Goal: Task Accomplishment & Management: Manage account settings

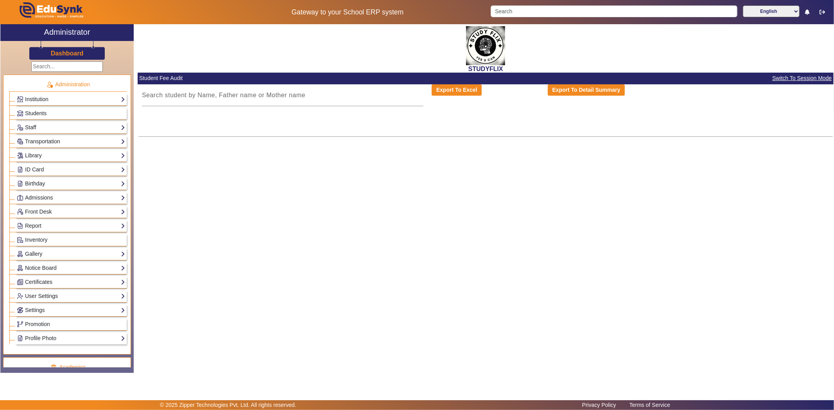
scroll to position [229, 0]
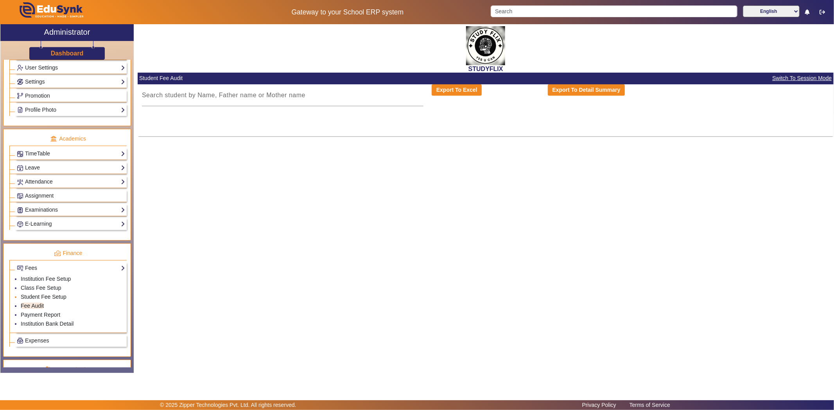
click at [40, 298] on link "Student Fee Setup" at bounding box center [44, 297] width 46 height 6
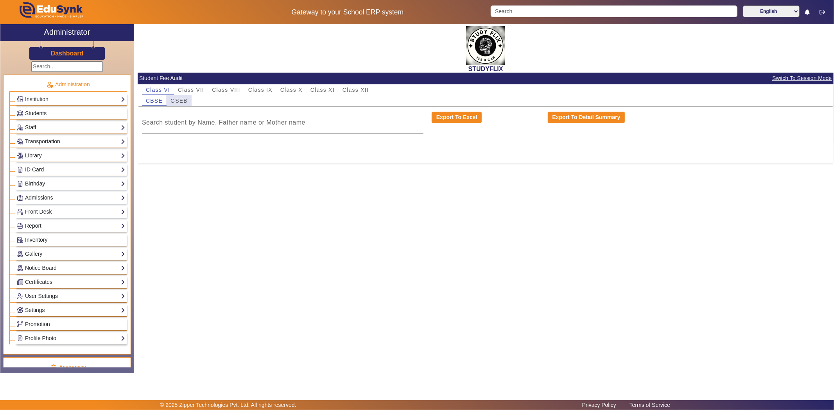
click at [183, 99] on span "GSEB" at bounding box center [178, 100] width 17 height 5
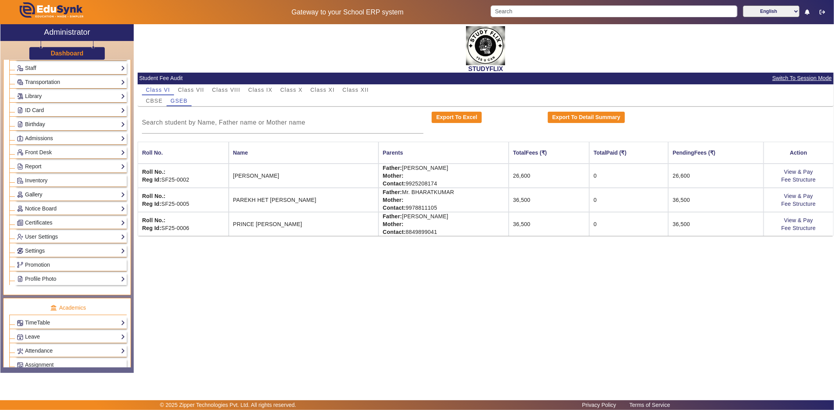
scroll to position [174, 0]
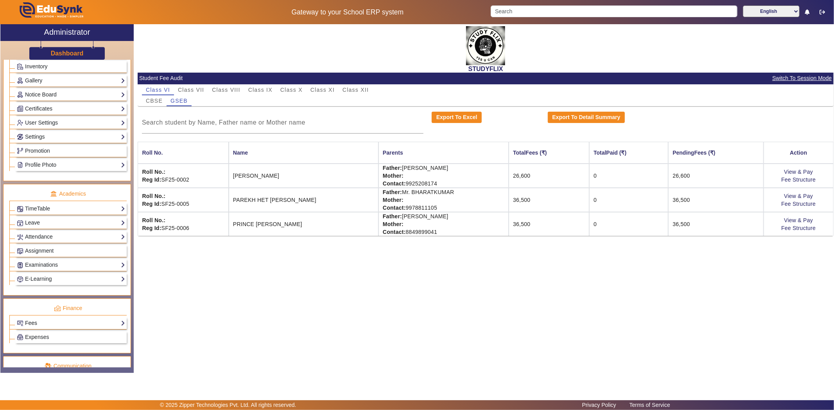
click at [39, 326] on link "Fees" at bounding box center [71, 323] width 108 height 9
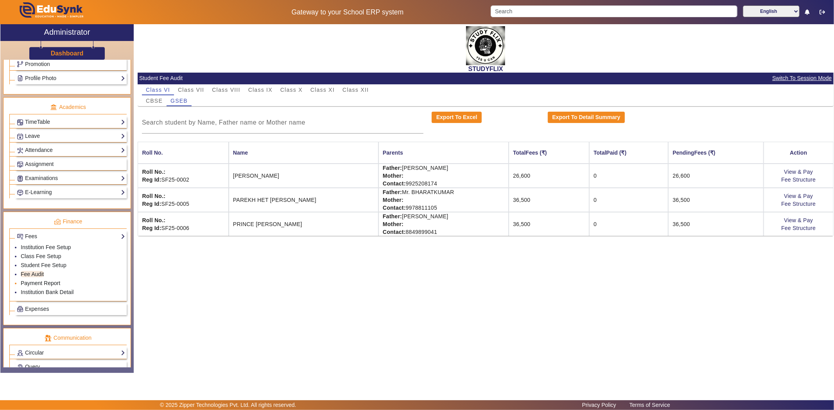
click at [39, 284] on link "Payment Report" at bounding box center [40, 283] width 39 height 6
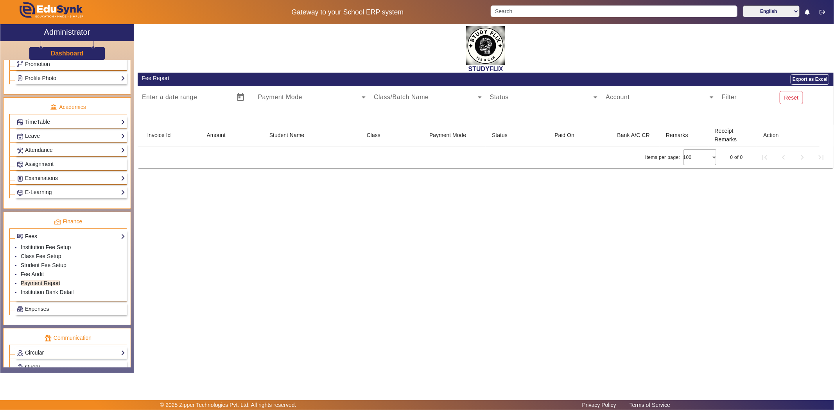
click at [174, 100] on span "–" at bounding box center [176, 100] width 4 height 9
click at [30, 276] on link "Fee Audit" at bounding box center [32, 274] width 23 height 6
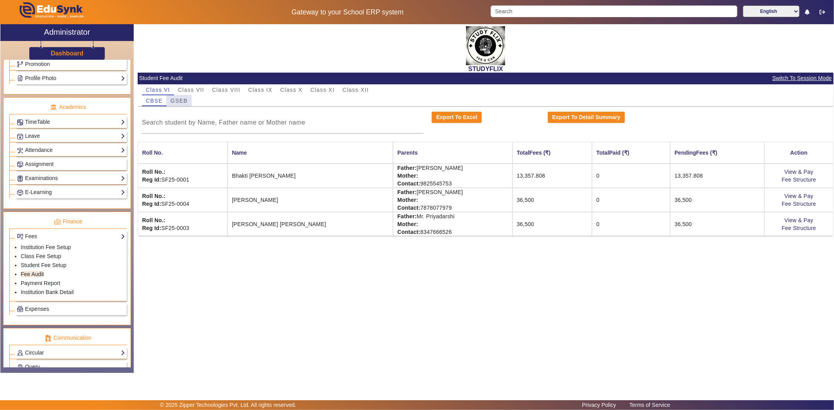
click at [183, 100] on span "GSEB" at bounding box center [178, 100] width 17 height 5
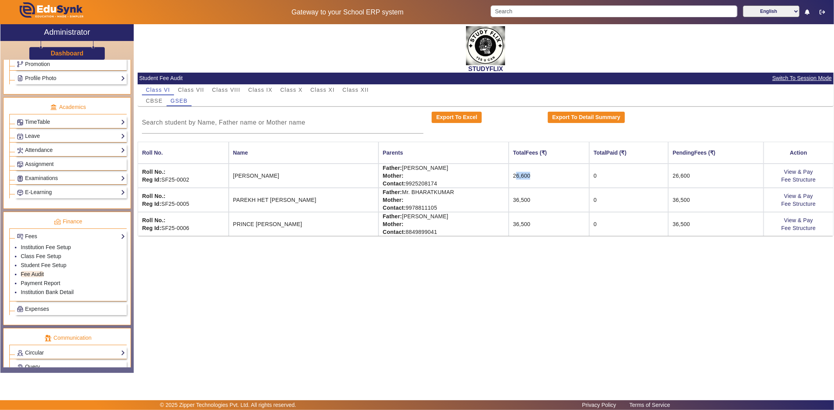
drag, startPoint x: 513, startPoint y: 173, endPoint x: 559, endPoint y: 172, distance: 45.7
click at [559, 172] on td "26,600" at bounding box center [549, 176] width 81 height 24
click at [807, 171] on link "View & Pay" at bounding box center [798, 172] width 29 height 6
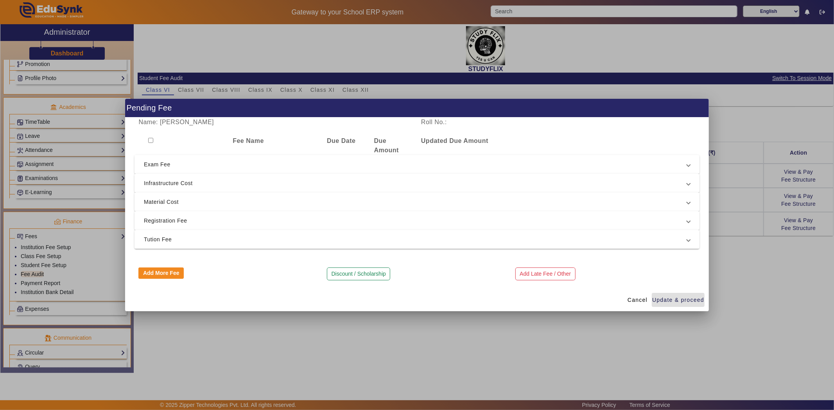
click at [151, 140] on input "checkbox" at bounding box center [150, 140] width 5 height 5
checkbox input "true"
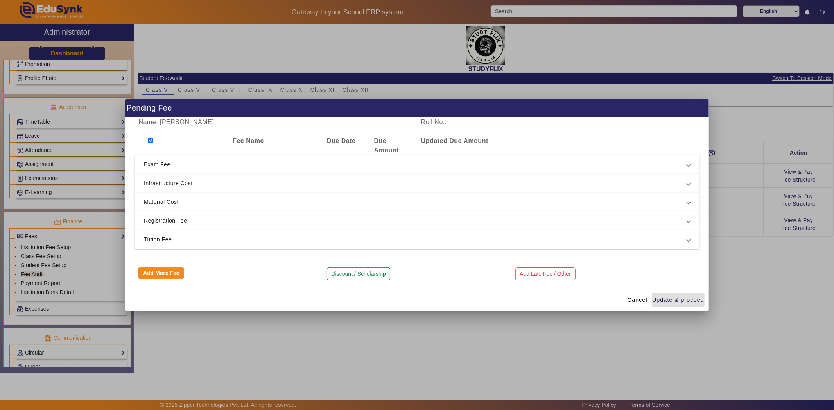
checkbox input "true"
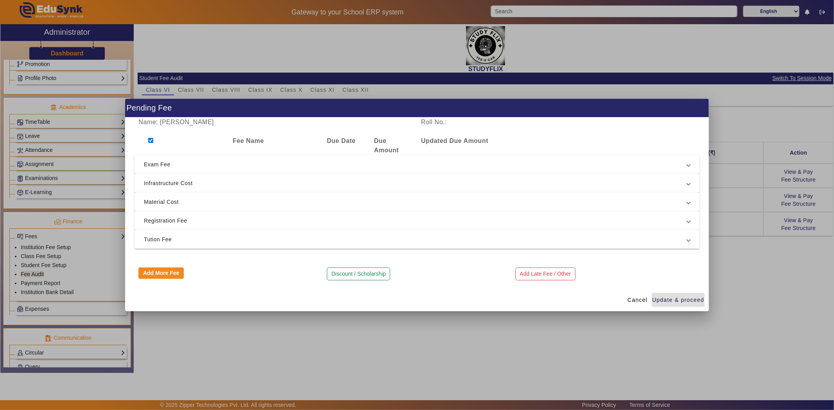
checkbox input "true"
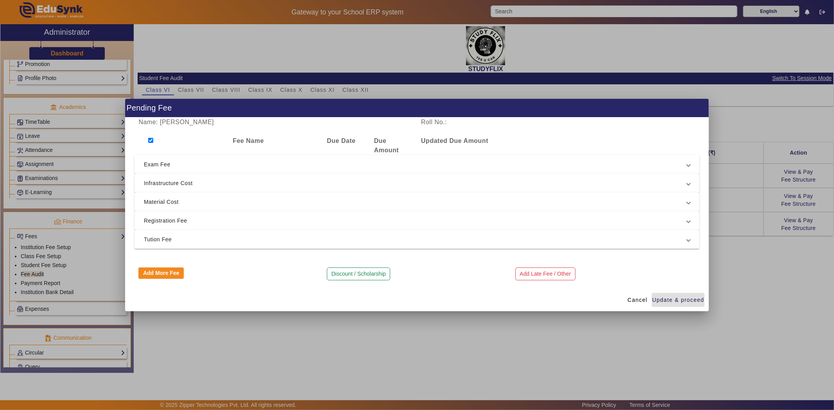
checkbox input "true"
click at [158, 275] on button "Add More Fee" at bounding box center [160, 274] width 45 height 12
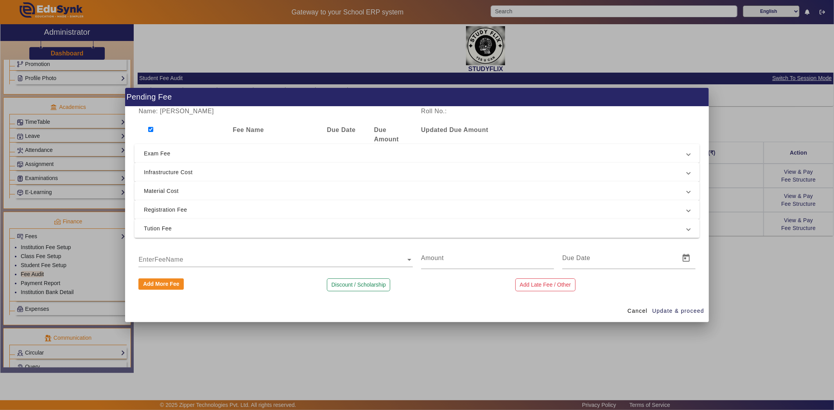
click at [161, 260] on input "text" at bounding box center [275, 259] width 274 height 9
click at [436, 294] on div "Name: Naisha Bhuriya Roll No.: Fee Name Due Date Due Amount Updated Due Amount …" at bounding box center [417, 203] width 584 height 193
click at [455, 260] on input "number" at bounding box center [487, 258] width 133 height 9
type input "1"
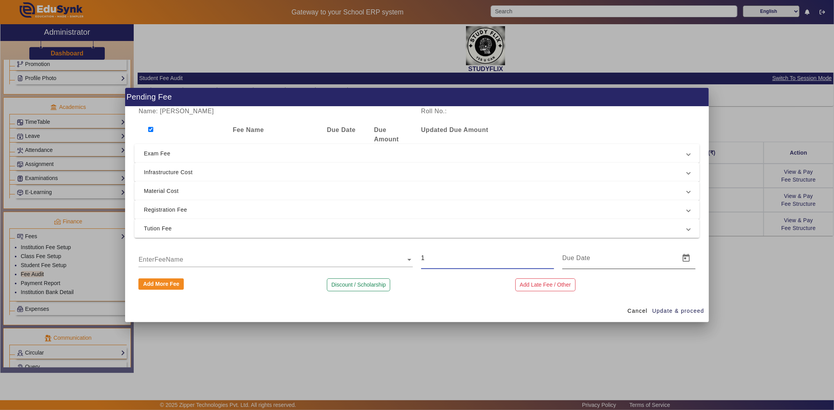
click at [589, 259] on input at bounding box center [618, 258] width 113 height 9
click at [441, 264] on div "1" at bounding box center [487, 258] width 133 height 22
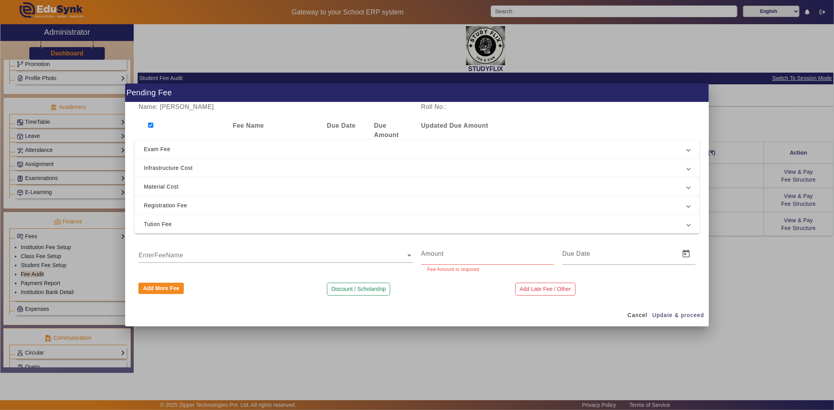
click at [699, 242] on div "Name: Naisha Bhuriya Roll No.: Fee Name Due Date Due Amount Updated Due Amount …" at bounding box center [417, 203] width 584 height 202
click at [749, 290] on div at bounding box center [417, 205] width 834 height 410
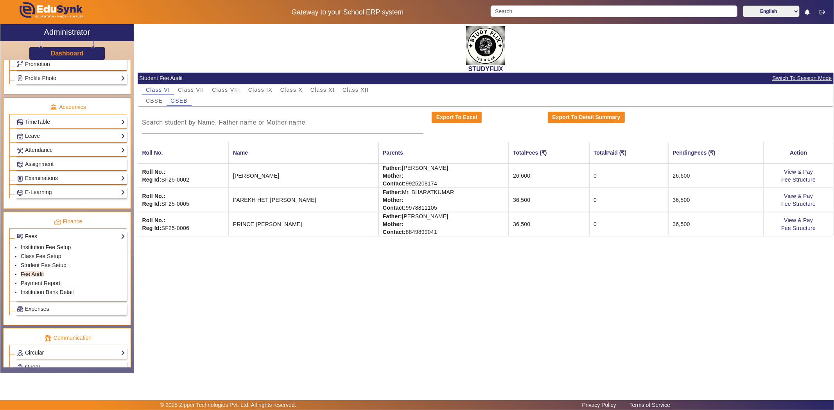
click at [690, 342] on div "STUDYFLIX Student Fee Audit Switch To Session Mode Class VI Class VII Class VII…" at bounding box center [484, 194] width 700 height 341
click at [807, 171] on link "View & Pay" at bounding box center [798, 172] width 29 height 6
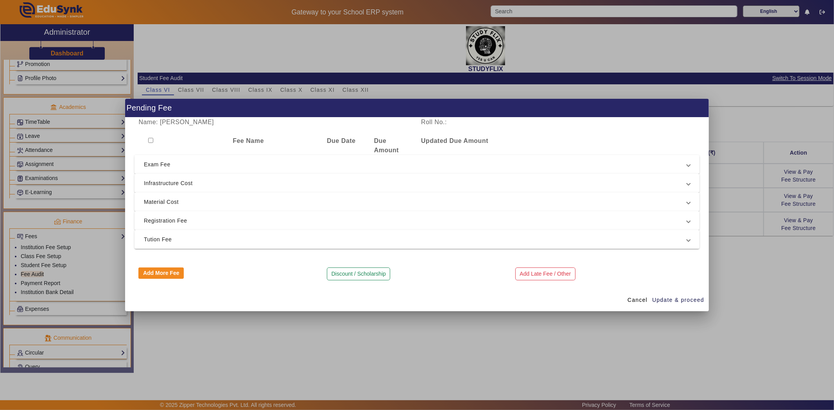
click at [151, 140] on input "checkbox" at bounding box center [150, 140] width 5 height 5
checkbox input "true"
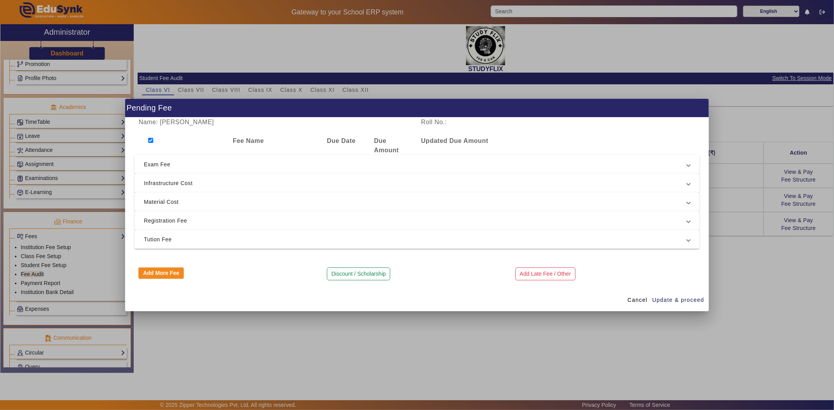
checkbox input "true"
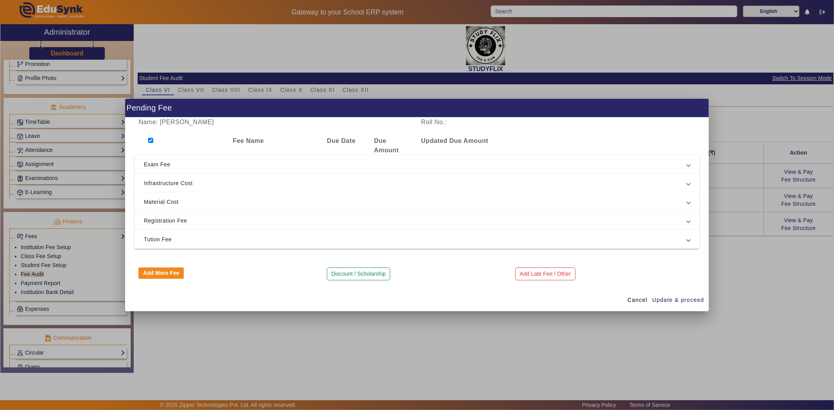
checkbox input "true"
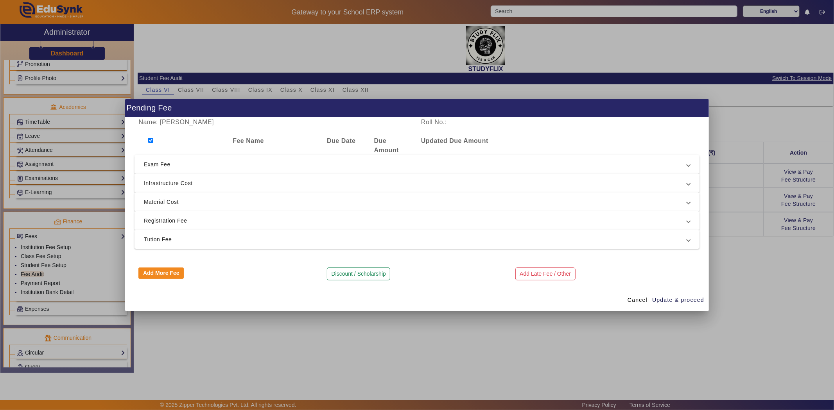
checkbox input "true"
click at [232, 140] on div "Fee Name" at bounding box center [276, 145] width 94 height 19
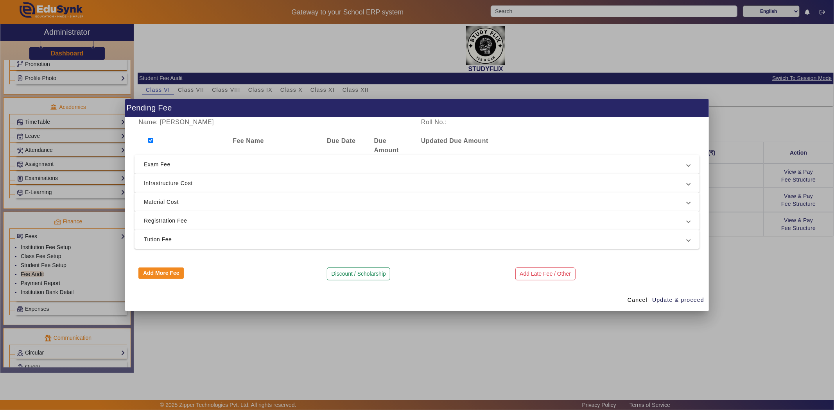
click at [651, 259] on div "Name: Naisha Bhuriya Roll No.: Fee Name Due Date Due Amount Updated Due Amount …" at bounding box center [417, 203] width 584 height 171
click at [339, 331] on div at bounding box center [417, 205] width 834 height 410
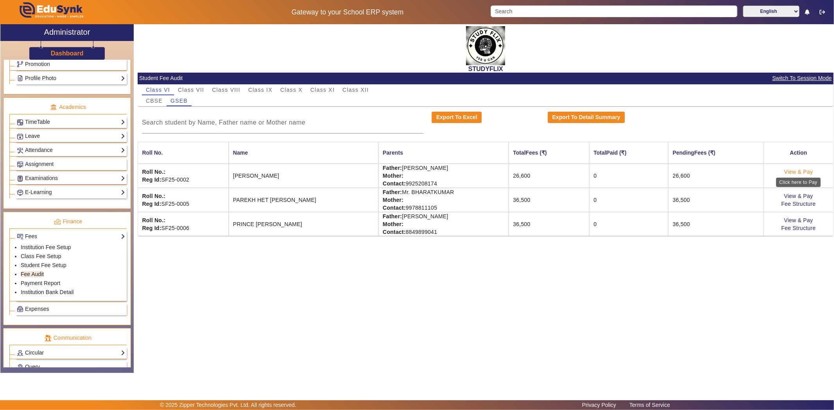
click at [806, 171] on link "View & Pay" at bounding box center [798, 172] width 29 height 6
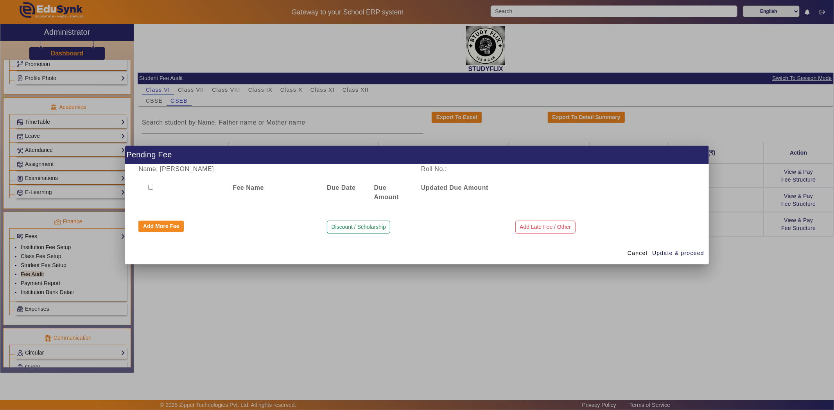
click at [755, 233] on div at bounding box center [417, 205] width 834 height 410
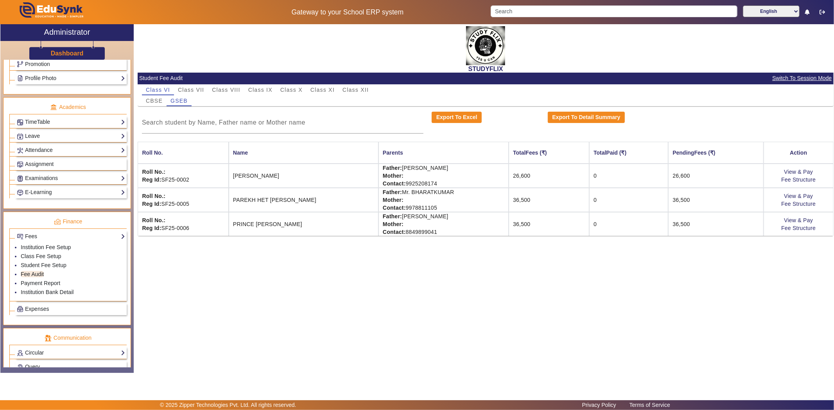
drag, startPoint x: 240, startPoint y: 176, endPoint x: 276, endPoint y: 176, distance: 36.0
click at [276, 176] on td "Naisha Bhuriya" at bounding box center [304, 176] width 150 height 24
click at [807, 171] on link "View & Pay" at bounding box center [798, 172] width 29 height 6
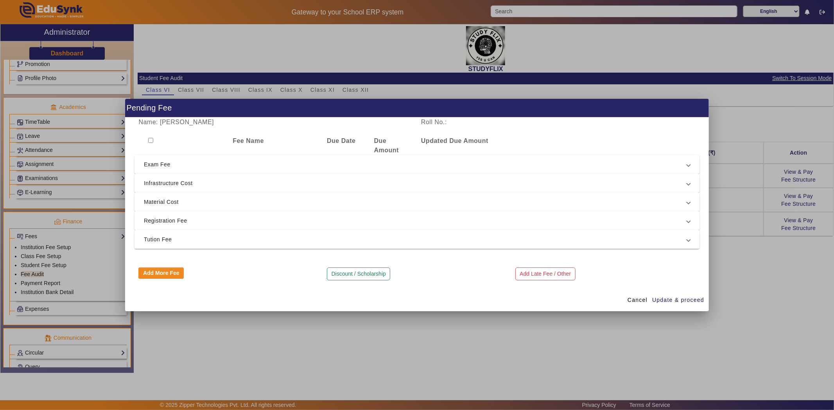
click at [192, 218] on span "Registration Fee" at bounding box center [415, 220] width 543 height 9
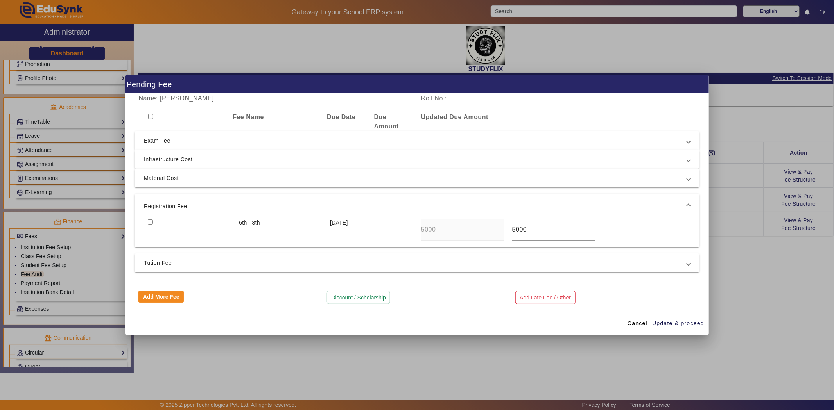
click at [151, 221] on input "checkbox" at bounding box center [150, 222] width 5 height 5
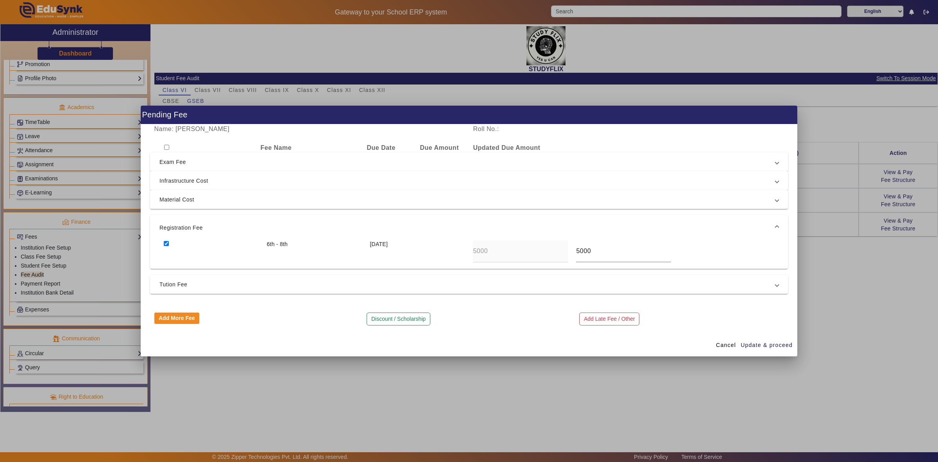
scroll to position [260, 0]
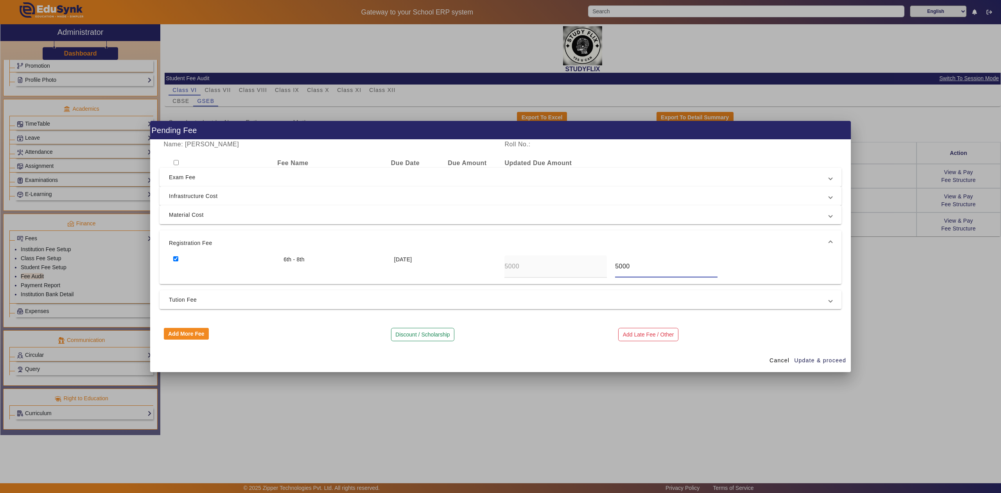
click at [617, 265] on input "5000" at bounding box center [666, 266] width 102 height 9
drag, startPoint x: 635, startPoint y: 266, endPoint x: 612, endPoint y: 266, distance: 23.5
click at [612, 266] on div "5000" at bounding box center [666, 266] width 111 height 22
click at [177, 258] on input "checkbox" at bounding box center [175, 258] width 5 height 5
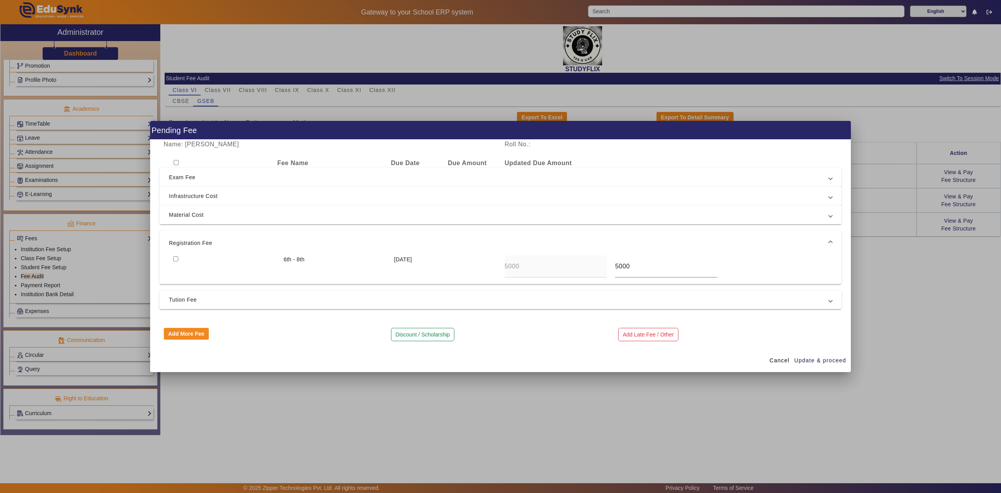
checkbox input "true"
click at [801, 359] on span "Update & proceed" at bounding box center [820, 360] width 52 height 8
click at [819, 360] on span "Update & proceed" at bounding box center [820, 360] width 52 height 8
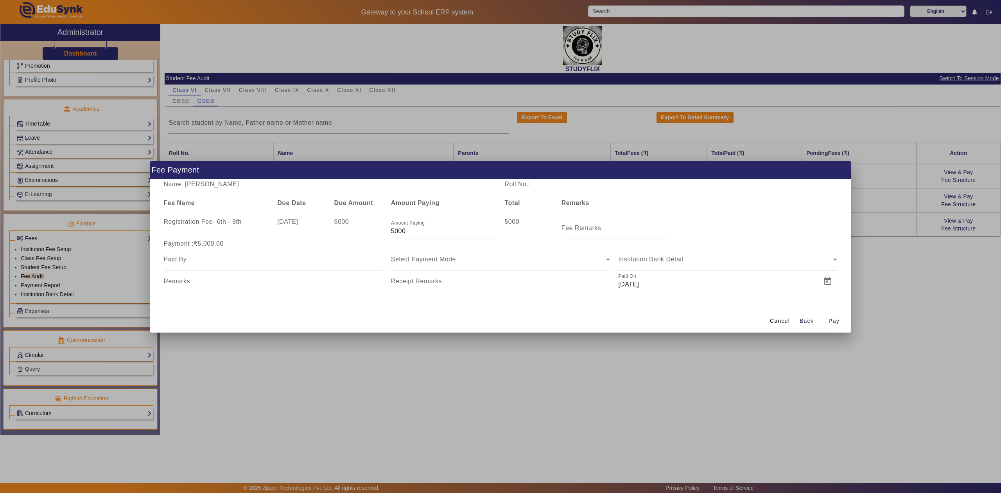
click at [349, 223] on span "5000" at bounding box center [341, 221] width 15 height 7
click at [408, 234] on input "5000" at bounding box center [444, 230] width 106 height 9
drag, startPoint x: 426, startPoint y: 233, endPoint x: 356, endPoint y: 241, distance: 70.5
click at [356, 241] on span "Registration Fee - 6th - 8th 10 Apr 2025 5000 Amount Paying 5000 5000 Fee Remar…" at bounding box center [501, 254] width 682 height 75
type input "1"
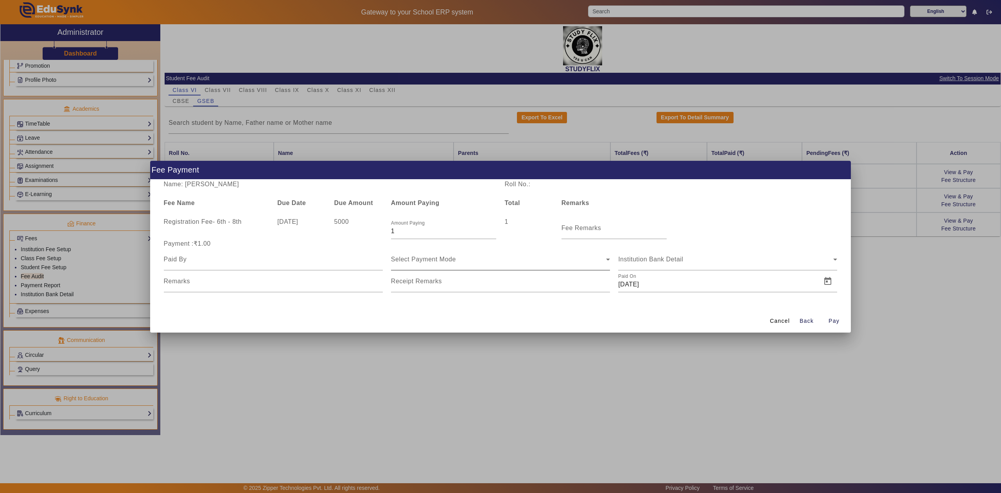
click at [552, 253] on div "Select Payment Mode" at bounding box center [500, 259] width 219 height 22
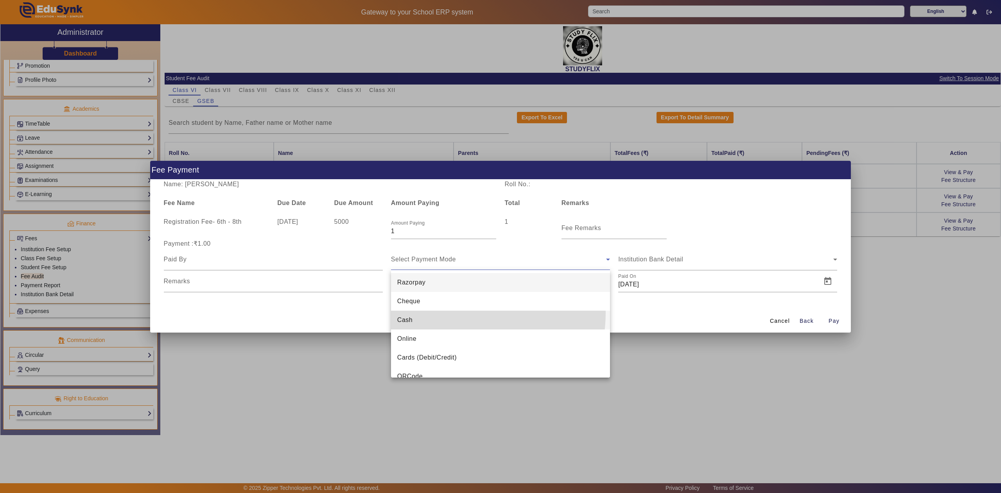
click at [458, 313] on mat-option "Cash" at bounding box center [500, 319] width 219 height 19
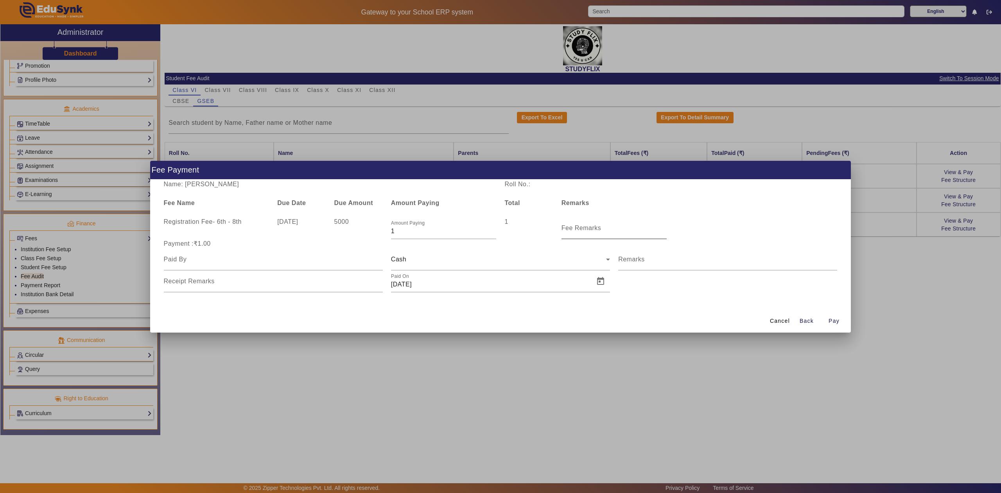
click at [580, 228] on mat-label "Fee Remarks" at bounding box center [581, 227] width 40 height 7
click at [580, 228] on input "Fee Remarks" at bounding box center [614, 230] width 106 height 9
click at [573, 232] on input "Fee Remarks" at bounding box center [614, 230] width 106 height 9
type input "Instl-1"
click at [183, 260] on input at bounding box center [273, 259] width 219 height 9
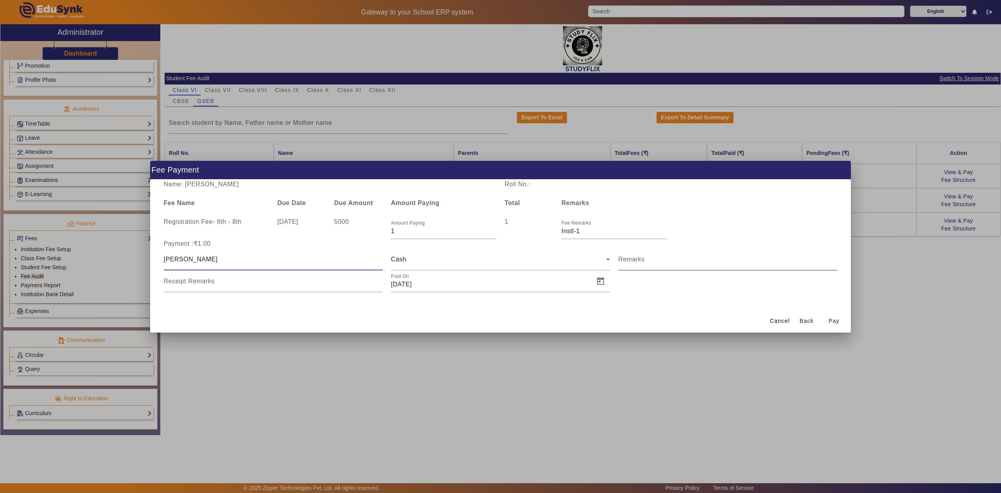
type input "Vivek"
click at [629, 260] on mat-label "Remarks" at bounding box center [631, 259] width 27 height 7
click at [629, 260] on input "Remarks" at bounding box center [727, 262] width 219 height 9
type input "Testing remark"
click at [236, 280] on input "Receipt Remarks" at bounding box center [273, 284] width 219 height 9
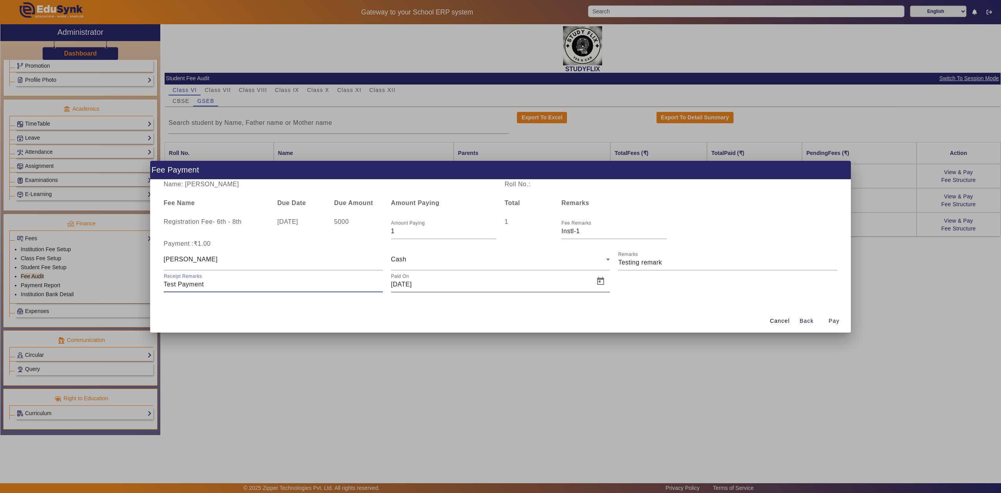
type input "Test Payment"
click at [413, 282] on input "18/08/2025" at bounding box center [490, 284] width 199 height 9
click at [834, 321] on span "Pay" at bounding box center [833, 321] width 11 height 8
click at [830, 319] on span "Pay" at bounding box center [833, 321] width 11 height 8
click at [832, 323] on span "Pay" at bounding box center [833, 321] width 11 height 8
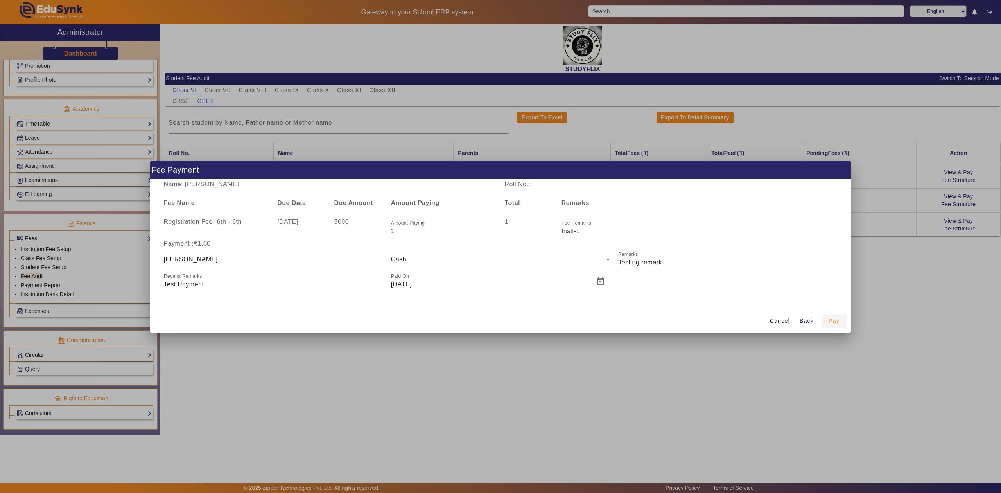
click at [832, 320] on span "Pay" at bounding box center [833, 321] width 11 height 8
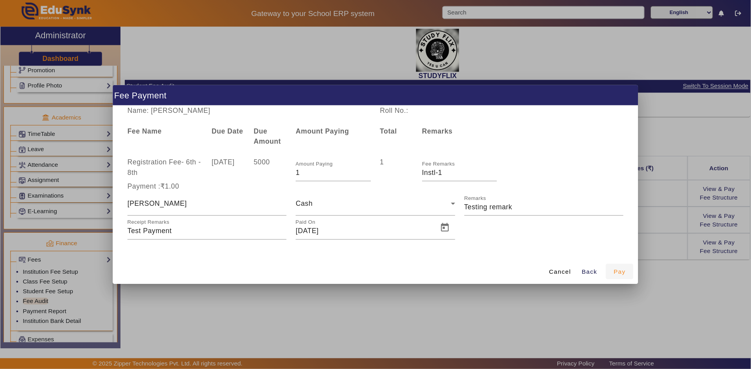
scroll to position [261, 0]
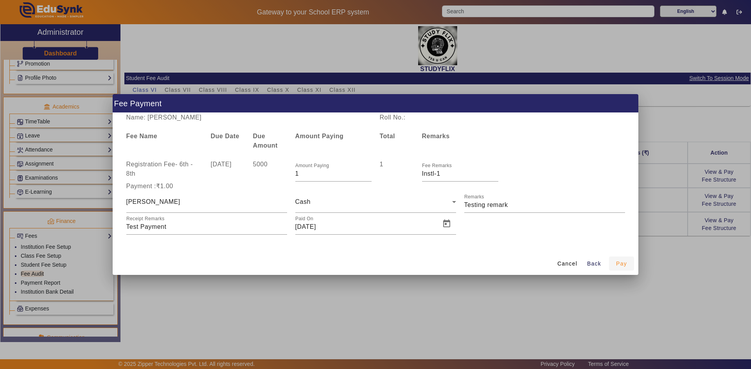
click at [620, 260] on span "Pay" at bounding box center [621, 264] width 11 height 8
click at [619, 263] on span "Pay" at bounding box center [621, 264] width 11 height 8
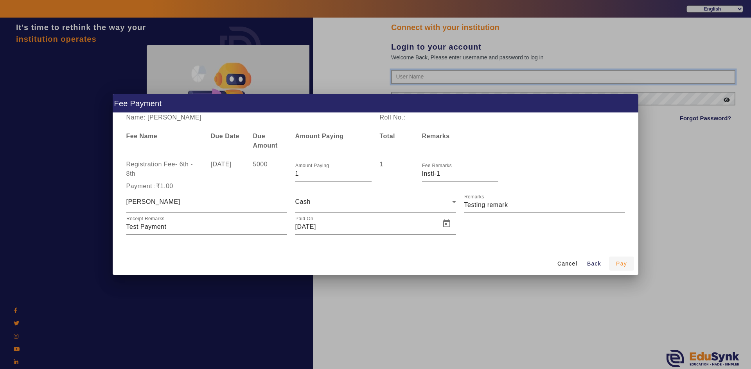
type input "6354922771"
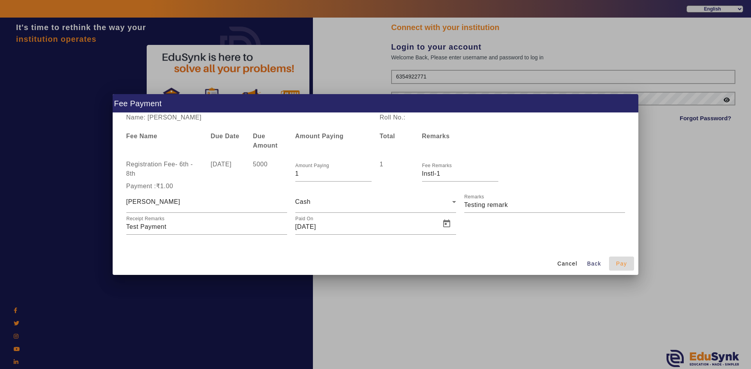
click at [618, 263] on span "Pay" at bounding box center [621, 264] width 11 height 8
click at [566, 266] on span "Cancel" at bounding box center [567, 264] width 20 height 8
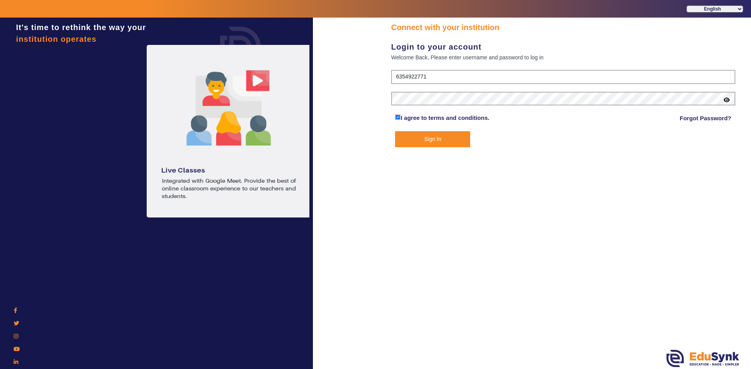
click at [435, 141] on button "Sign In" at bounding box center [432, 139] width 75 height 16
click at [436, 136] on button "Sign In" at bounding box center [432, 139] width 75 height 16
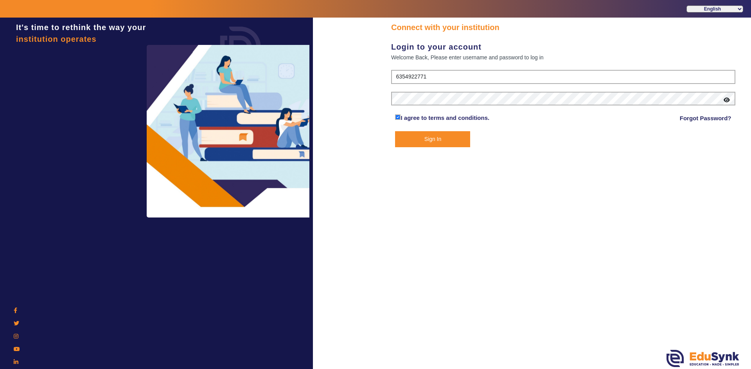
click at [433, 137] on button "Sign In" at bounding box center [432, 139] width 75 height 16
drag, startPoint x: 433, startPoint y: 137, endPoint x: 432, endPoint y: 142, distance: 5.2
click at [432, 139] on button "Sign In" at bounding box center [432, 139] width 75 height 16
click at [431, 143] on button "Sign In" at bounding box center [432, 139] width 75 height 16
click at [456, 138] on button "Sign In" at bounding box center [432, 139] width 75 height 16
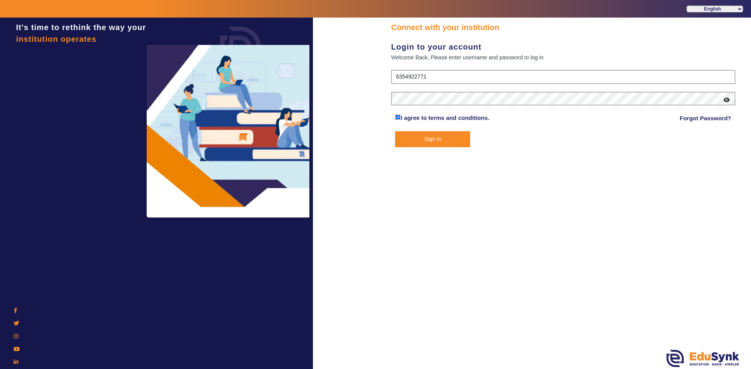
click at [456, 138] on button "Sign In" at bounding box center [432, 139] width 75 height 16
click at [448, 137] on button "Sign In" at bounding box center [432, 139] width 75 height 16
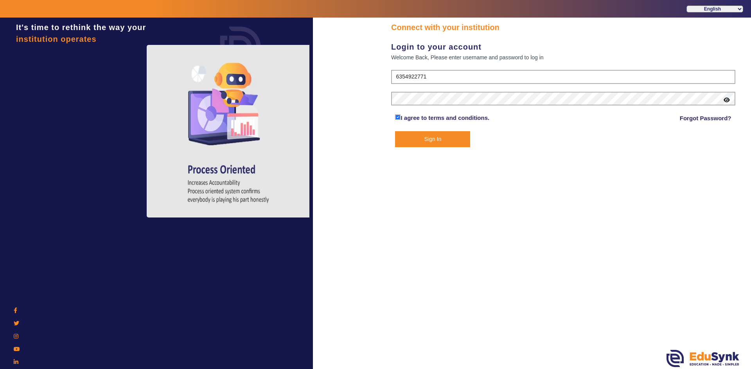
click at [447, 137] on button "Sign In" at bounding box center [432, 139] width 75 height 16
click at [424, 136] on button "Sign In" at bounding box center [432, 139] width 75 height 16
click at [91, 71] on div at bounding box center [156, 128] width 305 height 175
click at [443, 141] on button "Sign In" at bounding box center [432, 139] width 75 height 16
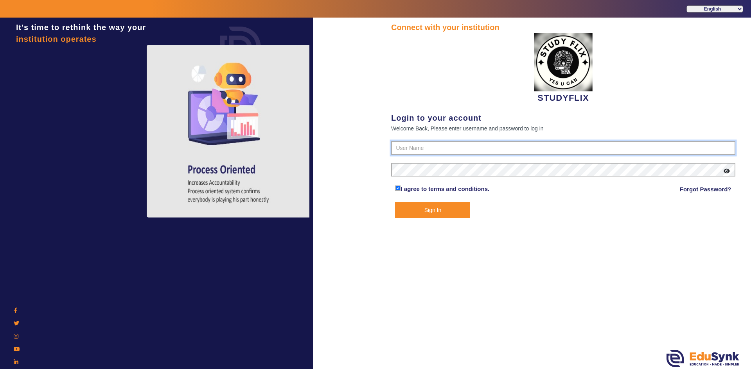
type input "6354922771"
click at [423, 205] on button "Sign In" at bounding box center [432, 211] width 75 height 16
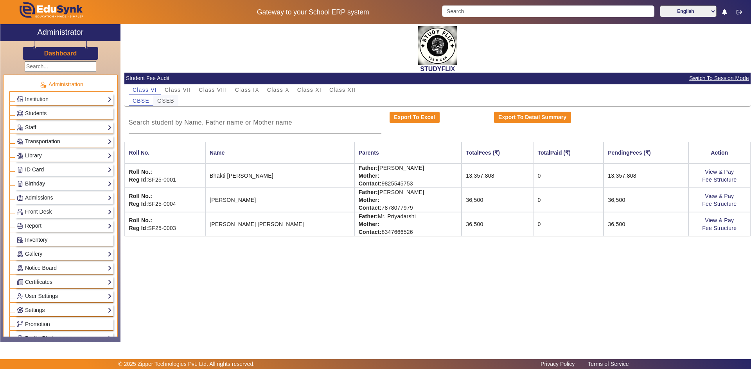
click at [172, 100] on span "GSEB" at bounding box center [165, 100] width 17 height 5
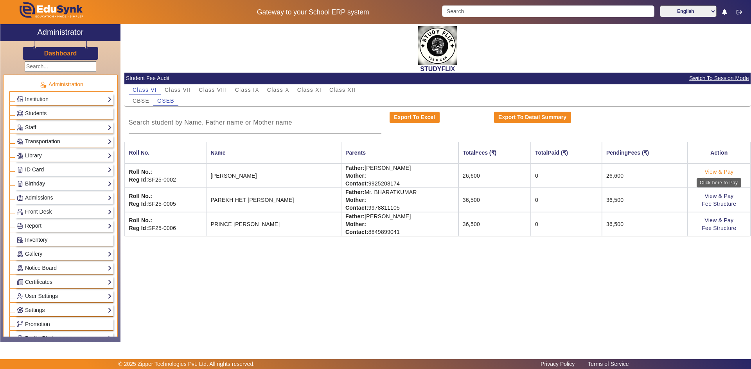
click at [725, 172] on link "View & Pay" at bounding box center [718, 172] width 29 height 6
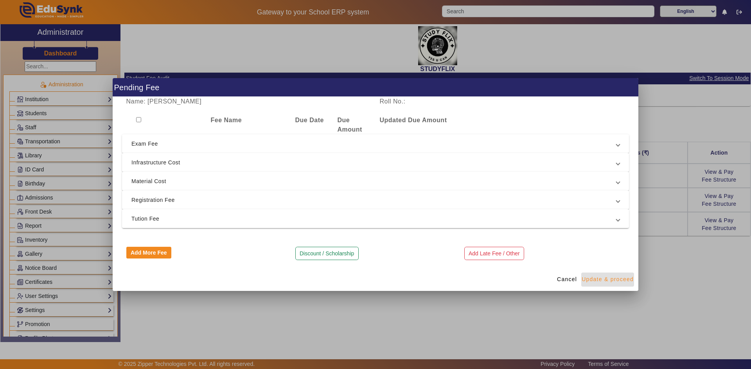
click at [608, 282] on span "Update & proceed" at bounding box center [607, 280] width 52 height 8
click at [158, 199] on span "Registration Fee" at bounding box center [373, 199] width 485 height 9
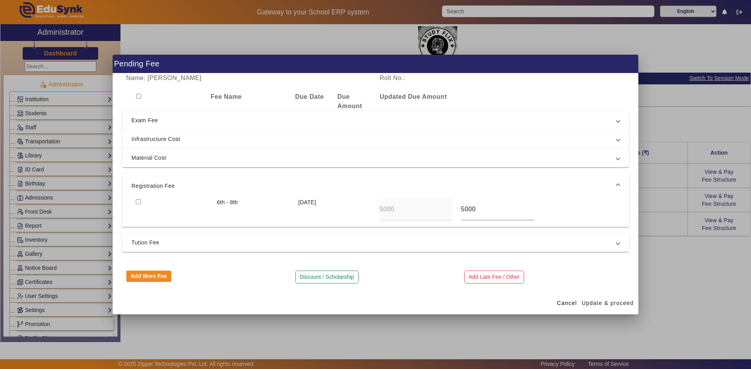
click at [136, 202] on input "checkbox" at bounding box center [138, 201] width 5 height 5
checkbox input "true"
click at [595, 303] on span "Update & proceed" at bounding box center [607, 303] width 52 height 8
click at [609, 305] on span "Update & proceed" at bounding box center [607, 303] width 52 height 8
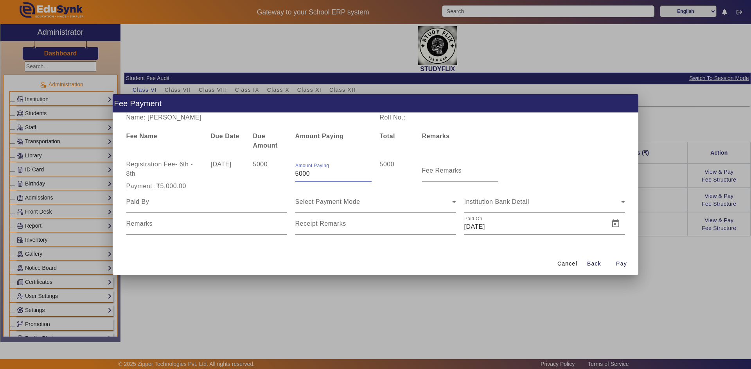
click at [311, 174] on input "5000" at bounding box center [333, 173] width 76 height 9
drag, startPoint x: 322, startPoint y: 174, endPoint x: 292, endPoint y: 174, distance: 30.1
click at [292, 174] on div "Amount Paying 5000" at bounding box center [333, 171] width 84 height 22
type input "1"
click at [431, 176] on input "Fee Remarks" at bounding box center [460, 173] width 76 height 9
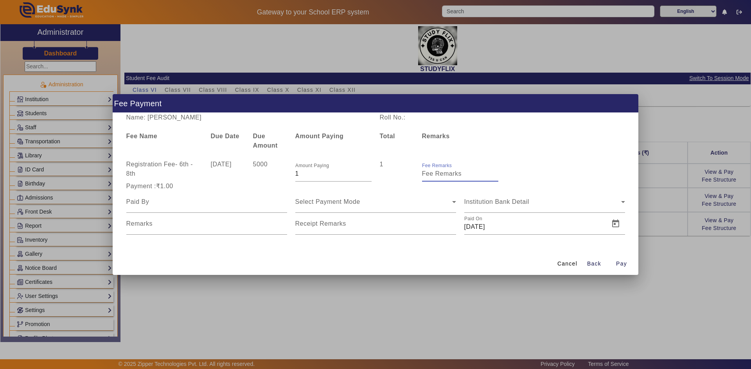
type input "Instl-1"
click at [324, 200] on span "Select Payment Mode" at bounding box center [327, 202] width 65 height 7
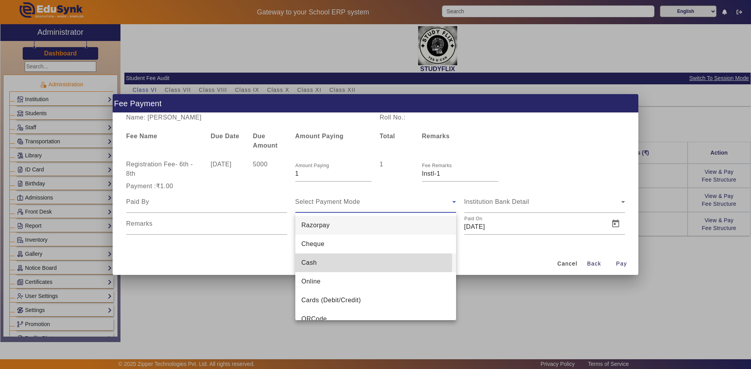
click at [312, 263] on span "Cash" at bounding box center [308, 262] width 15 height 9
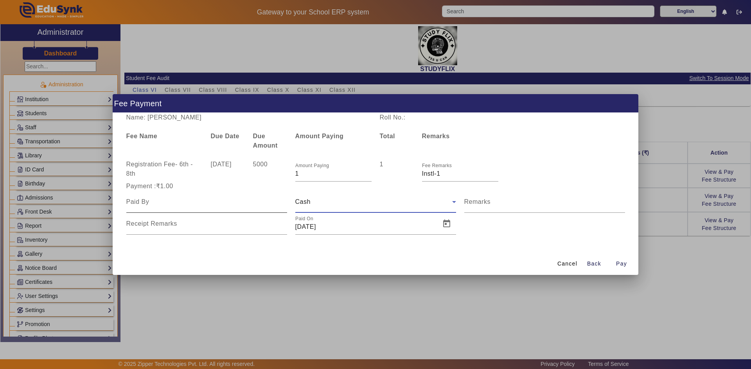
click at [199, 202] on input at bounding box center [206, 201] width 161 height 9
type input "Vivek"
click at [473, 201] on mat-label "Remarks" at bounding box center [477, 202] width 27 height 7
click at [473, 201] on input "Remarks" at bounding box center [544, 205] width 161 height 9
click at [479, 208] on input "Remarks" at bounding box center [544, 205] width 161 height 9
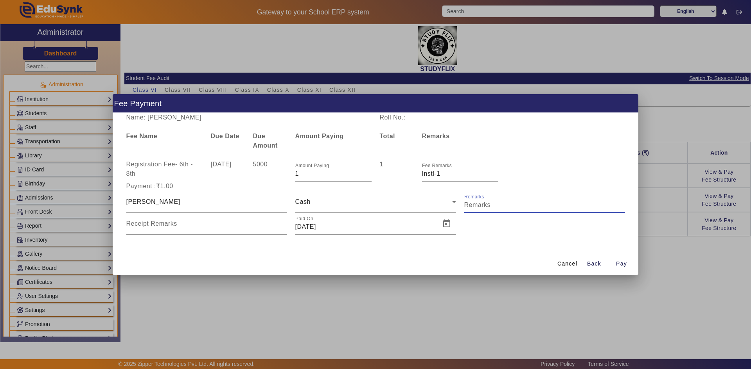
type input "Testing remark"
click at [201, 222] on div "Receipt Remarks" at bounding box center [206, 224] width 161 height 22
click at [181, 229] on input "Receipt Remarks" at bounding box center [206, 226] width 161 height 9
type input "Testing remark"
click at [620, 264] on span "Pay" at bounding box center [621, 264] width 11 height 8
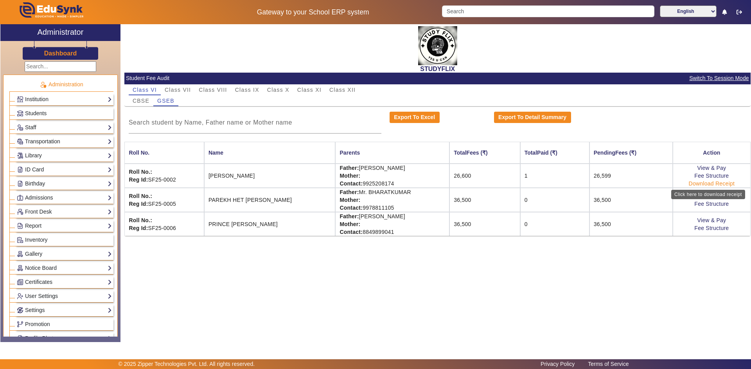
click at [709, 183] on link "Download Receipt" at bounding box center [711, 184] width 46 height 6
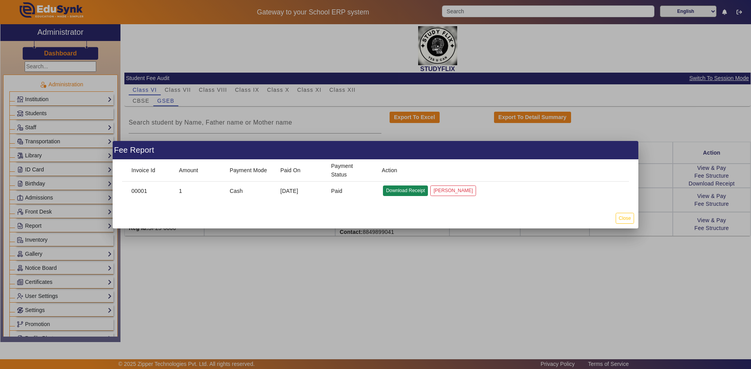
click at [418, 190] on button "Download Receipt" at bounding box center [405, 191] width 45 height 11
click at [629, 218] on button "Close" at bounding box center [624, 218] width 18 height 11
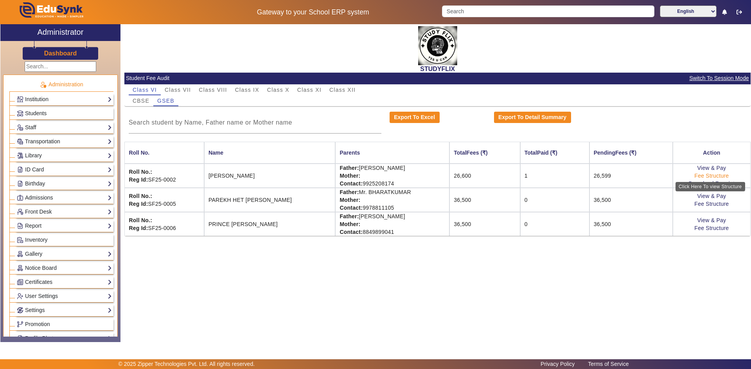
click at [703, 173] on link "Fee Structure" at bounding box center [711, 176] width 34 height 6
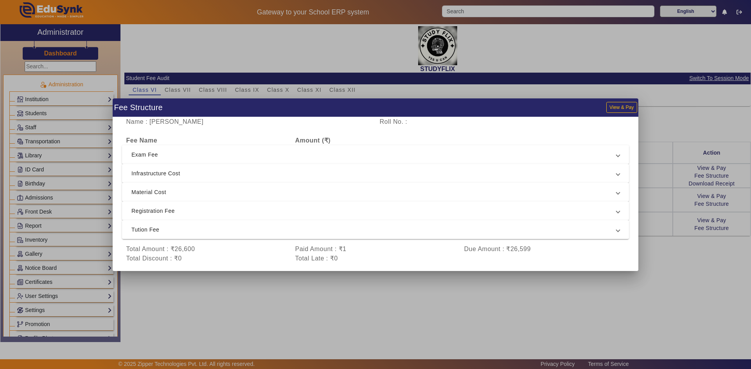
click at [644, 160] on div at bounding box center [375, 184] width 751 height 369
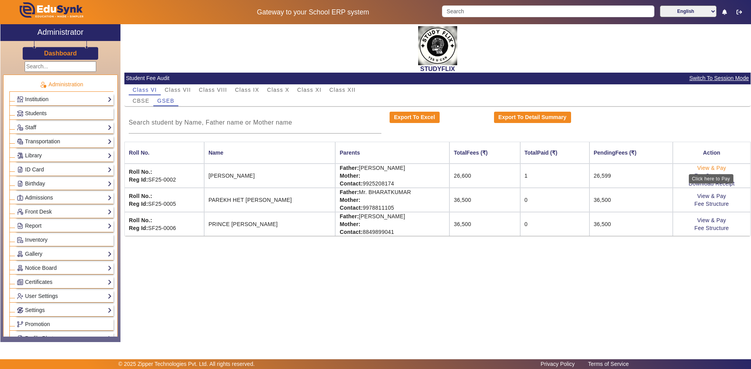
click at [718, 169] on link "View & Pay" at bounding box center [711, 168] width 29 height 6
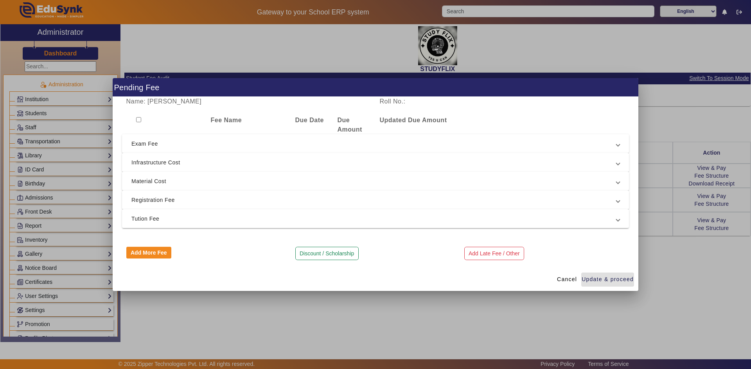
click at [159, 163] on span "Infrastructure Cost" at bounding box center [373, 162] width 485 height 9
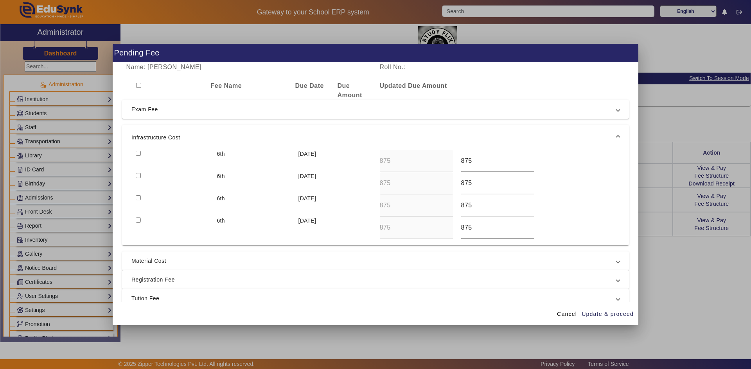
click at [164, 124] on div "Name: Naisha Bhuriya Roll No.: Fee Name Due Date Due Amount Updated Due Amount …" at bounding box center [375, 183] width 525 height 240
click at [628, 260] on div "Name: Naisha Bhuriya Roll No.: Fee Name Due Date Due Amount Updated Due Amount …" at bounding box center [375, 183] width 525 height 240
click at [616, 135] on span at bounding box center [617, 137] width 3 height 9
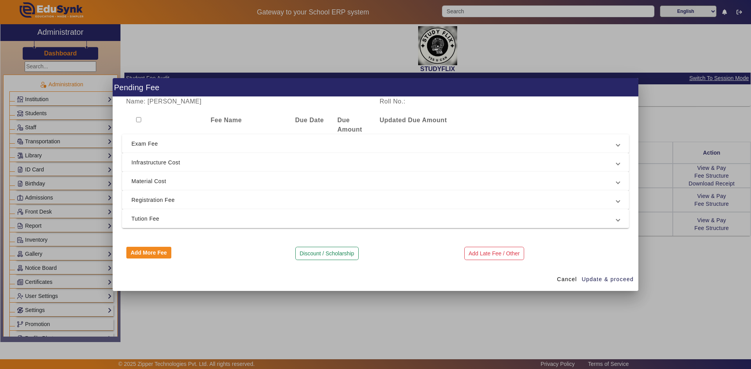
click at [171, 186] on span "Material Cost" at bounding box center [373, 181] width 485 height 9
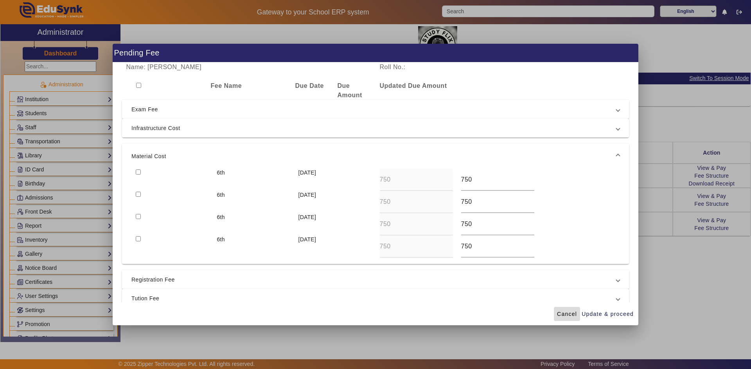
click at [564, 315] on span "Cancel" at bounding box center [567, 314] width 20 height 8
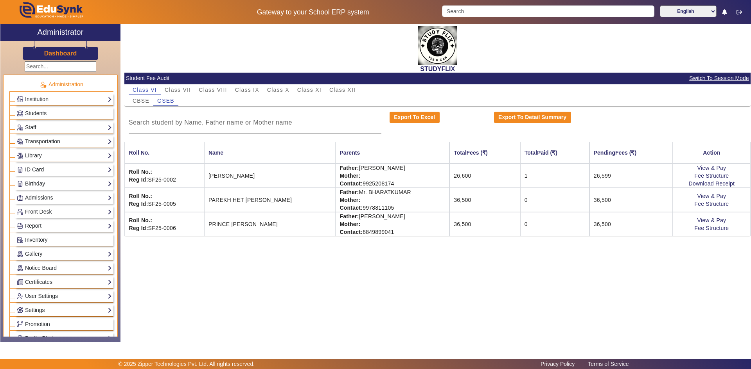
drag, startPoint x: 292, startPoint y: 262, endPoint x: 397, endPoint y: 272, distance: 106.0
click at [397, 272] on div "STUDYFLIX Student Fee Audit Switch To Session Mode Class VI Class VII Class VII…" at bounding box center [435, 179] width 630 height 310
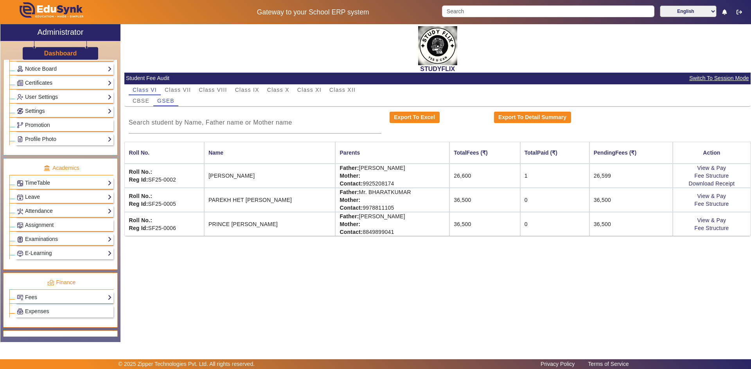
scroll to position [292, 0]
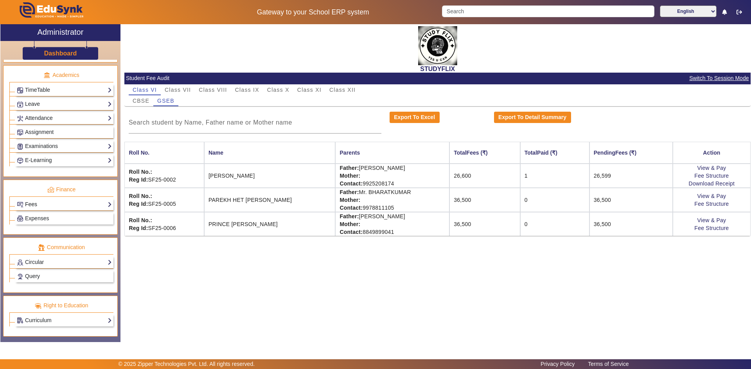
click at [36, 205] on link "Fees" at bounding box center [64, 204] width 95 height 9
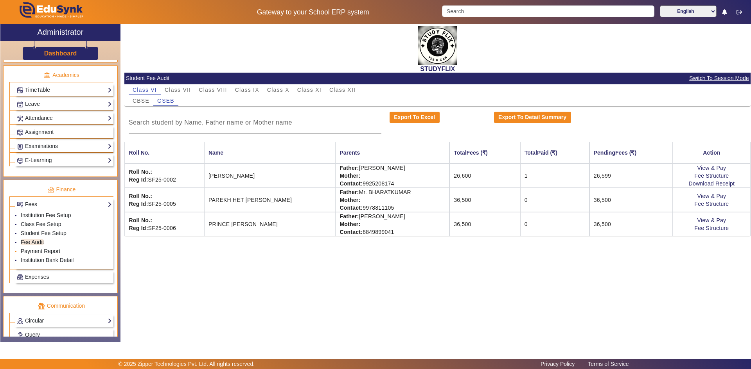
click at [41, 251] on link "Payment Report" at bounding box center [40, 251] width 39 height 6
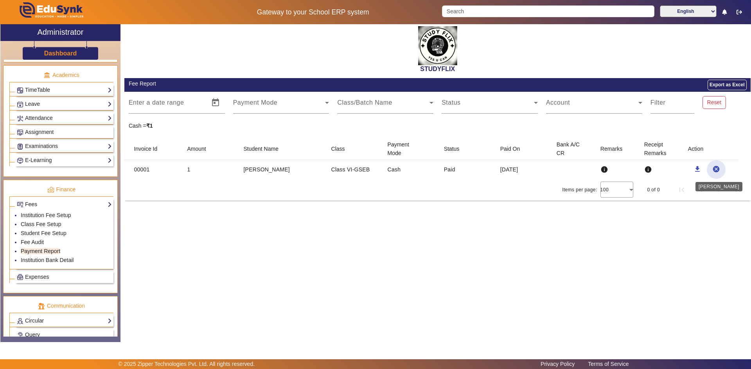
click at [715, 169] on mat-icon "cancel" at bounding box center [716, 169] width 8 height 8
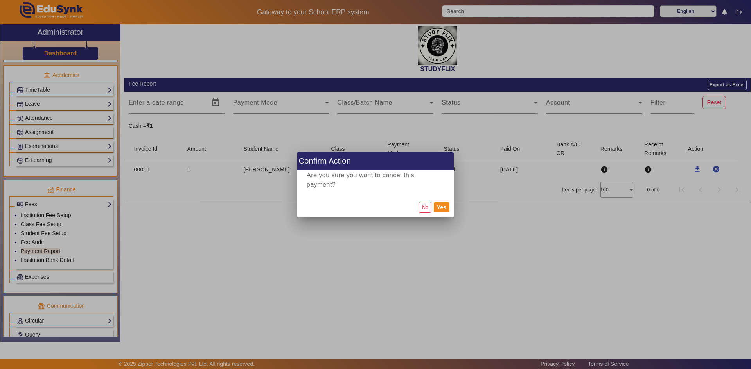
click at [722, 239] on div at bounding box center [375, 184] width 751 height 369
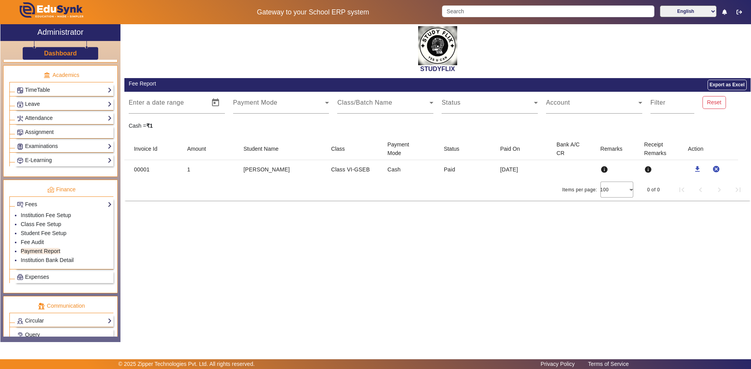
drag, startPoint x: 240, startPoint y: 168, endPoint x: 282, endPoint y: 171, distance: 42.7
click at [282, 171] on mat-cell "Naisha Bhuriya" at bounding box center [281, 169] width 88 height 19
click at [236, 201] on div "STUDYFLIX Fee Report Export as Excel Enter a date range Start Date – End Date P…" at bounding box center [437, 115] width 626 height 182
drag, startPoint x: 178, startPoint y: 67, endPoint x: 266, endPoint y: 68, distance: 88.4
click at [266, 68] on h2 "STUDYFLIX" at bounding box center [437, 68] width 626 height 7
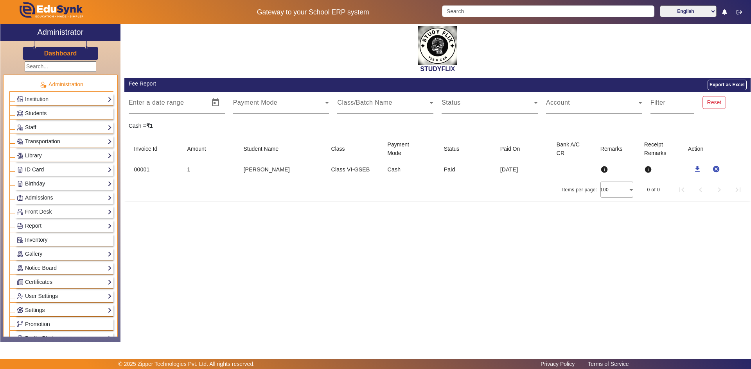
click at [47, 113] on span "Students" at bounding box center [36, 113] width 22 height 6
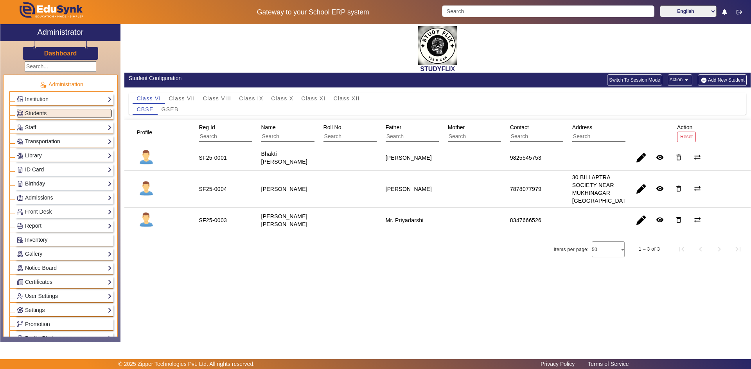
click at [683, 80] on mat-icon "arrow_drop_down" at bounding box center [686, 80] width 8 height 8
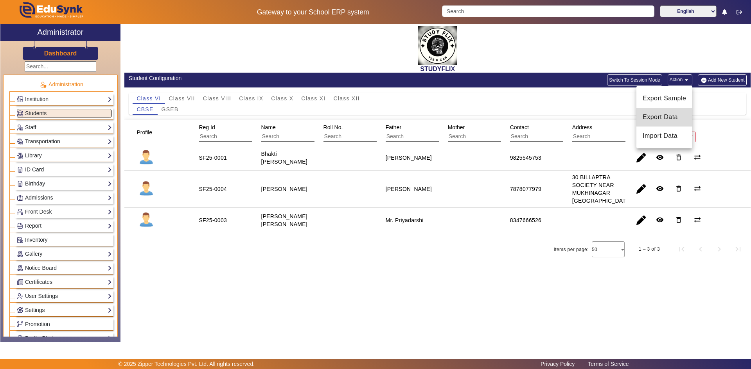
click at [656, 117] on span "Export Data" at bounding box center [663, 117] width 43 height 9
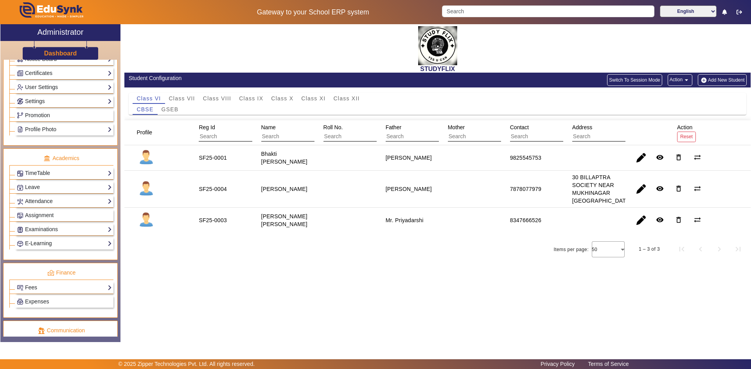
scroll to position [195, 0]
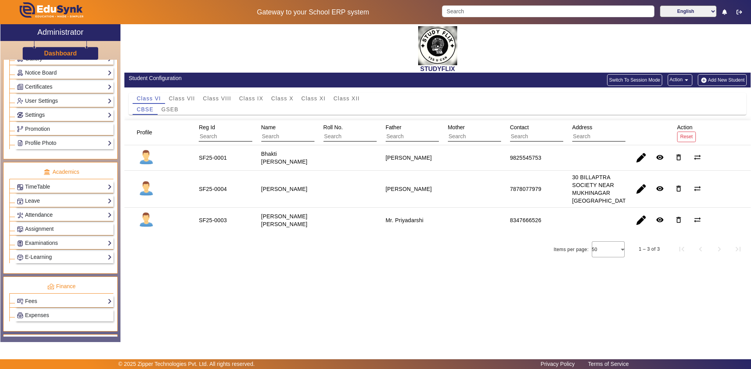
click at [40, 217] on link "Attendance" at bounding box center [64, 215] width 95 height 9
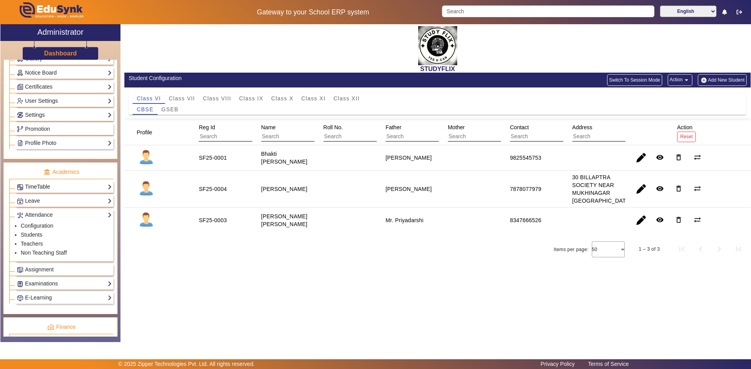
click at [39, 187] on link "TimeTable" at bounding box center [64, 187] width 95 height 9
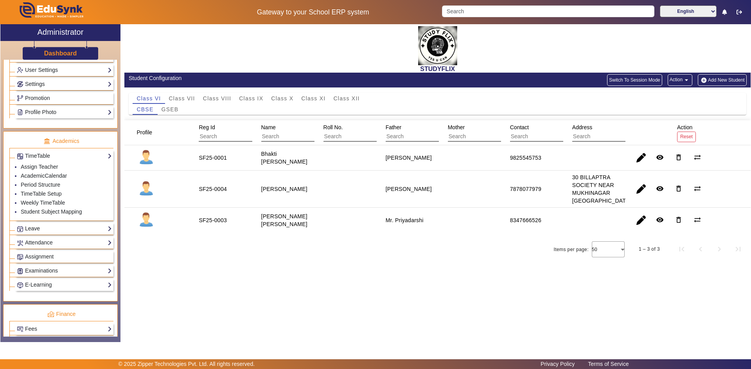
scroll to position [274, 0]
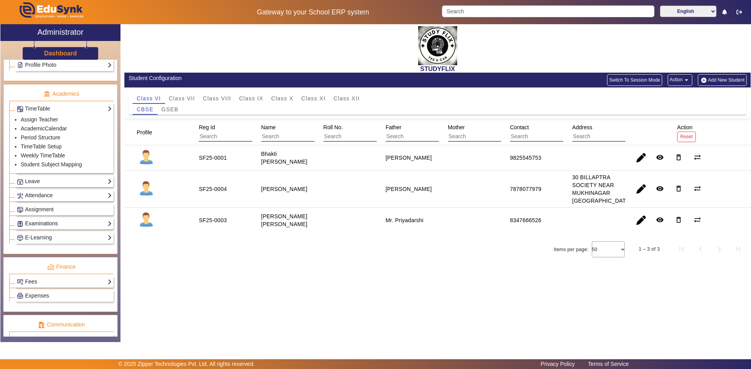
click at [43, 224] on link "Examinations" at bounding box center [64, 223] width 95 height 9
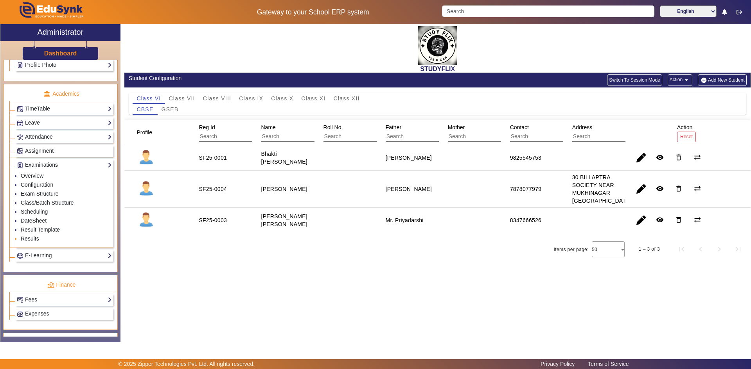
click at [29, 240] on link "Results" at bounding box center [30, 239] width 18 height 6
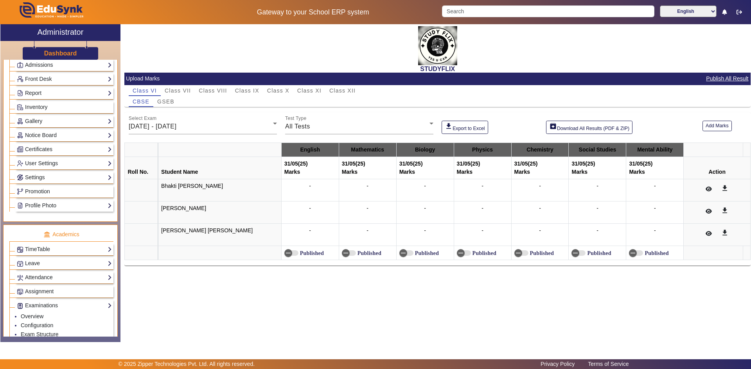
scroll to position [156, 0]
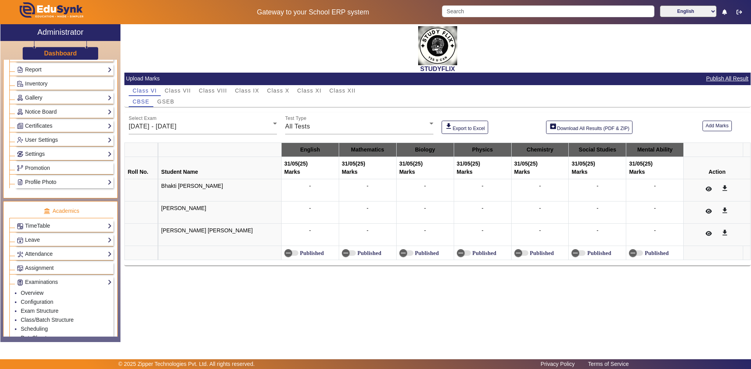
click at [41, 183] on link "Profile Photo" at bounding box center [64, 182] width 95 height 9
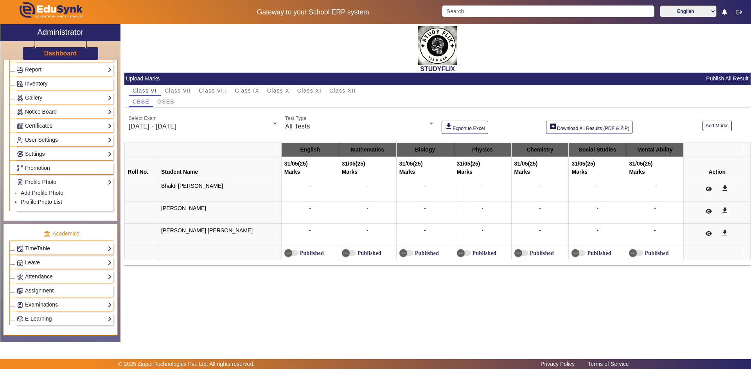
click at [40, 192] on link "Add Profile Photo" at bounding box center [42, 193] width 43 height 6
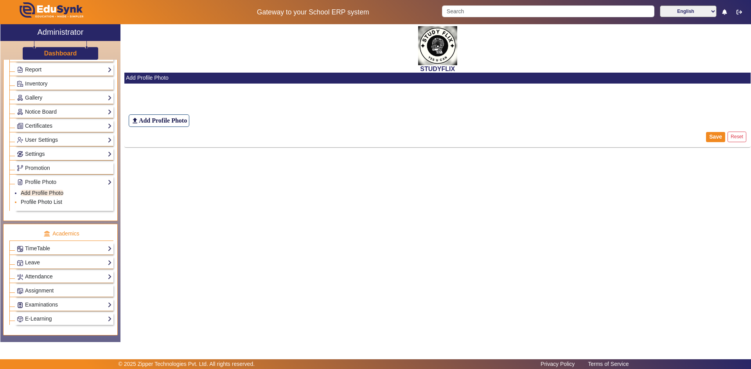
click at [42, 201] on link "Profile Photo List" at bounding box center [41, 202] width 41 height 6
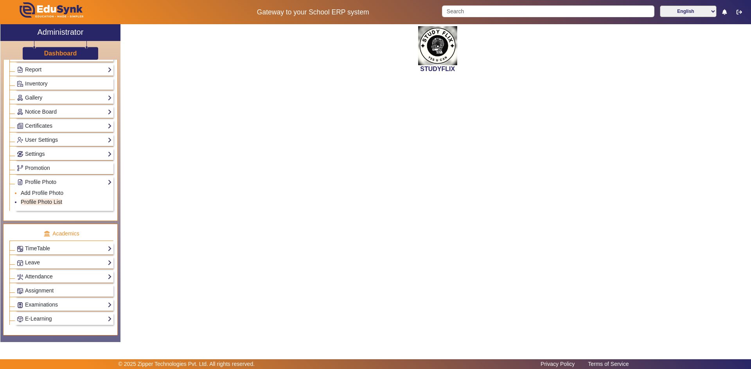
click at [43, 190] on li "Add Profile Photo" at bounding box center [66, 193] width 91 height 9
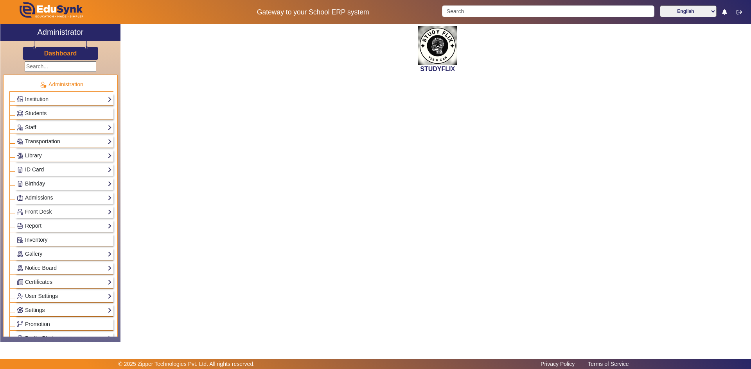
click at [47, 96] on link "Institution" at bounding box center [64, 99] width 95 height 9
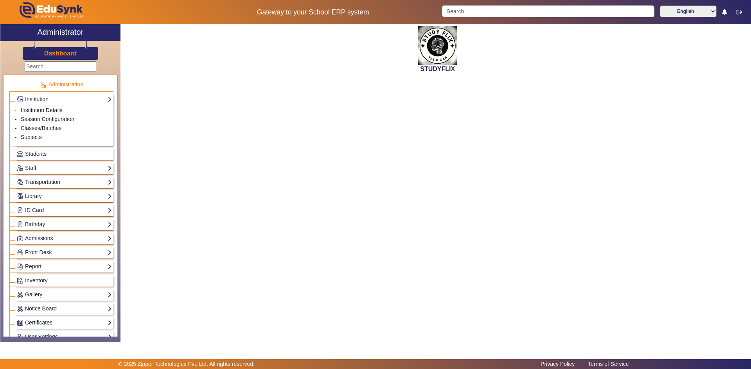
click at [42, 108] on link "Institution Details" at bounding box center [42, 110] width 42 height 6
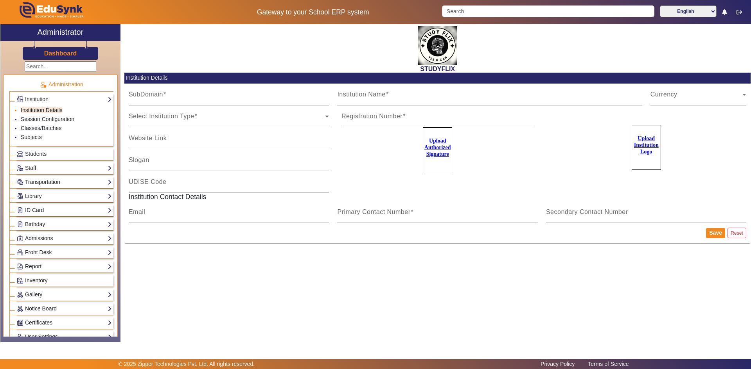
type input "StudyflixGJ"
type input "STUDYFLIX"
type input "Centre of Excellence"
type input "NA"
type input "ashutosh.l.kataria@gmail.com"
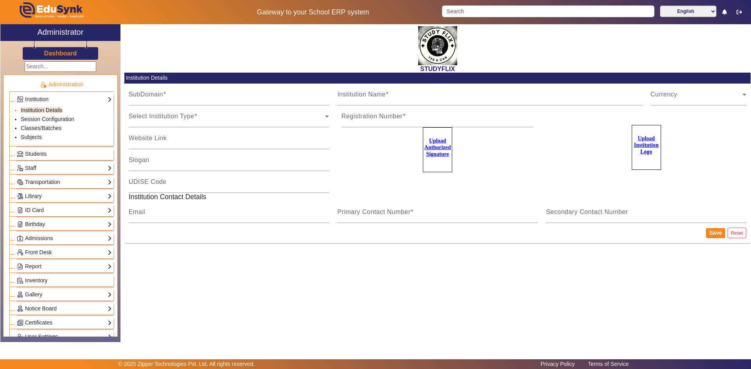
type input "6354922771"
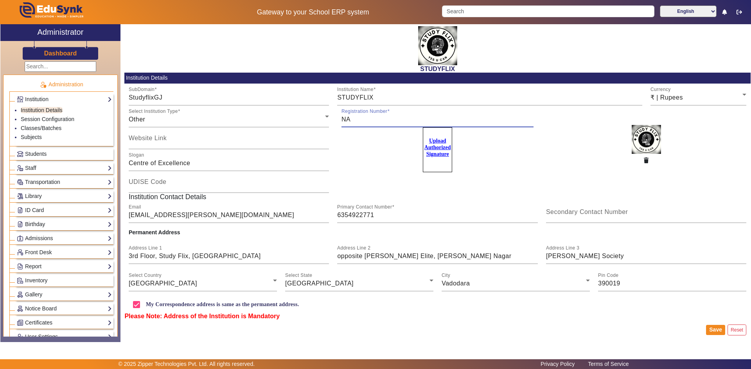
drag, startPoint x: 350, startPoint y: 120, endPoint x: 339, endPoint y: 120, distance: 11.7
click at [339, 120] on mat-form-field "Registration Number NA" at bounding box center [437, 117] width 201 height 22
click at [716, 330] on button "Save" at bounding box center [715, 330] width 19 height 10
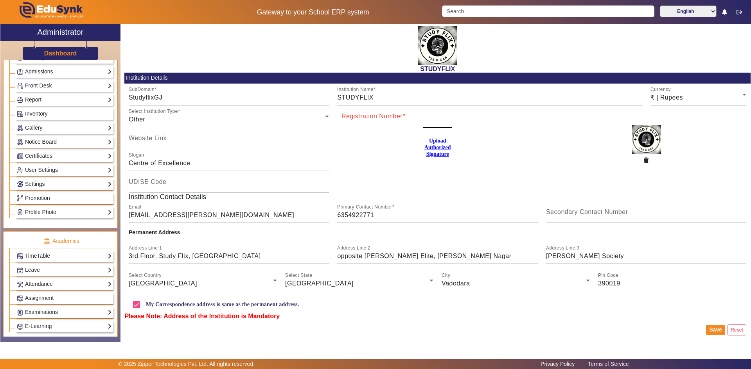
scroll to position [195, 0]
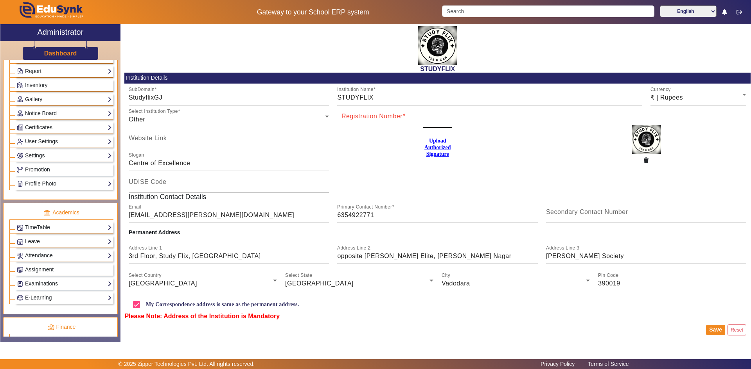
click at [34, 282] on link "Examinations" at bounding box center [64, 284] width 95 height 9
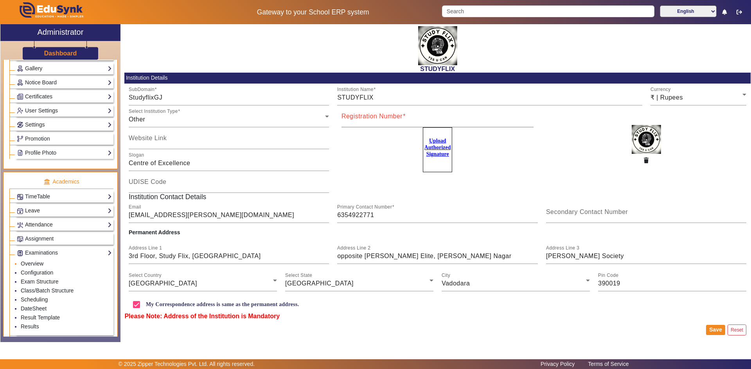
scroll to position [233, 0]
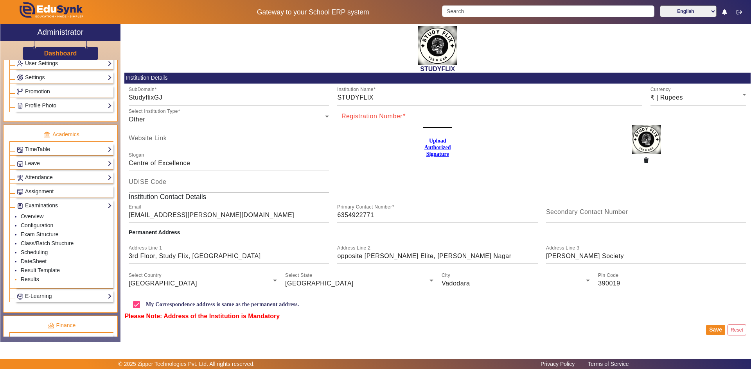
click at [37, 281] on link "Results" at bounding box center [30, 279] width 18 height 6
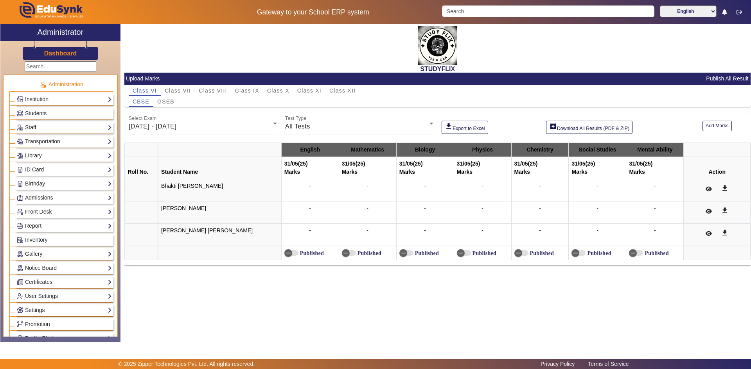
click at [59, 99] on link "Institution" at bounding box center [64, 99] width 95 height 9
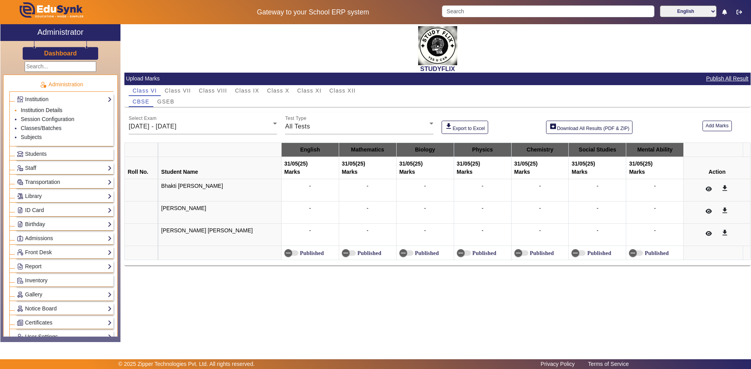
click at [39, 112] on link "Institution Details" at bounding box center [42, 110] width 42 height 6
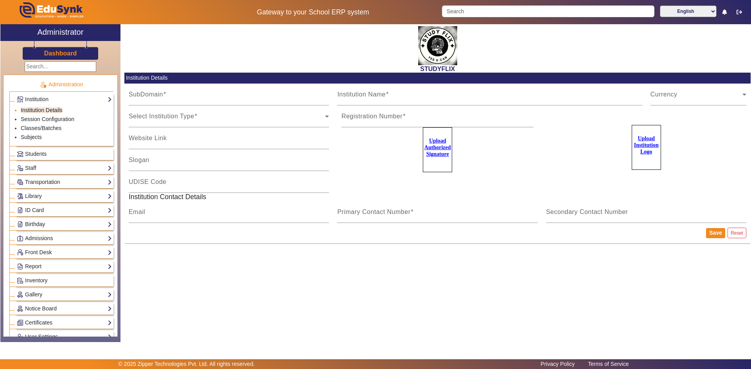
type input "StudyflixGJ"
type input "STUDYFLIX"
type input "Centre of Excellence"
type input "ashutosh.l.kataria@gmail.com"
type input "6354922771"
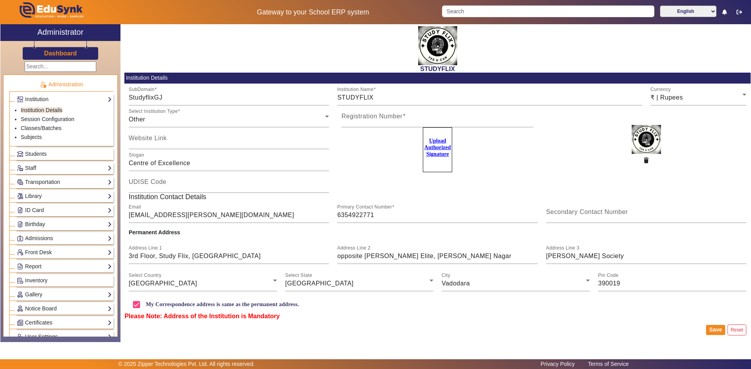
click at [639, 147] on img at bounding box center [645, 139] width 29 height 29
drag, startPoint x: 668, startPoint y: 90, endPoint x: 669, endPoint y: 94, distance: 3.9
click at [669, 93] on div "Currency ₹ | Rupees" at bounding box center [698, 95] width 96 height 22
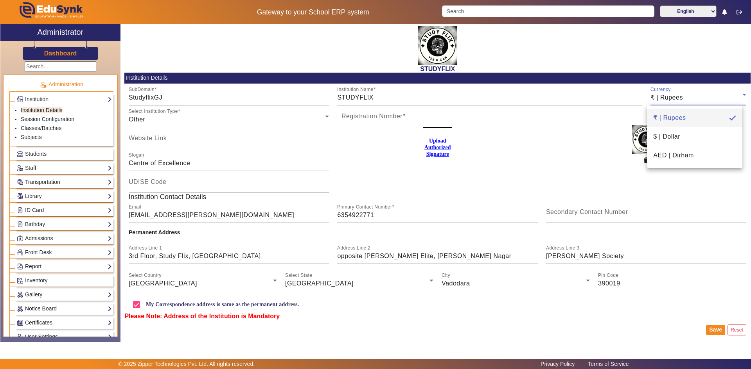
click at [669, 94] on div at bounding box center [375, 184] width 751 height 369
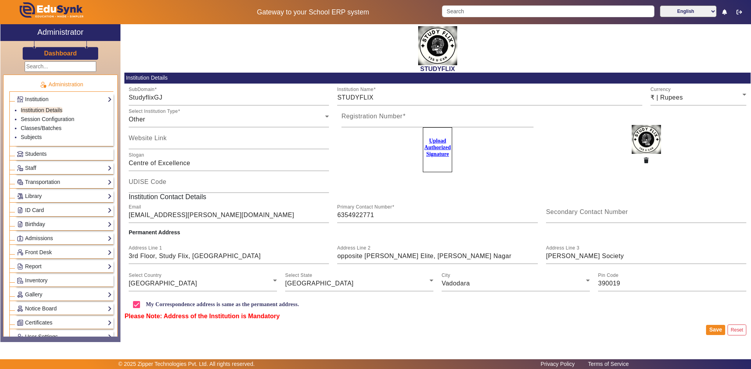
click at [643, 145] on img at bounding box center [645, 139] width 29 height 29
click at [644, 158] on icon "button" at bounding box center [646, 160] width 5 height 5
click at [640, 147] on u "Upload Institution Logo" at bounding box center [646, 145] width 25 height 19
click at [0, 0] on input "Upload Institution Logo" at bounding box center [0, 0] width 0 height 0
click at [642, 149] on u "Upload Institution Logo" at bounding box center [646, 145] width 25 height 19
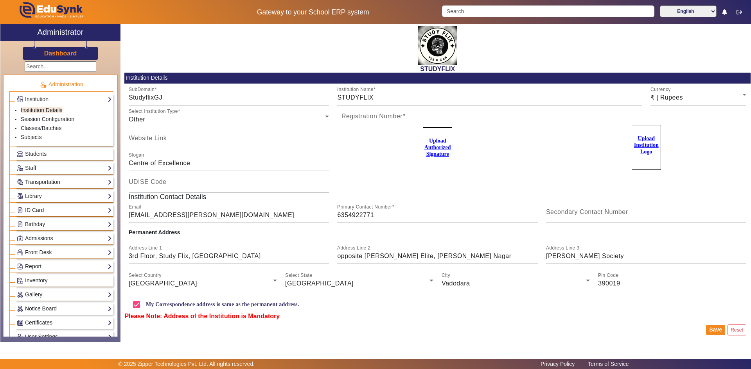
click at [0, 0] on input "Upload Institution Logo" at bounding box center [0, 0] width 0 height 0
click at [715, 333] on button "Save" at bounding box center [715, 330] width 19 height 10
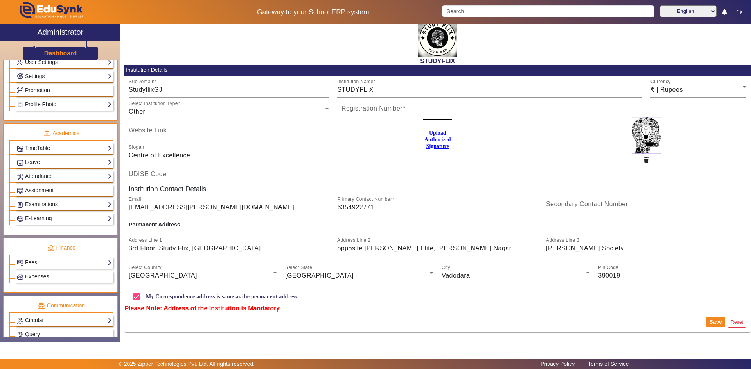
scroll to position [333, 0]
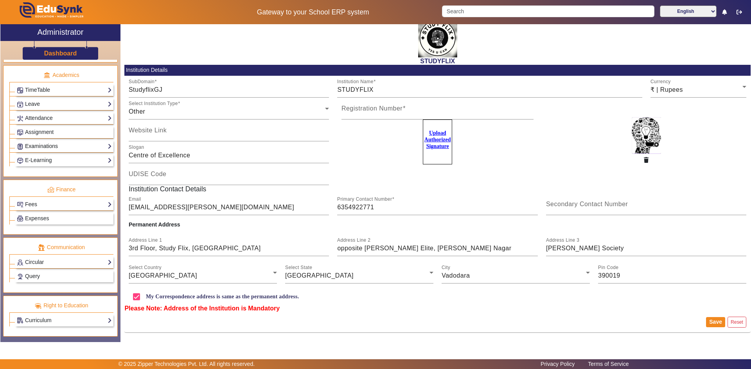
click at [42, 147] on link "Examinations" at bounding box center [64, 146] width 95 height 9
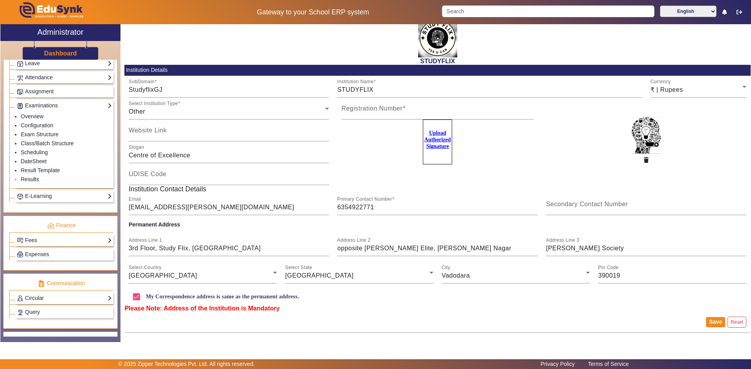
click at [24, 178] on link "Results" at bounding box center [30, 179] width 18 height 6
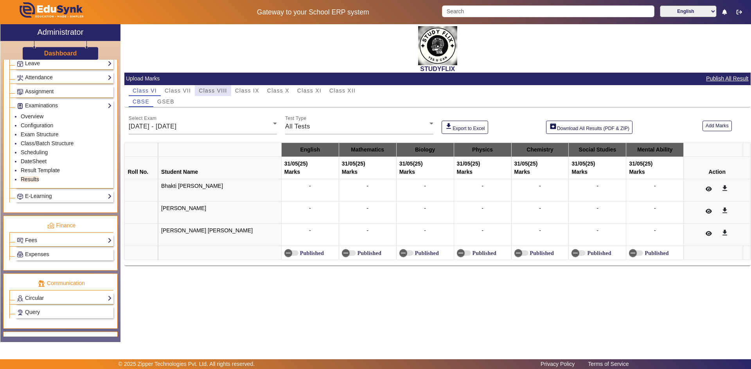
click at [216, 93] on span "Class VIII" at bounding box center [213, 90] width 28 height 5
click at [170, 127] on span "26/05/2025 - 31/05/2025" at bounding box center [153, 126] width 48 height 7
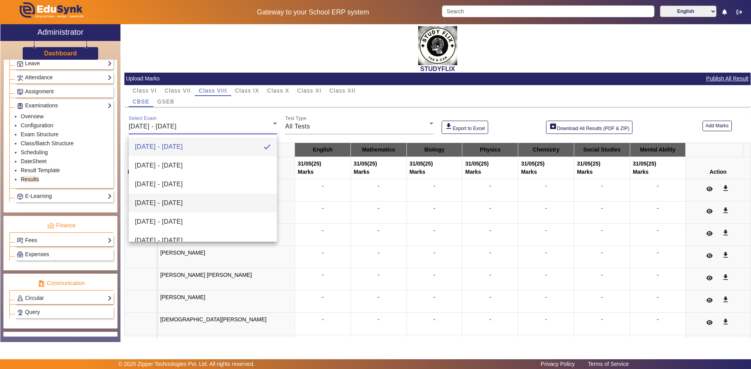
click at [183, 201] on span "16/06/2025 - 21/06/2025" at bounding box center [159, 203] width 48 height 9
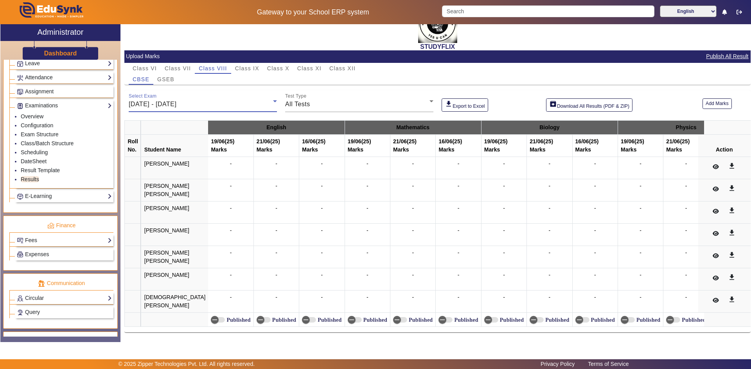
scroll to position [43, 0]
click at [705, 99] on button "Add Marks" at bounding box center [716, 104] width 29 height 11
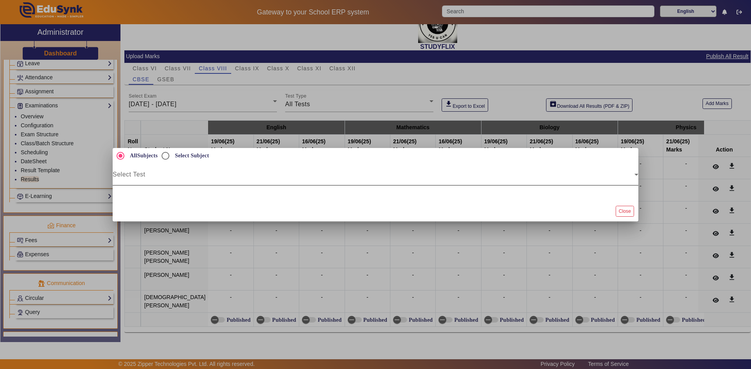
click at [209, 179] on span at bounding box center [374, 177] width 522 height 9
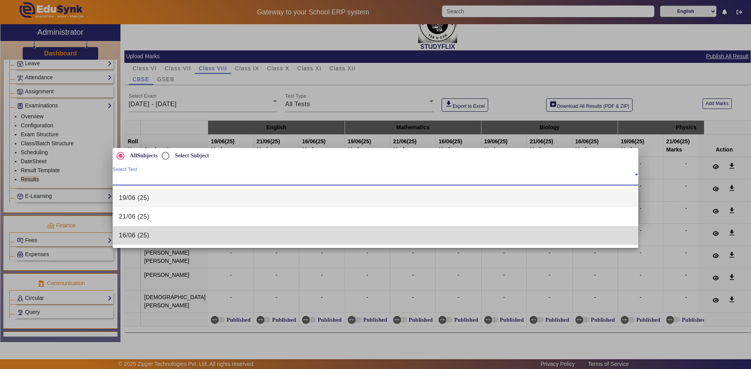
click at [155, 236] on mat-option "16/06 (25)" at bounding box center [375, 235] width 525 height 19
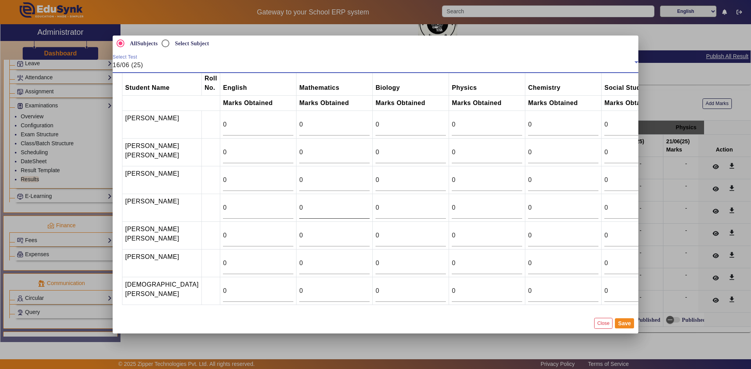
scroll to position [0, 0]
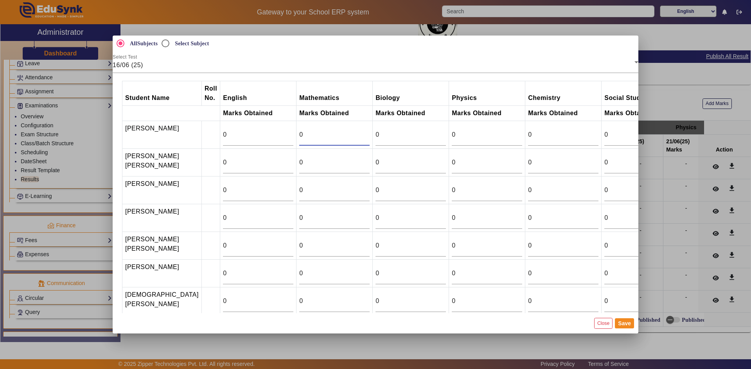
click at [299, 140] on input "0" at bounding box center [334, 134] width 70 height 9
click at [306, 141] on div "0" at bounding box center [334, 135] width 70 height 22
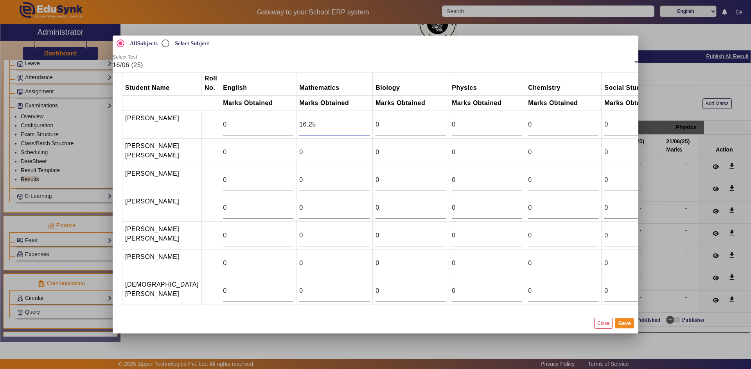
scroll to position [26, 0]
type input "16.25"
click at [309, 233] on input "0" at bounding box center [334, 235] width 70 height 9
click at [628, 325] on button "Save" at bounding box center [624, 324] width 19 height 10
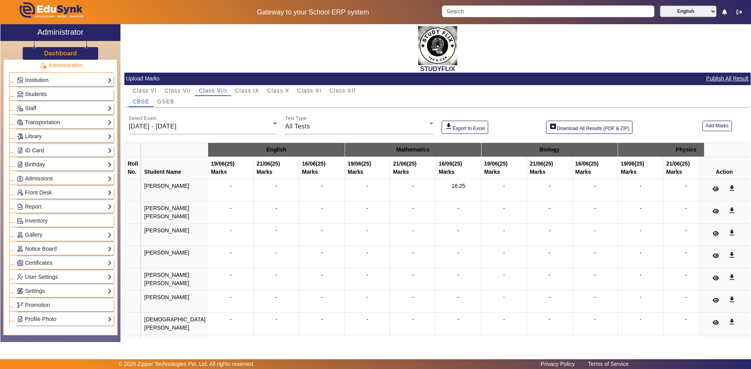
scroll to position [0, 0]
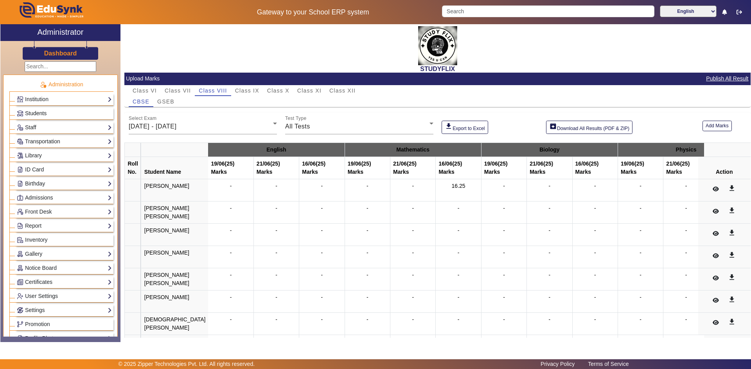
click at [40, 113] on span "Students" at bounding box center [36, 113] width 22 height 6
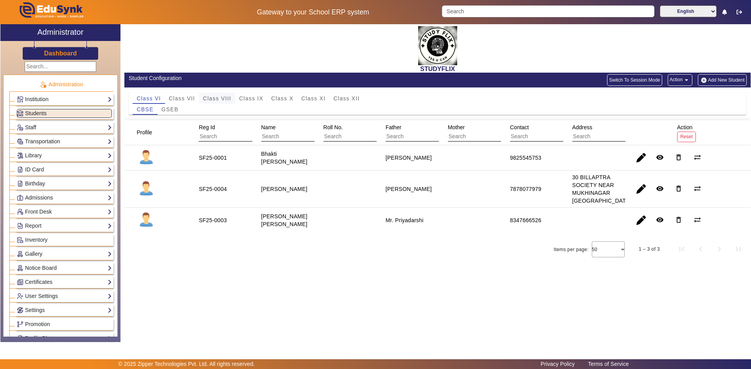
click at [220, 97] on span "Class VIII" at bounding box center [217, 98] width 28 height 5
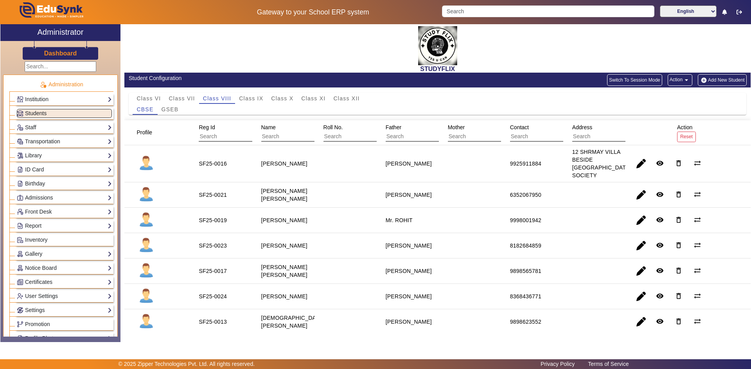
click at [296, 165] on staff-with-status "Angel S Rathod" at bounding box center [284, 164] width 46 height 6
click at [635, 164] on span "button" at bounding box center [640, 163] width 19 height 19
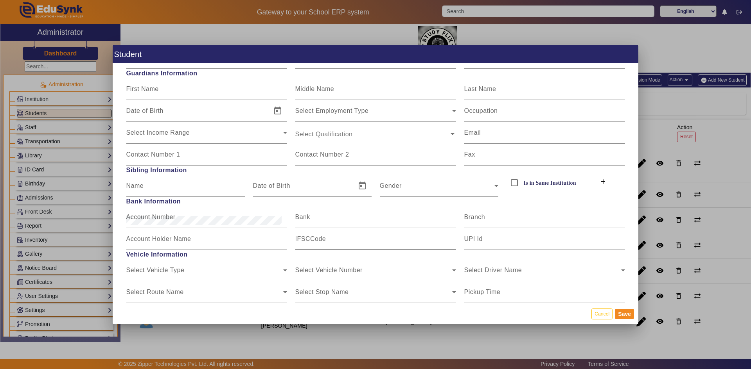
scroll to position [905, 0]
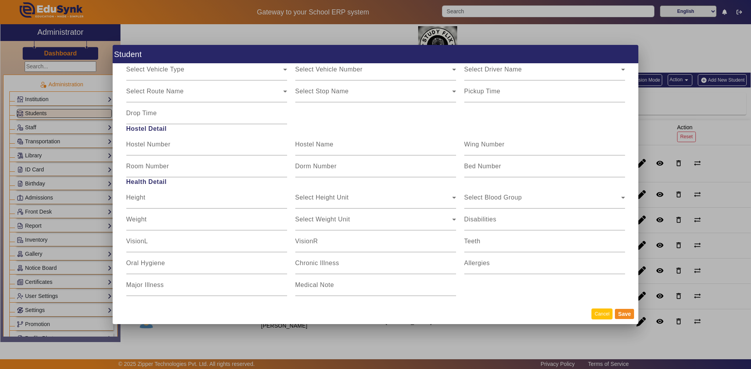
click at [601, 315] on button "Cancel" at bounding box center [601, 314] width 21 height 11
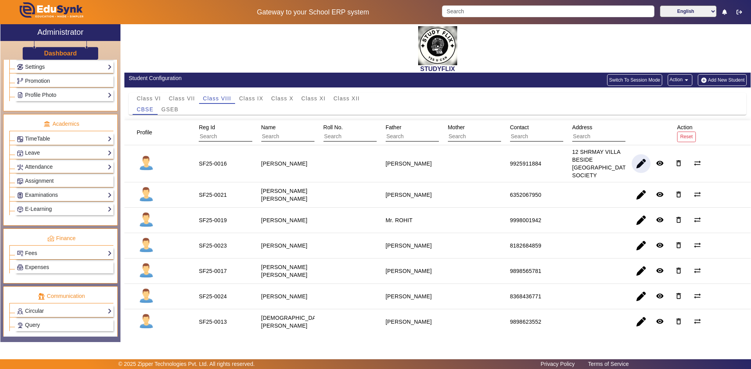
scroll to position [292, 0]
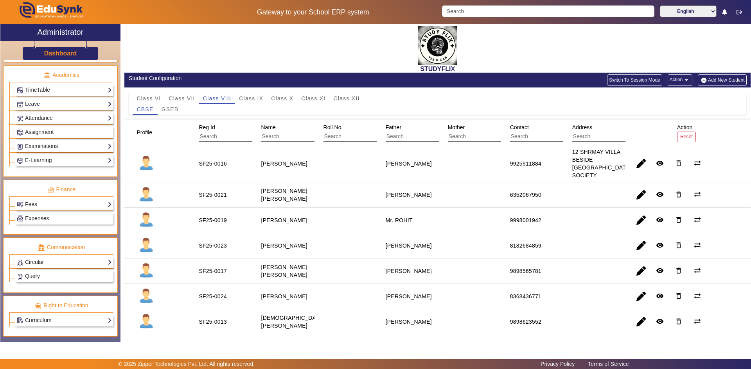
click at [45, 148] on link "Examinations" at bounding box center [64, 146] width 95 height 9
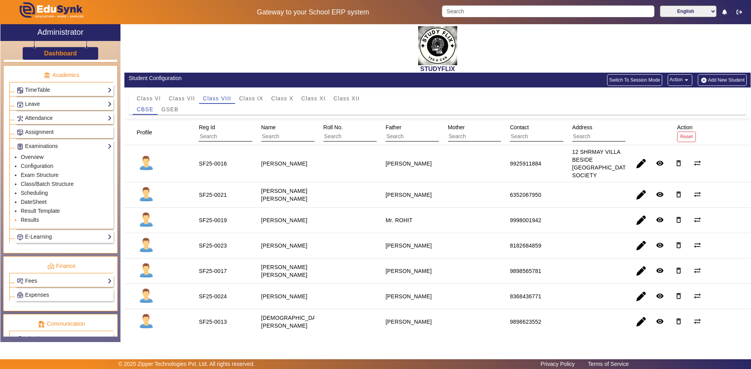
click at [31, 217] on link "Results" at bounding box center [30, 220] width 18 height 6
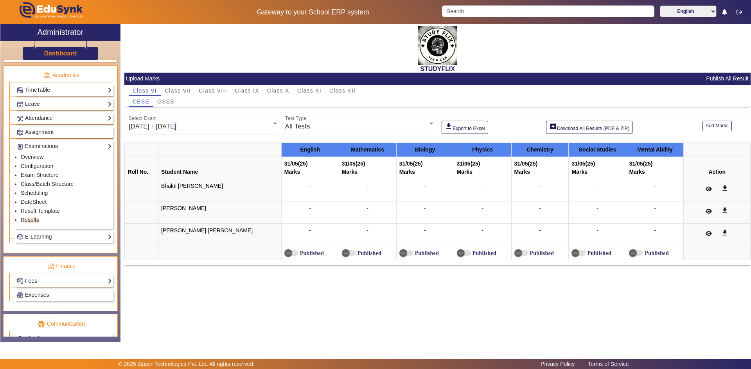
click at [174, 124] on span "26/05/2025 - 31/05/2025" at bounding box center [153, 126] width 48 height 7
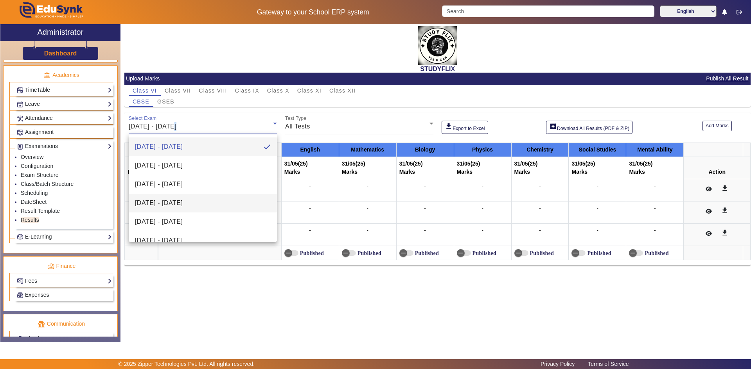
click at [156, 201] on span "16/06/2025 - 21/06/2025" at bounding box center [159, 203] width 48 height 9
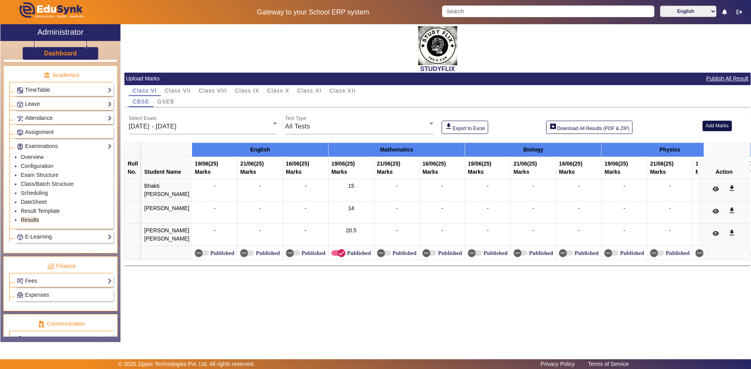
click at [725, 128] on button "Add Marks" at bounding box center [716, 126] width 29 height 11
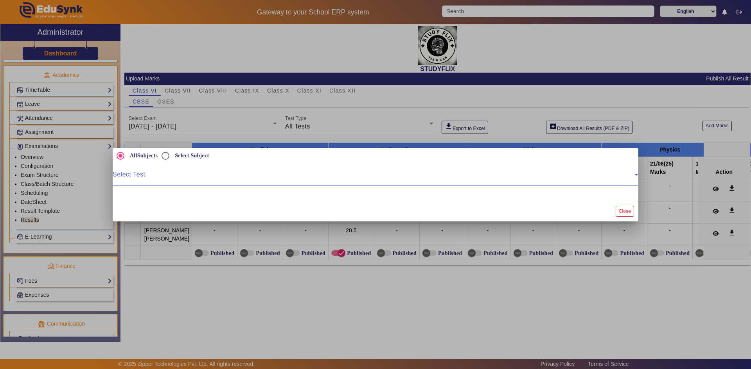
click at [280, 179] on span at bounding box center [374, 177] width 522 height 9
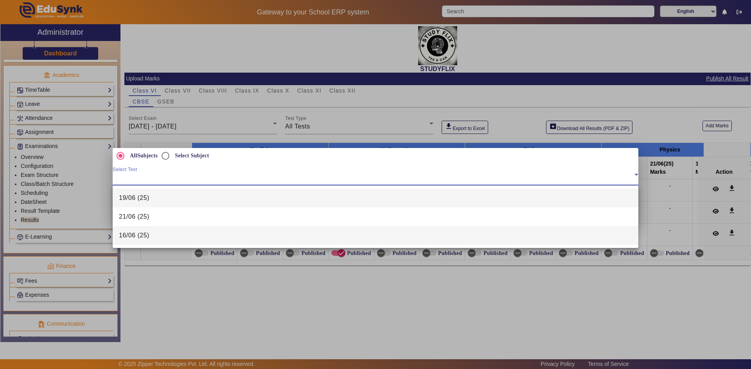
click at [180, 227] on mat-option "16/06 (25)" at bounding box center [375, 235] width 525 height 19
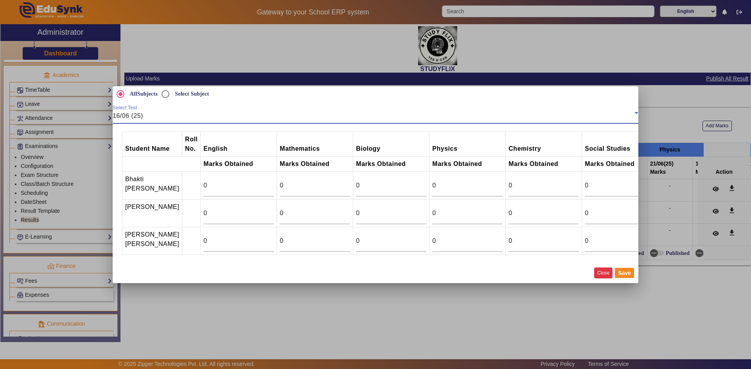
click at [608, 278] on button "Close" at bounding box center [603, 273] width 18 height 11
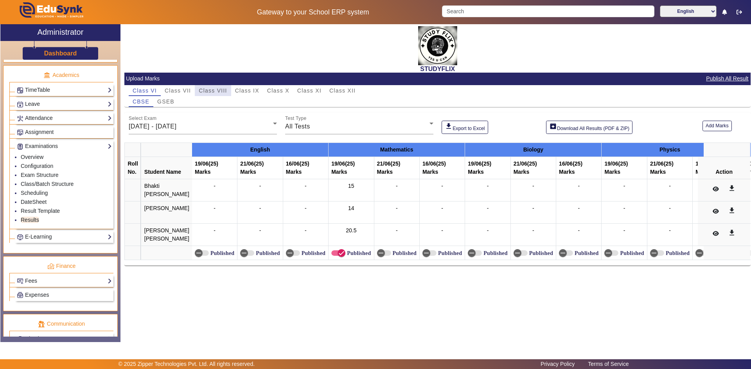
click at [217, 89] on span "Class VIII" at bounding box center [213, 90] width 28 height 5
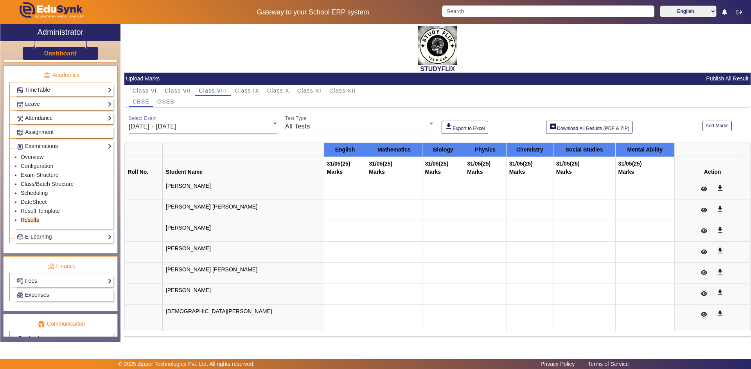
click at [176, 124] on span "26/05/2025 - 31/05/2025" at bounding box center [153, 126] width 48 height 7
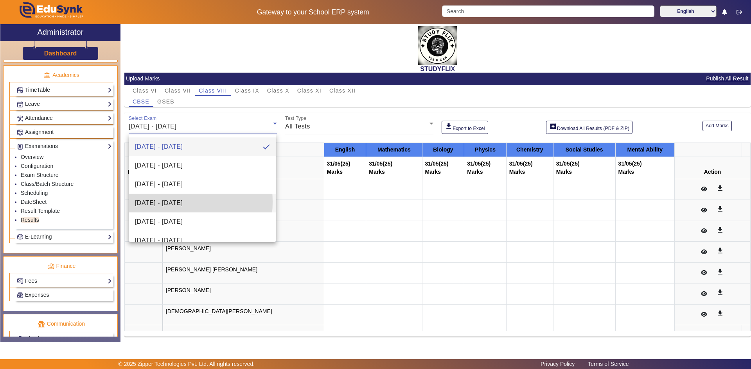
click at [151, 202] on span "16/06/2025 - 21/06/2025" at bounding box center [159, 203] width 48 height 9
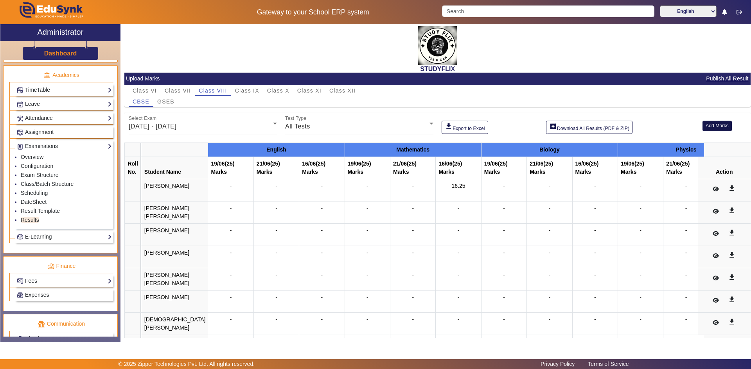
click at [709, 127] on button "Add Marks" at bounding box center [716, 126] width 29 height 11
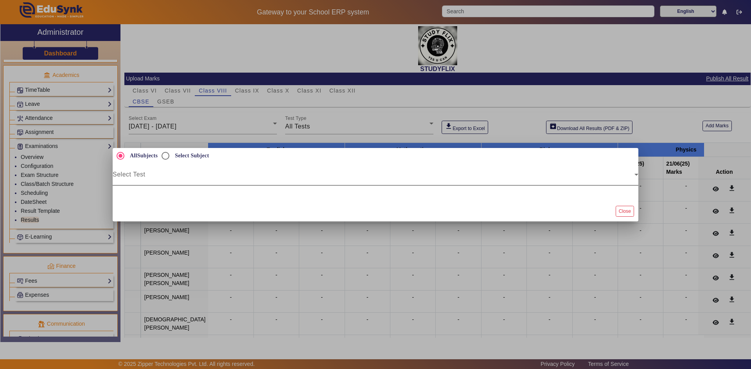
click at [147, 172] on div "Select Test" at bounding box center [375, 175] width 525 height 22
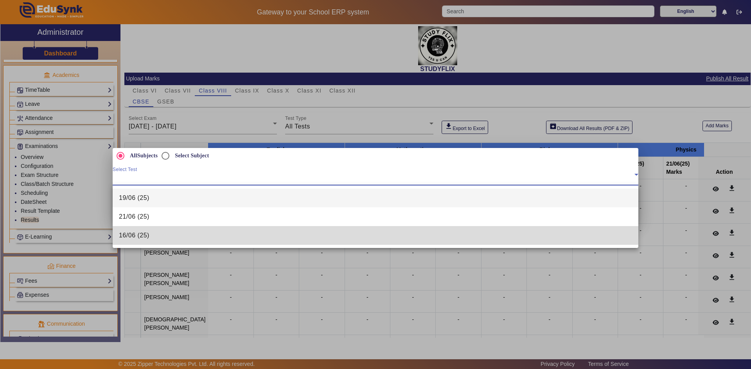
click at [130, 231] on span "16/06 (25)" at bounding box center [134, 235] width 30 height 9
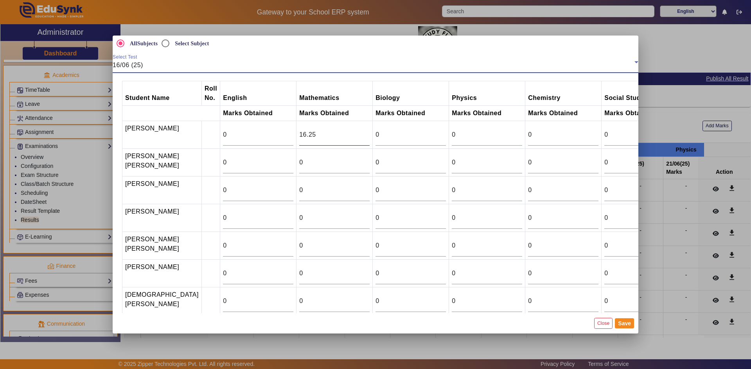
click at [311, 137] on input "16.25" at bounding box center [334, 134] width 70 height 9
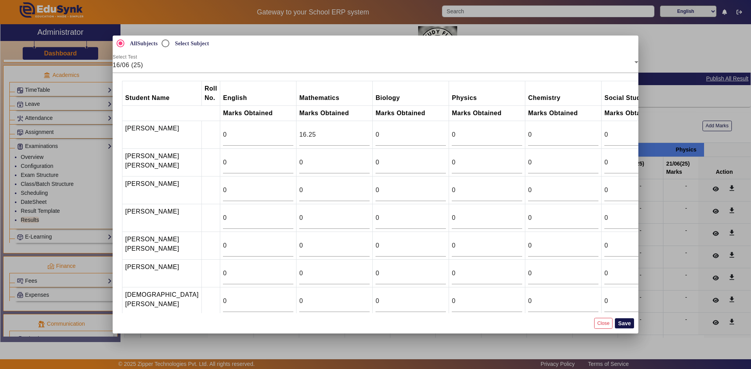
click at [630, 322] on button "Save" at bounding box center [624, 324] width 19 height 10
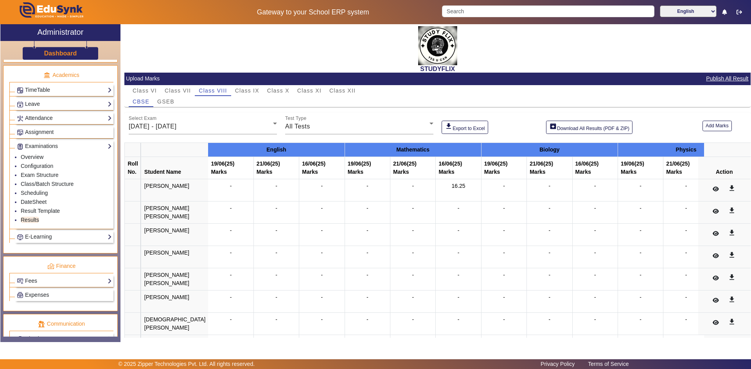
click at [393, 172] on div "Marks" at bounding box center [412, 172] width 39 height 8
drag, startPoint x: 447, startPoint y: 167, endPoint x: 418, endPoint y: 166, distance: 28.5
click at [436, 166] on th "16/06 (25) Marks" at bounding box center [458, 168] width 45 height 22
click at [716, 127] on button "Add Marks" at bounding box center [716, 126] width 29 height 11
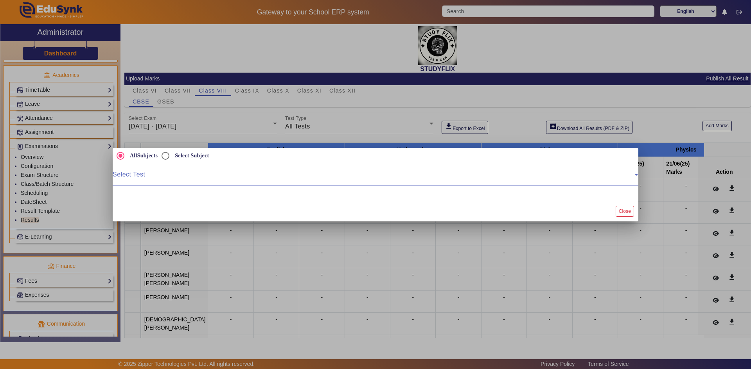
click at [155, 174] on span at bounding box center [374, 177] width 522 height 9
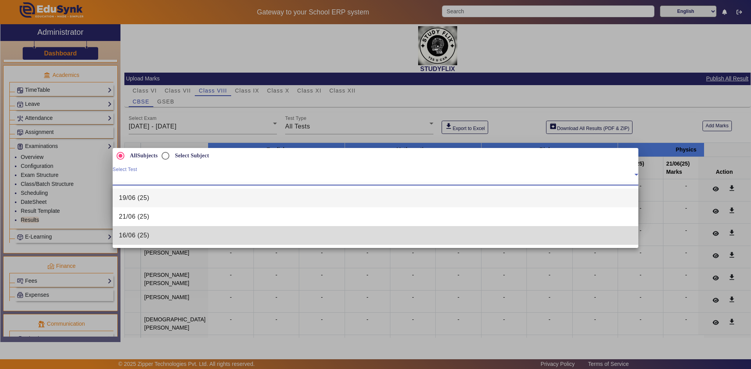
click at [136, 238] on span "16/06 (25)" at bounding box center [134, 235] width 30 height 9
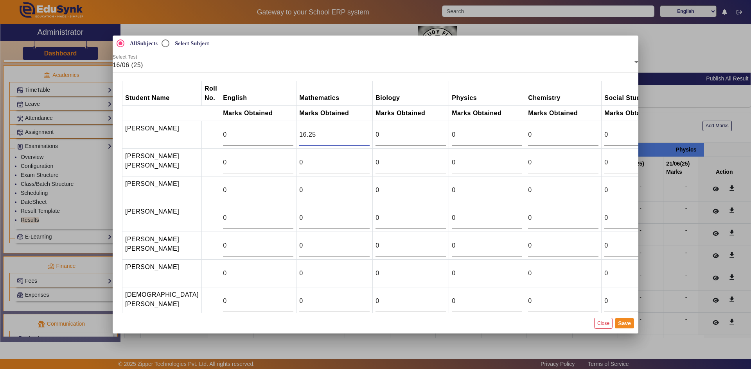
click at [302, 132] on input "16.25" at bounding box center [334, 134] width 70 height 9
click at [605, 327] on button "Close" at bounding box center [603, 323] width 18 height 11
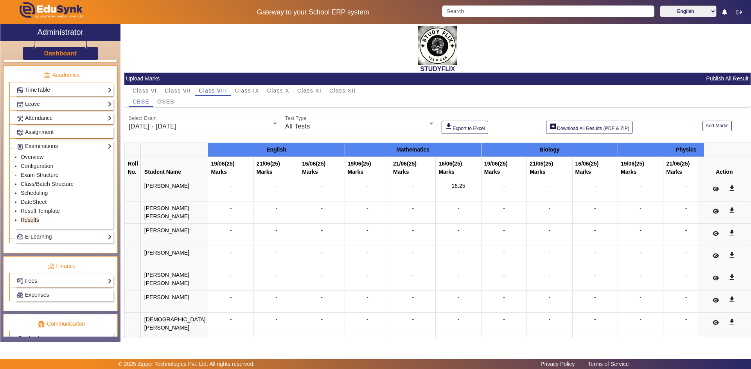
click at [32, 174] on link "Exam Structure" at bounding box center [40, 175] width 38 height 6
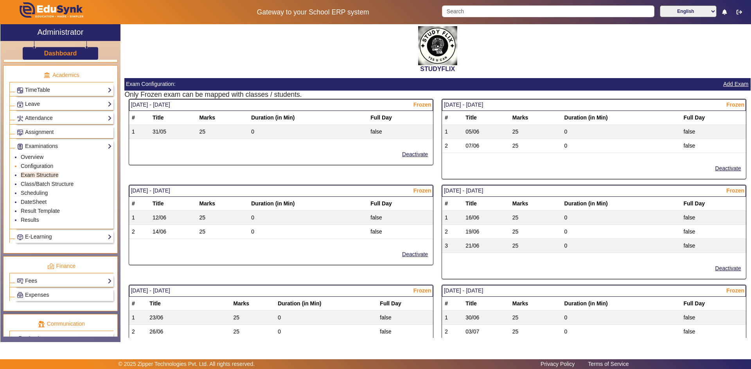
click at [39, 166] on link "Configuration" at bounding box center [37, 166] width 32 height 6
click at [41, 165] on link "Configuration" at bounding box center [37, 166] width 32 height 6
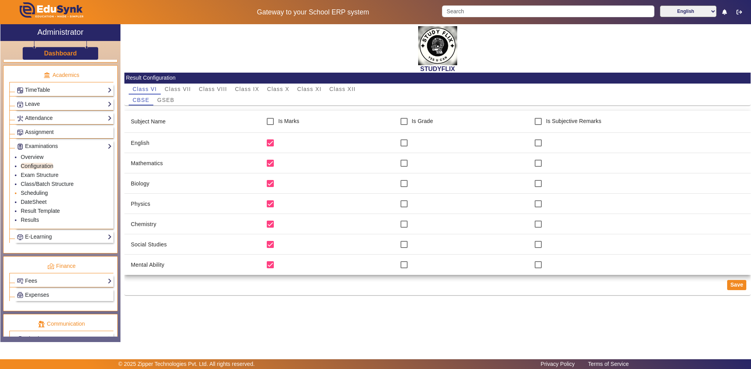
click at [34, 192] on link "Scheduling" at bounding box center [34, 193] width 27 height 6
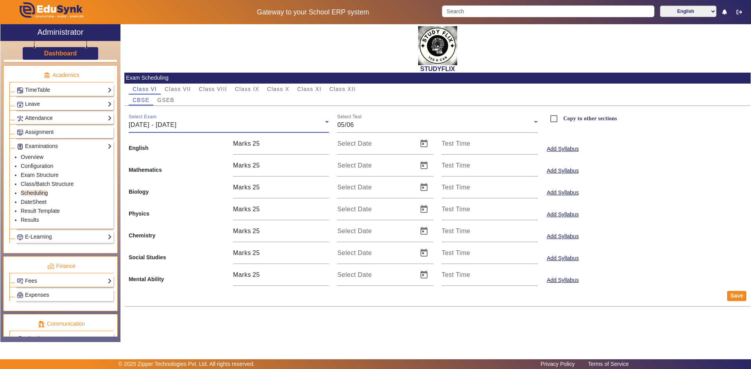
click at [176, 123] on span "02/06/2025 - 07/06/2025" at bounding box center [153, 125] width 48 height 7
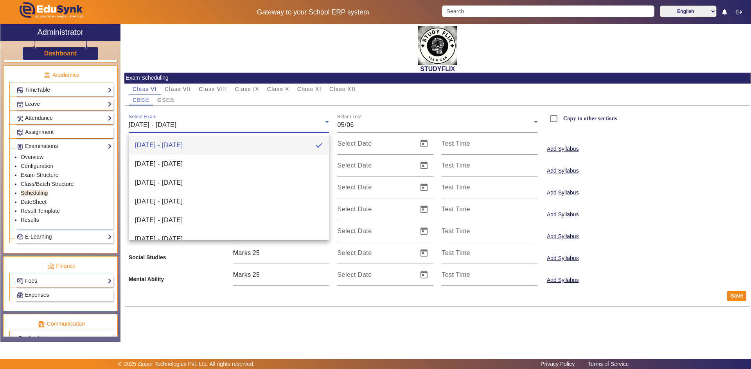
click at [176, 182] on span "16/06/2025 - 21/06/2025" at bounding box center [159, 182] width 48 height 9
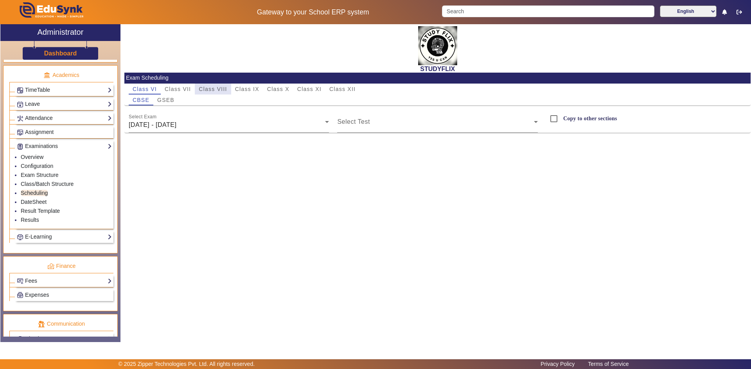
click at [228, 90] on div "Class VIII" at bounding box center [213, 89] width 36 height 11
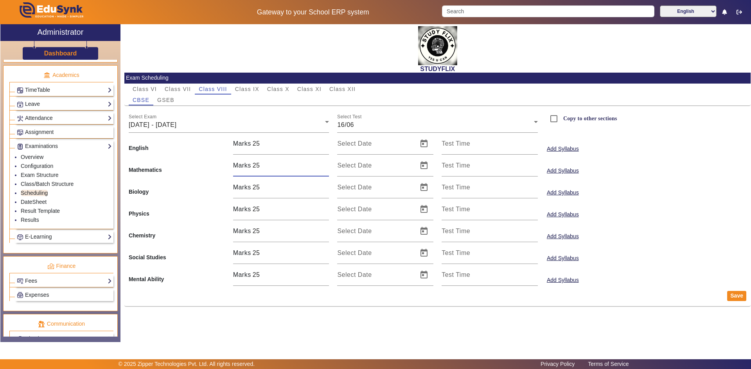
drag, startPoint x: 278, startPoint y: 167, endPoint x: 318, endPoint y: 165, distance: 39.5
click at [279, 167] on input "25" at bounding box center [291, 165] width 77 height 9
click at [325, 161] on input "26" at bounding box center [291, 165] width 77 height 9
click at [325, 161] on input "27" at bounding box center [291, 165] width 77 height 9
click at [324, 161] on input "28" at bounding box center [291, 165] width 77 height 9
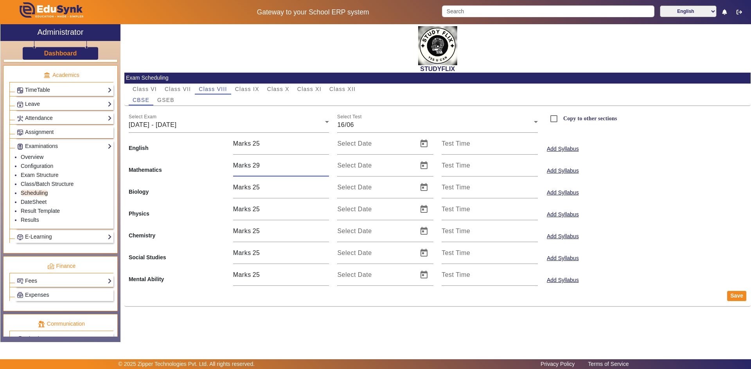
click at [324, 161] on input "29" at bounding box center [291, 165] width 77 height 9
type input "30"
click at [324, 162] on input "30" at bounding box center [291, 165] width 77 height 9
click at [739, 298] on button "Save" at bounding box center [736, 296] width 19 height 10
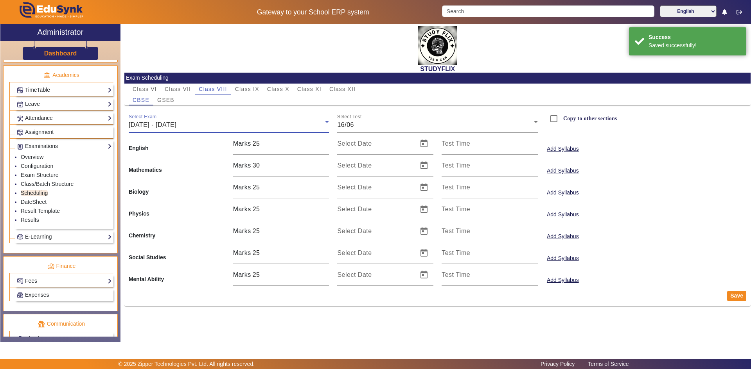
click at [170, 124] on span "16/06/2025 - 21/06/2025" at bounding box center [153, 125] width 48 height 7
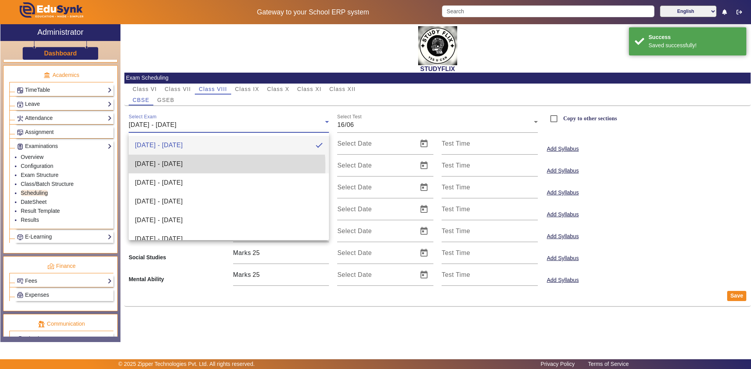
click at [167, 166] on span "23/06/2025 - 28/06/2025" at bounding box center [159, 164] width 48 height 9
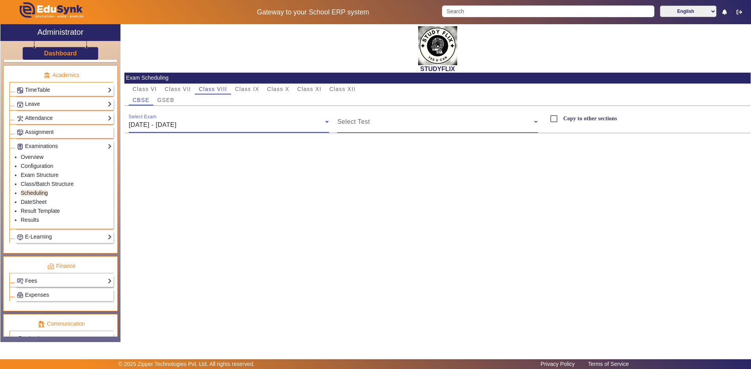
click at [363, 124] on span at bounding box center [435, 124] width 197 height 9
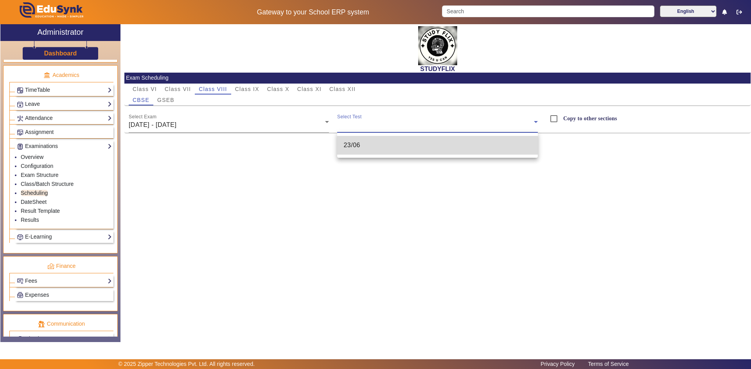
click at [360, 145] on mat-option "23/06" at bounding box center [437, 145] width 201 height 19
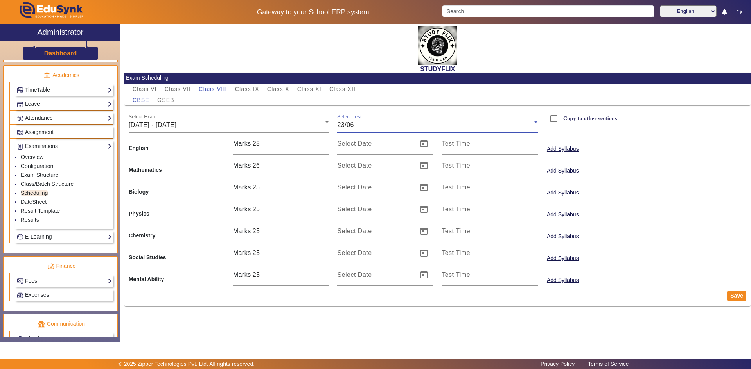
click at [324, 163] on input "26" at bounding box center [291, 165] width 77 height 9
click at [324, 163] on input "27" at bounding box center [291, 165] width 77 height 9
click at [324, 163] on input "28" at bounding box center [291, 165] width 77 height 9
click at [324, 163] on input "29" at bounding box center [291, 165] width 77 height 9
type input "30"
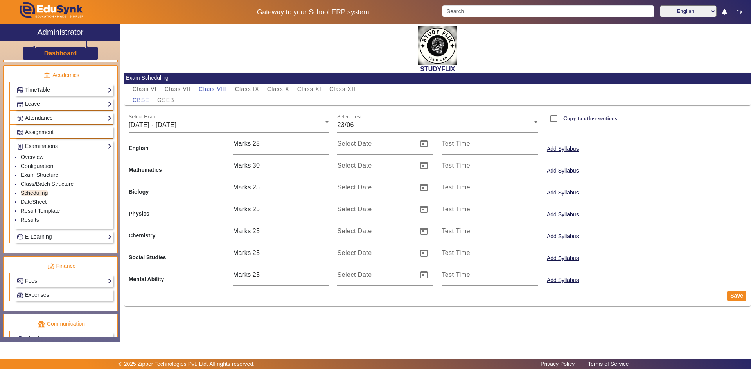
click at [324, 163] on input "30" at bounding box center [291, 165] width 77 height 9
click at [736, 298] on button "Save" at bounding box center [736, 296] width 19 height 10
click at [184, 128] on div "23/06/2025 - 28/06/2025" at bounding box center [227, 124] width 197 height 9
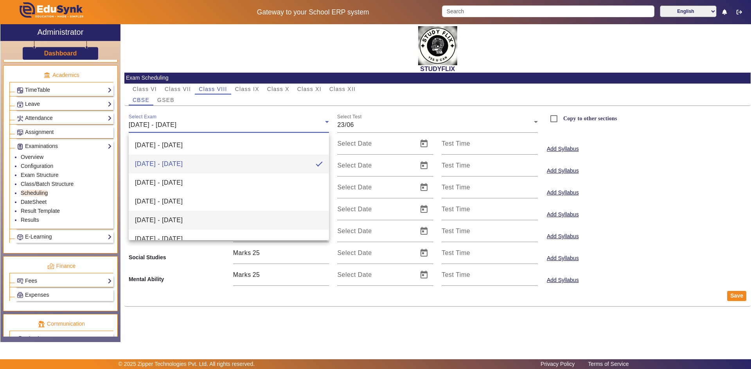
click at [178, 220] on span "14/07/2025 - 19/07/2025" at bounding box center [159, 220] width 48 height 9
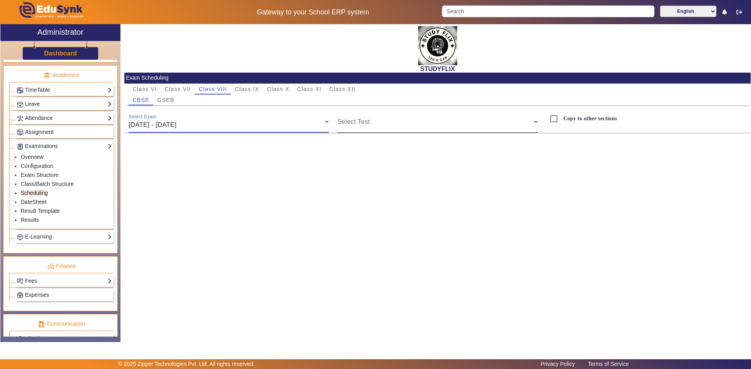
click at [382, 126] on span at bounding box center [435, 124] width 197 height 9
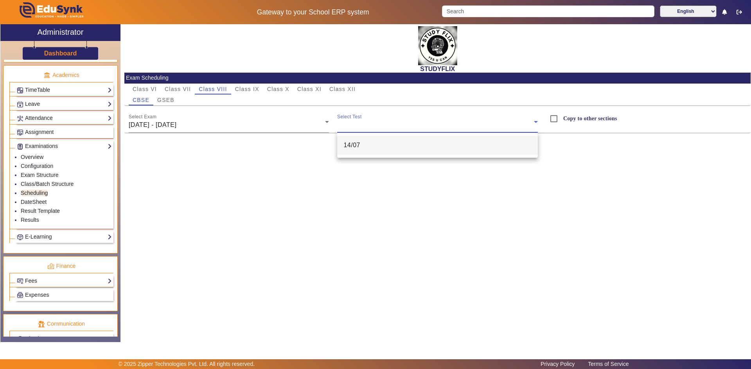
click at [372, 154] on mat-option "14/07" at bounding box center [437, 145] width 201 height 19
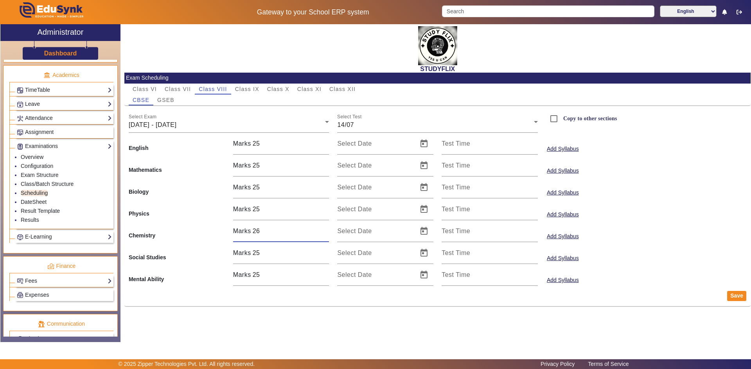
click at [327, 227] on input "26" at bounding box center [291, 231] width 77 height 9
click at [327, 227] on input "27" at bounding box center [291, 231] width 77 height 9
click at [327, 227] on input "28" at bounding box center [291, 231] width 77 height 9
click at [327, 227] on input "29" at bounding box center [291, 231] width 77 height 9
type input "30"
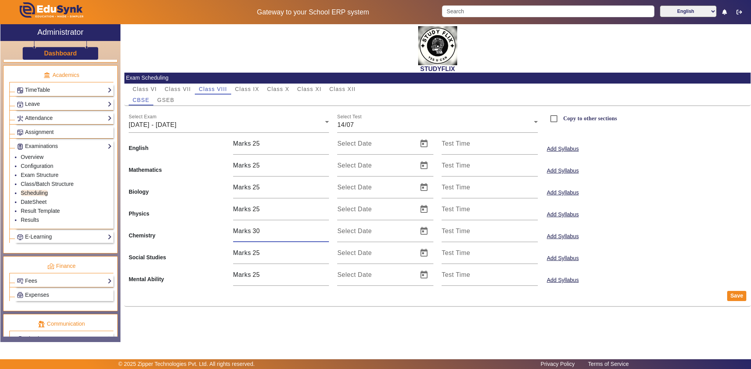
click at [327, 227] on input "30" at bounding box center [291, 231] width 77 height 9
click at [737, 297] on button "Save" at bounding box center [736, 296] width 19 height 10
click at [736, 296] on button "Save" at bounding box center [736, 296] width 19 height 10
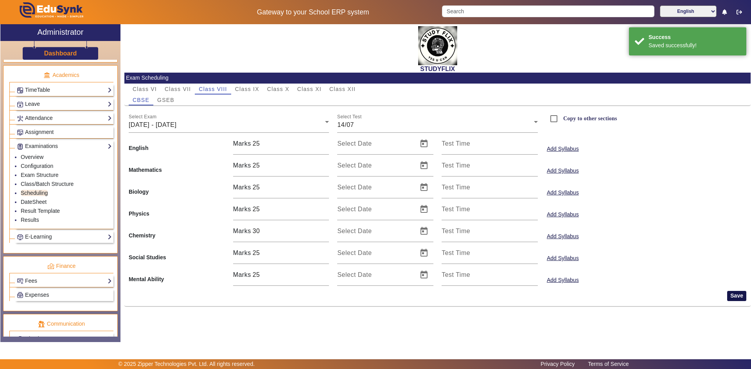
click at [731, 296] on button "Save" at bounding box center [736, 296] width 19 height 10
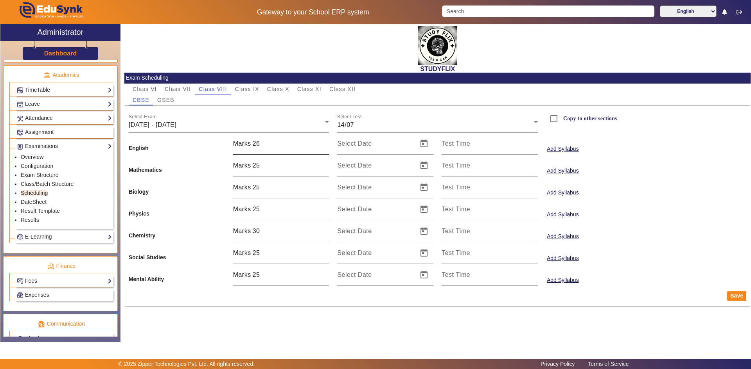
click at [325, 140] on input "26" at bounding box center [291, 143] width 77 height 9
click at [325, 140] on input "27" at bounding box center [291, 143] width 77 height 9
click at [325, 140] on input "28" at bounding box center [291, 143] width 77 height 9
click at [325, 140] on input "29" at bounding box center [291, 143] width 77 height 9
click at [325, 141] on input "30" at bounding box center [291, 143] width 77 height 9
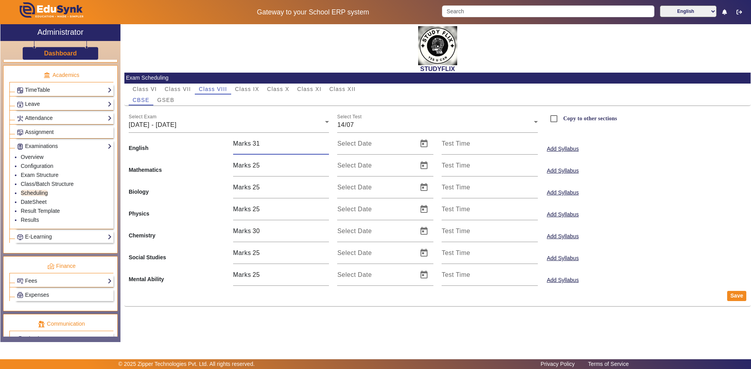
type input "31"
click at [325, 141] on input "31" at bounding box center [291, 143] width 77 height 9
click at [733, 294] on button "Save" at bounding box center [736, 296] width 19 height 10
click at [166, 126] on span "14/07/2025 - 19/07/2025" at bounding box center [153, 125] width 48 height 7
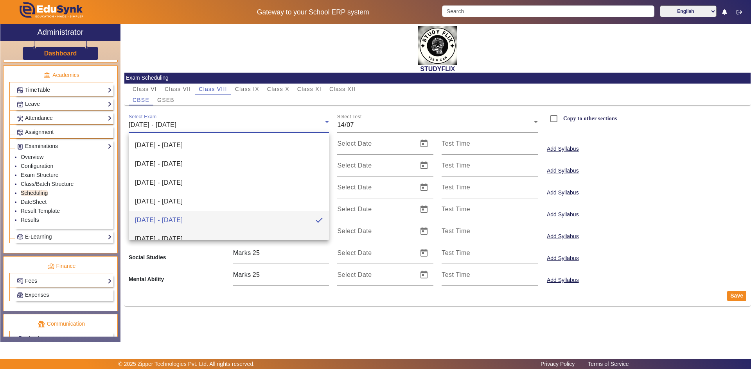
click at [162, 232] on mat-option "21/07/2025 - 26/07/2025" at bounding box center [229, 239] width 201 height 19
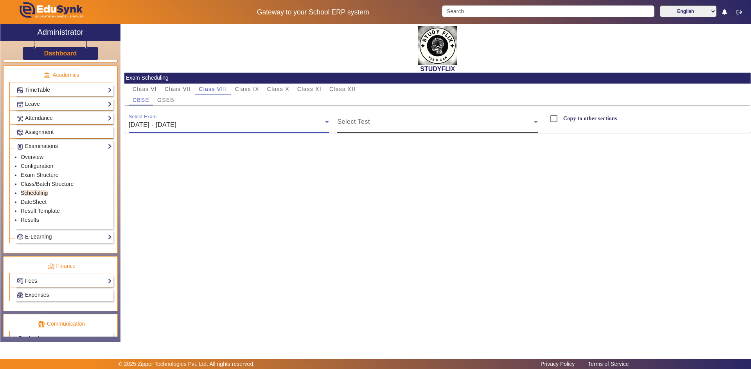
click at [360, 121] on span at bounding box center [435, 124] width 197 height 9
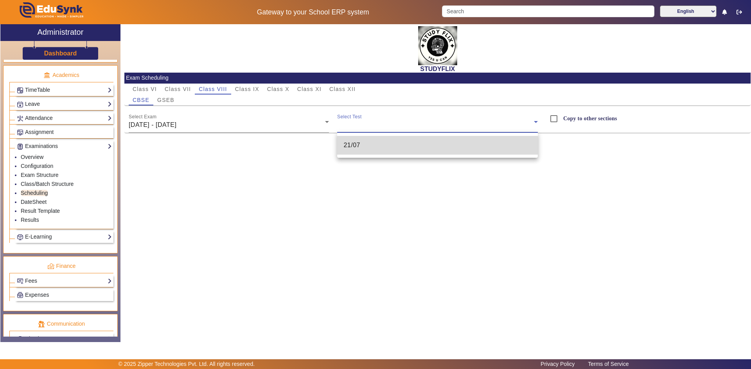
click at [359, 145] on span "21/07" at bounding box center [351, 145] width 17 height 9
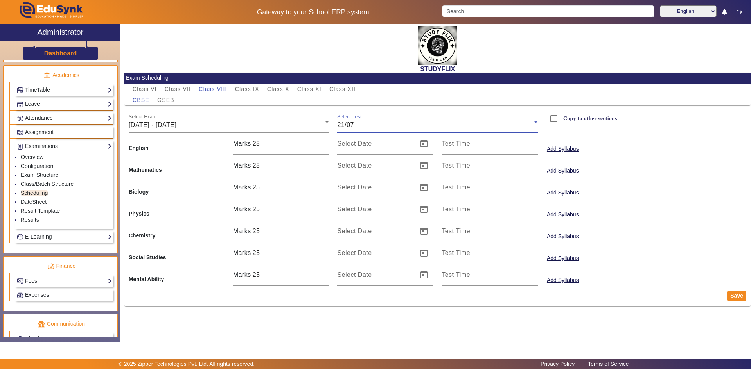
click at [269, 163] on input "25" at bounding box center [291, 165] width 77 height 9
click at [325, 163] on input "26" at bounding box center [291, 165] width 77 height 9
click at [325, 163] on input "27" at bounding box center [291, 165] width 77 height 9
click at [325, 163] on input "28" at bounding box center [291, 165] width 77 height 9
click at [325, 163] on input "29" at bounding box center [291, 165] width 77 height 9
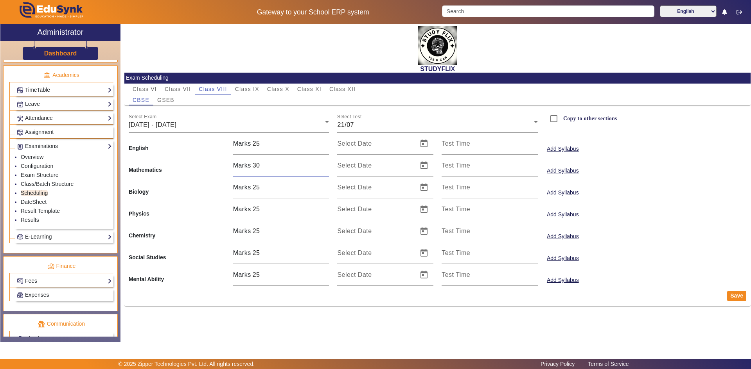
type input "30"
click at [325, 163] on input "30" at bounding box center [291, 165] width 77 height 9
click at [736, 296] on button "Save" at bounding box center [736, 296] width 19 height 10
click at [168, 100] on span "GSEB" at bounding box center [165, 99] width 17 height 5
click at [326, 162] on input "26" at bounding box center [291, 165] width 77 height 9
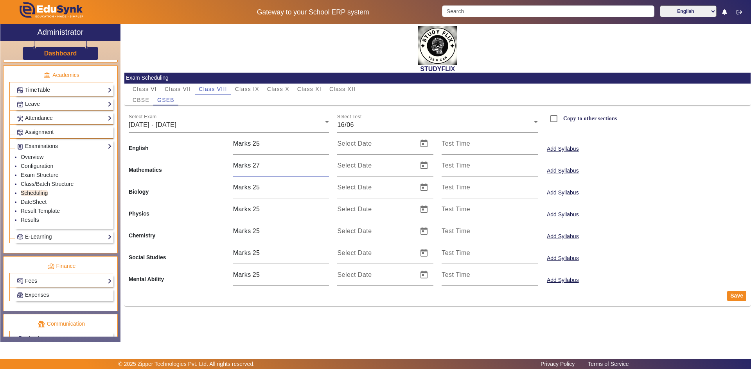
click at [326, 162] on input "27" at bounding box center [291, 165] width 77 height 9
click at [326, 162] on input "28" at bounding box center [291, 165] width 77 height 9
click at [326, 162] on input "29" at bounding box center [291, 165] width 77 height 9
type input "30"
click at [326, 162] on input "30" at bounding box center [291, 165] width 77 height 9
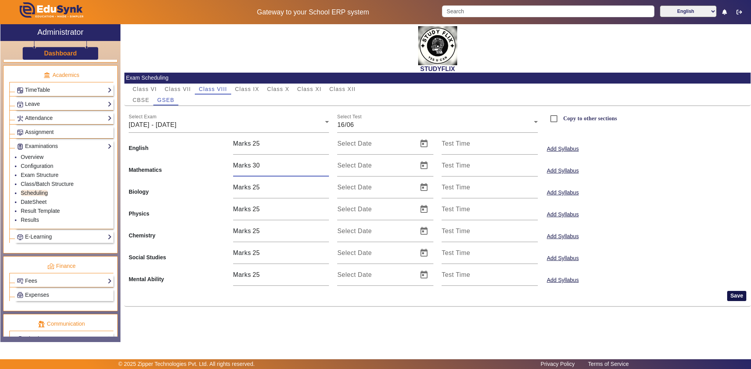
click at [729, 297] on button "Save" at bounding box center [736, 296] width 19 height 10
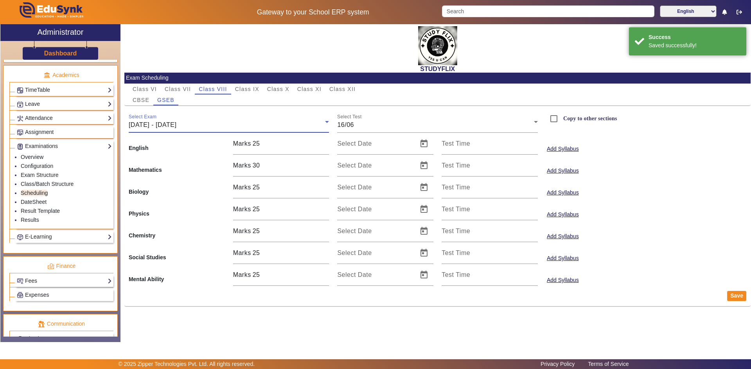
click at [176, 125] on span "16/06/2025 - 21/06/2025" at bounding box center [153, 125] width 48 height 7
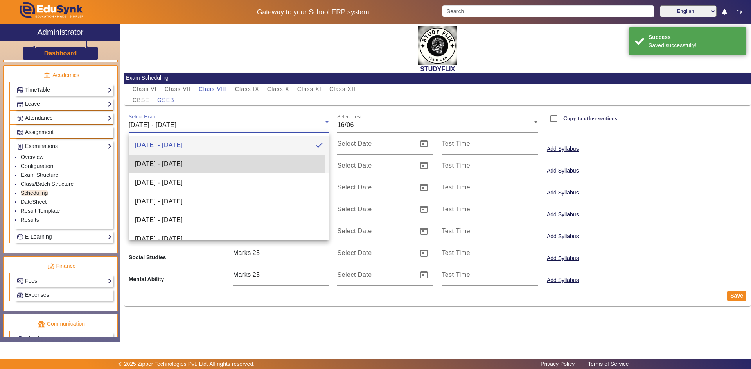
click at [183, 165] on span "23/06/2025 - 28/06/2025" at bounding box center [159, 164] width 48 height 9
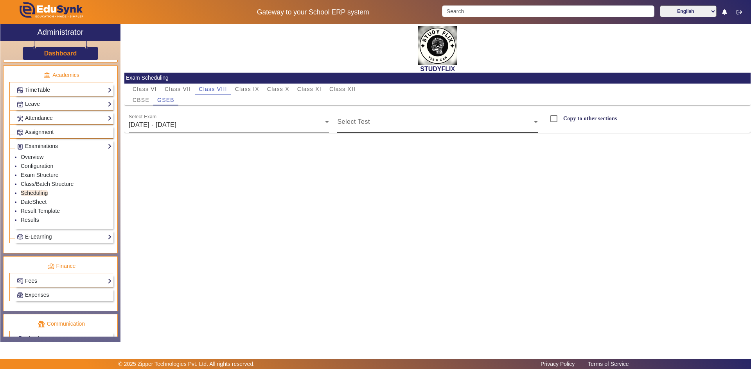
click at [372, 120] on div "Select Test" at bounding box center [437, 122] width 201 height 22
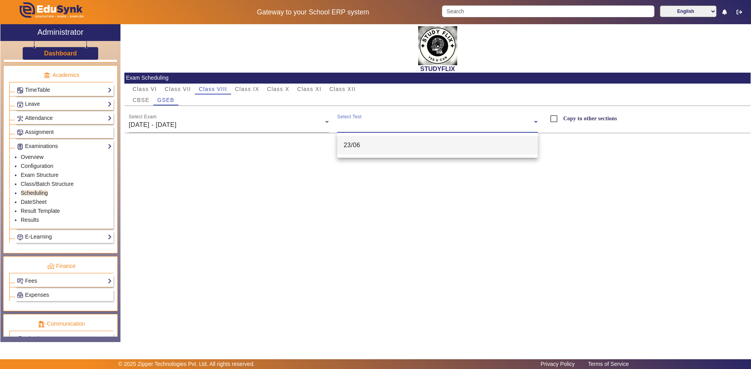
click at [364, 147] on mat-option "23/06" at bounding box center [437, 145] width 201 height 19
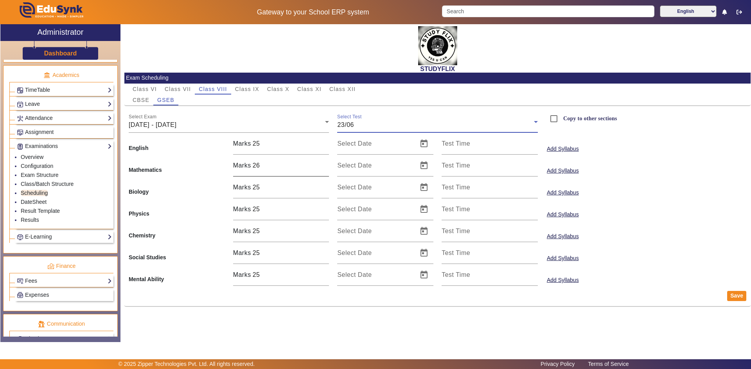
click at [326, 164] on input "26" at bounding box center [291, 165] width 77 height 9
click at [326, 164] on input "27" at bounding box center [291, 165] width 77 height 9
click at [326, 164] on input "28" at bounding box center [291, 165] width 77 height 9
click at [326, 164] on input "29" at bounding box center [291, 165] width 77 height 9
type input "30"
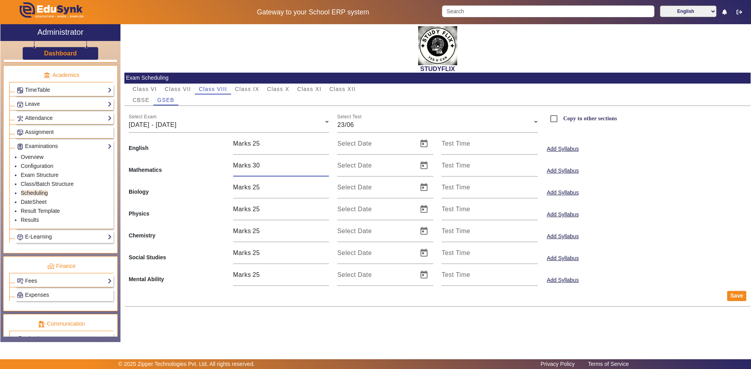
click at [326, 164] on input "30" at bounding box center [291, 165] width 77 height 9
click at [733, 294] on button "Save" at bounding box center [736, 296] width 19 height 10
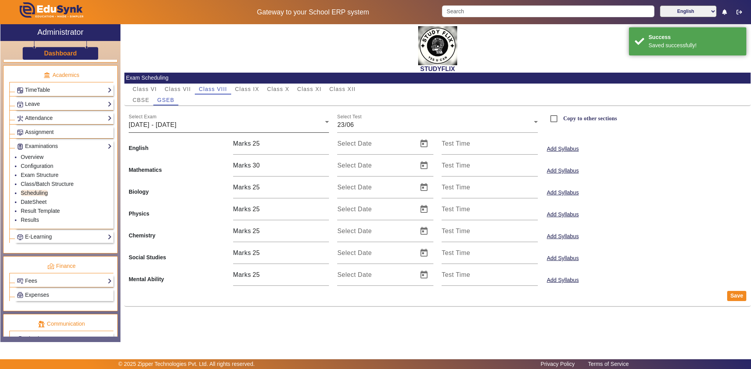
click at [243, 126] on div "23/06/2025 - 28/06/2025" at bounding box center [227, 124] width 197 height 9
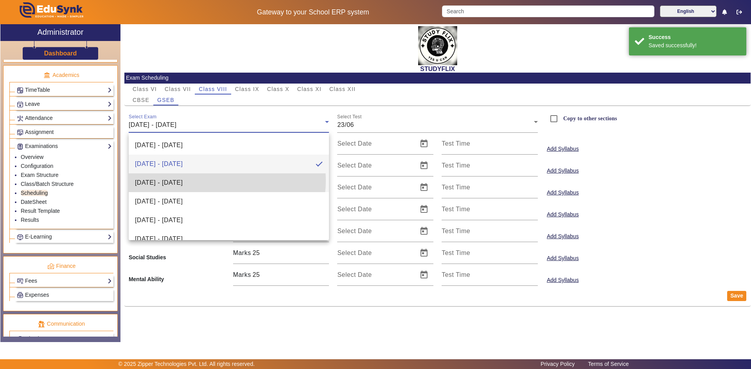
click at [210, 181] on mat-option "30/06/2025 - 05/07/2025" at bounding box center [229, 183] width 201 height 19
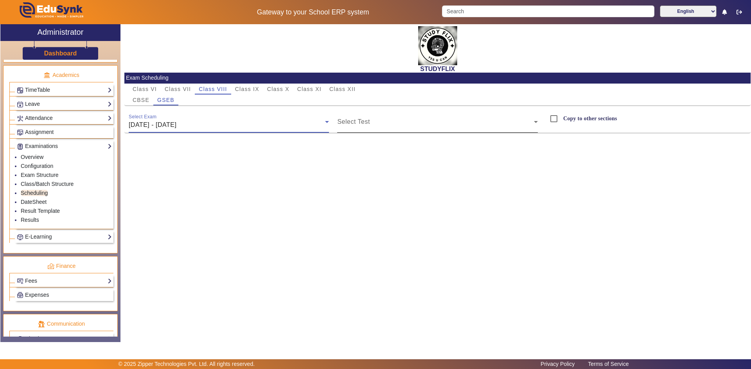
click at [401, 123] on span at bounding box center [435, 124] width 197 height 9
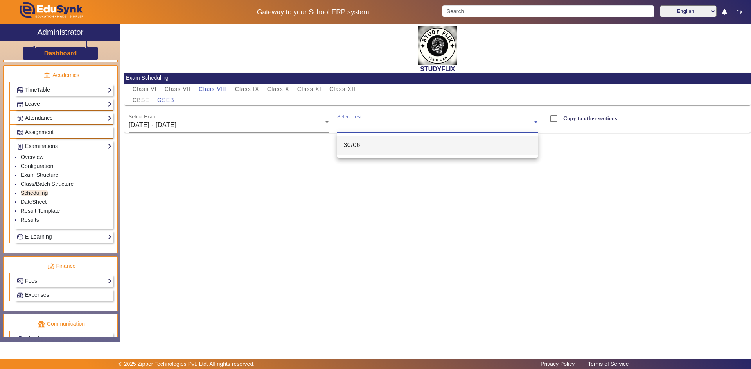
click at [389, 143] on mat-option "30/06" at bounding box center [437, 145] width 201 height 19
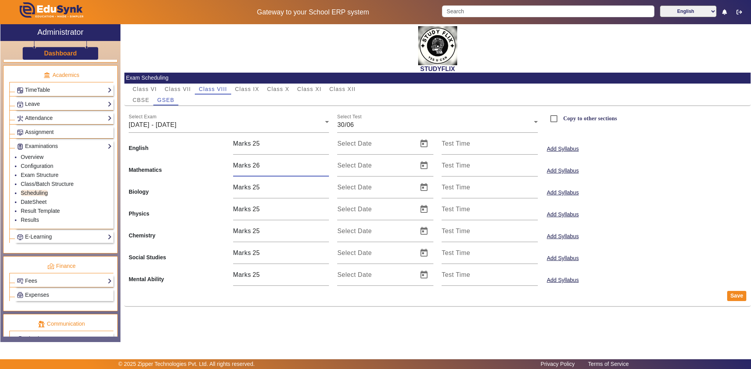
click at [326, 161] on input "26" at bounding box center [291, 165] width 77 height 9
click at [326, 161] on input "27" at bounding box center [291, 165] width 77 height 9
click at [326, 161] on input "28" at bounding box center [291, 165] width 77 height 9
click at [326, 161] on input "29" at bounding box center [291, 165] width 77 height 9
type input "30"
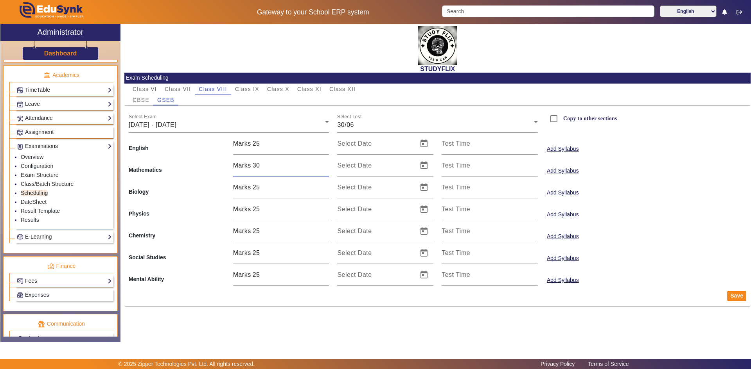
click at [326, 161] on input "30" at bounding box center [291, 165] width 77 height 9
click at [732, 296] on button "Save" at bounding box center [736, 296] width 19 height 10
click at [176, 123] on span "30/06/2025 - 05/07/2025" at bounding box center [153, 125] width 48 height 7
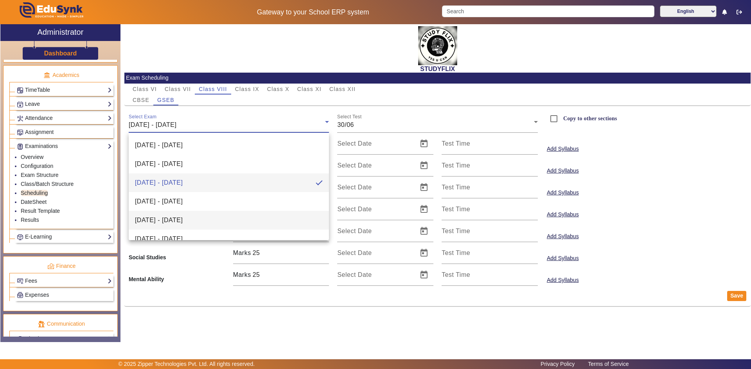
click at [165, 217] on span "14/07/2025 - 19/07/2025" at bounding box center [159, 220] width 48 height 9
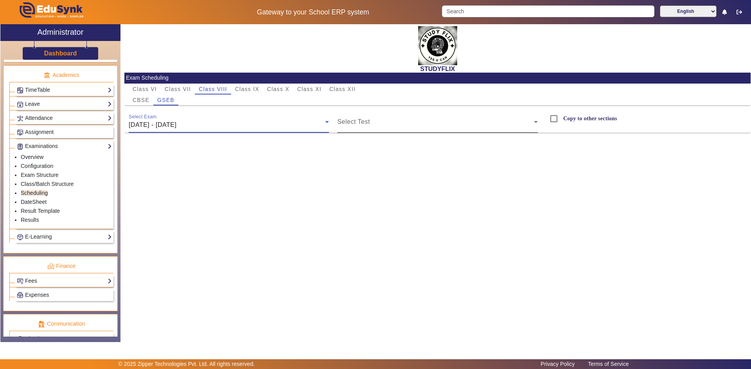
click at [351, 126] on span at bounding box center [435, 124] width 197 height 9
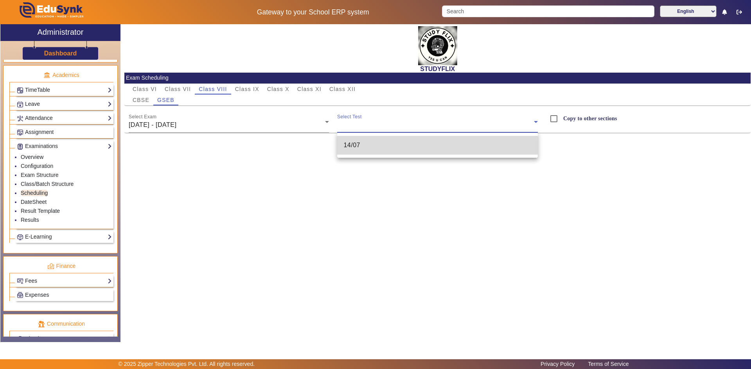
click at [349, 146] on span "14/07" at bounding box center [351, 145] width 17 height 9
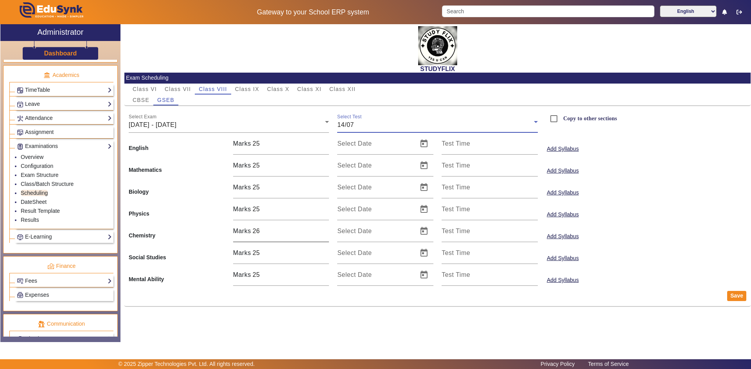
click at [325, 228] on input "26" at bounding box center [291, 231] width 77 height 9
click at [325, 228] on input "27" at bounding box center [291, 231] width 77 height 9
click at [325, 228] on input "28" at bounding box center [291, 231] width 77 height 9
click at [325, 227] on input "29" at bounding box center [291, 231] width 77 height 9
click at [325, 227] on input "30" at bounding box center [291, 231] width 77 height 9
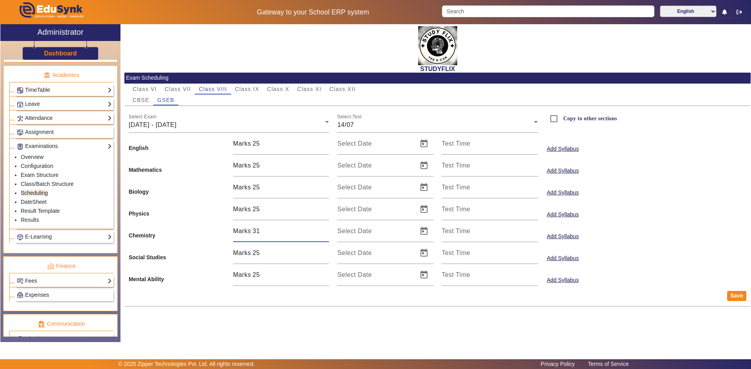
click at [325, 227] on input "31" at bounding box center [291, 231] width 77 height 9
type input "30"
click at [325, 233] on input "30" at bounding box center [291, 231] width 77 height 9
click at [730, 295] on button "Save" at bounding box center [736, 296] width 19 height 10
click at [326, 140] on input "26" at bounding box center [291, 143] width 77 height 9
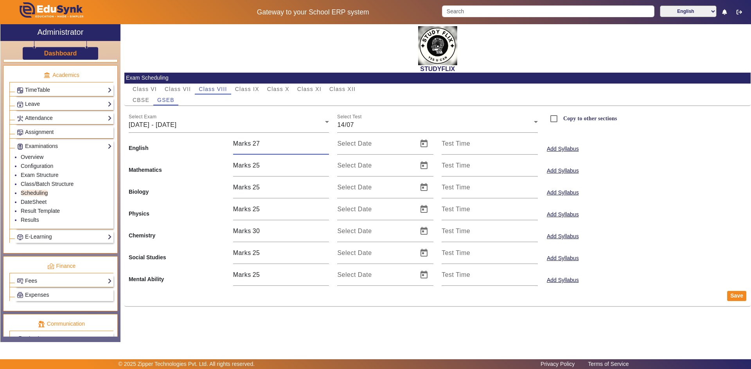
click at [327, 140] on input "27" at bounding box center [291, 143] width 77 height 9
click at [327, 141] on input "28" at bounding box center [291, 143] width 77 height 9
click at [327, 141] on input "29" at bounding box center [291, 143] width 77 height 9
click at [327, 141] on input "30" at bounding box center [291, 143] width 77 height 9
type input "31"
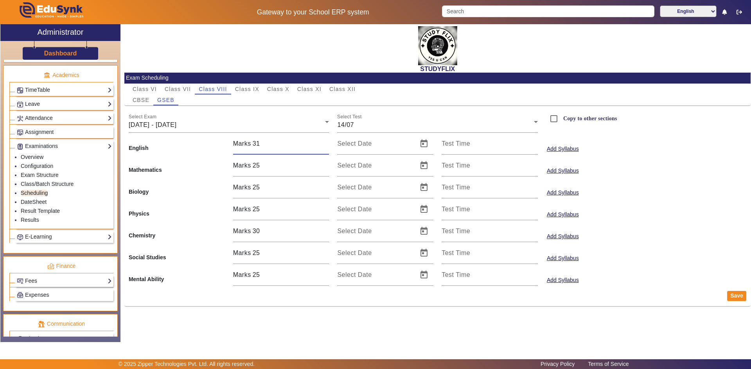
click at [327, 141] on input "31" at bounding box center [291, 143] width 77 height 9
click at [740, 299] on button "Save" at bounding box center [736, 296] width 19 height 10
click at [176, 128] on span "14/07/2025 - 19/07/2025" at bounding box center [153, 125] width 48 height 7
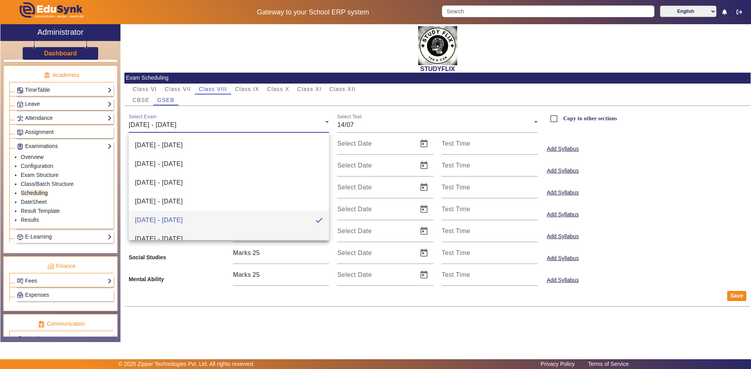
click at [166, 235] on span "21/07/2025 - 26/07/2025" at bounding box center [159, 239] width 48 height 9
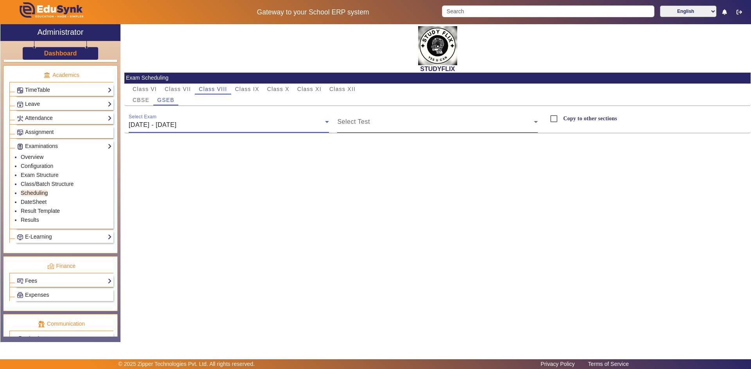
click at [363, 127] on span at bounding box center [435, 124] width 197 height 9
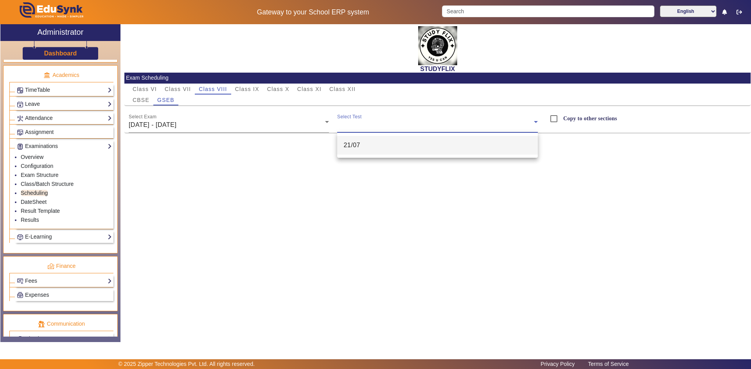
click at [363, 149] on mat-option "21/07" at bounding box center [437, 145] width 201 height 19
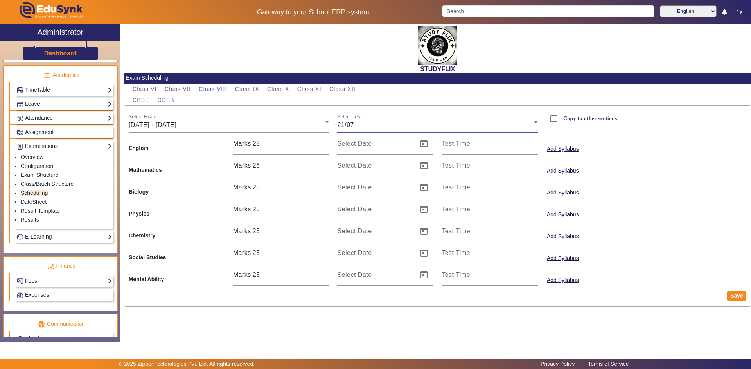
click at [323, 162] on input "26" at bounding box center [291, 165] width 77 height 9
click at [323, 162] on input "27" at bounding box center [291, 165] width 77 height 9
click at [323, 162] on input "28" at bounding box center [291, 165] width 77 height 9
click at [323, 162] on input "29" at bounding box center [291, 165] width 77 height 9
type input "30"
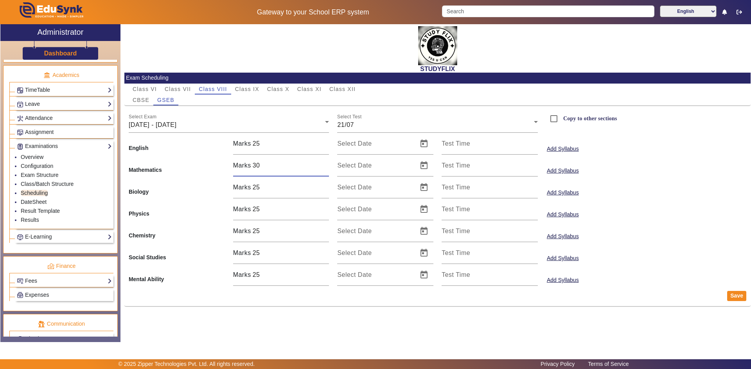
click at [324, 161] on input "30" at bounding box center [291, 165] width 77 height 9
click at [730, 297] on button "Save" at bounding box center [736, 296] width 19 height 10
click at [34, 220] on link "Results" at bounding box center [30, 220] width 18 height 6
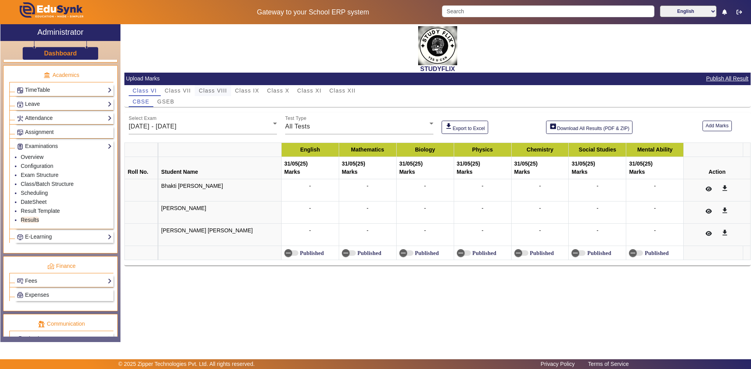
click at [222, 90] on span "Class VIII" at bounding box center [213, 90] width 28 height 5
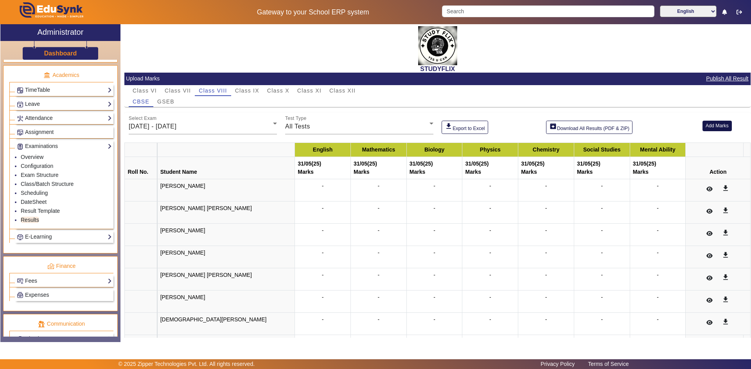
click at [705, 125] on button "Add Marks" at bounding box center [716, 126] width 29 height 11
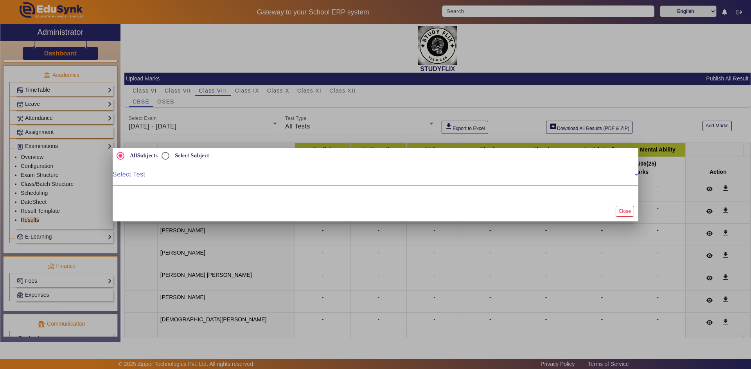
click at [179, 179] on span at bounding box center [374, 177] width 522 height 9
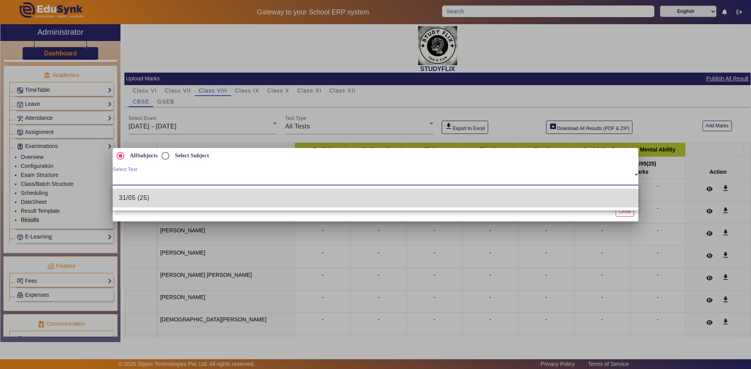
click at [164, 194] on mat-option "31/05 (25)" at bounding box center [375, 198] width 525 height 19
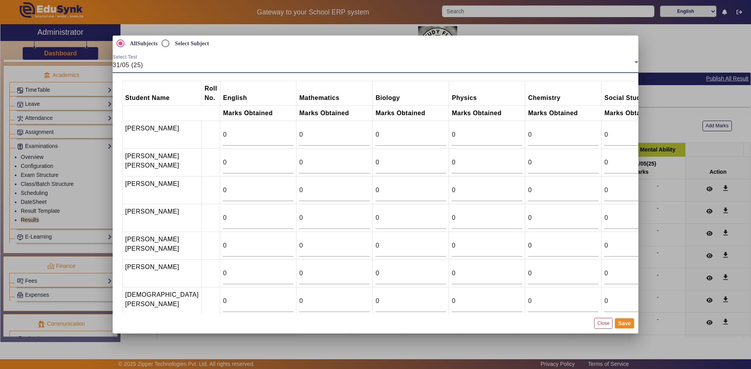
click at [132, 67] on span "31/05 (25)" at bounding box center [128, 65] width 30 height 7
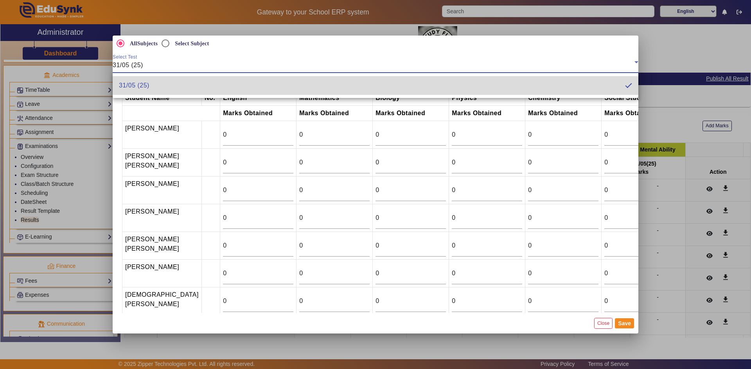
click at [151, 87] on mat-option "31/05 (25)" at bounding box center [375, 85] width 525 height 19
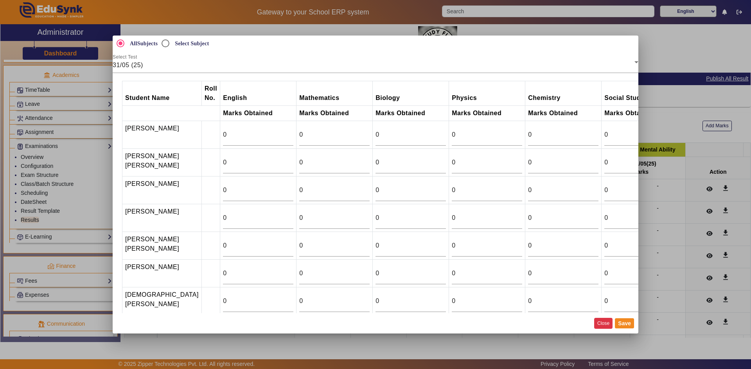
click at [608, 324] on button "Close" at bounding box center [603, 323] width 18 height 11
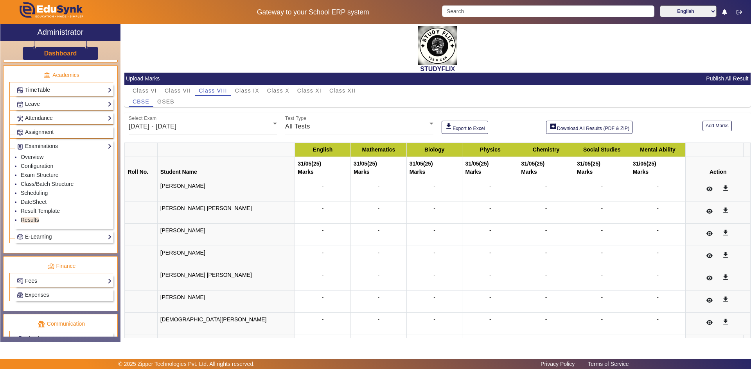
click at [176, 128] on span "26/05/2025 - 31/05/2025" at bounding box center [153, 126] width 48 height 7
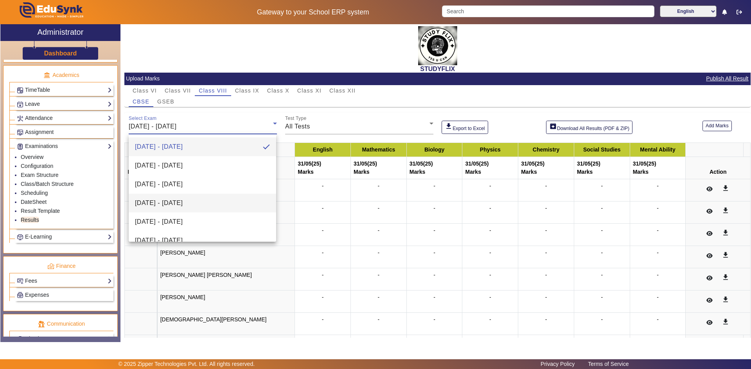
click at [161, 204] on span "16/06/2025 - 21/06/2025" at bounding box center [159, 203] width 48 height 9
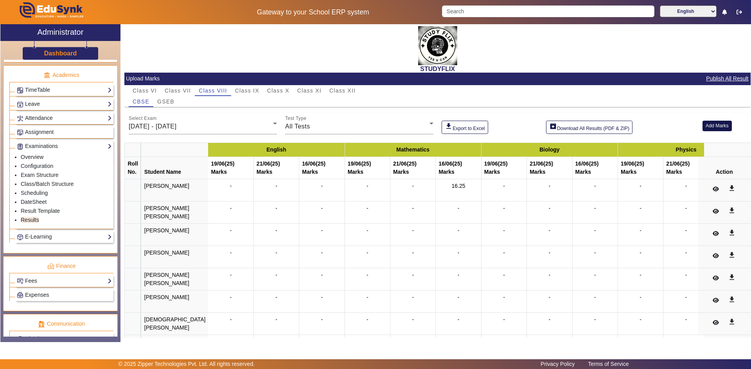
click at [712, 128] on button "Add Marks" at bounding box center [716, 126] width 29 height 11
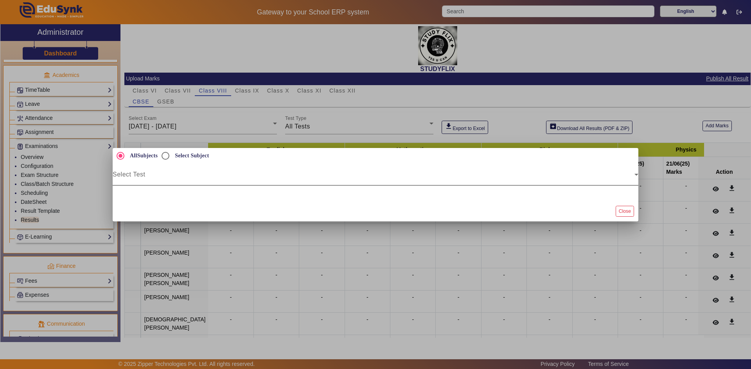
click at [202, 171] on div "Select Test" at bounding box center [375, 175] width 525 height 22
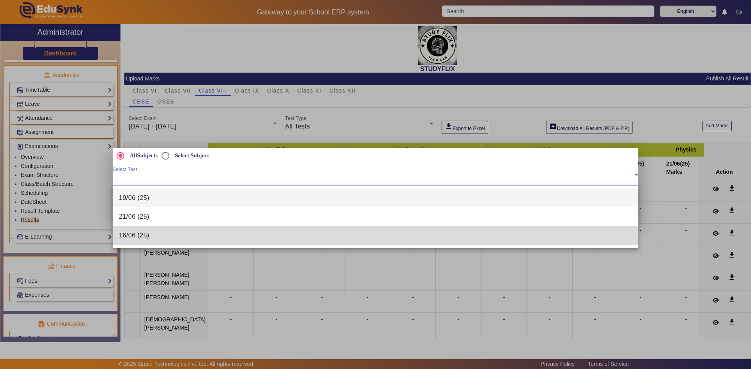
click at [148, 234] on span "16/06 (25)" at bounding box center [134, 235] width 30 height 9
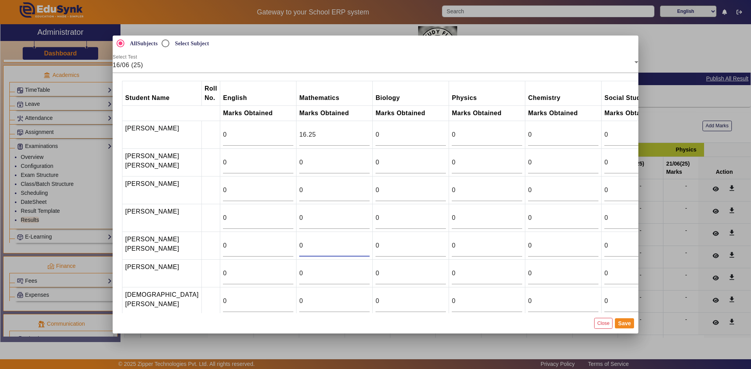
click at [307, 251] on input "0" at bounding box center [334, 245] width 70 height 9
drag, startPoint x: 299, startPoint y: 259, endPoint x: 275, endPoint y: 253, distance: 25.0
click at [296, 253] on td "0" at bounding box center [334, 246] width 76 height 28
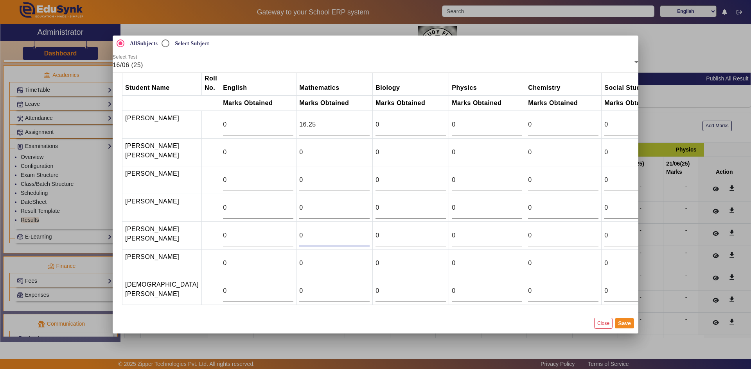
scroll to position [26, 0]
click at [327, 287] on input "0" at bounding box center [334, 291] width 70 height 9
type input "24.25"
click at [623, 322] on button "Save" at bounding box center [624, 324] width 19 height 10
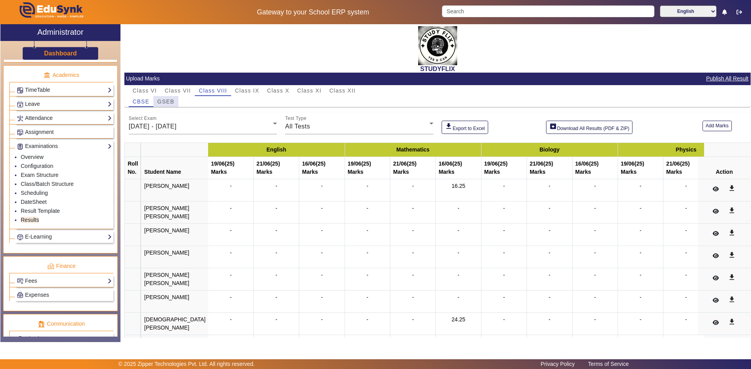
click at [169, 102] on span "GSEB" at bounding box center [165, 101] width 17 height 5
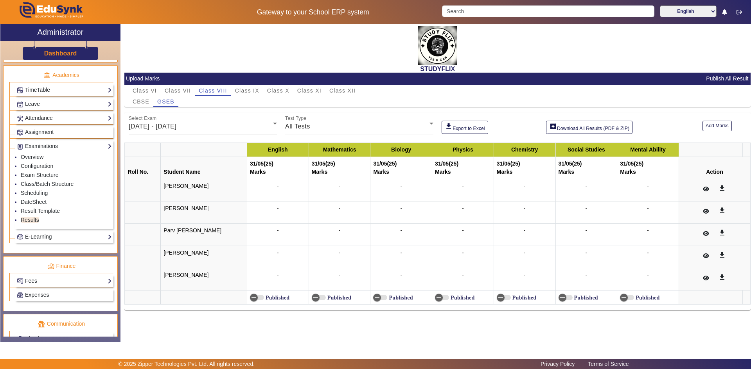
click at [168, 127] on span "26/05/2025 - 31/05/2025" at bounding box center [153, 126] width 48 height 7
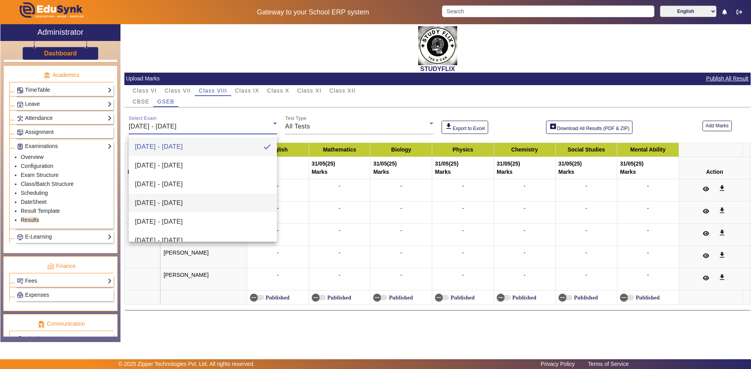
click at [157, 203] on span "16/06/2025 - 21/06/2025" at bounding box center [159, 203] width 48 height 9
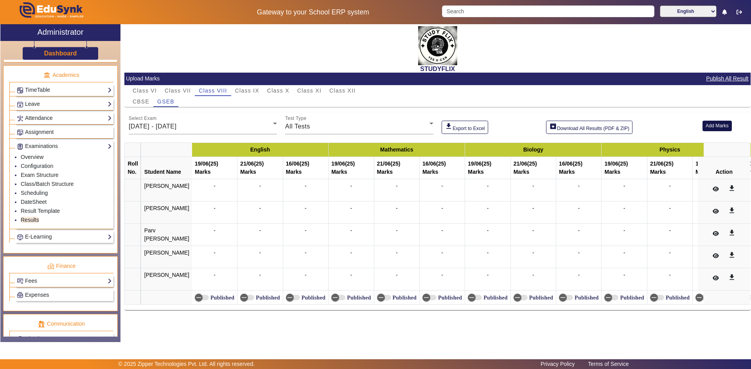
click at [716, 123] on button "Add Marks" at bounding box center [716, 126] width 29 height 11
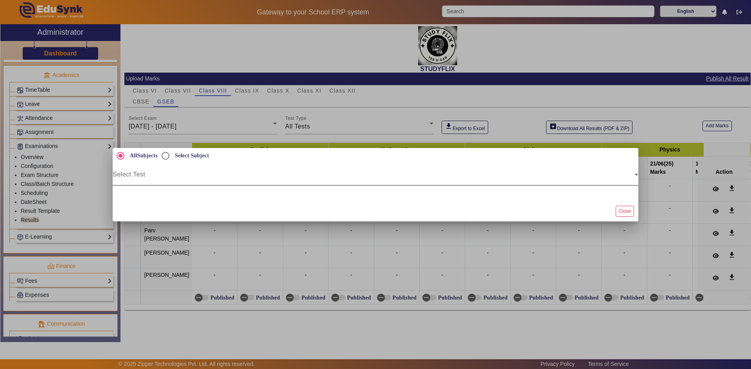
click at [185, 183] on div "Select Test" at bounding box center [375, 175] width 525 height 22
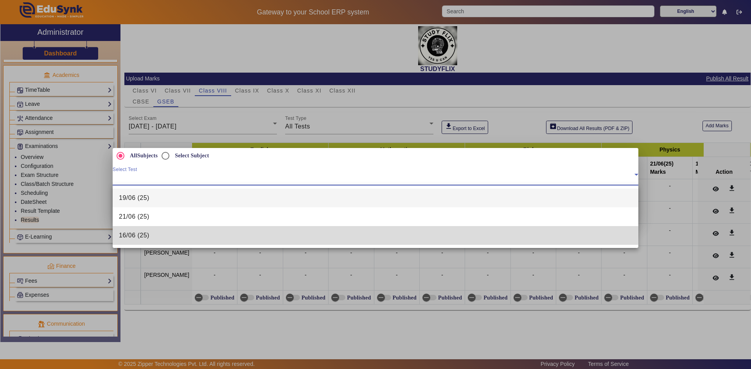
click at [144, 234] on span "16/06 (25)" at bounding box center [134, 235] width 30 height 9
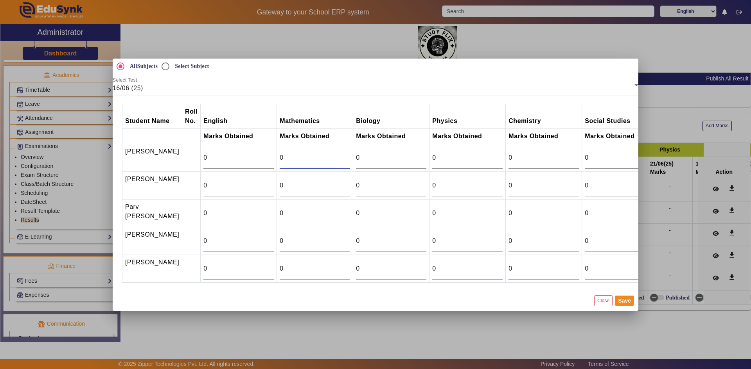
click at [288, 157] on input "0" at bounding box center [315, 157] width 70 height 9
click at [293, 181] on input "0" at bounding box center [315, 185] width 70 height 9
type input "0.5"
click at [285, 217] on input "0" at bounding box center [315, 213] width 70 height 9
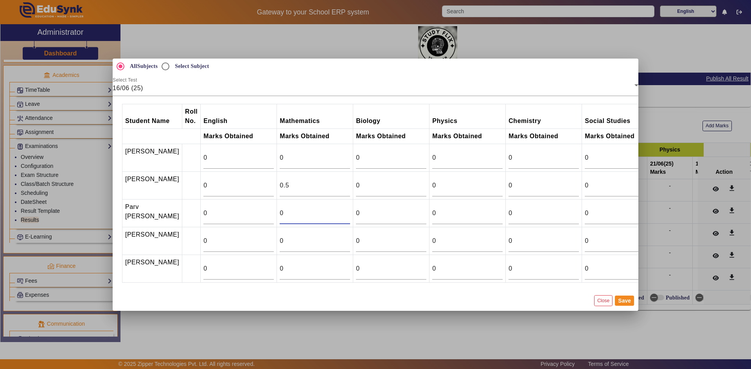
click at [285, 217] on input "0" at bounding box center [315, 213] width 70 height 9
type input "22"
click at [283, 241] on input "0" at bounding box center [315, 241] width 70 height 9
click at [283, 267] on input "0" at bounding box center [315, 268] width 70 height 9
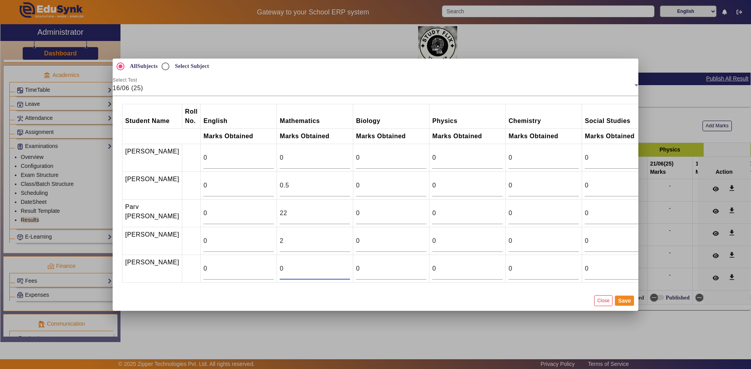
click at [283, 267] on input "0" at bounding box center [315, 268] width 70 height 9
drag, startPoint x: 270, startPoint y: 243, endPoint x: 250, endPoint y: 242, distance: 20.0
click at [251, 242] on tr "PREET PADHIYAR 0 2 0 0 0 0 0" at bounding box center [428, 241] width 612 height 28
type input "9"
click at [280, 271] on input "0" at bounding box center [315, 268] width 70 height 9
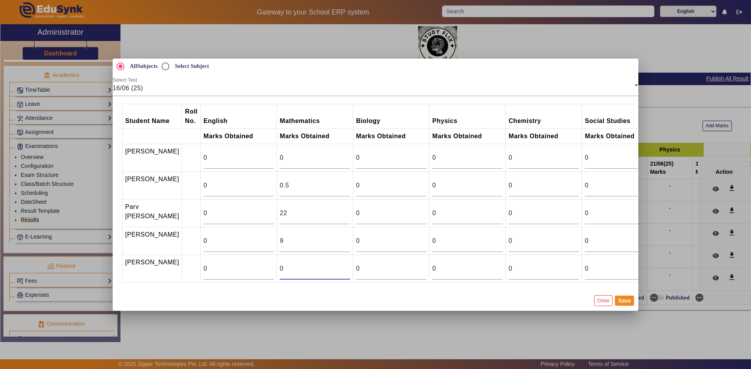
click at [280, 271] on input "0" at bounding box center [315, 268] width 70 height 9
type input "2"
click at [626, 305] on button "Save" at bounding box center [624, 301] width 19 height 10
click at [624, 306] on button "Save" at bounding box center [624, 301] width 19 height 10
click at [622, 306] on button "Save" at bounding box center [624, 301] width 19 height 10
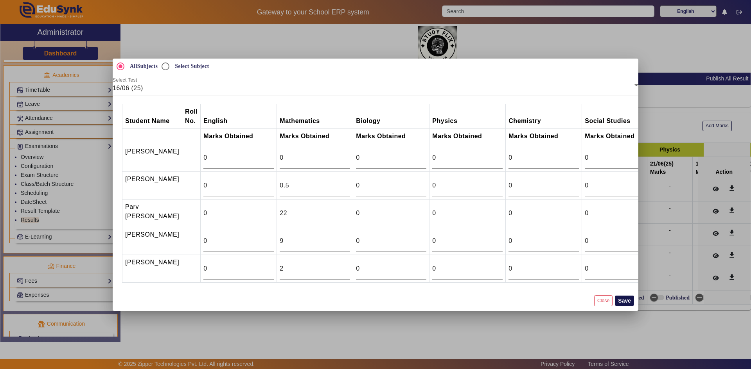
click at [621, 306] on button "Save" at bounding box center [624, 301] width 19 height 10
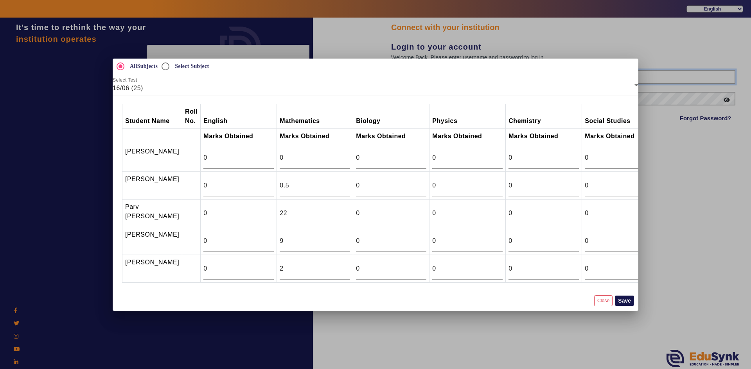
type input "6354922771"
click at [623, 306] on button "Save" at bounding box center [624, 301] width 19 height 10
click at [623, 305] on button "Save" at bounding box center [624, 301] width 19 height 10
click at [635, 81] on icon at bounding box center [635, 85] width 9 height 9
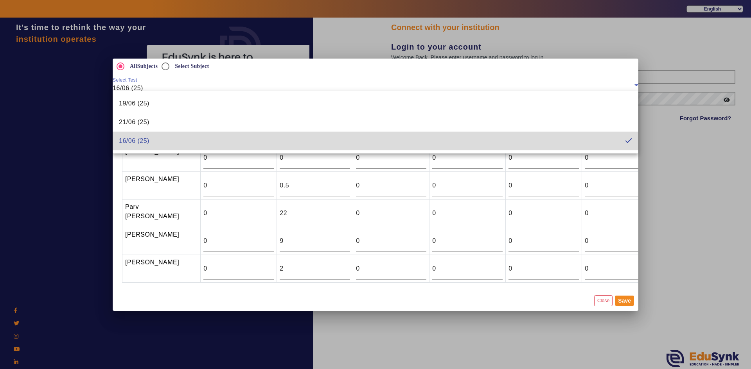
click at [631, 142] on mat-pseudo-checkbox at bounding box center [628, 141] width 7 height 7
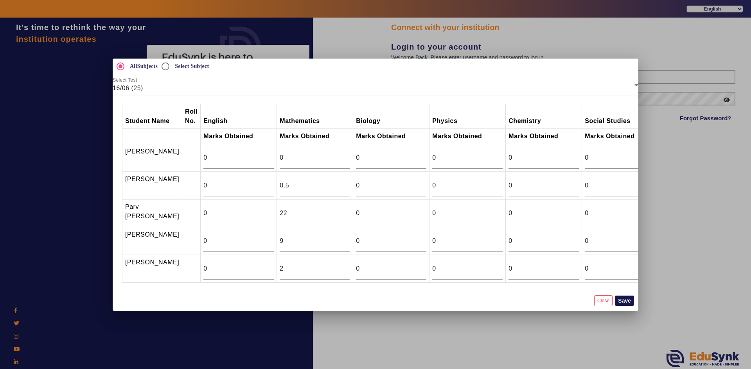
click at [622, 305] on button "Save" at bounding box center [624, 301] width 19 height 10
click at [647, 203] on div at bounding box center [375, 184] width 751 height 369
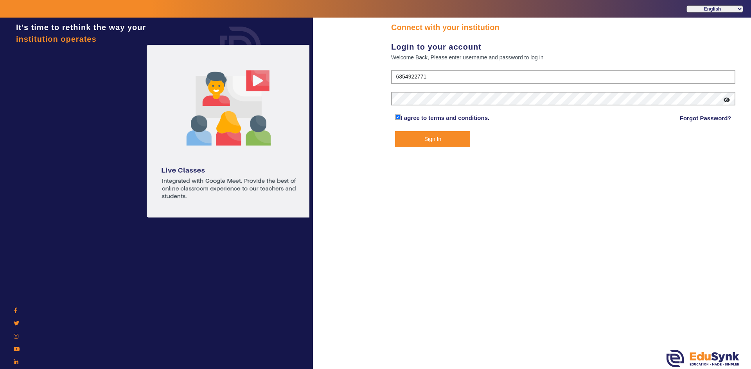
click at [441, 137] on button "Sign In" at bounding box center [432, 139] width 75 height 16
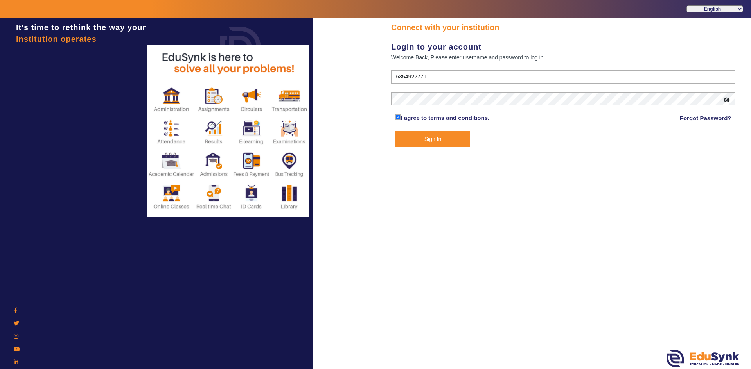
click at [416, 137] on button "Sign In" at bounding box center [432, 139] width 75 height 16
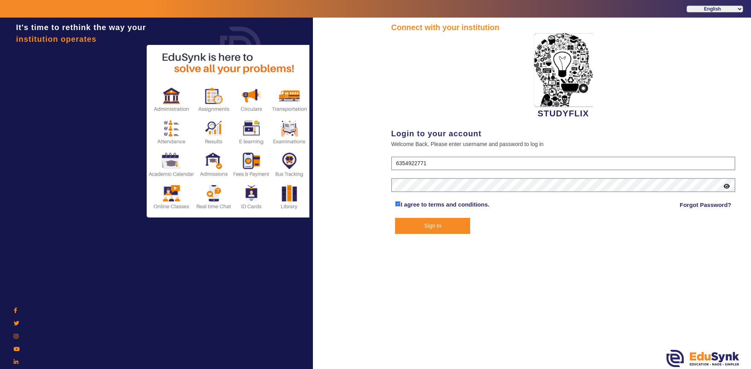
click at [415, 225] on button "Sign In" at bounding box center [432, 226] width 75 height 16
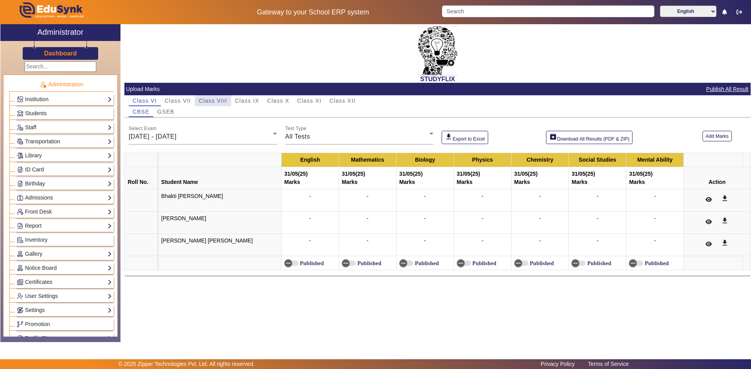
click at [221, 102] on span "Class VIII" at bounding box center [213, 100] width 28 height 5
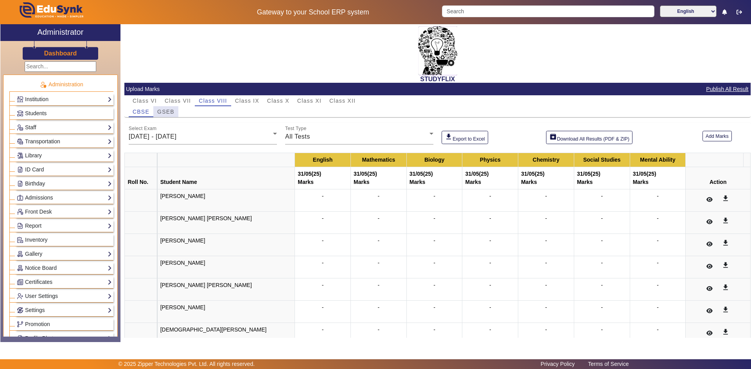
click at [169, 112] on span "GSEB" at bounding box center [165, 111] width 17 height 5
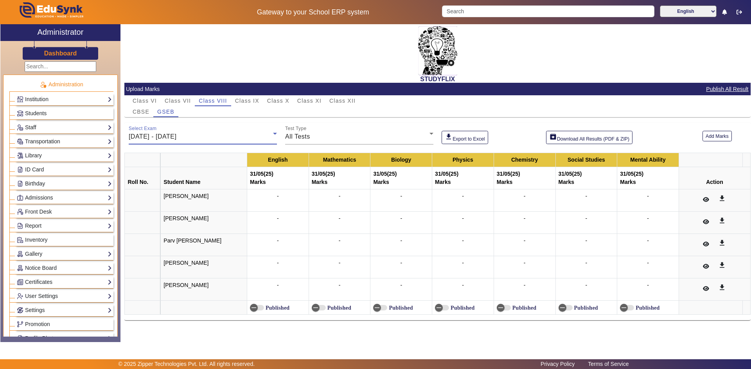
click at [168, 132] on div "26/05/2025 - 31/05/2025" at bounding box center [201, 136] width 144 height 9
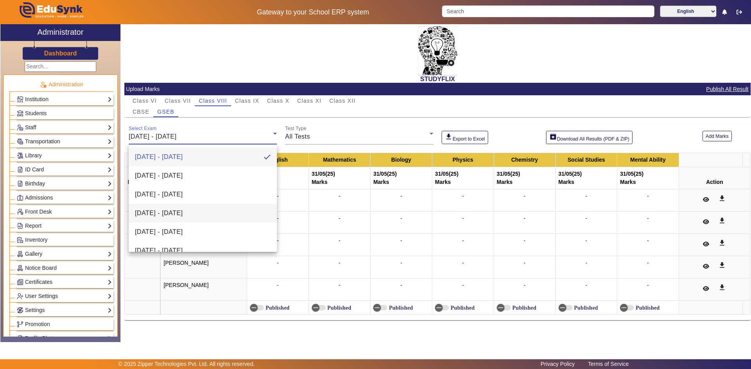
click at [156, 215] on span "16/06/2025 - 21/06/2025" at bounding box center [159, 213] width 48 height 9
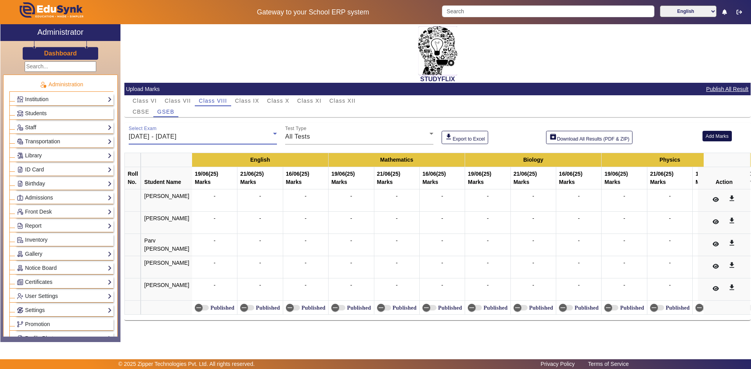
click at [711, 136] on button "Add Marks" at bounding box center [716, 136] width 29 height 11
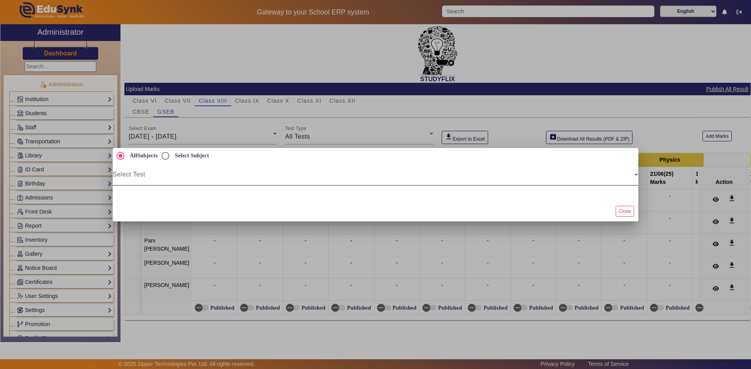
click at [155, 177] on span at bounding box center [374, 177] width 522 height 9
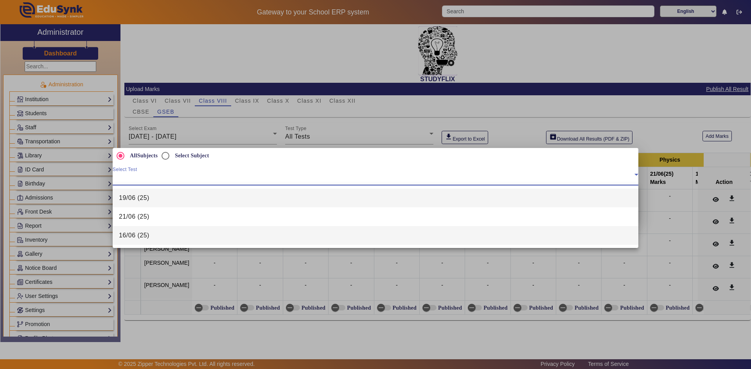
click at [147, 232] on span "16/06 (25)" at bounding box center [134, 235] width 30 height 9
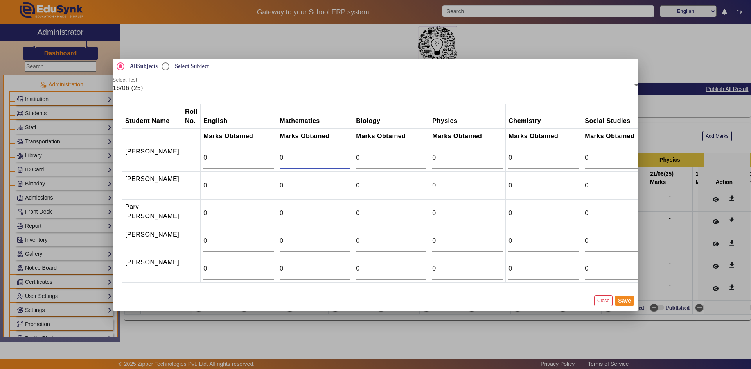
click at [280, 153] on input "0" at bounding box center [315, 157] width 70 height 9
click at [280, 181] on input "0" at bounding box center [315, 185] width 70 height 9
click at [246, 179] on tr "Nai Devanshi Nitinbhai 0 0 0 0 0 0 0" at bounding box center [428, 186] width 612 height 28
type input "0.5"
click at [280, 215] on input "0" at bounding box center [315, 213] width 70 height 9
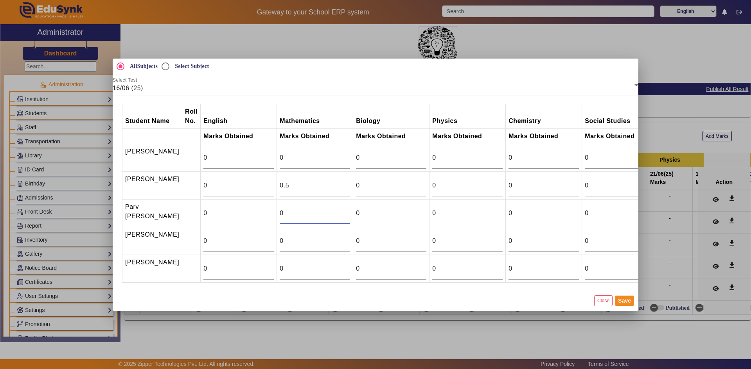
click at [280, 215] on input "0" at bounding box center [315, 213] width 70 height 9
type input "22"
click at [280, 242] on input "0" at bounding box center [315, 241] width 70 height 9
type input "9"
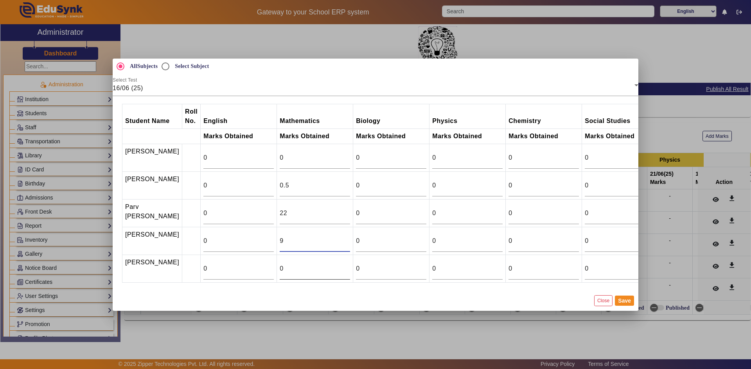
click at [290, 267] on input "0" at bounding box center [315, 268] width 70 height 9
click at [285, 271] on input "0" at bounding box center [315, 268] width 70 height 9
click at [285, 272] on input "0" at bounding box center [315, 268] width 70 height 9
type input "2"
click at [627, 306] on button "Save" at bounding box center [624, 301] width 19 height 10
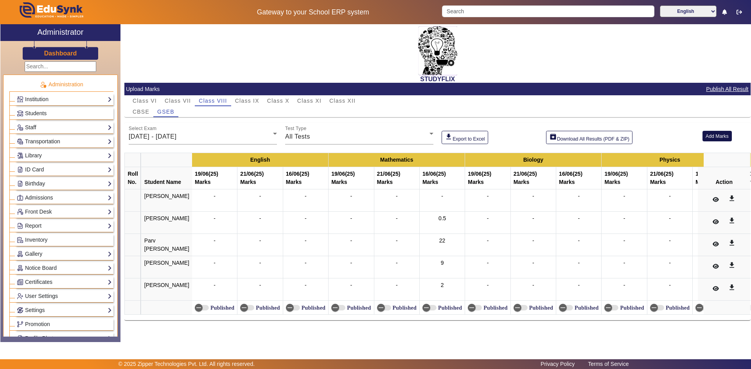
click at [717, 134] on button "Add Marks" at bounding box center [716, 136] width 29 height 11
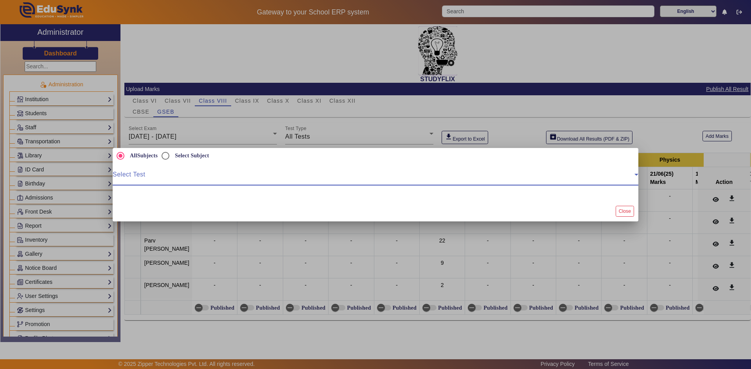
click at [174, 175] on span at bounding box center [374, 177] width 522 height 9
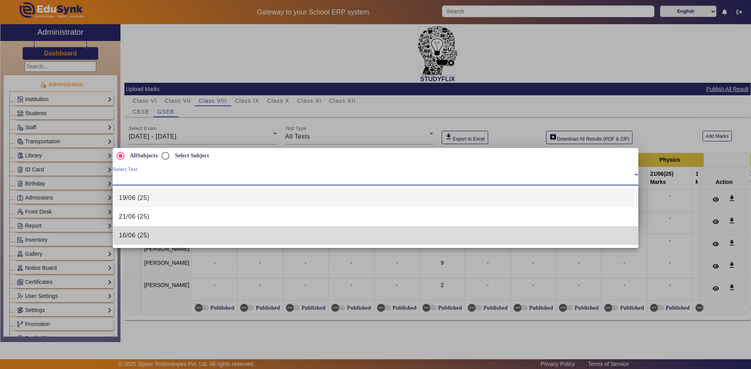
click at [146, 231] on span "16/06 (25)" at bounding box center [134, 235] width 30 height 9
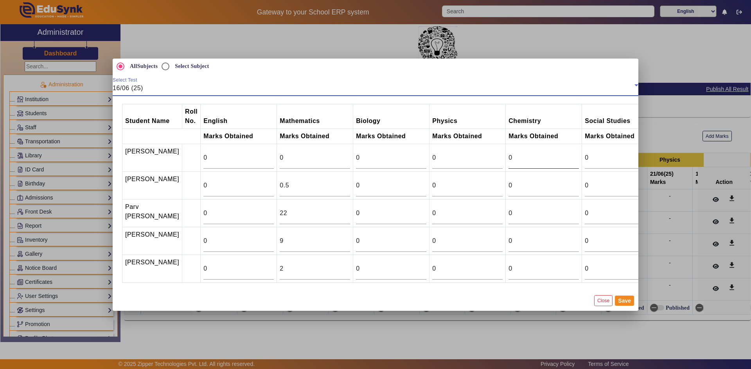
click at [509, 154] on input "0" at bounding box center [543, 157] width 70 height 9
click at [508, 156] on input "0" at bounding box center [543, 157] width 70 height 9
click at [508, 181] on input "0" at bounding box center [543, 185] width 70 height 9
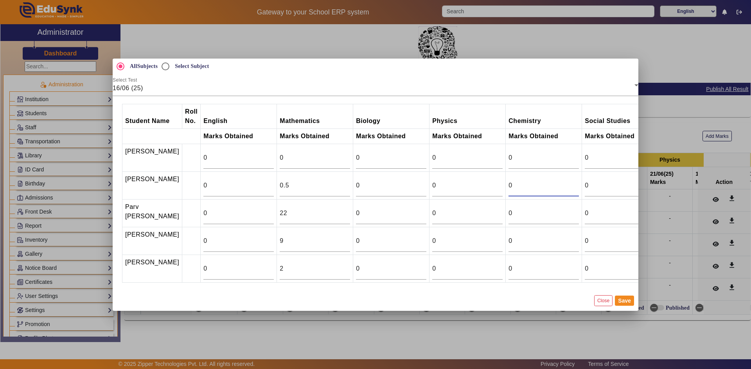
click at [508, 181] on input "0" at bounding box center [543, 185] width 70 height 9
click at [554, 181] on input "1" at bounding box center [543, 185] width 70 height 9
click at [554, 181] on input "2" at bounding box center [543, 185] width 70 height 9
click at [554, 181] on input "3" at bounding box center [543, 185] width 70 height 9
click at [554, 181] on input "4" at bounding box center [543, 185] width 70 height 9
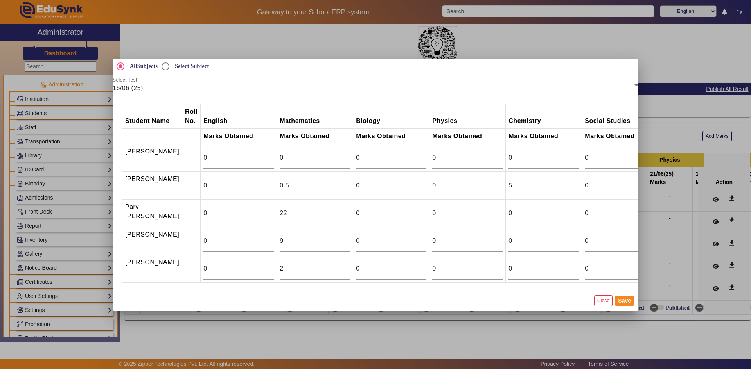
click at [554, 181] on input "5" at bounding box center [543, 185] width 70 height 9
click at [554, 181] on input "6" at bounding box center [543, 185] width 70 height 9
click at [554, 181] on input "7" at bounding box center [543, 185] width 70 height 9
click at [554, 181] on input "8" at bounding box center [543, 185] width 70 height 9
click at [554, 181] on input "9" at bounding box center [543, 185] width 70 height 9
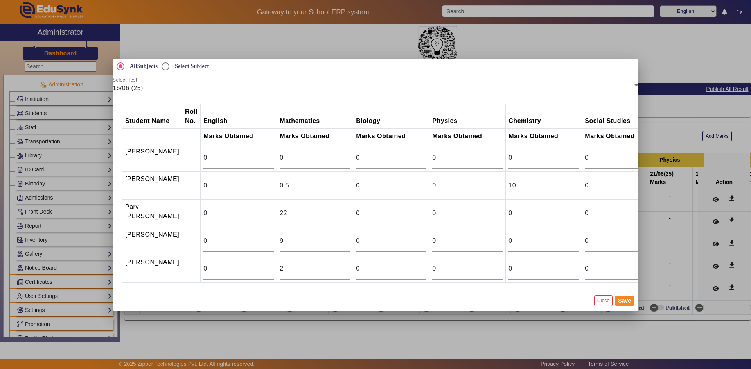
type input "10"
click at [554, 181] on input "10" at bounding box center [543, 185] width 70 height 9
click at [554, 212] on input "20" at bounding box center [543, 213] width 70 height 9
click at [554, 212] on input "21" at bounding box center [543, 213] width 70 height 9
click at [554, 212] on input "22" at bounding box center [543, 213] width 70 height 9
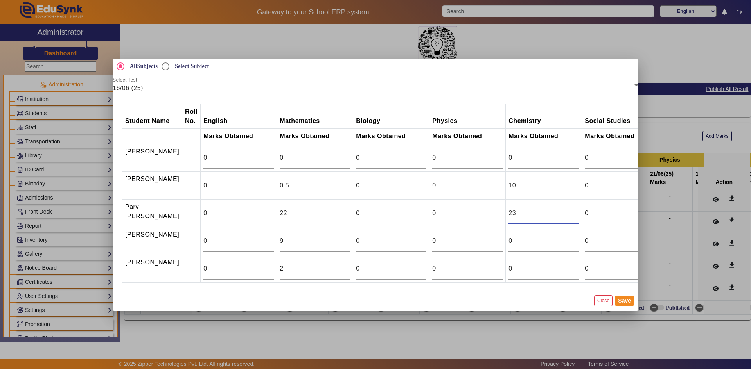
click at [554, 212] on input "23" at bounding box center [543, 213] width 70 height 9
type input "24"
click at [554, 212] on input "24" at bounding box center [543, 213] width 70 height 9
click at [553, 240] on input "13" at bounding box center [543, 241] width 70 height 9
type input "14"
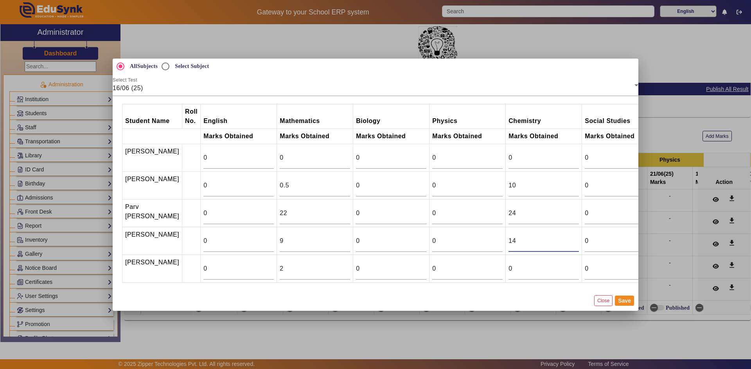
click at [553, 240] on input "14" at bounding box center [543, 241] width 70 height 9
click at [555, 267] on input "14" at bounding box center [543, 268] width 70 height 9
type input "15"
click at [555, 267] on input "15" at bounding box center [543, 268] width 70 height 9
click at [615, 302] on button "Save" at bounding box center [624, 301] width 19 height 10
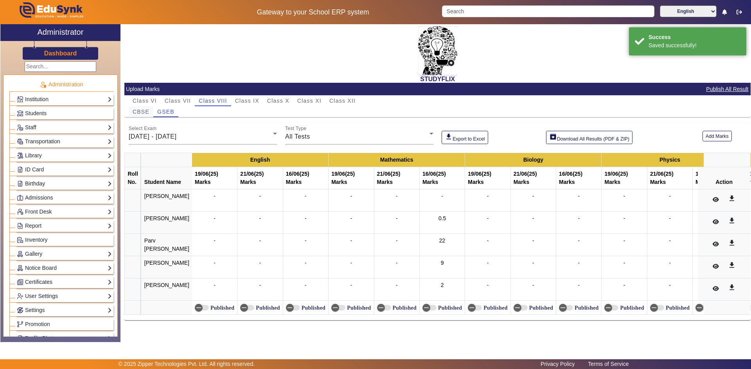
click at [149, 112] on span "CBSE" at bounding box center [141, 111] width 17 height 5
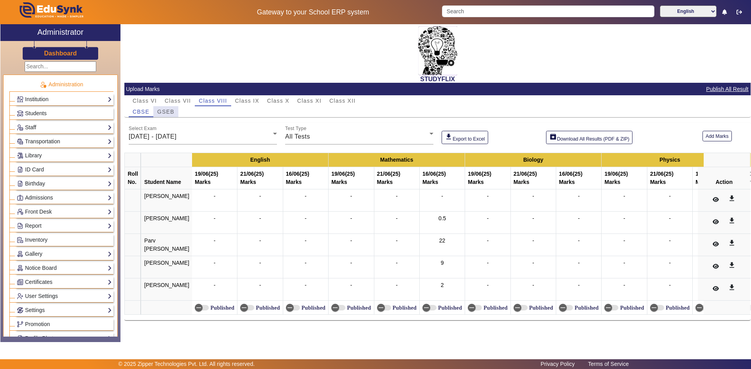
click at [164, 113] on span "GSEB" at bounding box center [165, 111] width 17 height 5
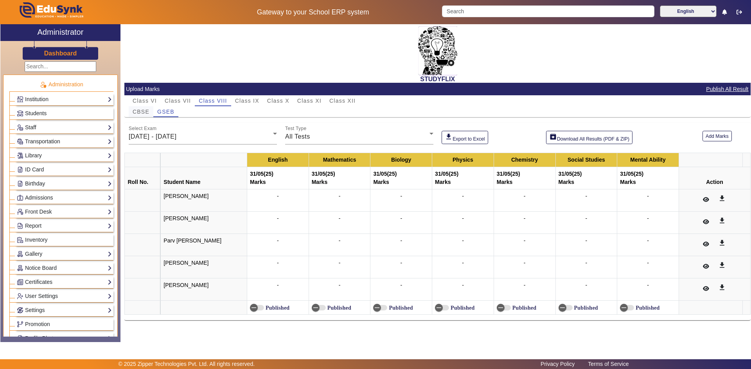
click at [147, 111] on span "CBSE" at bounding box center [141, 111] width 17 height 5
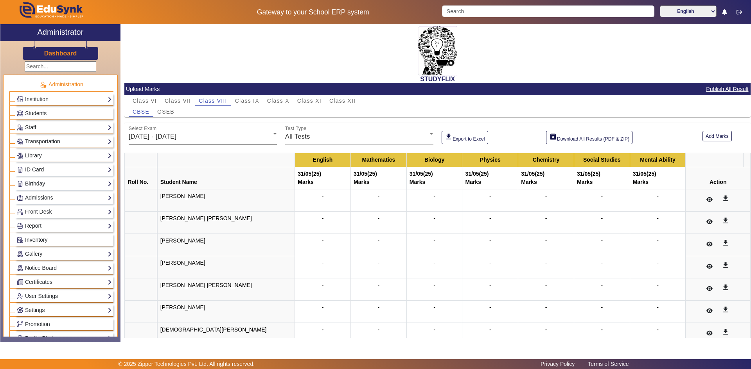
click at [165, 136] on span "26/05/2025 - 31/05/2025" at bounding box center [153, 136] width 48 height 7
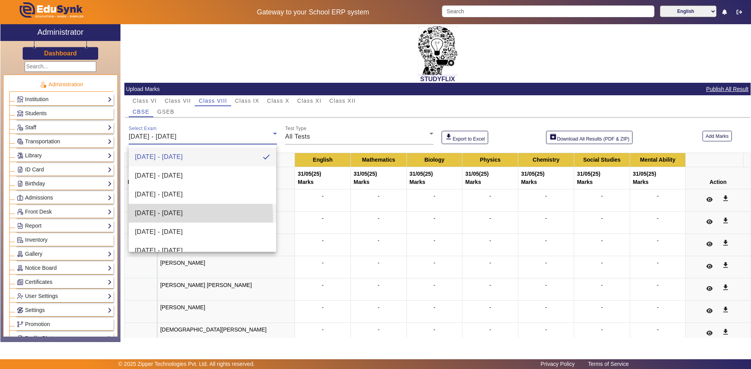
click at [175, 217] on span "16/06/2025 - 21/06/2025" at bounding box center [159, 213] width 48 height 9
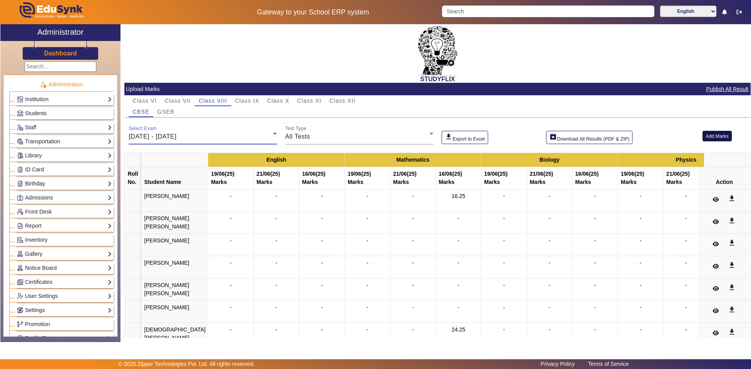
click at [709, 138] on button "Add Marks" at bounding box center [716, 136] width 29 height 11
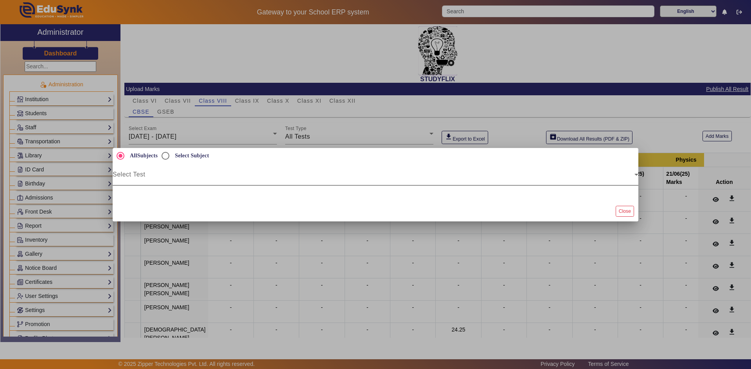
click at [256, 170] on div "Select Test" at bounding box center [375, 175] width 525 height 22
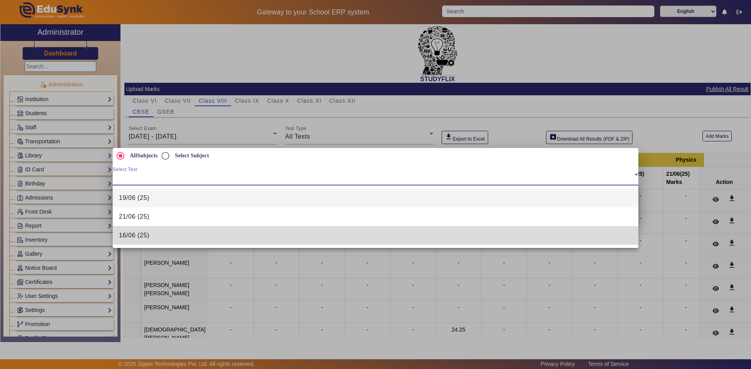
click at [165, 232] on mat-option "16/06 (25)" at bounding box center [375, 235] width 525 height 19
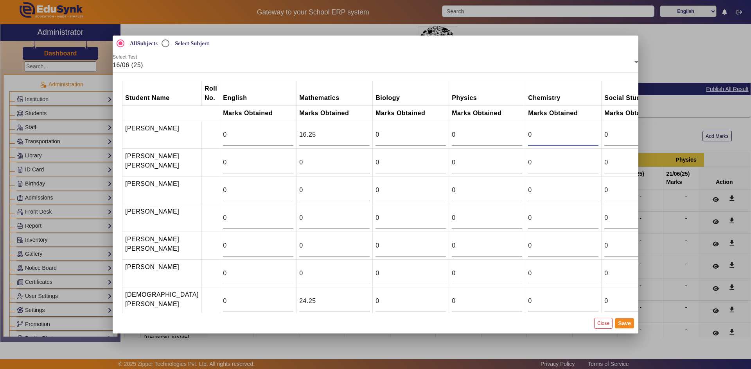
click at [528, 137] on input "0" at bounding box center [563, 134] width 70 height 9
type input "22"
click at [528, 251] on input "0" at bounding box center [563, 245] width 70 height 9
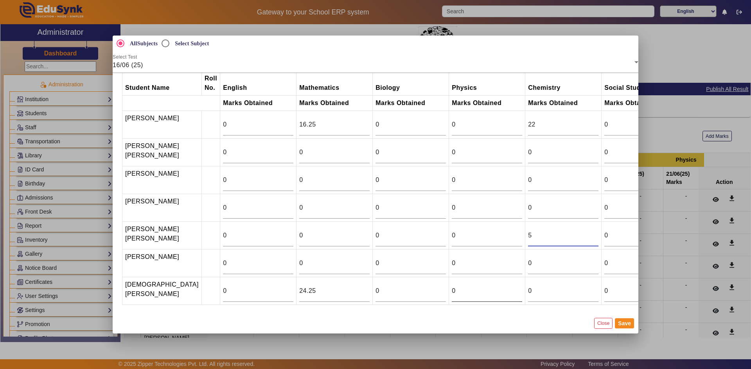
scroll to position [26, 0]
type input "5"
click at [552, 287] on input "0" at bounding box center [563, 291] width 70 height 9
type input "23"
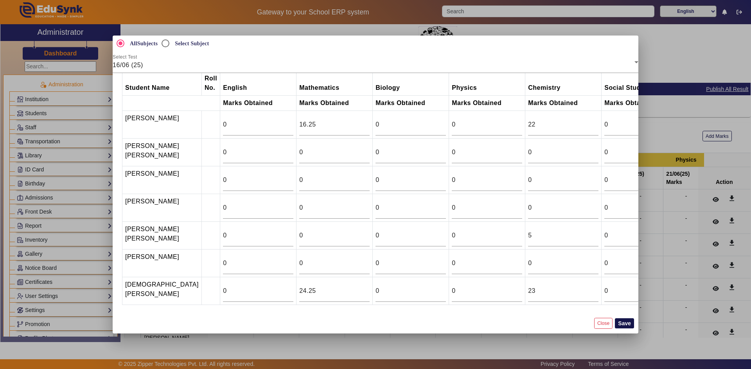
click at [628, 326] on button "Save" at bounding box center [624, 324] width 19 height 10
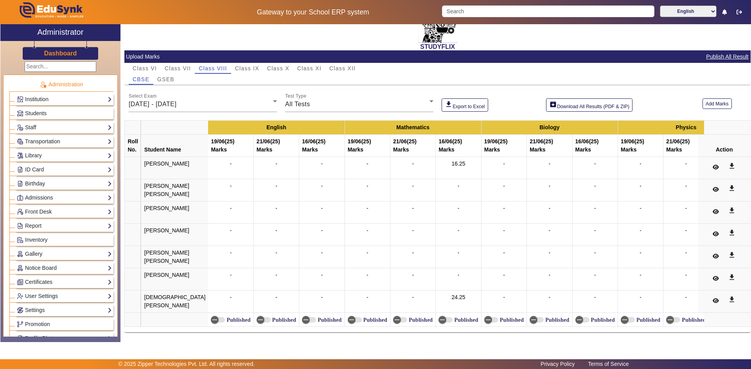
scroll to position [53, 0]
click at [706, 99] on button "Add Marks" at bounding box center [716, 104] width 29 height 11
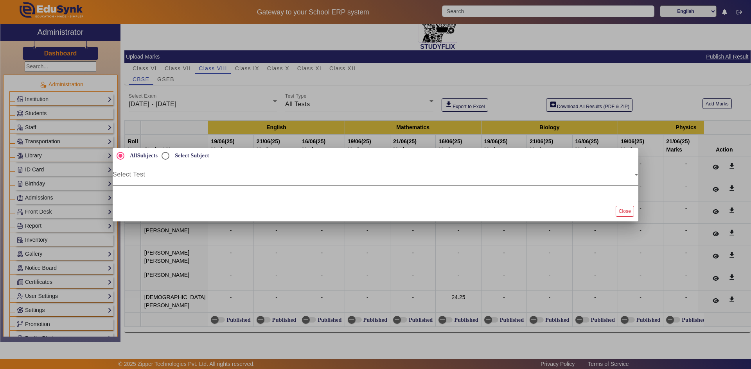
click at [161, 174] on span at bounding box center [374, 177] width 522 height 9
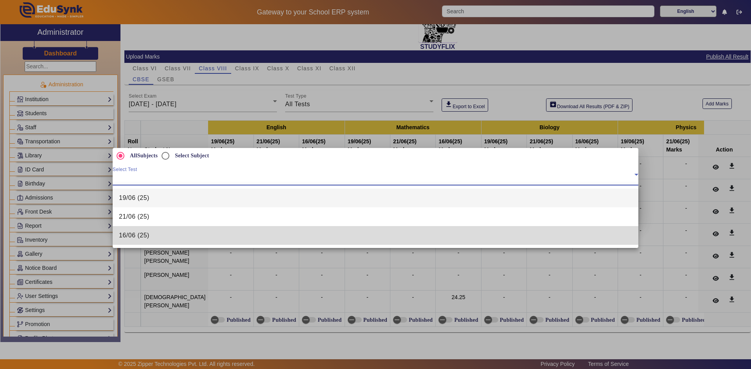
click at [140, 229] on mat-option "16/06 (25)" at bounding box center [375, 235] width 525 height 19
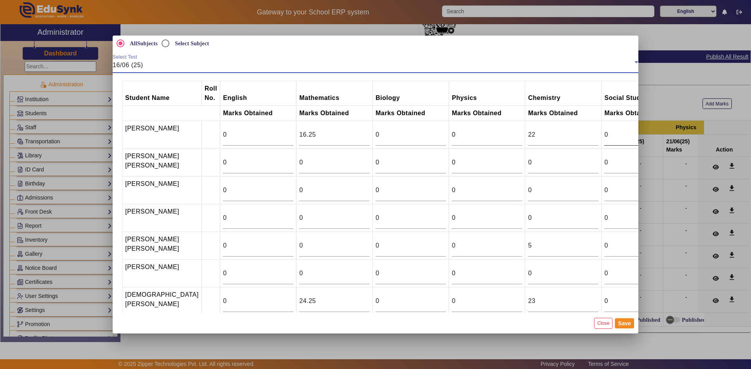
click at [604, 136] on input "0" at bounding box center [639, 134] width 70 height 9
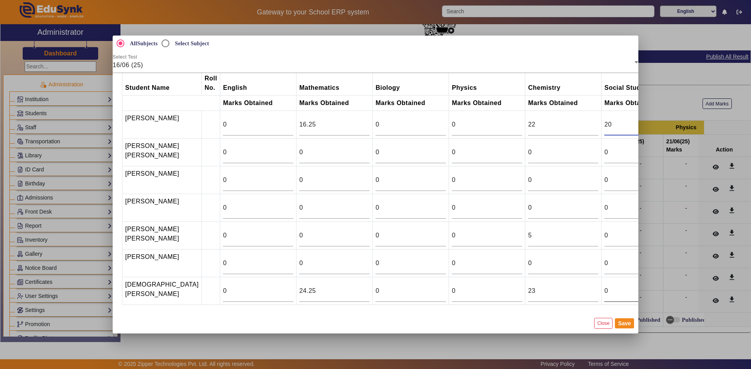
scroll to position [26, 0]
type input "20"
click at [604, 287] on input "0" at bounding box center [639, 291] width 70 height 9
type input "20"
click at [625, 323] on button "Save" at bounding box center [624, 324] width 19 height 10
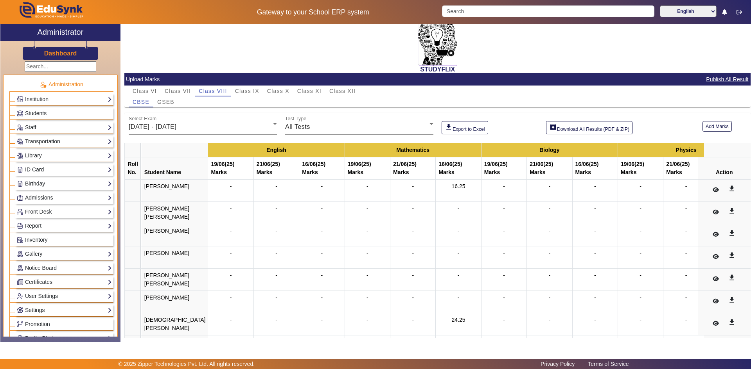
scroll to position [0, 0]
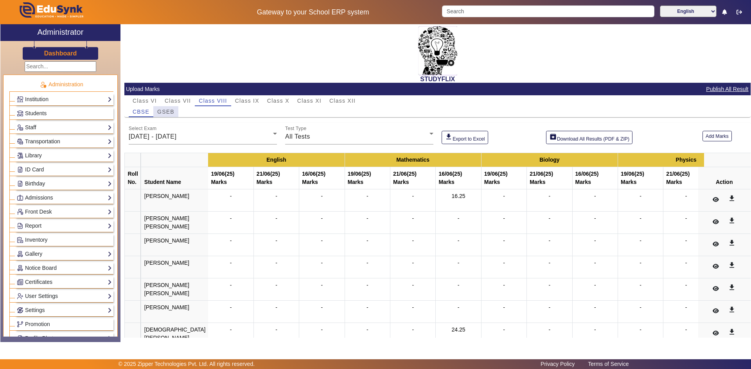
click at [163, 113] on span "GSEB" at bounding box center [165, 111] width 17 height 5
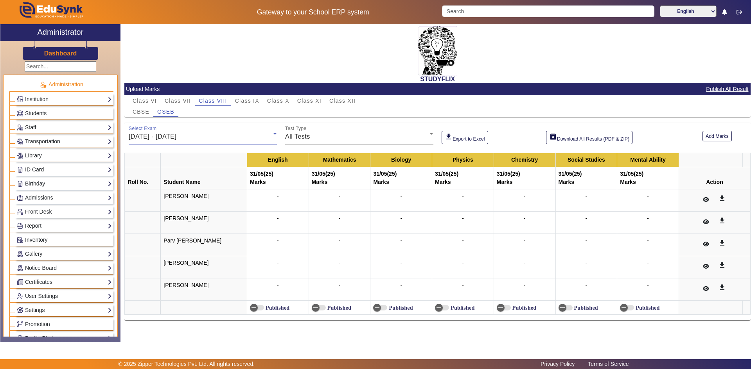
click at [176, 136] on span "26/05/2025 - 31/05/2025" at bounding box center [153, 136] width 48 height 7
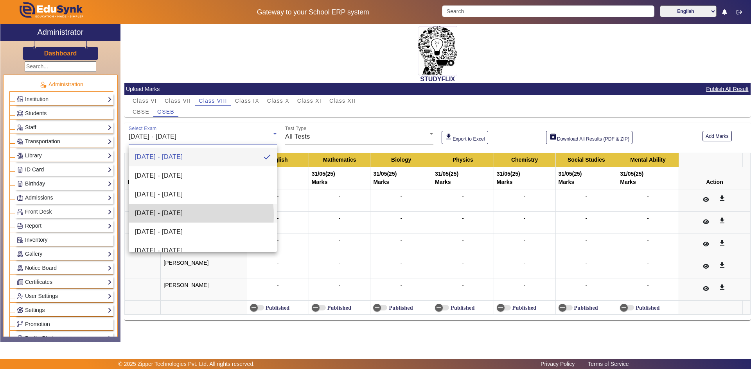
click at [163, 215] on span "16/06/2025 - 21/06/2025" at bounding box center [159, 213] width 48 height 9
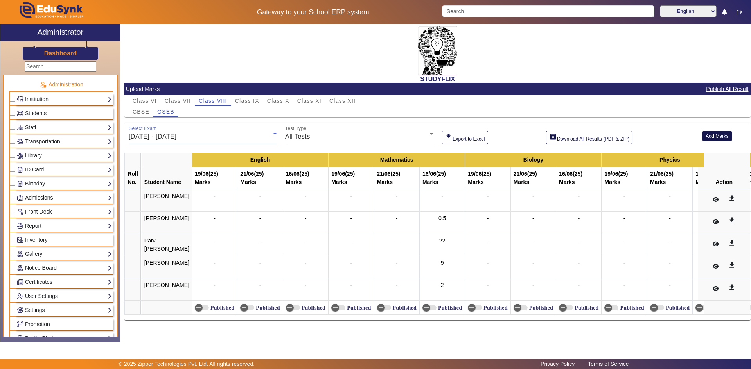
click at [715, 137] on button "Add Marks" at bounding box center [716, 136] width 29 height 11
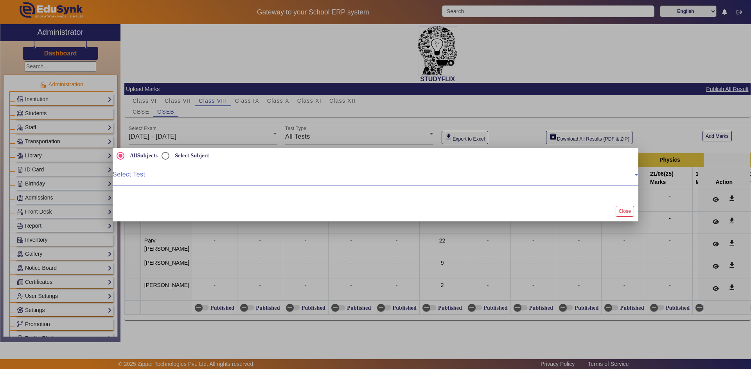
click at [396, 182] on span at bounding box center [374, 177] width 522 height 9
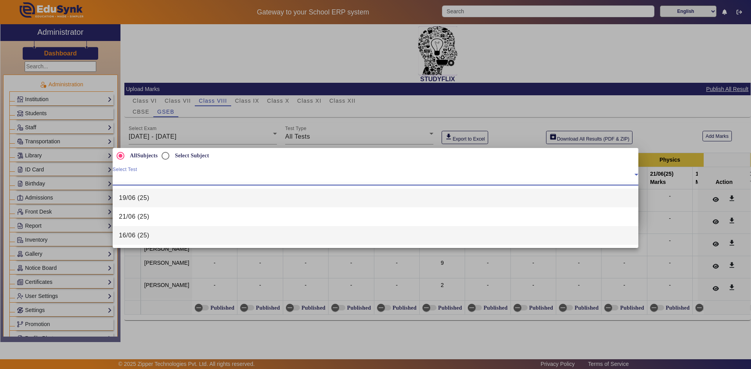
click at [222, 235] on mat-option "16/06 (25)" at bounding box center [375, 235] width 525 height 19
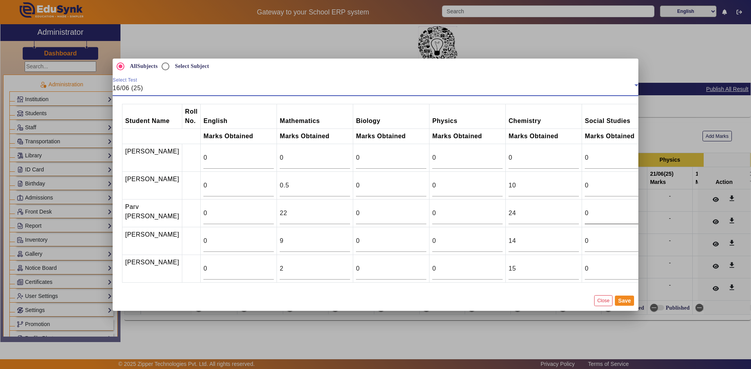
click at [584, 216] on input "0" at bounding box center [619, 213] width 70 height 9
type input "24"
click at [584, 245] on input "0" at bounding box center [619, 241] width 70 height 9
type input "7"
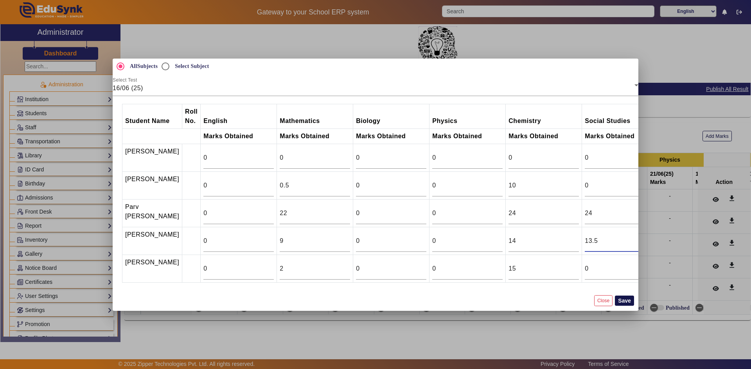
type input "13.5"
click at [622, 303] on button "Save" at bounding box center [624, 301] width 19 height 10
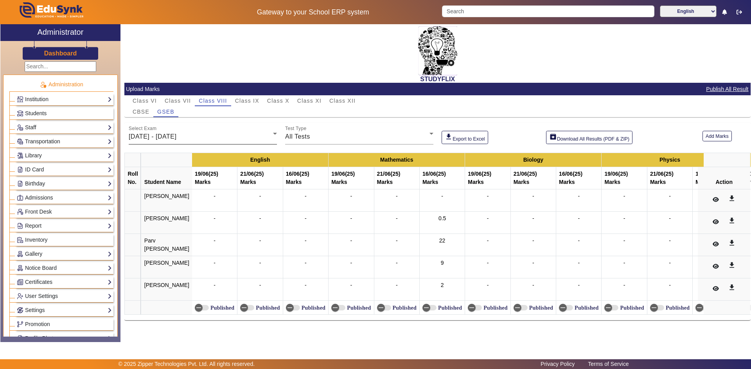
click at [156, 134] on span "16/06/2025 - 21/06/2025" at bounding box center [153, 136] width 48 height 7
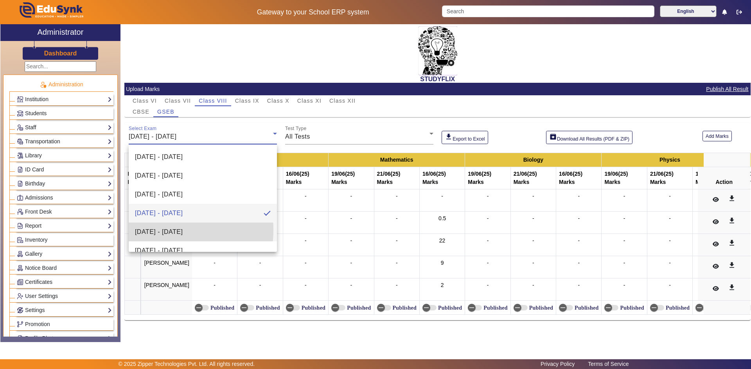
click at [151, 230] on span "23/06/2025 - 28/06/2025" at bounding box center [159, 232] width 48 height 9
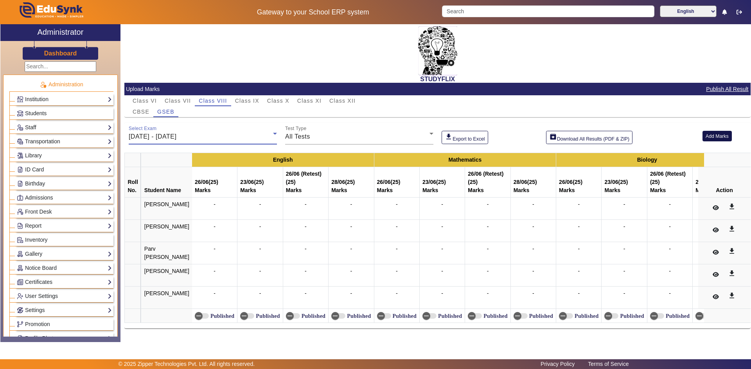
click at [713, 138] on button "Add Marks" at bounding box center [716, 136] width 29 height 11
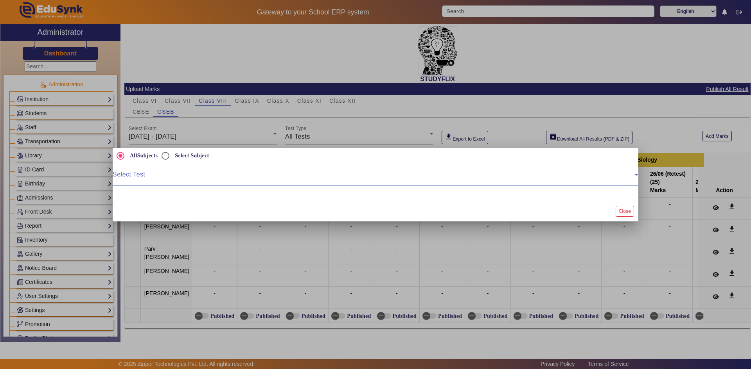
click at [212, 174] on span at bounding box center [374, 177] width 522 height 9
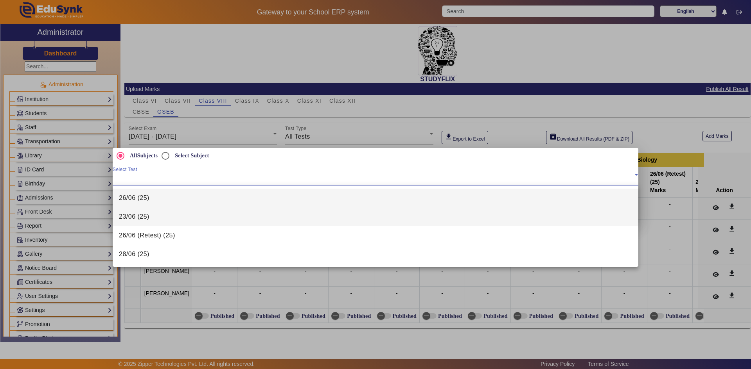
click at [141, 215] on span "23/06 (25)" at bounding box center [134, 216] width 30 height 9
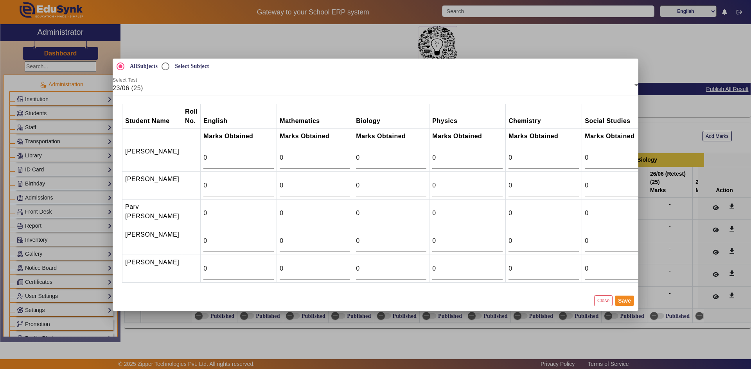
click at [657, 131] on div at bounding box center [375, 184] width 751 height 369
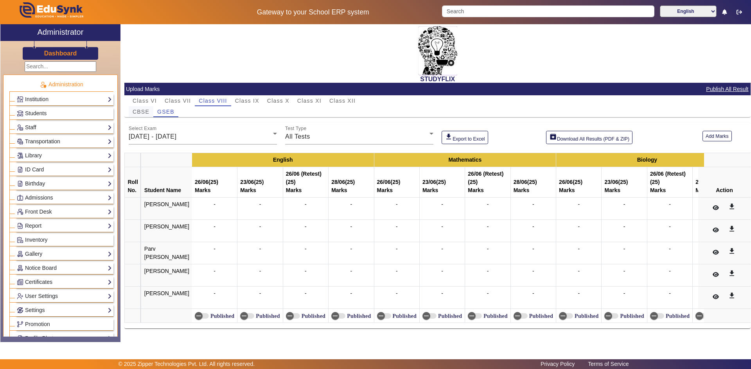
click at [136, 113] on span "CBSE" at bounding box center [141, 111] width 17 height 5
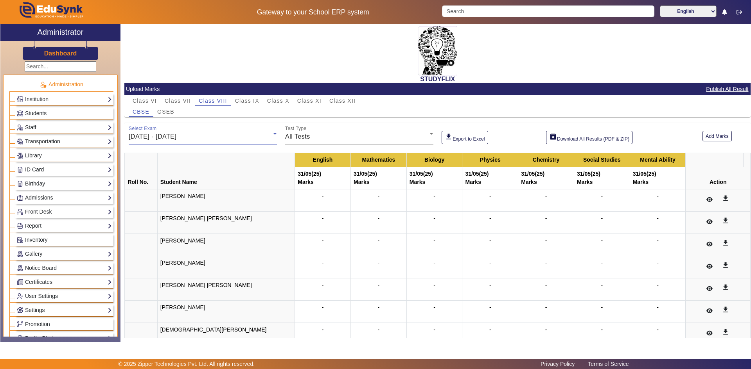
click at [176, 137] on span "26/05/2025 - 31/05/2025" at bounding box center [153, 136] width 48 height 7
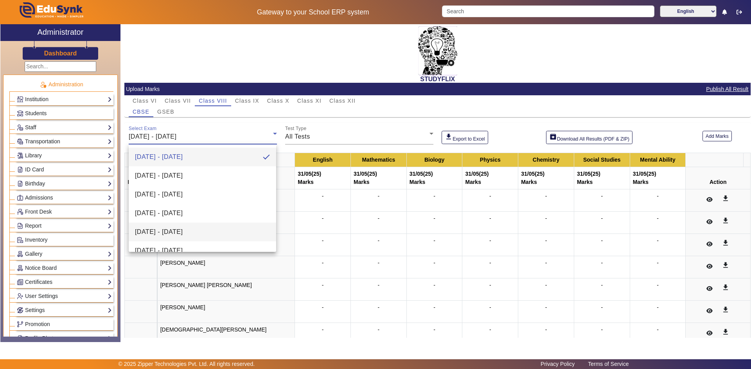
click at [163, 229] on span "23/06/2025 - 28/06/2025" at bounding box center [159, 232] width 48 height 9
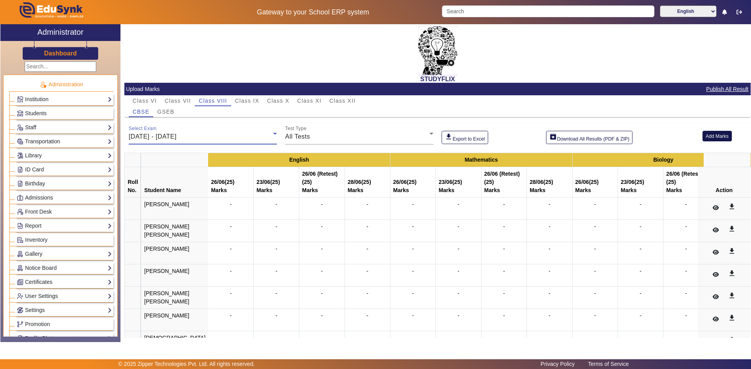
click at [702, 136] on button "Add Marks" at bounding box center [716, 136] width 29 height 11
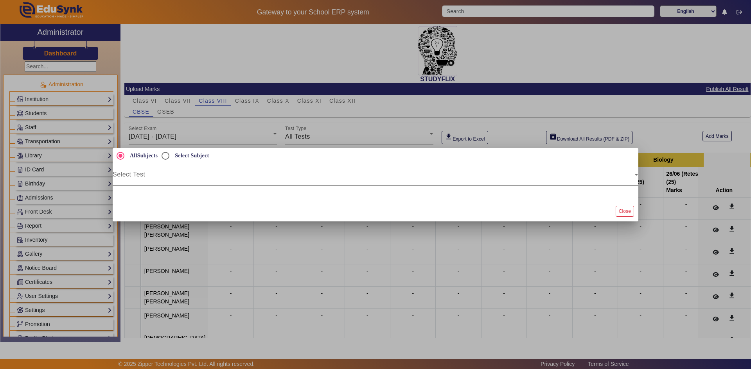
click at [491, 179] on span at bounding box center [374, 177] width 522 height 9
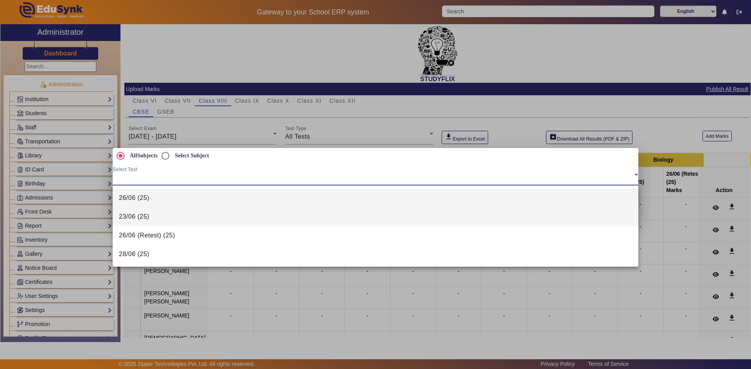
click at [143, 218] on span "23/06 (25)" at bounding box center [134, 216] width 30 height 9
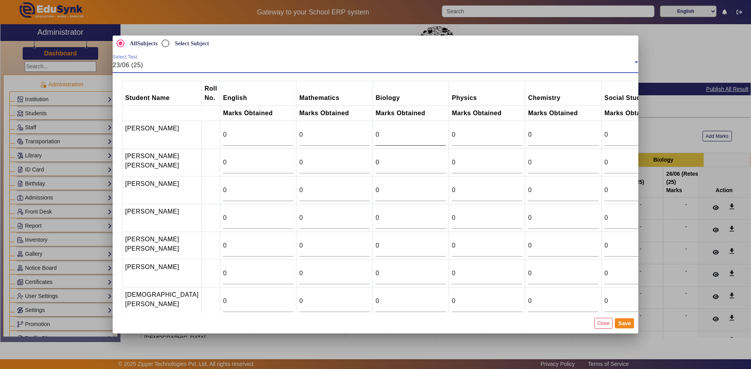
click at [393, 142] on div "0" at bounding box center [410, 135] width 70 height 22
type input "18"
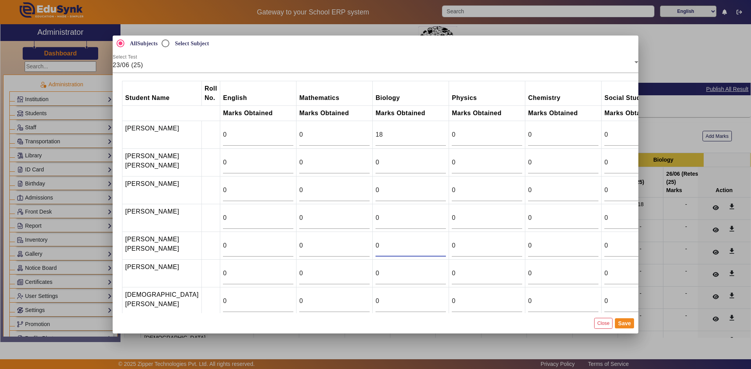
click at [375, 251] on input "0" at bounding box center [410, 245] width 70 height 9
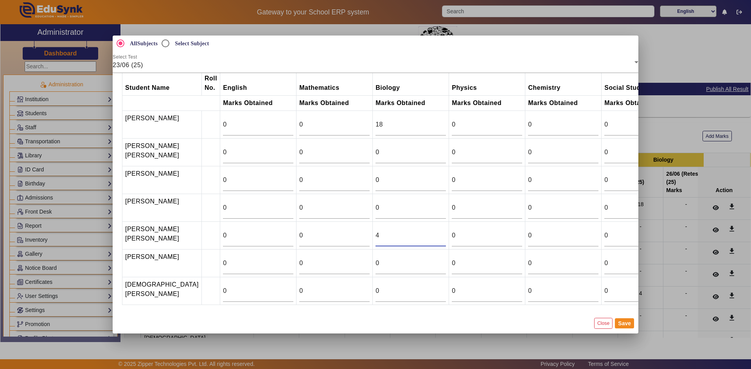
scroll to position [26, 0]
type input "4"
click at [375, 287] on input "0" at bounding box center [410, 291] width 70 height 9
type input "24"
click at [629, 324] on button "Save" at bounding box center [624, 324] width 19 height 10
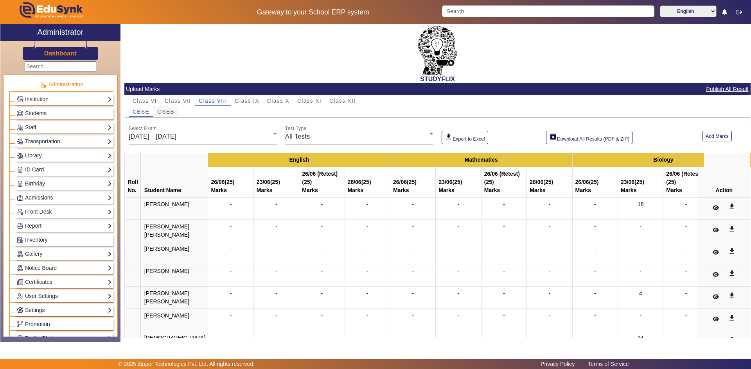
click at [170, 111] on span "GSEB" at bounding box center [165, 111] width 17 height 5
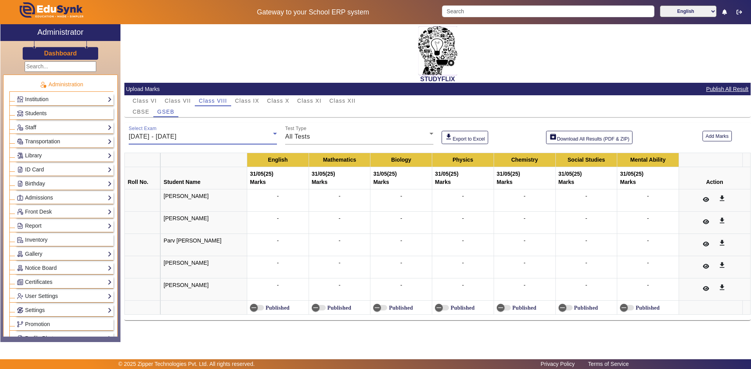
click at [170, 134] on span "26/05/2025 - 31/05/2025" at bounding box center [153, 136] width 48 height 7
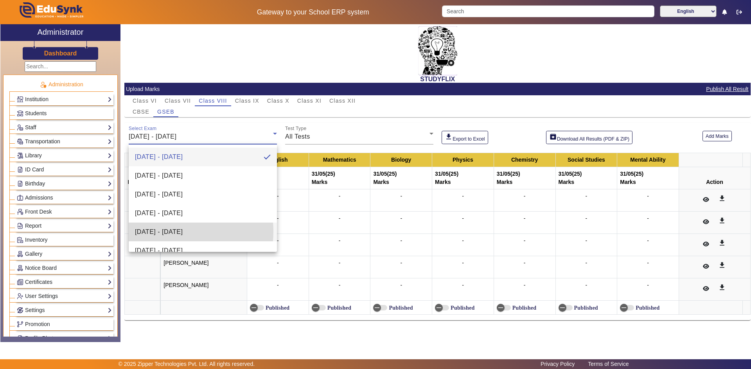
click at [165, 231] on span "23/06/2025 - 28/06/2025" at bounding box center [159, 232] width 48 height 9
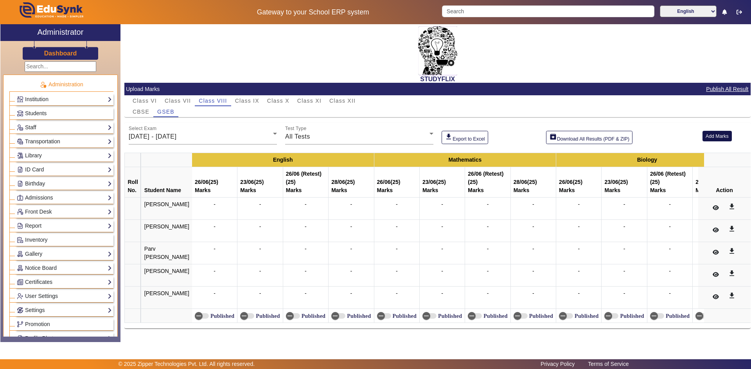
click at [713, 138] on button "Add Marks" at bounding box center [716, 136] width 29 height 11
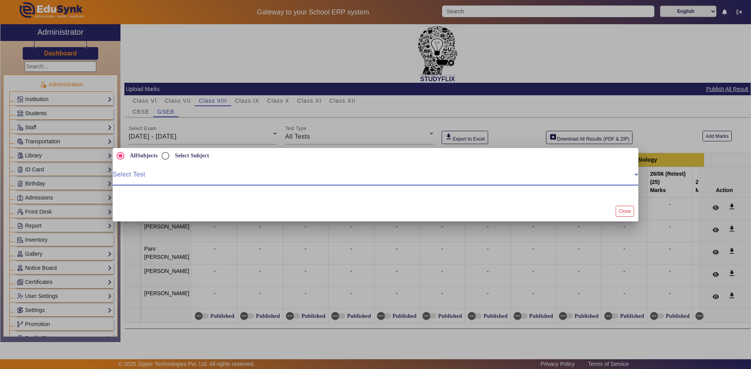
click at [208, 176] on span at bounding box center [374, 177] width 522 height 9
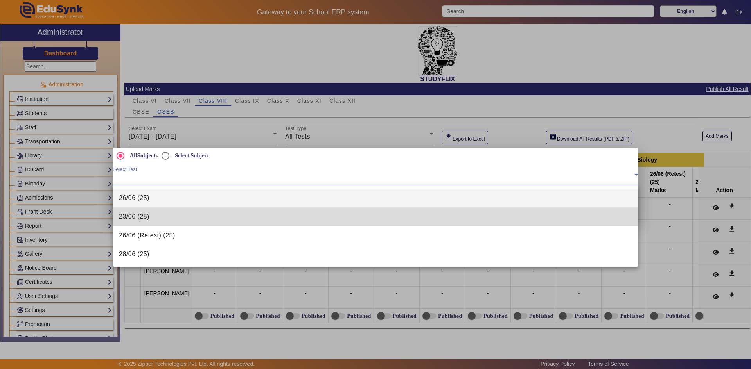
click at [172, 225] on mat-option "23/06 (25)" at bounding box center [375, 217] width 525 height 19
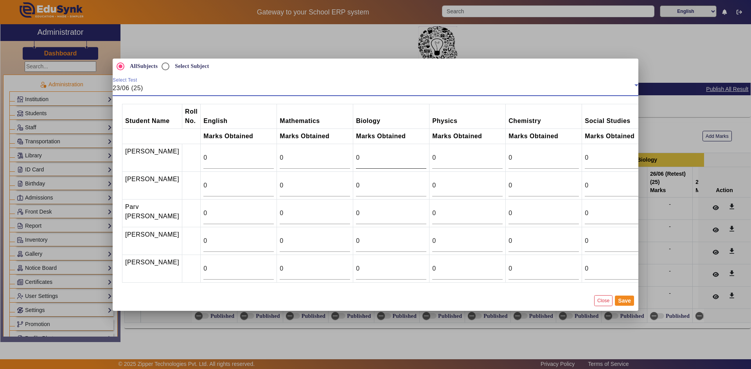
click at [366, 156] on input "0" at bounding box center [391, 157] width 70 height 9
click at [359, 209] on div "0" at bounding box center [391, 214] width 70 height 22
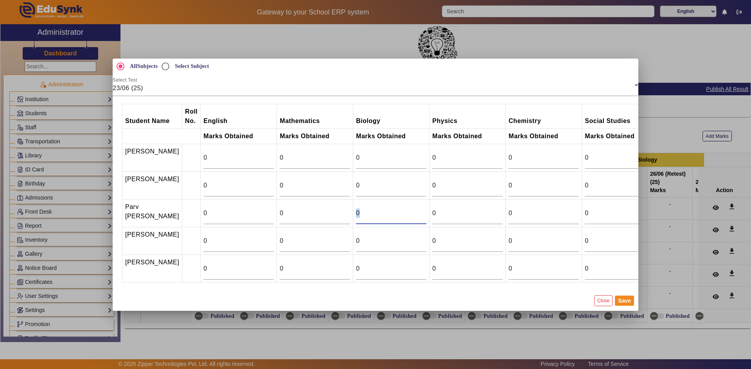
click at [359, 209] on div "0" at bounding box center [391, 214] width 70 height 22
type input "21.5"
click at [356, 271] on input "0" at bounding box center [391, 268] width 70 height 9
type input "7"
click at [182, 204] on td at bounding box center [191, 213] width 18 height 28
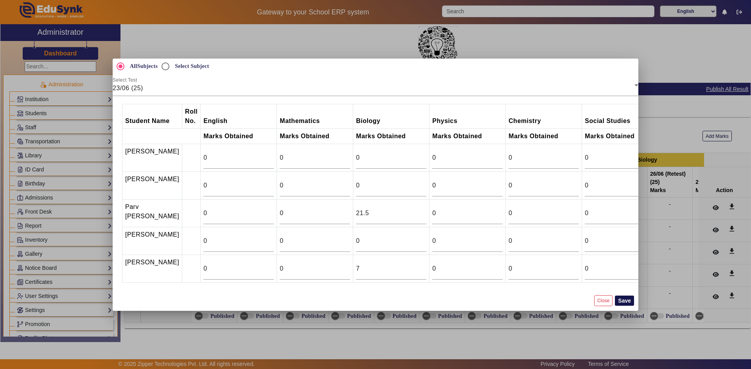
click at [620, 304] on button "Save" at bounding box center [624, 301] width 19 height 10
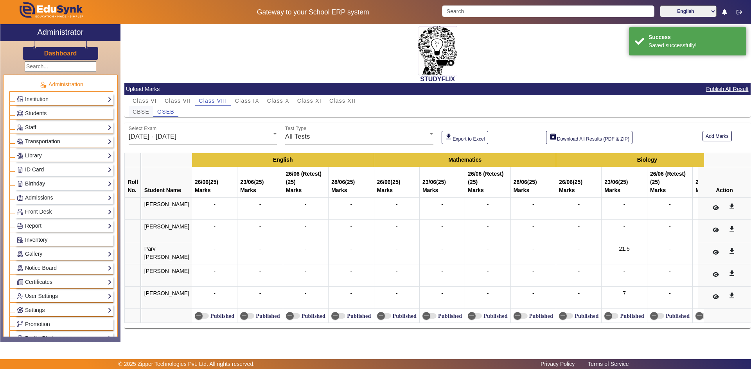
click at [133, 108] on span "CBSE" at bounding box center [141, 111] width 17 height 11
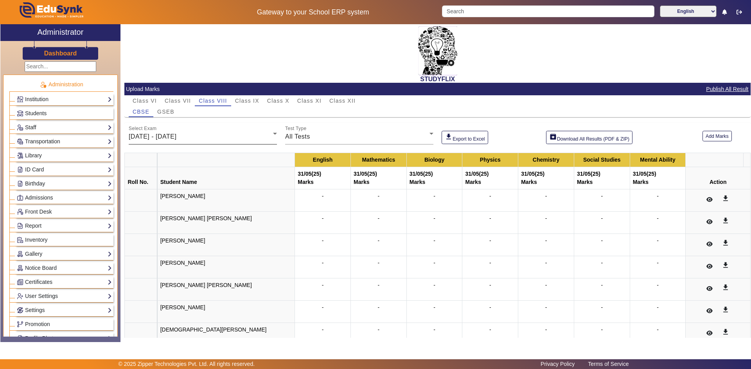
click at [185, 142] on div "Select Exam 26/05/2025 - 31/05/2025" at bounding box center [203, 134] width 148 height 22
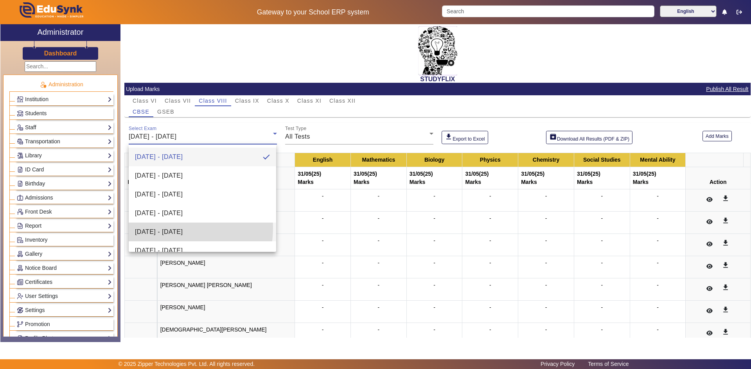
click at [165, 228] on span "23/06/2025 - 28/06/2025" at bounding box center [159, 232] width 48 height 9
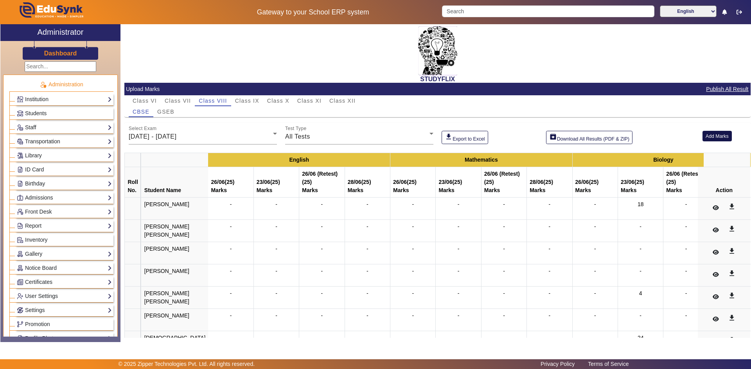
click at [706, 138] on button "Add Marks" at bounding box center [716, 136] width 29 height 11
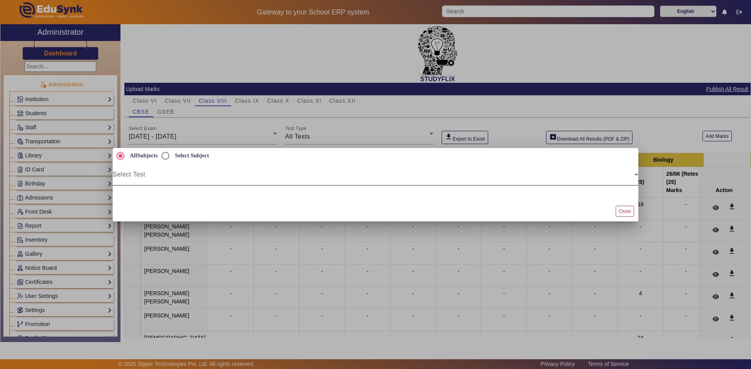
click at [339, 177] on span at bounding box center [374, 177] width 522 height 9
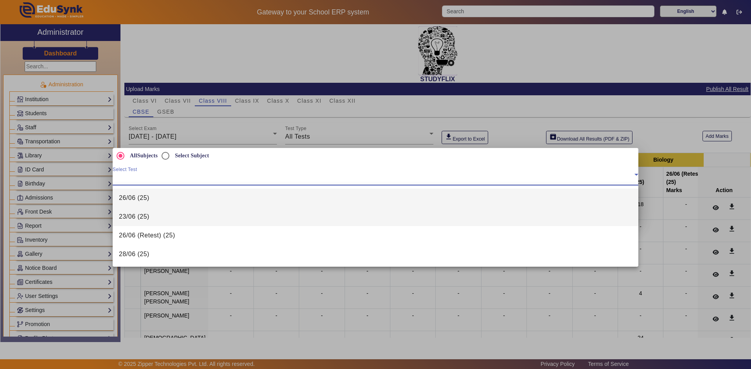
click at [212, 221] on mat-option "23/06 (25)" at bounding box center [375, 217] width 525 height 19
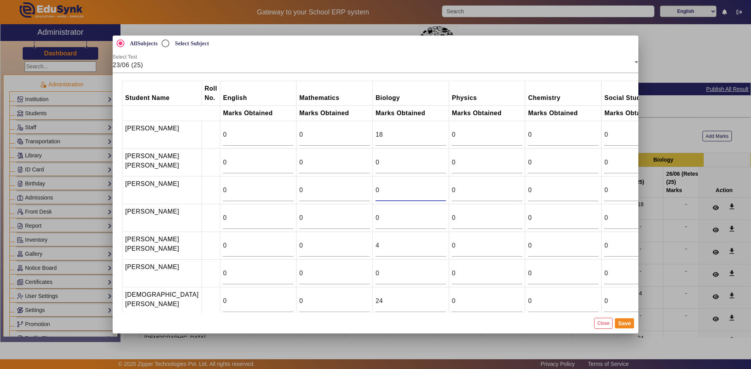
click at [375, 194] on input "0" at bounding box center [410, 190] width 70 height 9
type input "12"
click at [621, 323] on button "Save" at bounding box center [624, 324] width 19 height 10
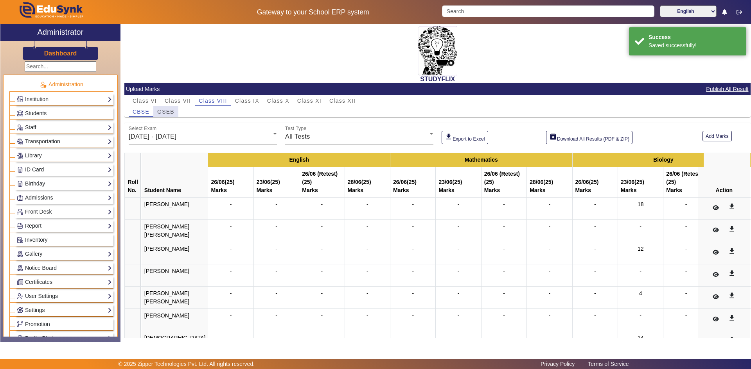
click at [173, 111] on span "GSEB" at bounding box center [165, 111] width 17 height 5
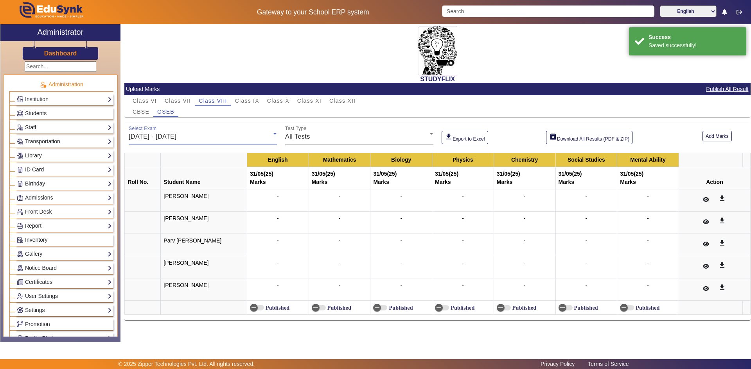
click at [176, 137] on span "26/05/2025 - 31/05/2025" at bounding box center [153, 136] width 48 height 7
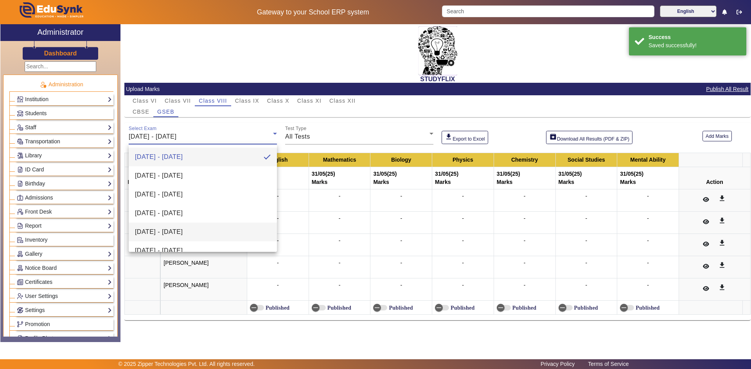
click at [167, 235] on span "23/06/2025 - 28/06/2025" at bounding box center [159, 232] width 48 height 9
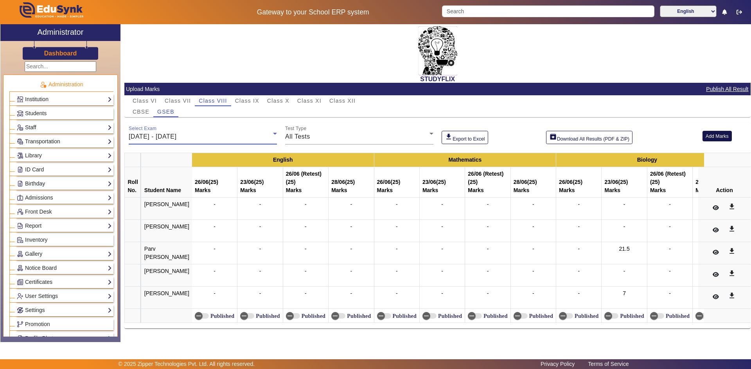
click at [704, 136] on button "Add Marks" at bounding box center [716, 136] width 29 height 11
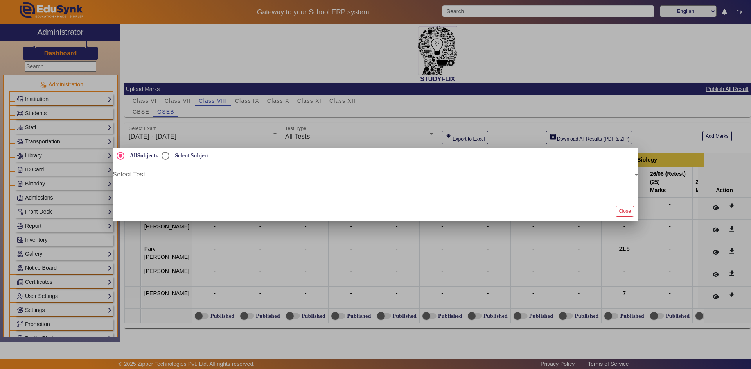
click at [170, 170] on div "Select Test" at bounding box center [375, 175] width 525 height 22
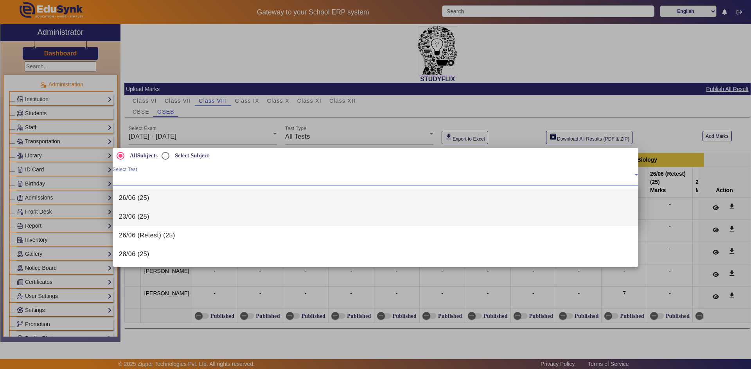
click at [147, 217] on span "23/06 (25)" at bounding box center [134, 216] width 30 height 9
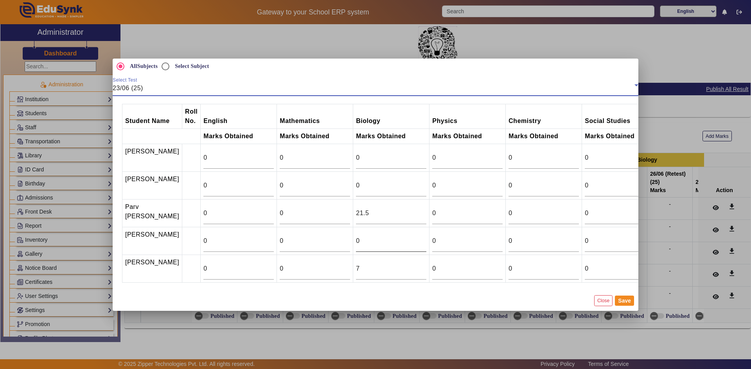
click at [356, 243] on input "0" at bounding box center [391, 241] width 70 height 9
type input "5"
click at [356, 185] on input "0" at bounding box center [391, 185] width 70 height 9
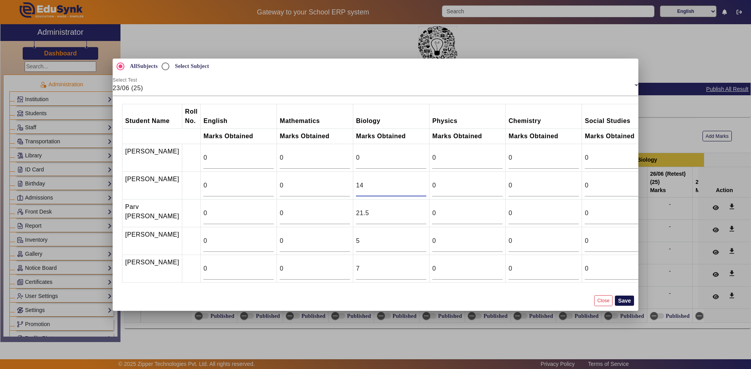
type input "14"
click at [628, 306] on button "Save" at bounding box center [624, 301] width 19 height 10
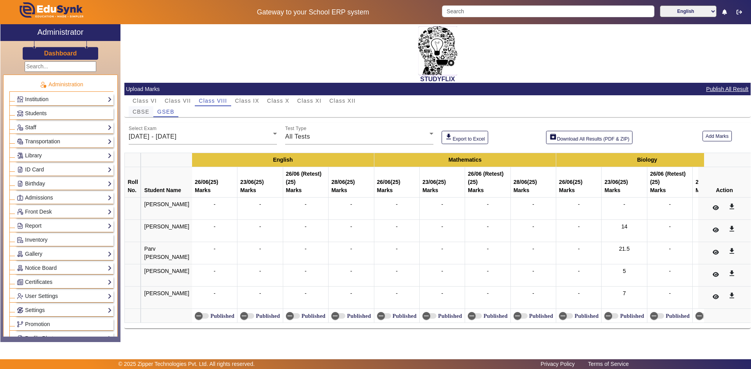
click at [142, 116] on span "CBSE" at bounding box center [141, 111] width 17 height 11
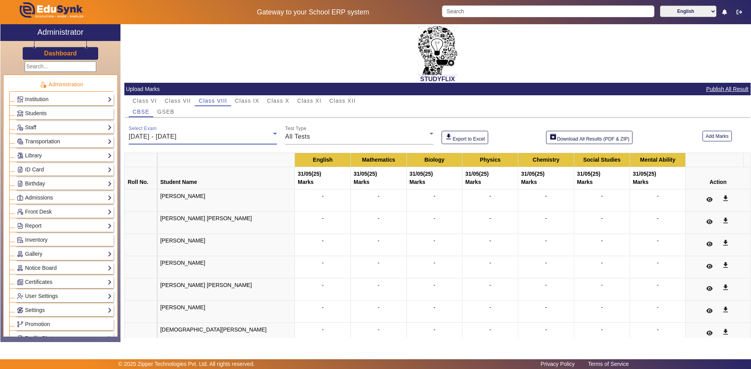
click at [176, 138] on span "26/05/2025 - 31/05/2025" at bounding box center [153, 136] width 48 height 7
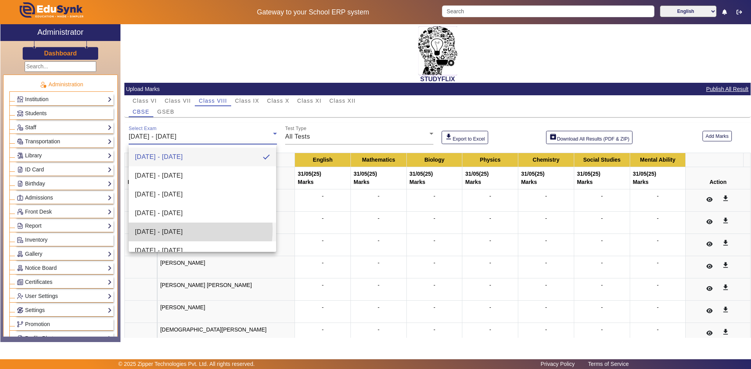
click at [170, 230] on span "23/06/2025 - 28/06/2025" at bounding box center [159, 232] width 48 height 9
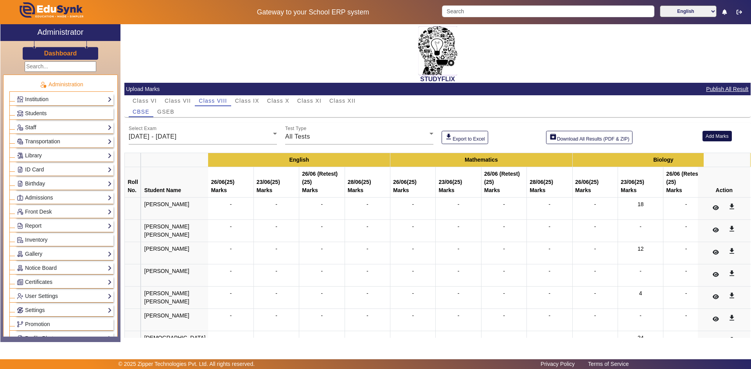
click at [706, 137] on button "Add Marks" at bounding box center [716, 136] width 29 height 11
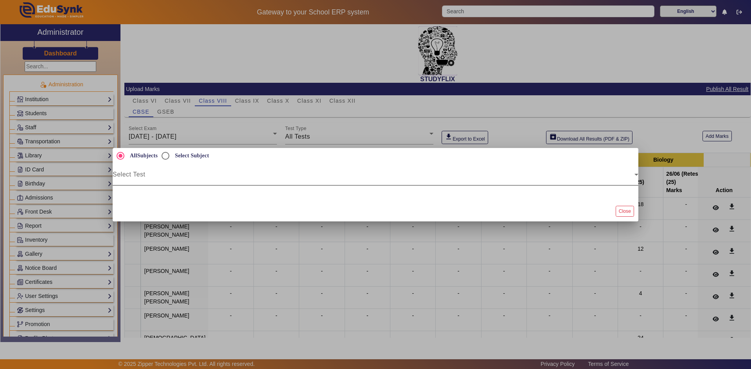
click at [196, 179] on span at bounding box center [374, 177] width 522 height 9
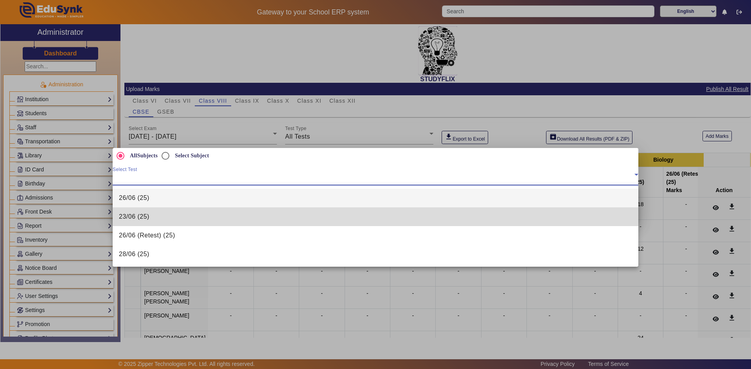
click at [159, 225] on mat-option "23/06 (25)" at bounding box center [375, 217] width 525 height 19
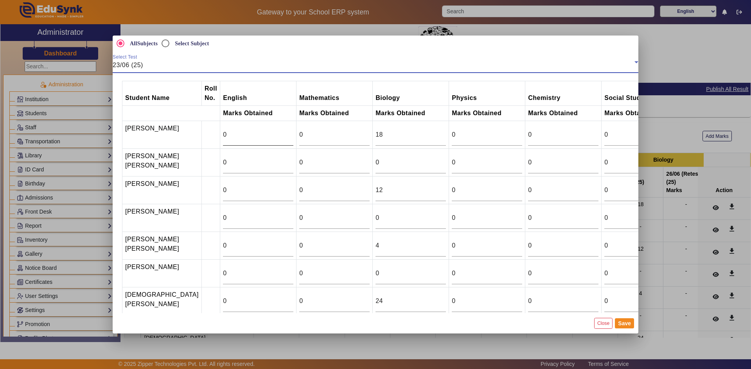
click at [235, 137] on input "0" at bounding box center [258, 134] width 70 height 9
click at [234, 133] on input "0" at bounding box center [258, 134] width 70 height 9
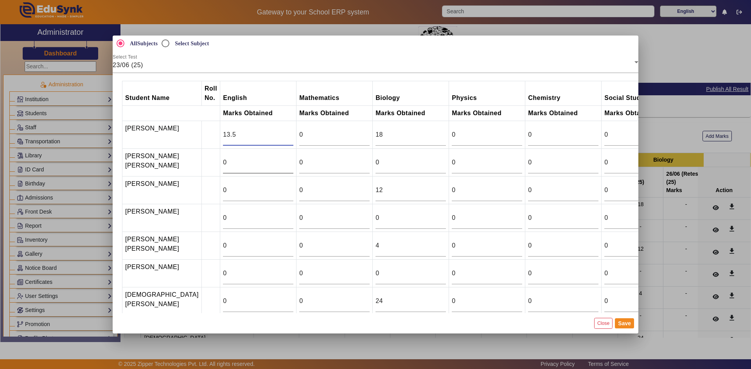
type input "13.5"
click at [223, 161] on input "0" at bounding box center [258, 162] width 70 height 9
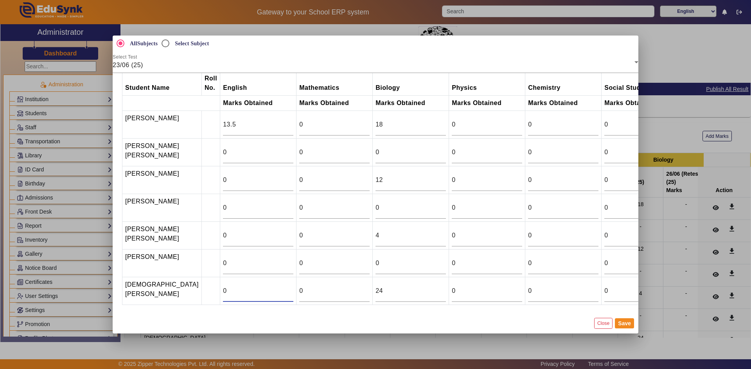
click at [223, 287] on input "0" at bounding box center [258, 291] width 70 height 9
type input "17.5"
click at [228, 176] on input "0" at bounding box center [258, 180] width 70 height 9
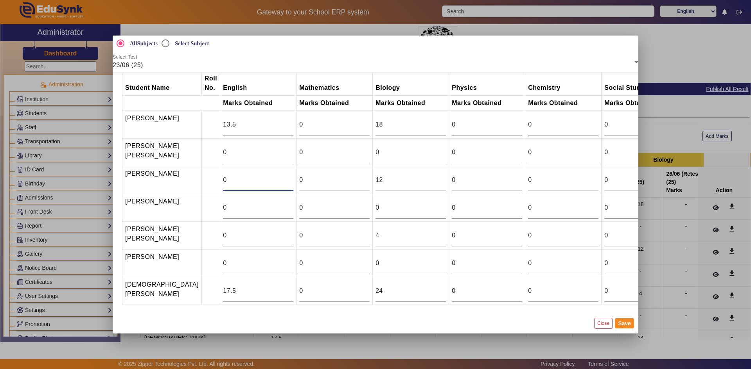
click at [228, 176] on input "0" at bounding box center [258, 180] width 70 height 9
type input "16"
click at [235, 148] on input "0" at bounding box center [258, 152] width 70 height 9
type input "18"
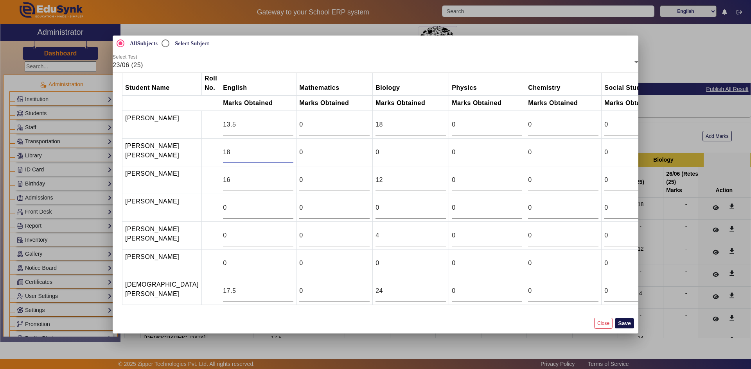
click at [623, 323] on button "Save" at bounding box center [624, 324] width 19 height 10
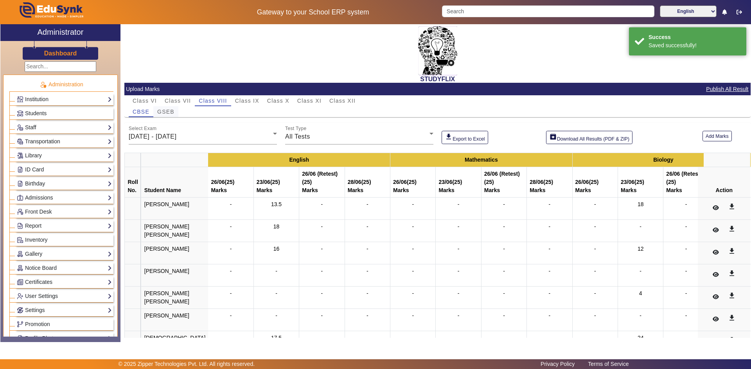
click at [173, 111] on span "GSEB" at bounding box center [165, 111] width 17 height 5
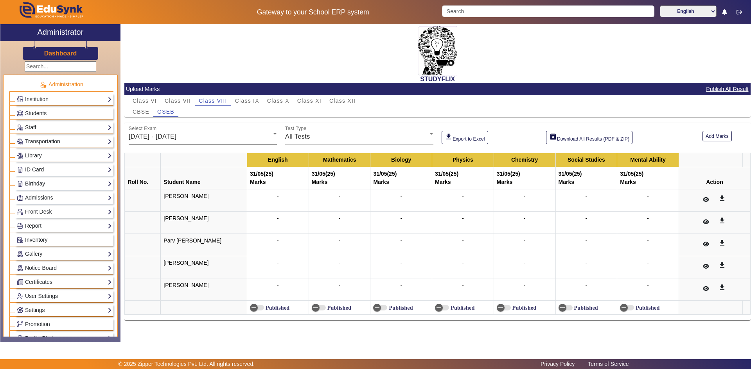
click at [167, 134] on span "26/05/2025 - 31/05/2025" at bounding box center [153, 136] width 48 height 7
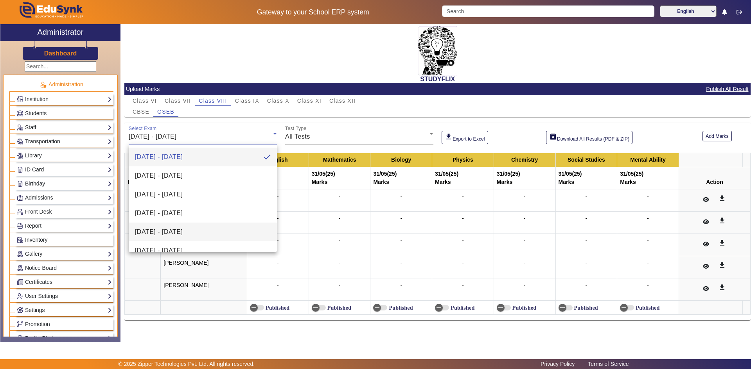
click at [167, 231] on span "23/06/2025 - 28/06/2025" at bounding box center [159, 232] width 48 height 9
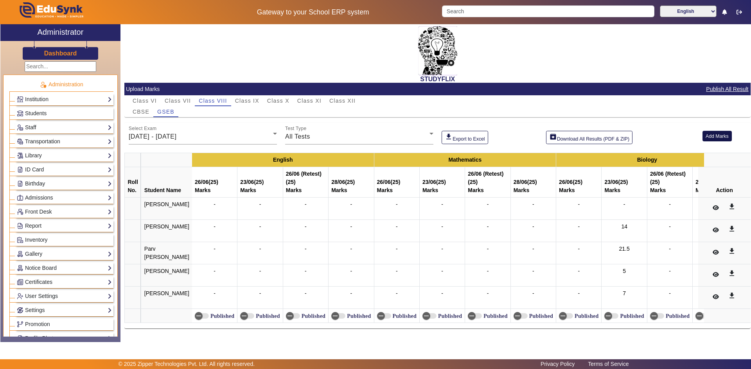
click at [705, 138] on button "Add Marks" at bounding box center [716, 136] width 29 height 11
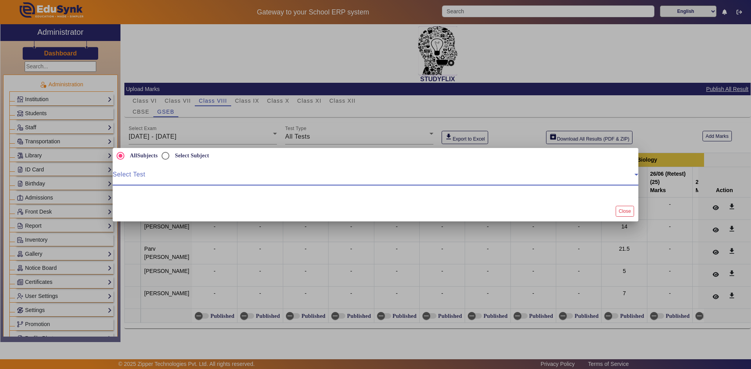
click at [243, 182] on span at bounding box center [374, 177] width 522 height 9
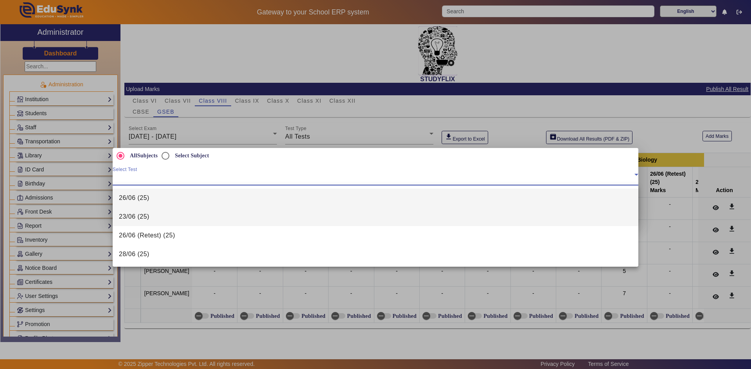
click at [169, 218] on mat-option "23/06 (25)" at bounding box center [375, 217] width 525 height 19
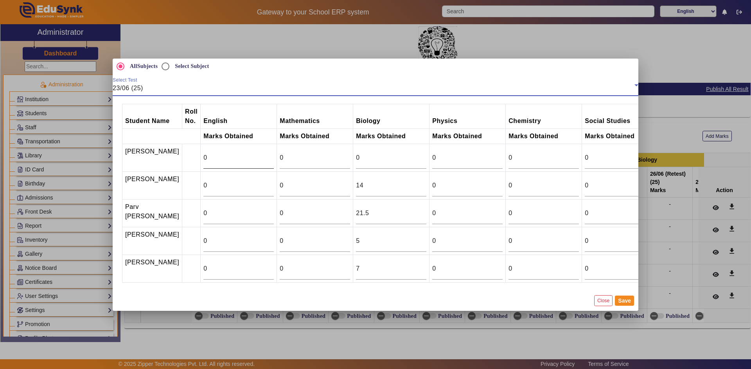
click at [226, 160] on div "0" at bounding box center [238, 158] width 70 height 22
click at [206, 183] on input "0" at bounding box center [238, 185] width 70 height 9
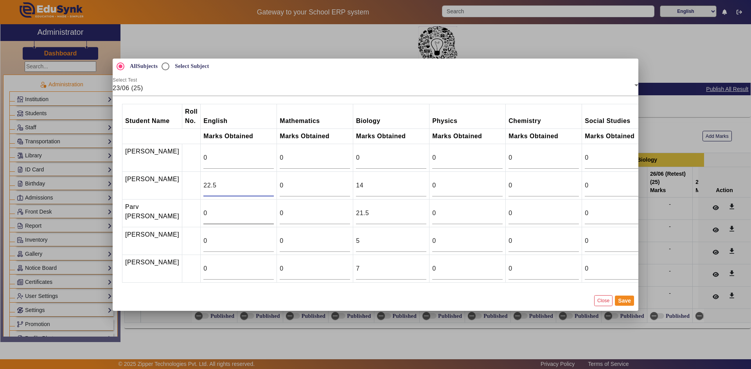
type input "22.5"
click at [203, 220] on div "0" at bounding box center [238, 214] width 70 height 22
type input "25"
click at [208, 244] on input "0" at bounding box center [238, 241] width 70 height 9
type input "13"
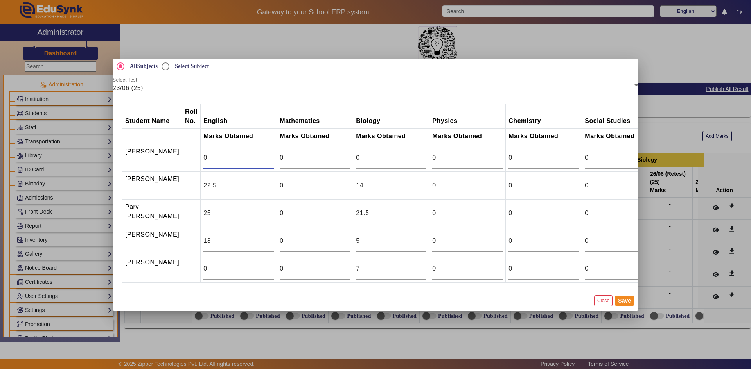
click at [211, 153] on input "0" at bounding box center [238, 157] width 70 height 9
click at [619, 304] on button "Save" at bounding box center [624, 301] width 19 height 10
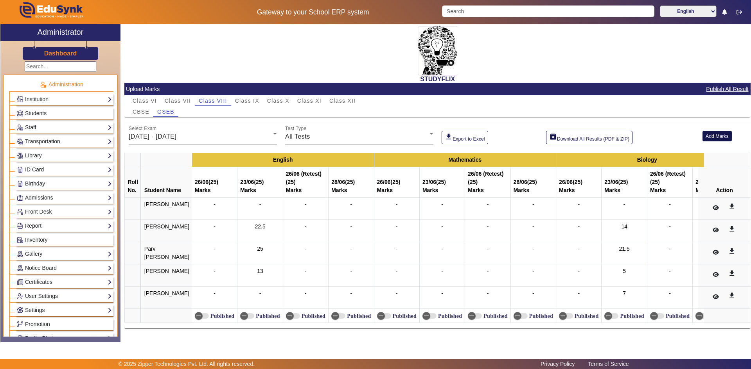
click at [714, 133] on button "Add Marks" at bounding box center [716, 136] width 29 height 11
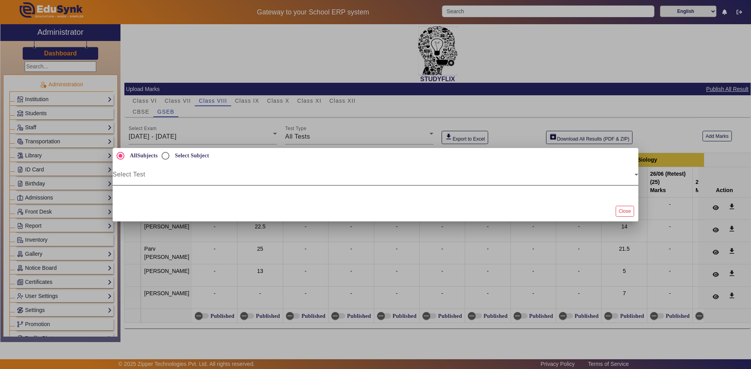
click at [207, 184] on div "Select Test" at bounding box center [375, 175] width 525 height 22
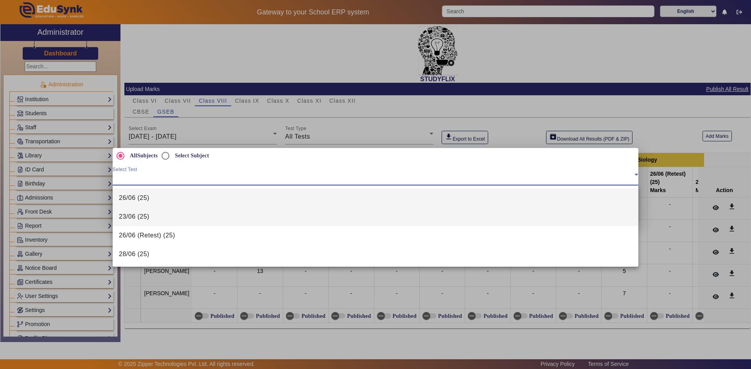
click at [170, 219] on mat-option "23/06 (25)" at bounding box center [375, 217] width 525 height 19
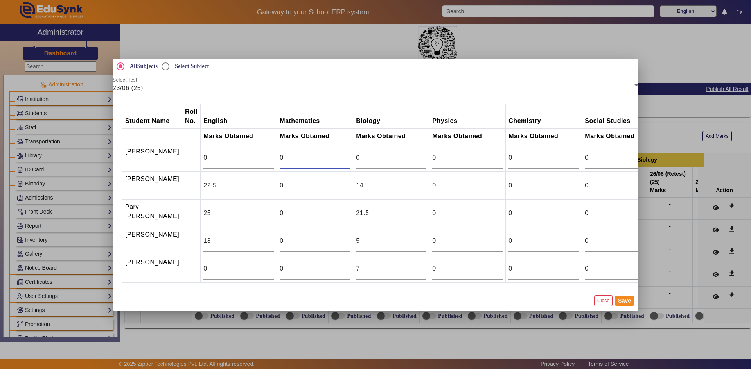
click at [280, 153] on input "0" at bounding box center [315, 157] width 70 height 9
click at [280, 181] on input "0" at bounding box center [315, 185] width 70 height 9
type input "16.75"
click at [280, 216] on input "0" at bounding box center [315, 213] width 70 height 9
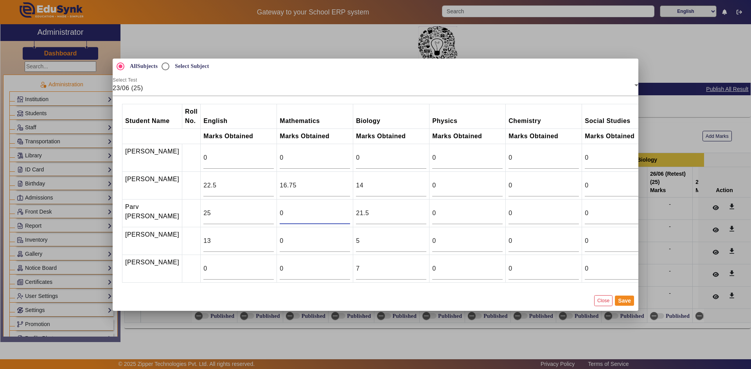
click at [280, 216] on input "0" at bounding box center [315, 213] width 70 height 9
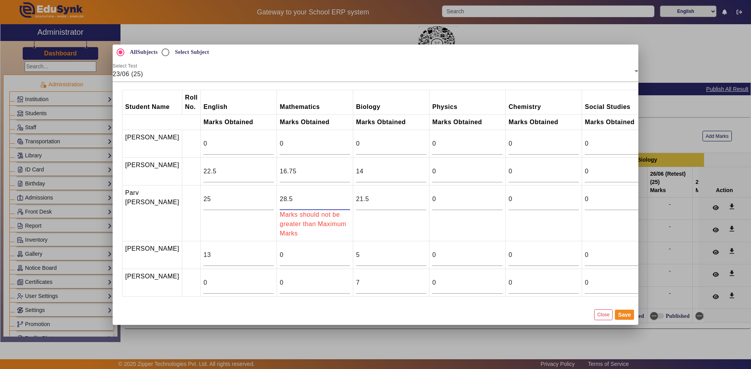
type input "28.5"
click at [353, 222] on td "21.5" at bounding box center [391, 213] width 76 height 56
click at [631, 319] on button "Save" at bounding box center [624, 315] width 19 height 10
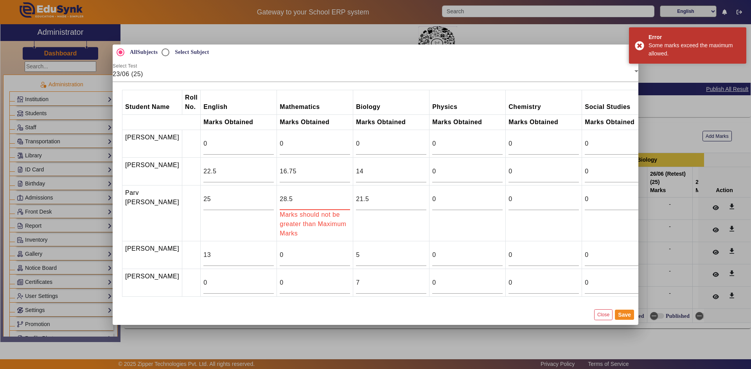
click at [280, 204] on input "28.5" at bounding box center [315, 199] width 70 height 9
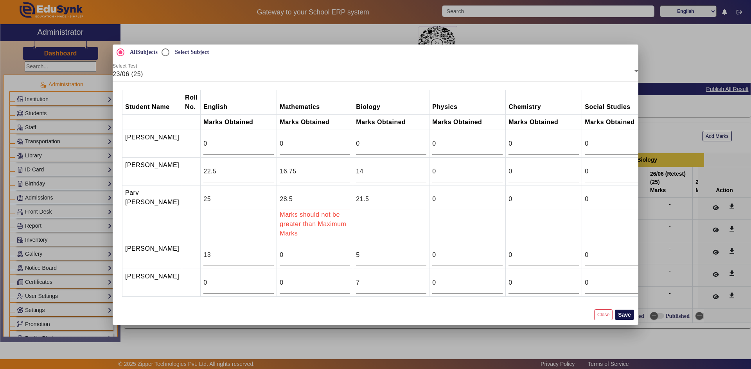
click at [621, 319] on button "Save" at bounding box center [624, 315] width 19 height 10
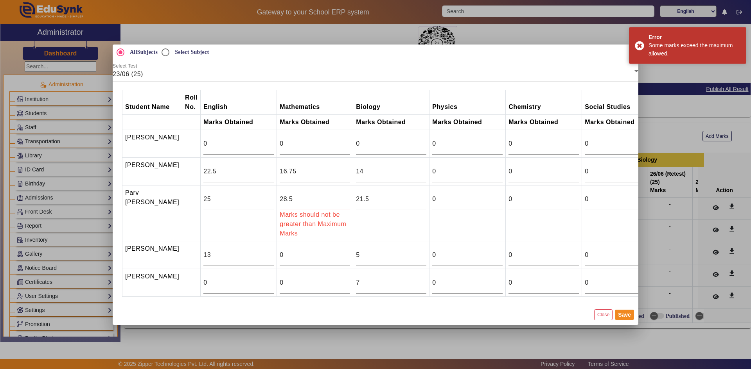
click at [658, 128] on div at bounding box center [375, 184] width 751 height 369
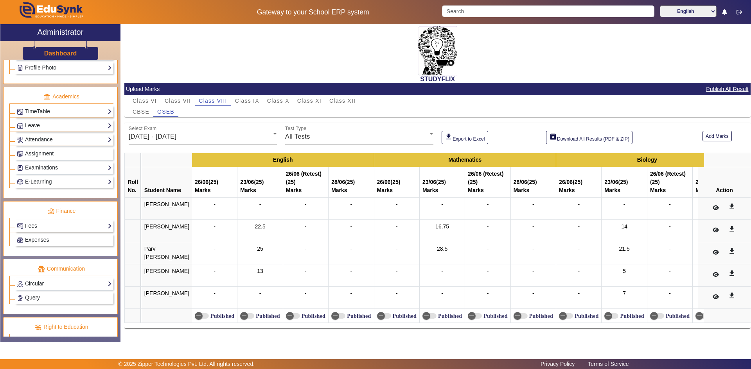
scroll to position [274, 0]
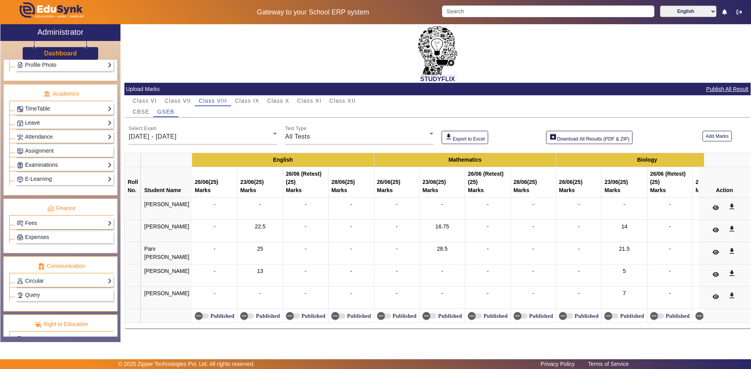
click at [49, 166] on link "Examinations" at bounding box center [64, 165] width 95 height 9
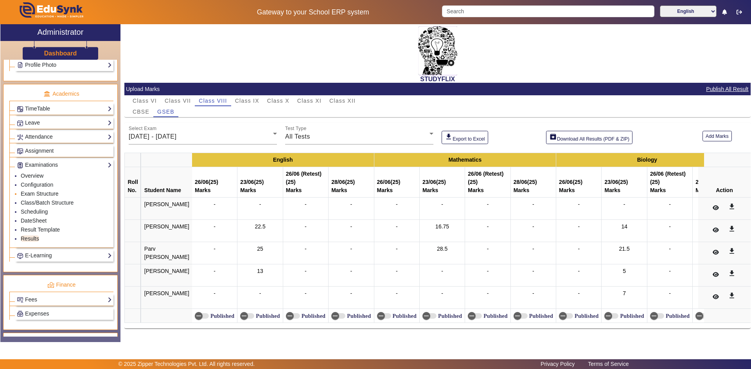
click at [29, 191] on link "Exam Structure" at bounding box center [40, 194] width 38 height 6
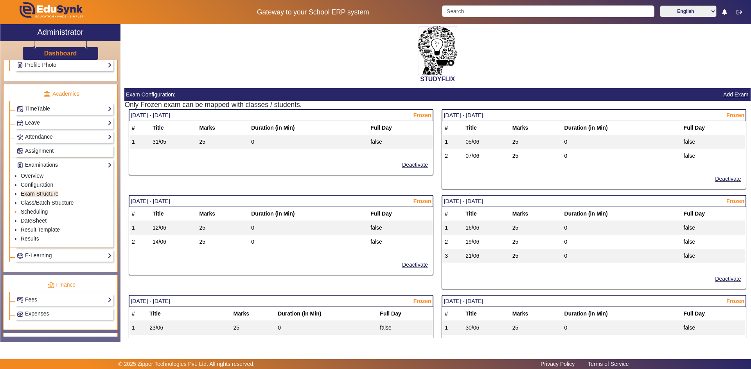
click at [32, 209] on link "Scheduling" at bounding box center [34, 212] width 27 height 6
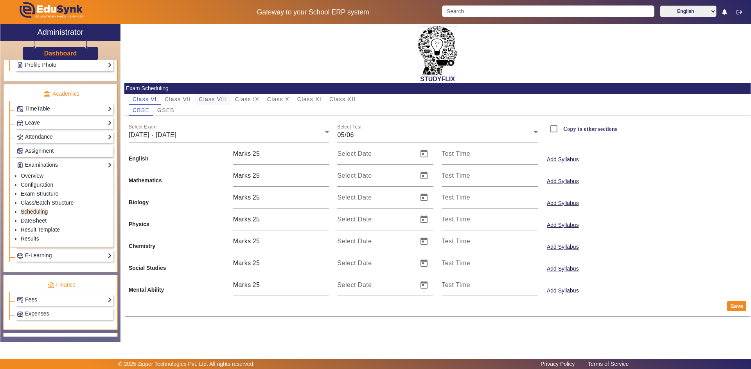
click at [221, 97] on span "Class VIII" at bounding box center [213, 99] width 28 height 5
click at [171, 113] on span "GSEB" at bounding box center [165, 110] width 17 height 5
click at [160, 137] on span "16/06/2025 - 21/06/2025" at bounding box center [153, 135] width 48 height 7
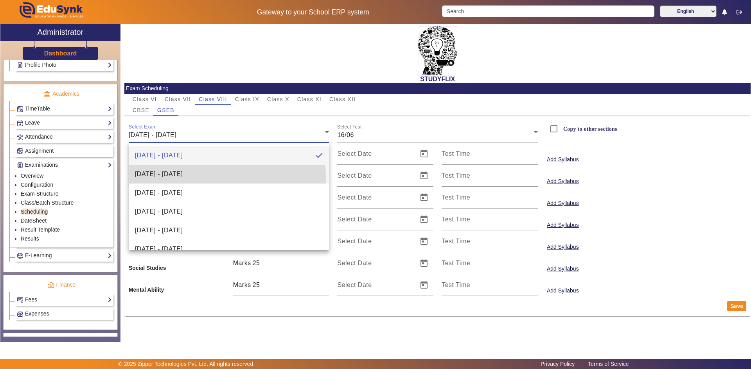
click at [158, 178] on span "23/06/2025 - 28/06/2025" at bounding box center [159, 174] width 48 height 9
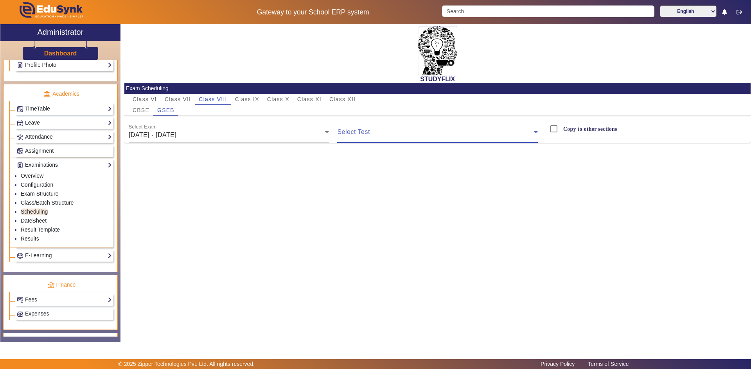
click at [351, 133] on span at bounding box center [435, 135] width 197 height 9
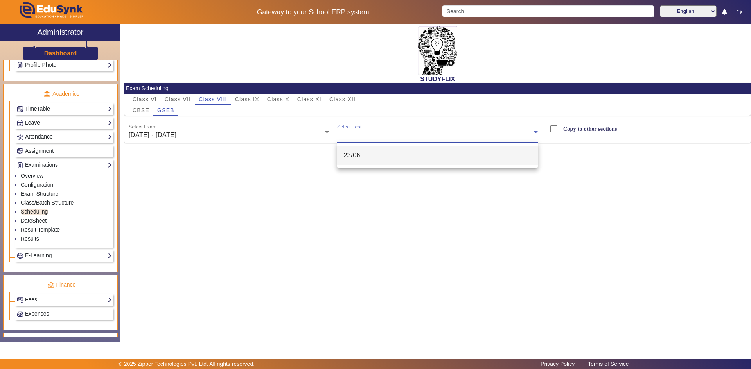
click at [349, 152] on span "23/06" at bounding box center [351, 155] width 17 height 9
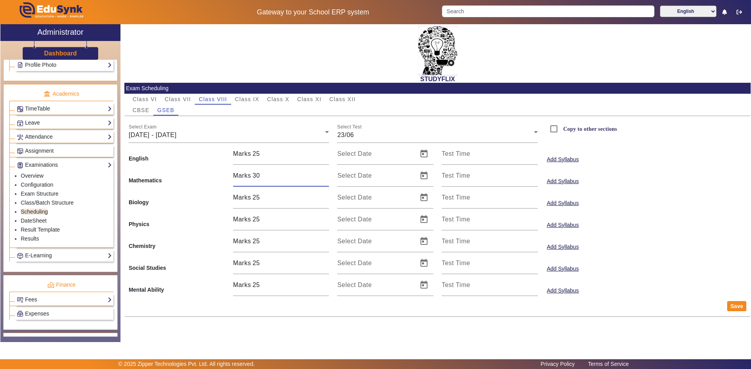
click at [276, 178] on input "30" at bounding box center [291, 175] width 77 height 9
click at [738, 307] on button "Save" at bounding box center [736, 306] width 19 height 10
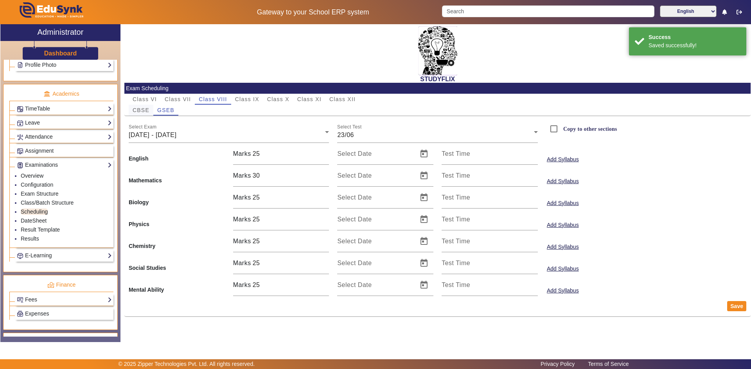
click at [149, 108] on span "CBSE" at bounding box center [141, 110] width 17 height 5
click at [245, 141] on div "Select Exam 16/06/2025 - 21/06/2025" at bounding box center [229, 132] width 201 height 22
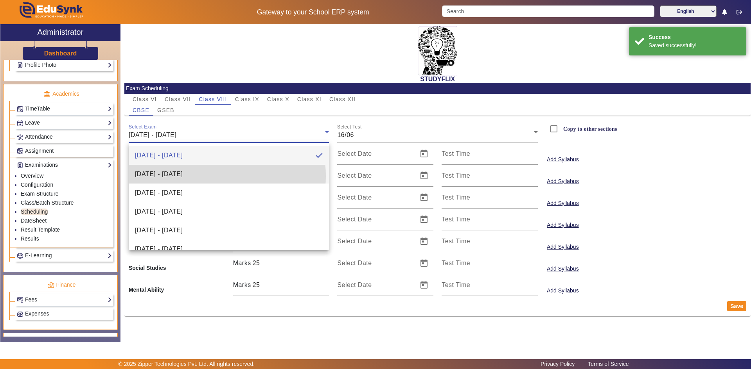
click at [183, 176] on span "23/06/2025 - 28/06/2025" at bounding box center [159, 174] width 48 height 9
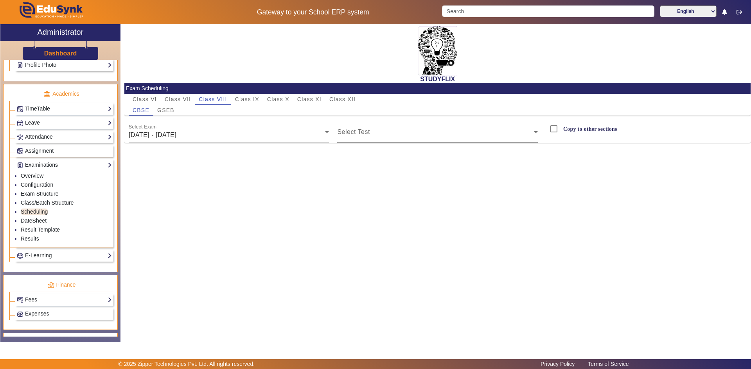
click at [369, 130] on mat-label "Select Test" at bounding box center [353, 132] width 32 height 7
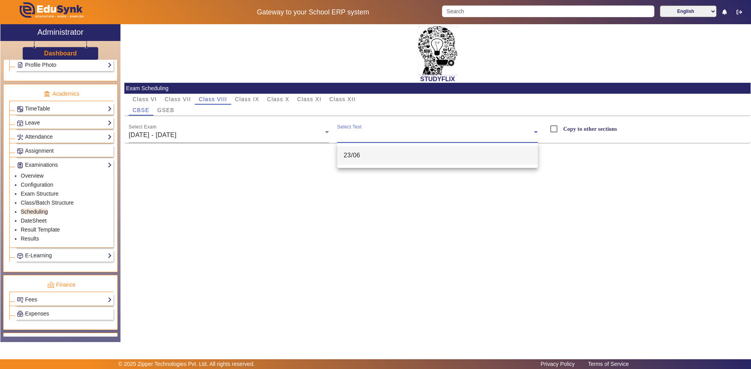
click at [353, 160] on span "23/06" at bounding box center [351, 155] width 17 height 9
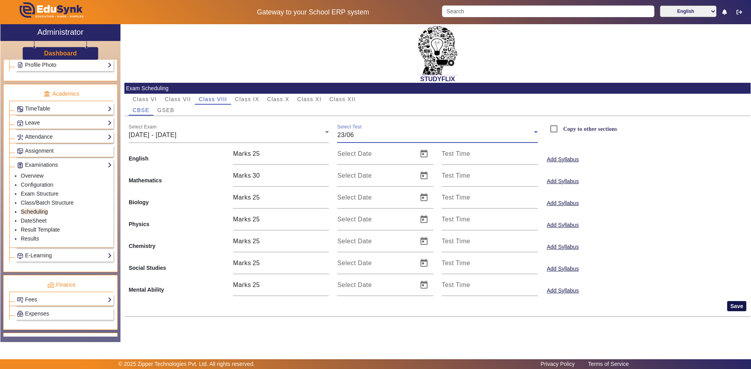
click at [733, 308] on button "Save" at bounding box center [736, 306] width 19 height 10
click at [36, 202] on link "Class/Batch Structure" at bounding box center [47, 203] width 53 height 6
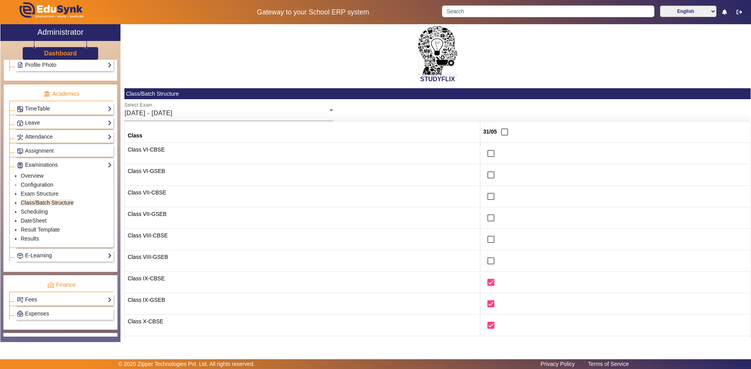
click at [28, 183] on link "Configuration" at bounding box center [37, 185] width 32 height 6
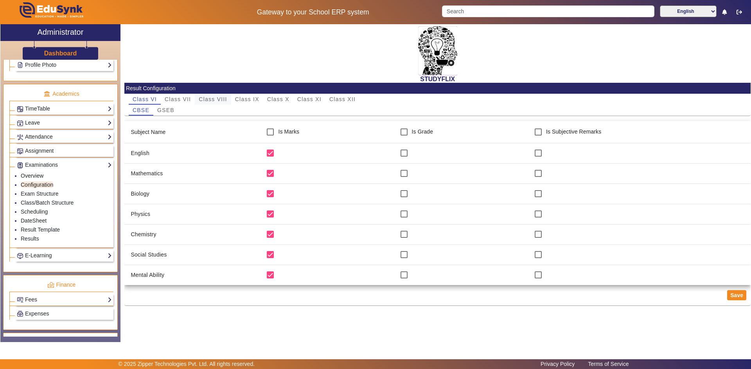
click at [212, 100] on span "Class VIII" at bounding box center [213, 99] width 28 height 5
click at [31, 175] on link "Overview" at bounding box center [32, 176] width 23 height 6
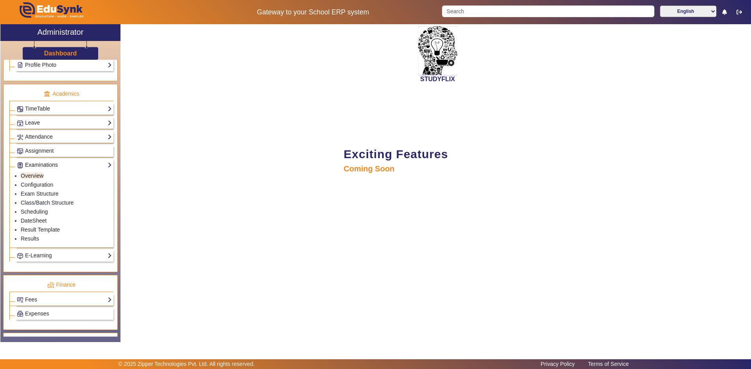
click at [36, 165] on link "Examinations" at bounding box center [64, 165] width 95 height 9
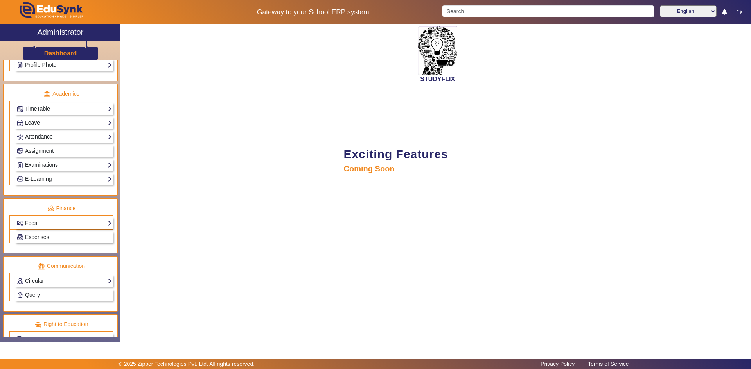
click at [36, 165] on link "Examinations" at bounding box center [64, 165] width 95 height 9
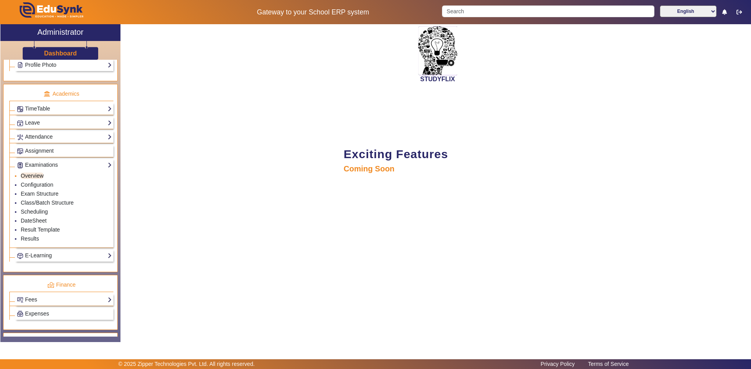
click at [36, 175] on link "Overview" at bounding box center [32, 176] width 23 height 6
click at [32, 223] on link "DateSheet" at bounding box center [34, 221] width 26 height 6
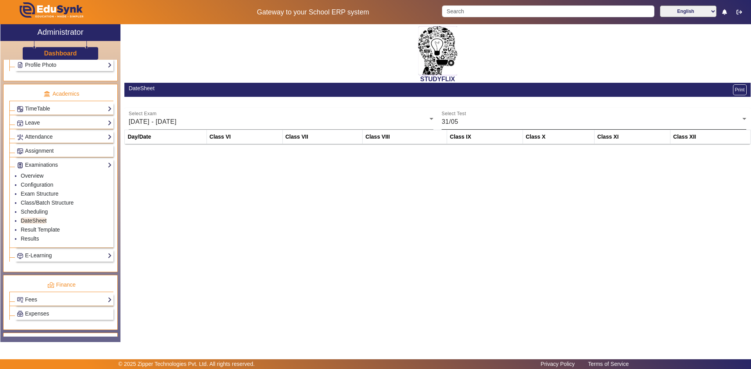
click at [461, 120] on div "31/05" at bounding box center [591, 121] width 301 height 9
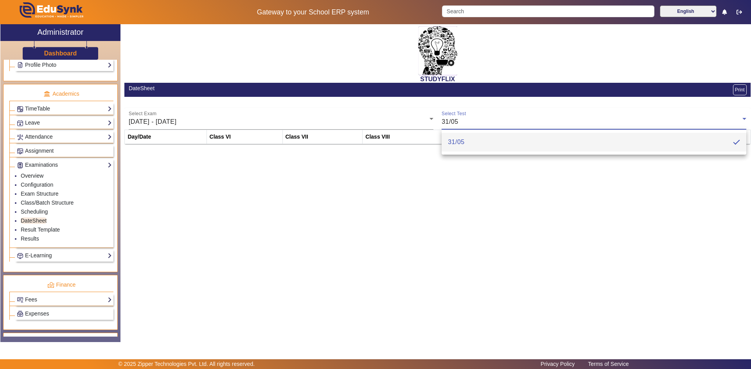
click at [460, 140] on span "31/05" at bounding box center [456, 142] width 17 height 9
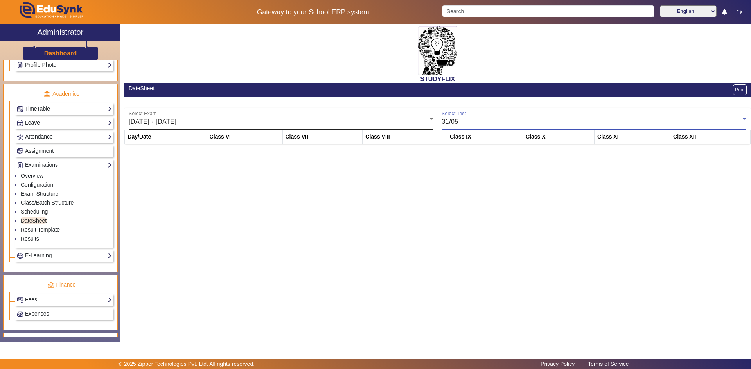
click at [250, 124] on div "26/05/2025 - 31/05/2025" at bounding box center [279, 121] width 301 height 9
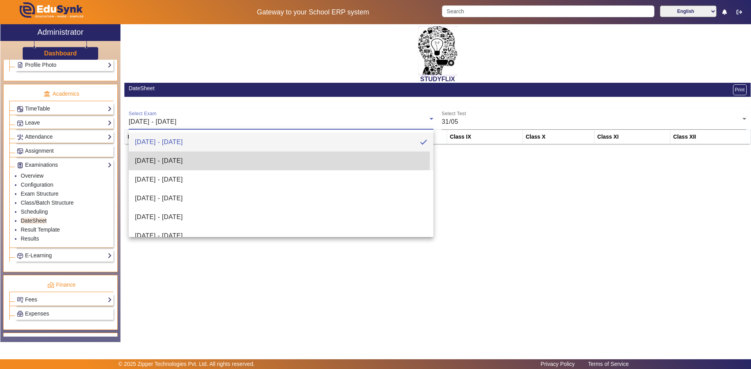
click at [183, 159] on span "02/06/2025 - 07/06/2025" at bounding box center [159, 160] width 48 height 9
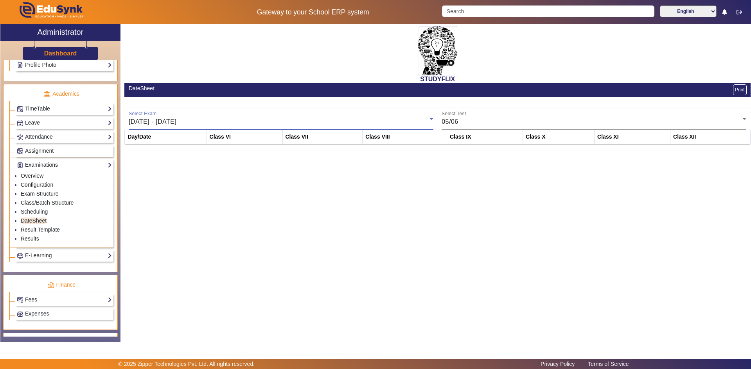
click at [176, 119] on span "02/06/2025 - 07/06/2025" at bounding box center [153, 121] width 48 height 7
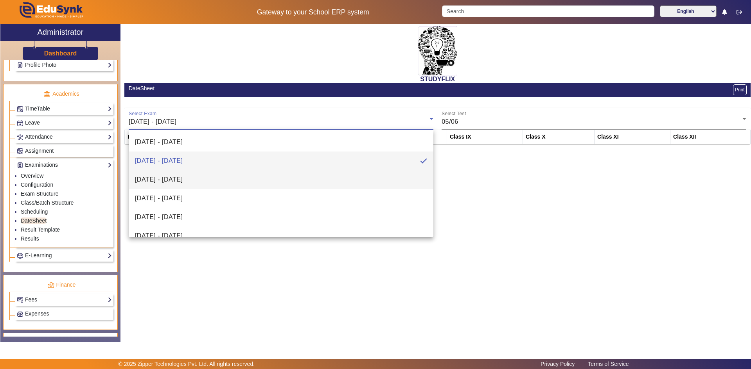
click at [174, 176] on span "09/06/2025 - 14/06/2025" at bounding box center [159, 179] width 48 height 9
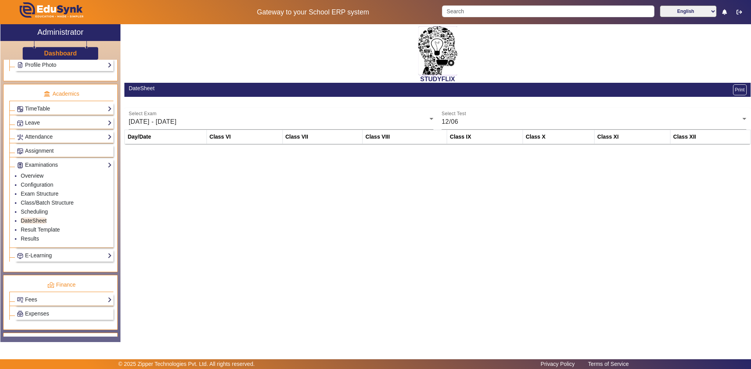
click at [450, 131] on th "Class IX" at bounding box center [485, 137] width 76 height 14
click at [452, 124] on span "12/06" at bounding box center [449, 121] width 17 height 7
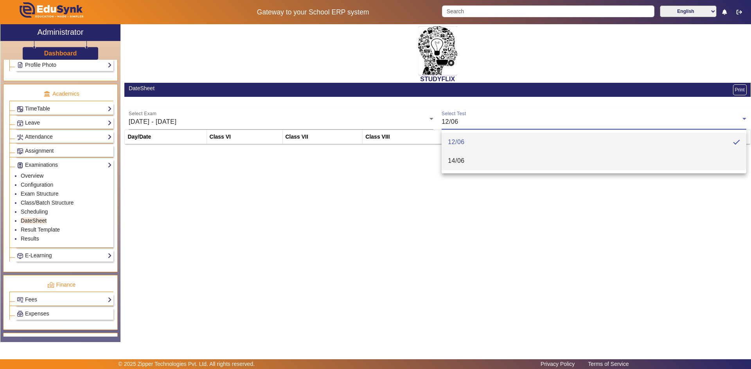
click at [459, 161] on span "14/06" at bounding box center [456, 160] width 17 height 9
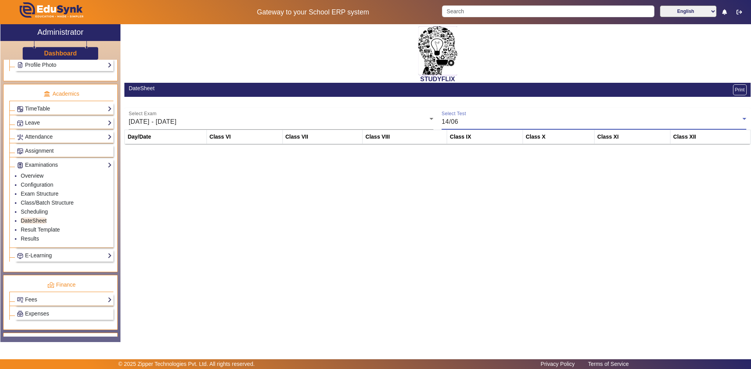
click at [745, 118] on icon at bounding box center [743, 118] width 9 height 9
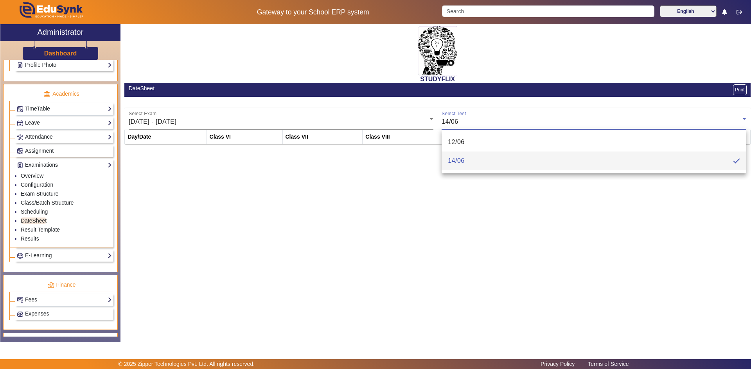
click at [734, 160] on mat-pseudo-checkbox at bounding box center [736, 161] width 7 height 7
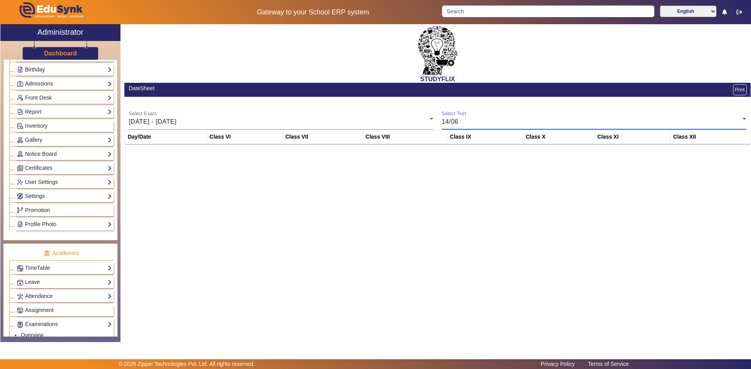
scroll to position [369, 0]
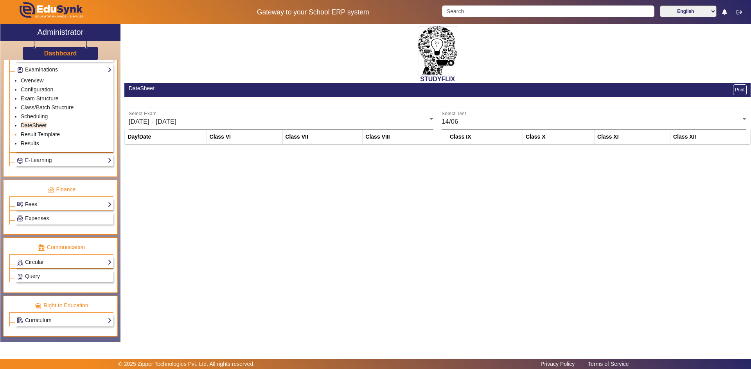
click at [36, 133] on link "Result Template" at bounding box center [40, 134] width 39 height 6
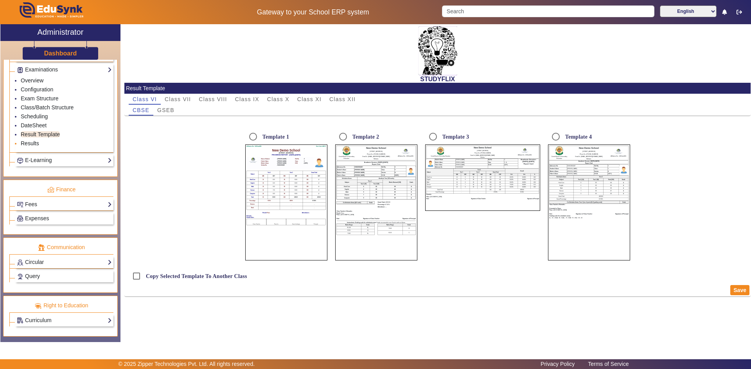
click at [36, 142] on link "Results" at bounding box center [30, 143] width 18 height 6
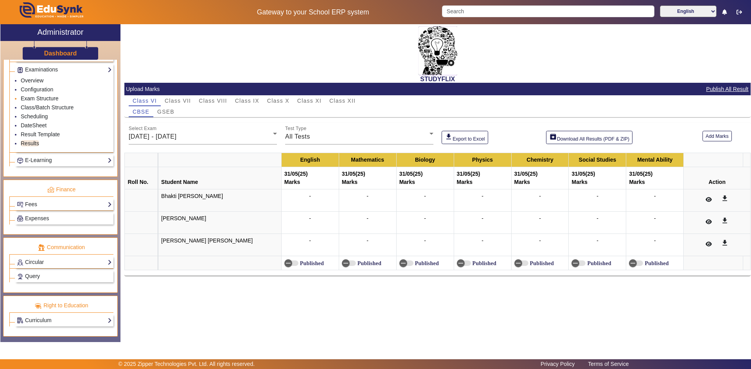
click at [37, 99] on link "Exam Structure" at bounding box center [40, 98] width 38 height 6
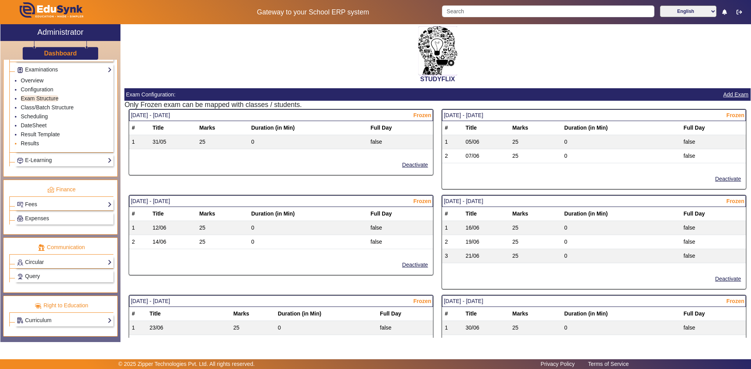
click at [32, 141] on link "Results" at bounding box center [30, 143] width 18 height 6
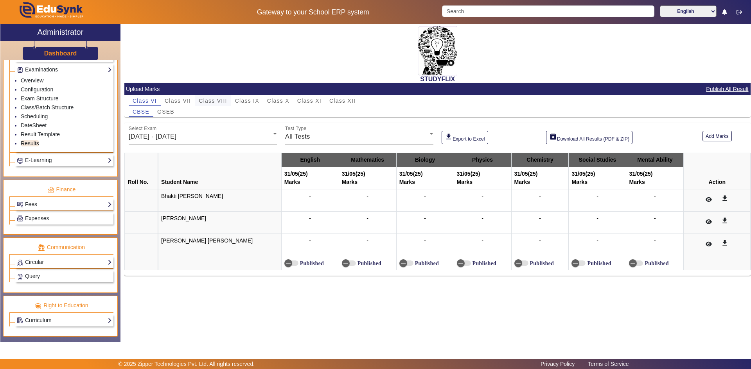
click at [219, 102] on span "Class VIII" at bounding box center [213, 100] width 28 height 5
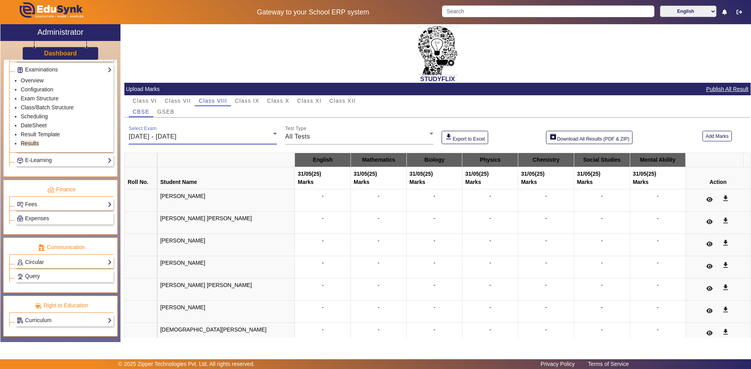
click at [154, 134] on span "26/05/2025 - 31/05/2025" at bounding box center [153, 136] width 48 height 7
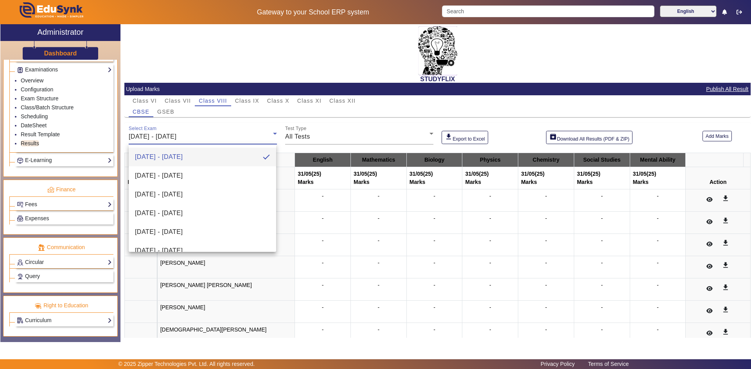
click at [161, 110] on div at bounding box center [375, 184] width 751 height 369
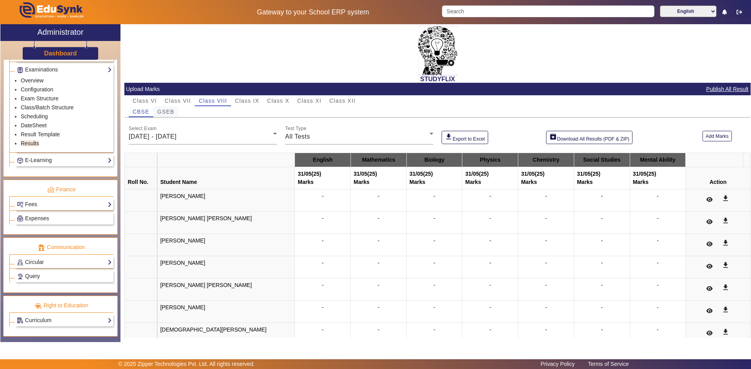
click at [161, 110] on span "GSEB" at bounding box center [165, 111] width 17 height 5
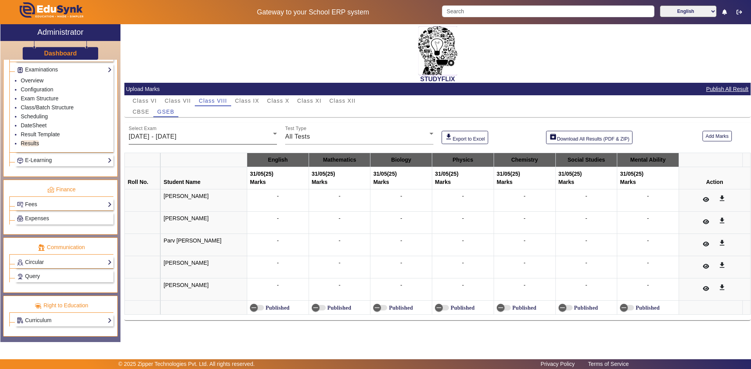
click at [157, 136] on span "26/05/2025 - 31/05/2025" at bounding box center [153, 136] width 48 height 7
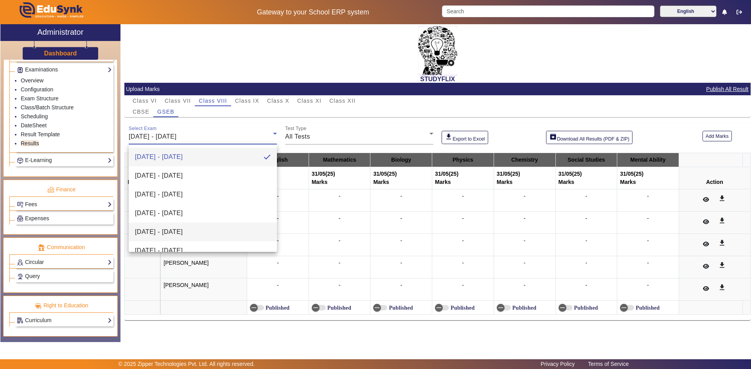
click at [156, 230] on span "23/06/2025 - 28/06/2025" at bounding box center [159, 232] width 48 height 9
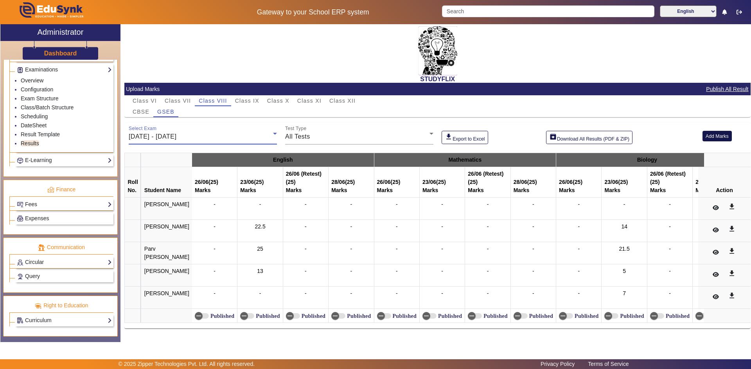
click at [708, 136] on button "Add Marks" at bounding box center [716, 136] width 29 height 11
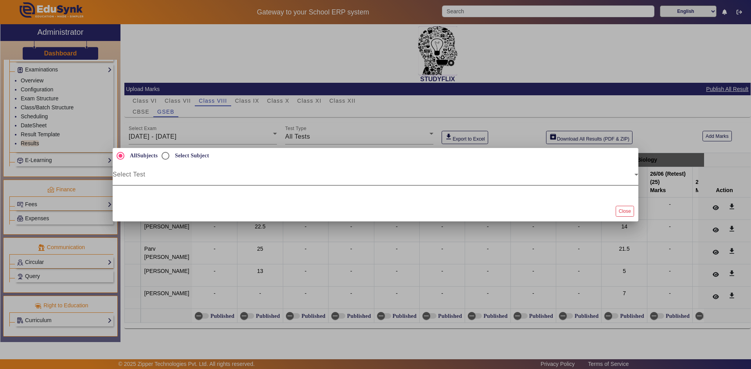
click at [261, 172] on div "Select Test" at bounding box center [375, 175] width 525 height 22
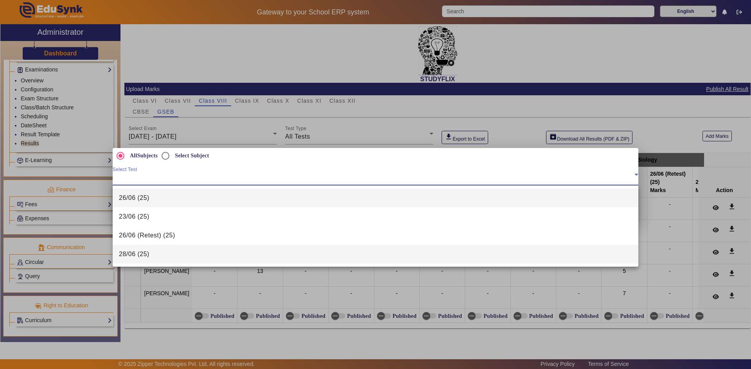
click at [144, 253] on span "28/06 (25)" at bounding box center [134, 254] width 30 height 9
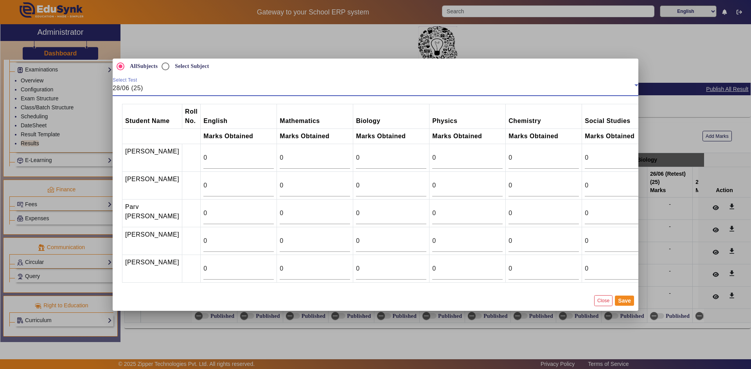
click at [613, 84] on div "28/06 (25)" at bounding box center [374, 88] width 522 height 9
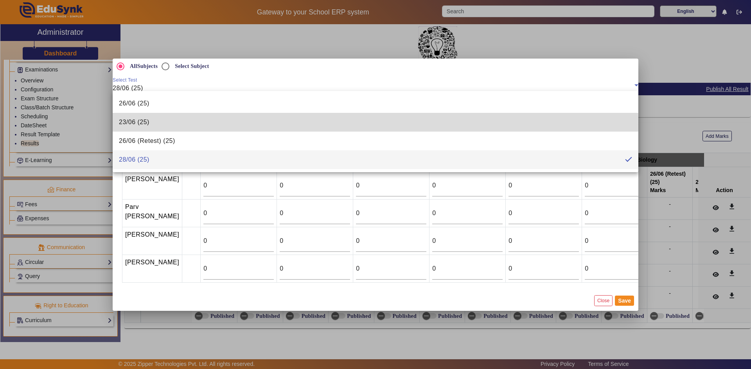
click at [197, 125] on mat-option "23/06 (25)" at bounding box center [375, 122] width 525 height 19
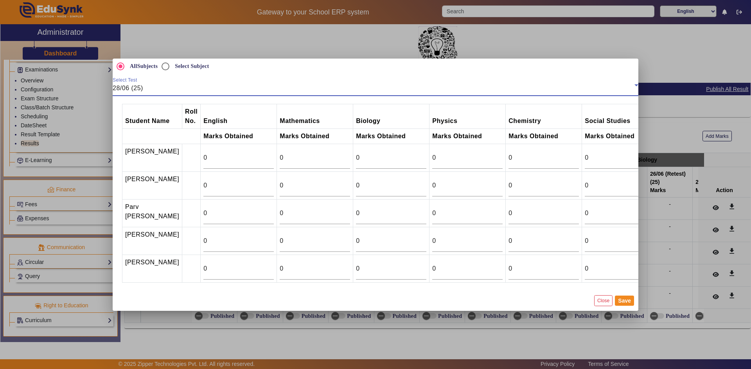
type input "22.5"
type input "14"
type input "25"
type input "21.5"
type input "13"
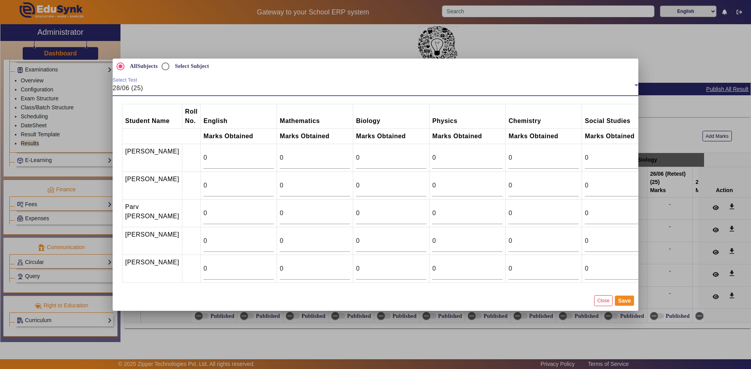
type input "5"
type input "7"
click at [280, 213] on input "0" at bounding box center [315, 213] width 70 height 9
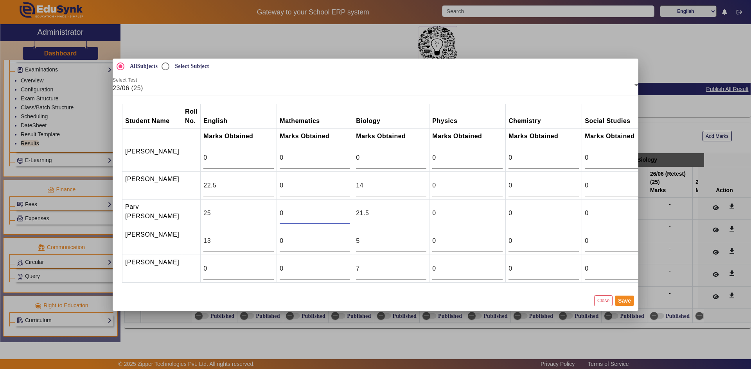
click at [280, 214] on input "0" at bounding box center [315, 213] width 70 height 9
click at [326, 240] on input "1" at bounding box center [315, 241] width 70 height 9
click at [326, 240] on input "2" at bounding box center [315, 241] width 70 height 9
click at [326, 240] on input "3" at bounding box center [315, 241] width 70 height 9
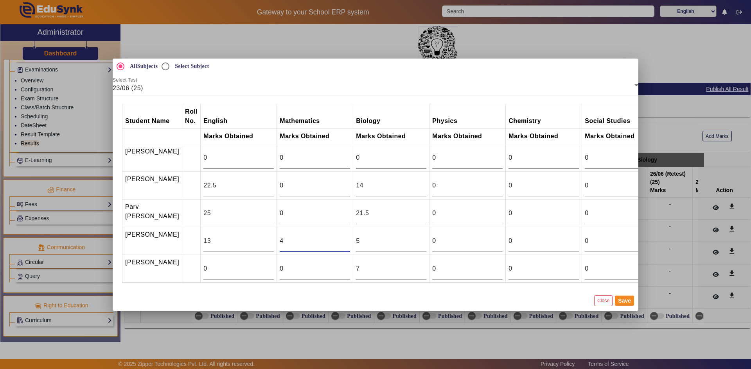
click at [326, 240] on input "4" at bounding box center [315, 241] width 70 height 9
type input "5"
click at [326, 240] on input "5" at bounding box center [315, 241] width 70 height 9
click at [326, 181] on input "1" at bounding box center [315, 185] width 70 height 9
click at [326, 181] on input "2" at bounding box center [315, 185] width 70 height 9
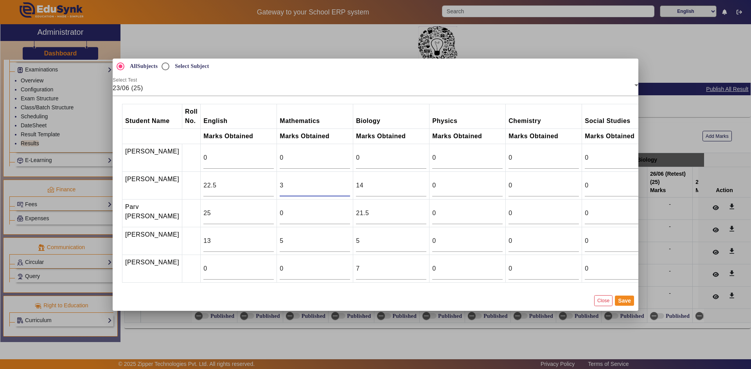
type input "3"
click at [326, 181] on input "3" at bounding box center [315, 185] width 70 height 9
type input "16.75"
click at [618, 305] on button "Save" at bounding box center [624, 301] width 19 height 10
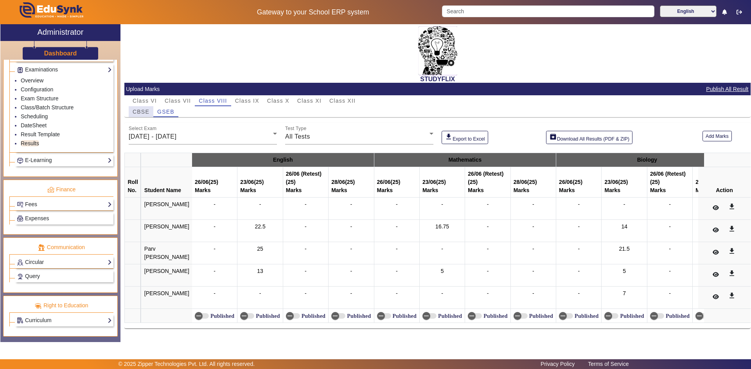
click at [147, 112] on span "CBSE" at bounding box center [141, 111] width 17 height 5
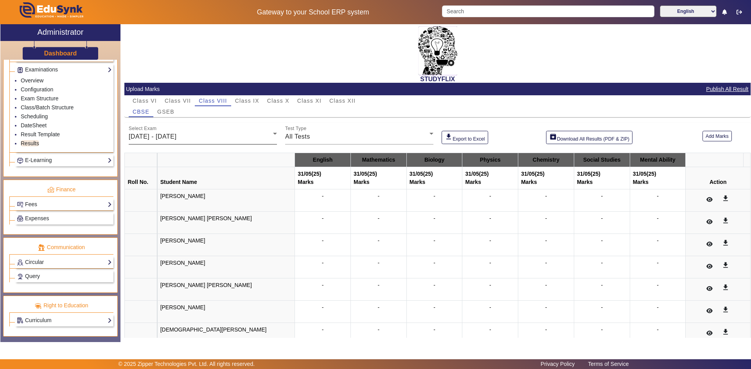
click at [174, 136] on span "26/05/2025 - 31/05/2025" at bounding box center [153, 136] width 48 height 7
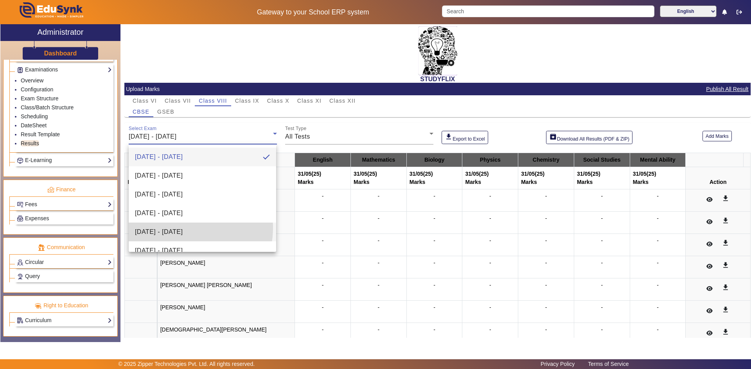
click at [172, 228] on span "23/06/2025 - 28/06/2025" at bounding box center [159, 232] width 48 height 9
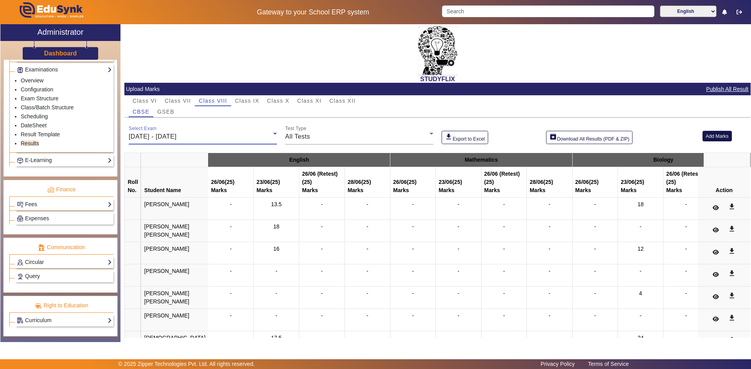
click at [704, 137] on button "Add Marks" at bounding box center [716, 136] width 29 height 11
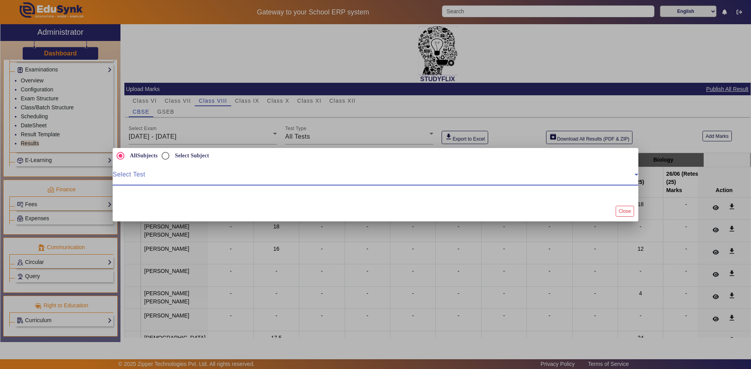
click at [218, 176] on span at bounding box center [374, 177] width 522 height 9
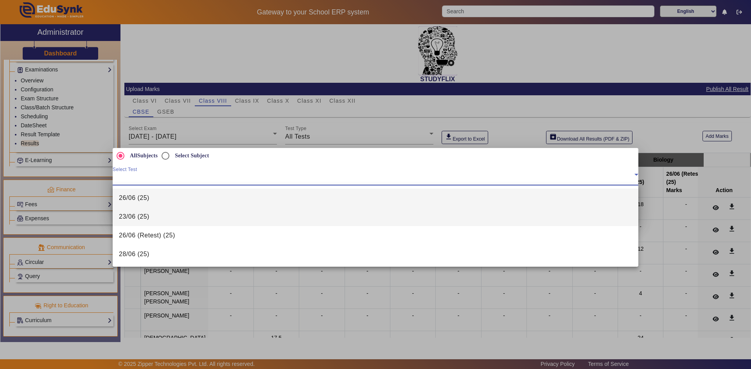
click at [182, 214] on mat-option "23/06 (25)" at bounding box center [375, 217] width 525 height 19
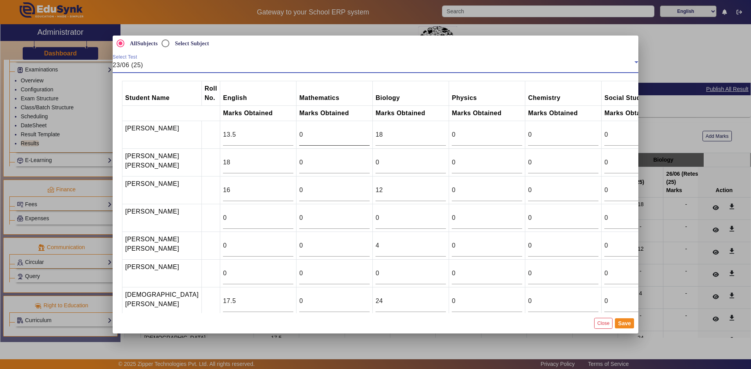
click at [299, 137] on input "0" at bounding box center [334, 134] width 70 height 9
click at [310, 195] on input "0" at bounding box center [334, 190] width 70 height 9
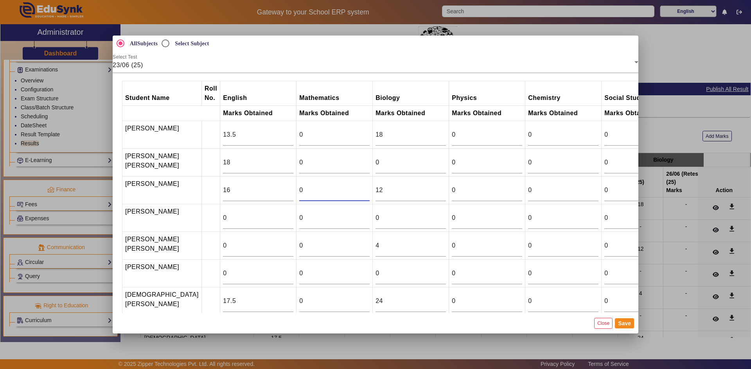
click at [310, 195] on input "0" at bounding box center [334, 190] width 70 height 9
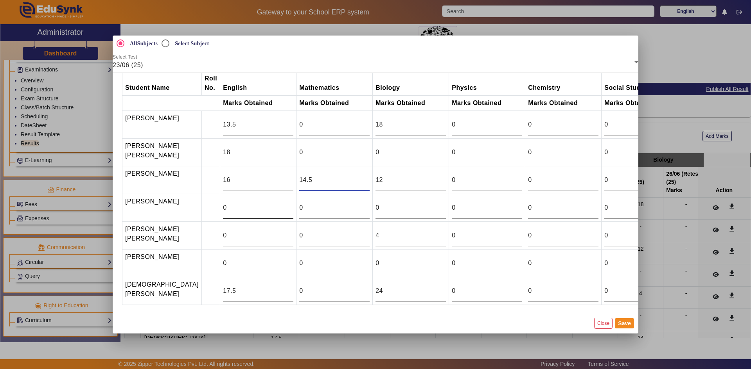
scroll to position [26, 0]
type input "14.5"
click at [299, 282] on div "0" at bounding box center [334, 291] width 70 height 22
click at [299, 283] on div "0" at bounding box center [334, 291] width 70 height 22
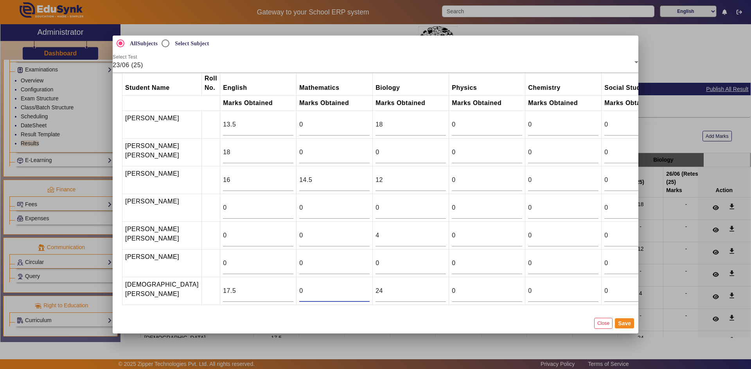
click at [299, 287] on input "0" at bounding box center [334, 291] width 70 height 9
type input "21.75"
click at [621, 326] on button "Save" at bounding box center [624, 324] width 19 height 10
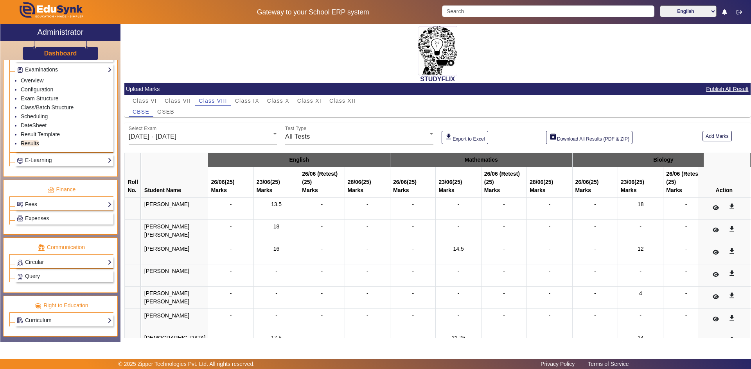
click at [93, 206] on link "Fees" at bounding box center [64, 204] width 95 height 9
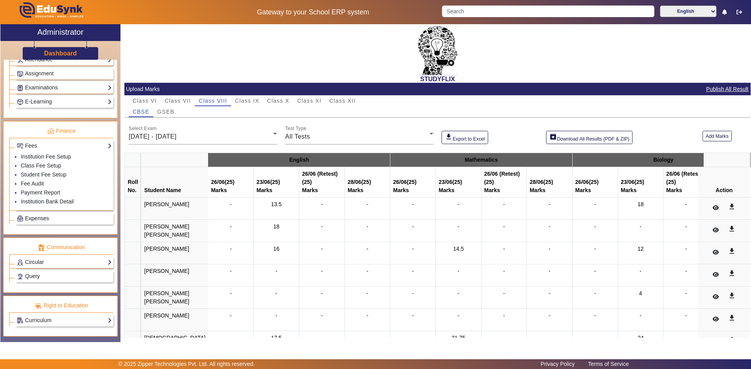
click at [63, 222] on link "Expenses" at bounding box center [64, 218] width 95 height 9
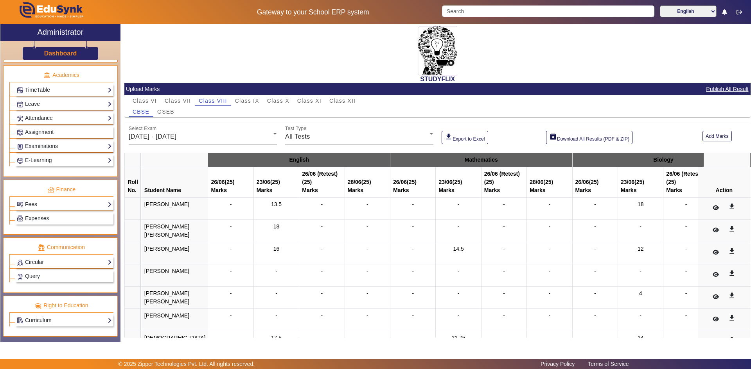
click at [89, 208] on link "Fees" at bounding box center [64, 204] width 95 height 9
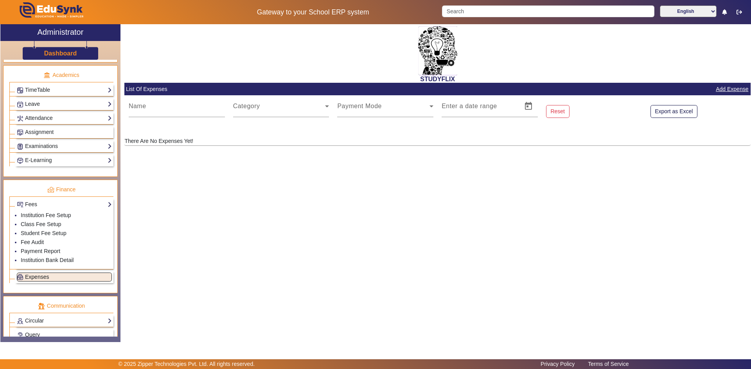
click at [65, 279] on link "Expenses" at bounding box center [64, 277] width 95 height 9
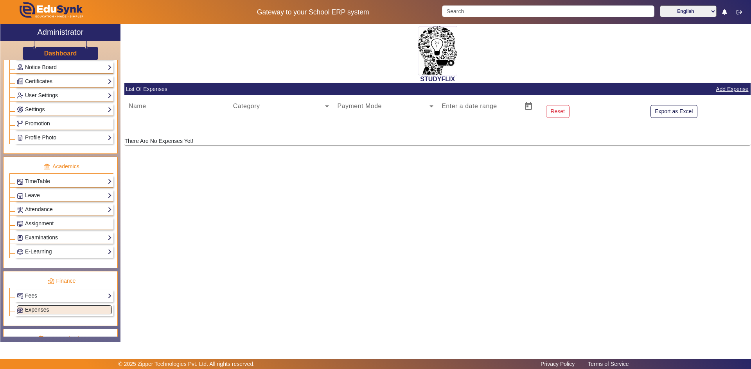
scroll to position [214, 0]
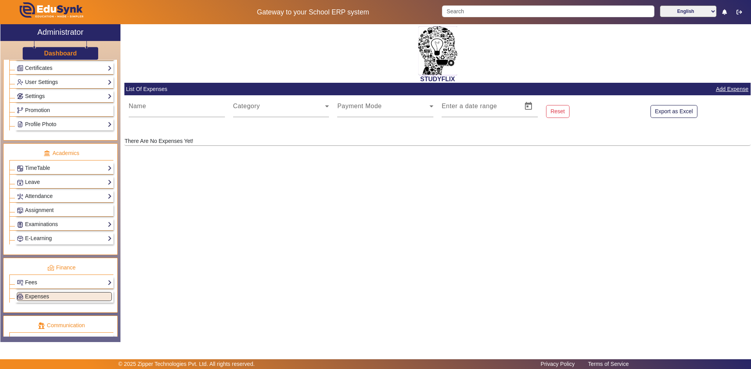
click at [62, 283] on link "Fees" at bounding box center [64, 282] width 95 height 9
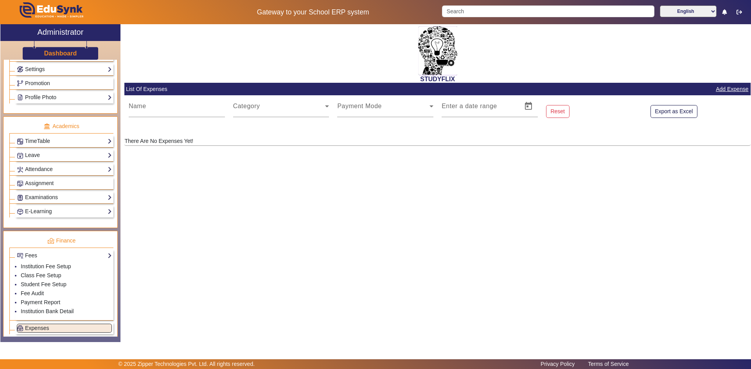
scroll to position [253, 0]
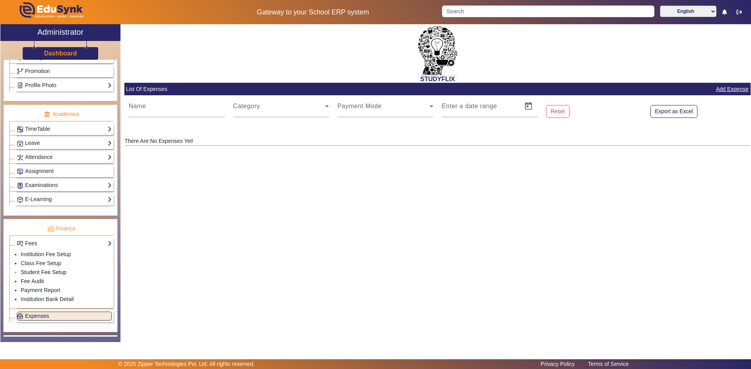
click at [54, 273] on link "Student Fee Setup" at bounding box center [44, 272] width 46 height 6
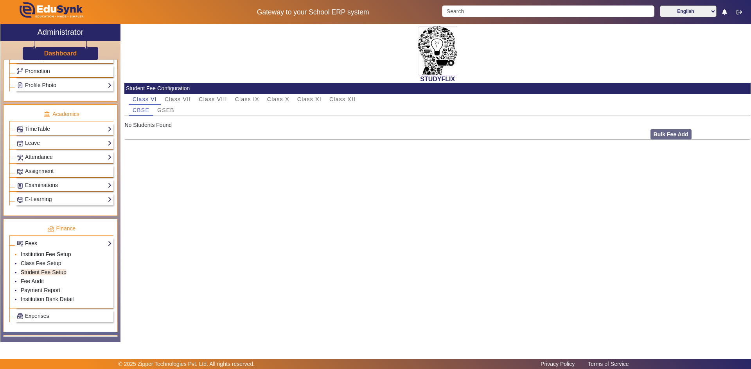
click at [59, 256] on link "Institution Fee Setup" at bounding box center [46, 254] width 50 height 6
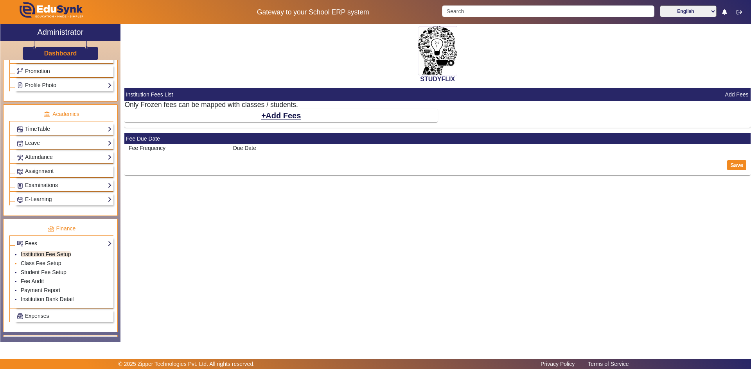
select select "10"
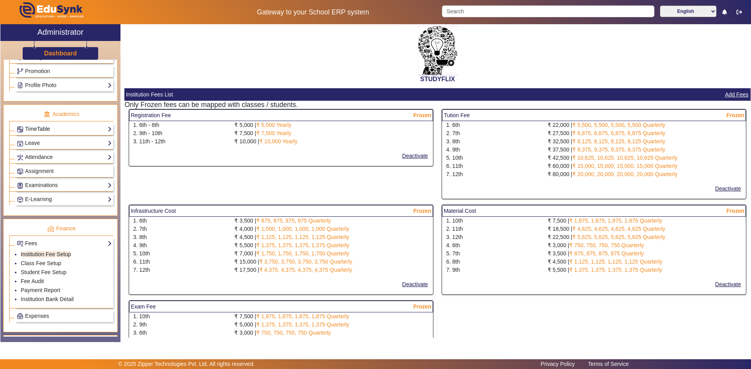
click at [45, 130] on link "TimeTable" at bounding box center [64, 129] width 95 height 9
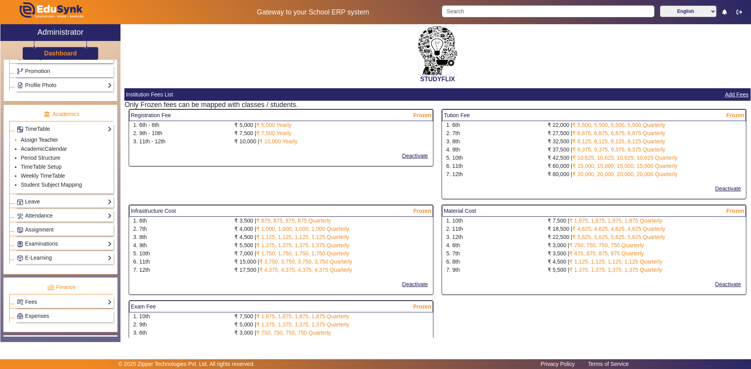
click at [45, 141] on link "Assign Teacher" at bounding box center [39, 140] width 37 height 6
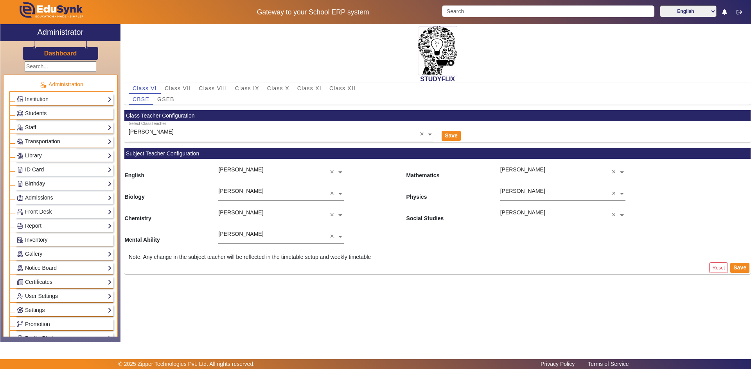
click at [28, 128] on link "Staff" at bounding box center [64, 127] width 95 height 9
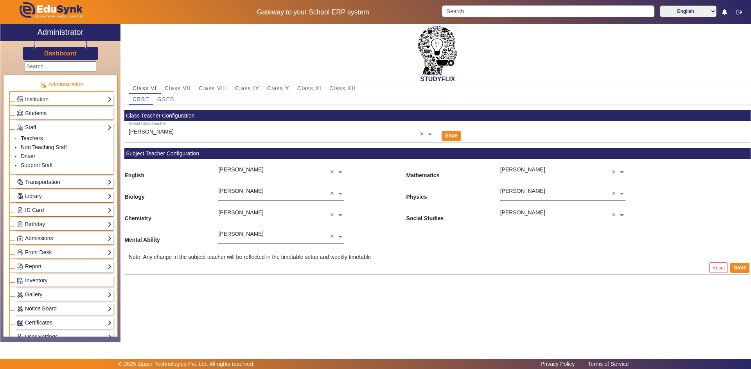
click at [38, 138] on link "Teachers" at bounding box center [32, 138] width 22 height 6
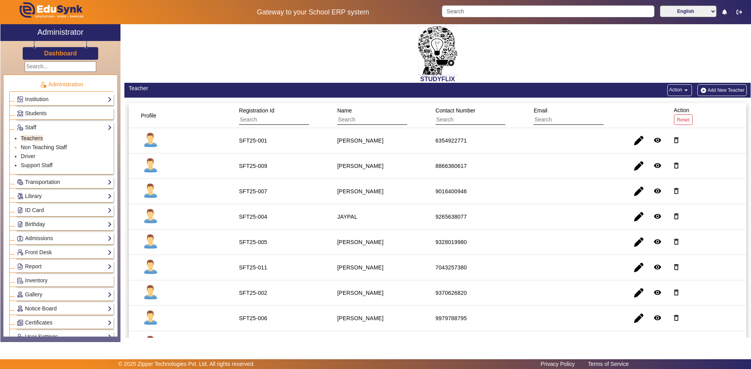
click at [49, 149] on link "Non Teaching Staff" at bounding box center [44, 147] width 46 height 6
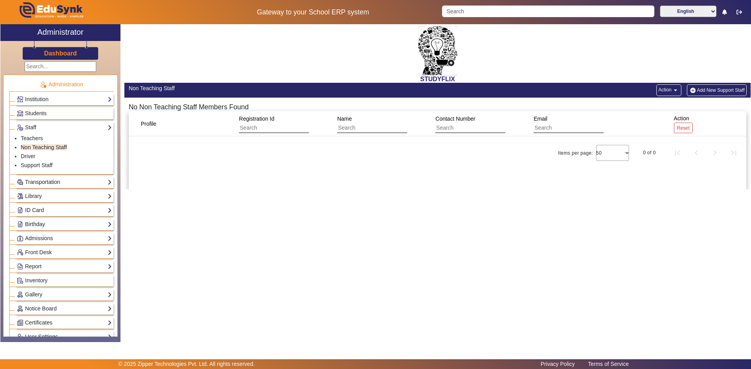
click at [40, 184] on link "Transportation" at bounding box center [64, 182] width 95 height 9
click at [42, 196] on link "Library" at bounding box center [64, 196] width 95 height 9
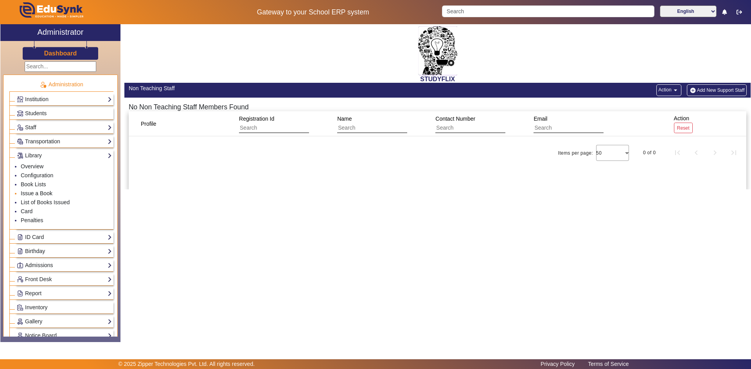
click at [42, 194] on link "Issue a Book" at bounding box center [37, 193] width 32 height 6
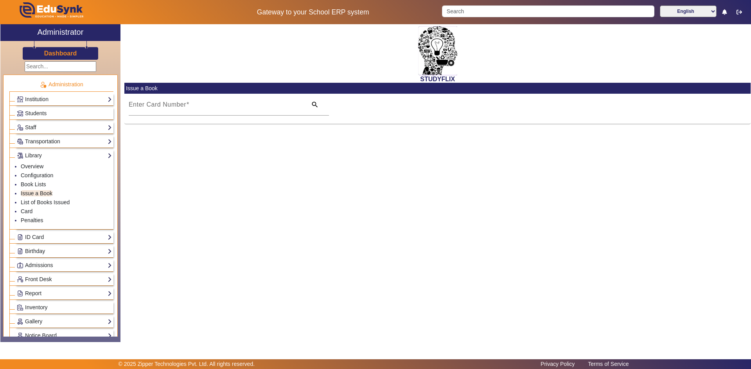
click at [42, 278] on link "Front Desk" at bounding box center [64, 279] width 95 height 9
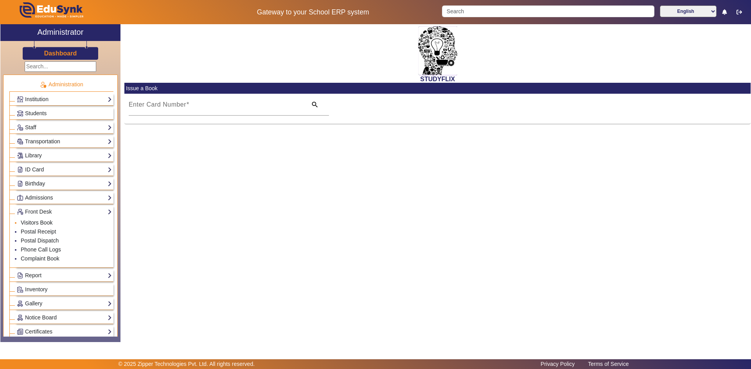
click at [37, 222] on link "Visitors Book" at bounding box center [37, 223] width 32 height 6
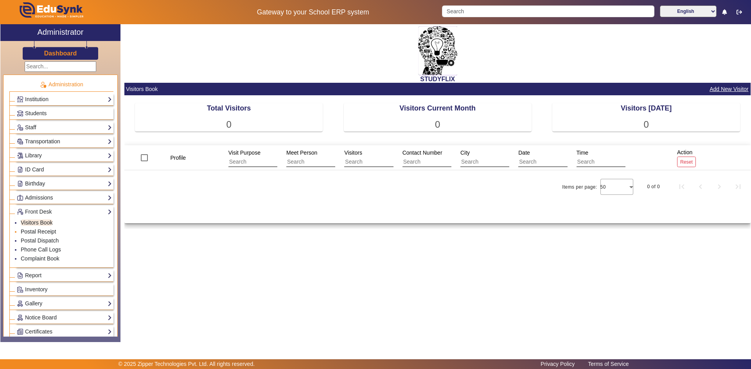
click at [41, 233] on link "Postal Receipt" at bounding box center [38, 232] width 35 height 6
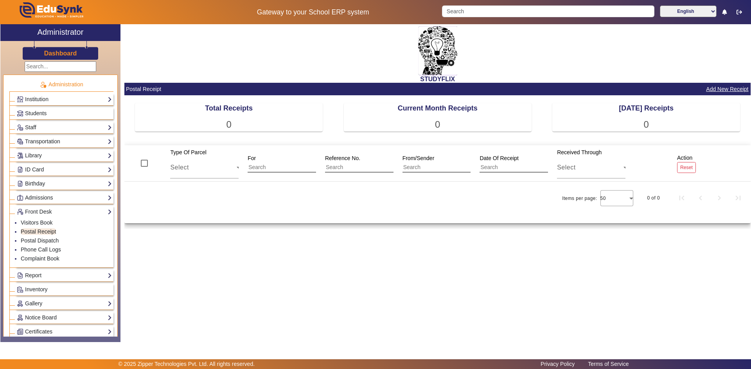
drag, startPoint x: 93, startPoint y: 241, endPoint x: 136, endPoint y: 270, distance: 51.8
click at [136, 270] on div "X Administrator Dashboard Administration Institution Institution Details Sessio…" at bounding box center [375, 183] width 750 height 318
click at [188, 66] on div "STUDYFLIX" at bounding box center [437, 53] width 626 height 59
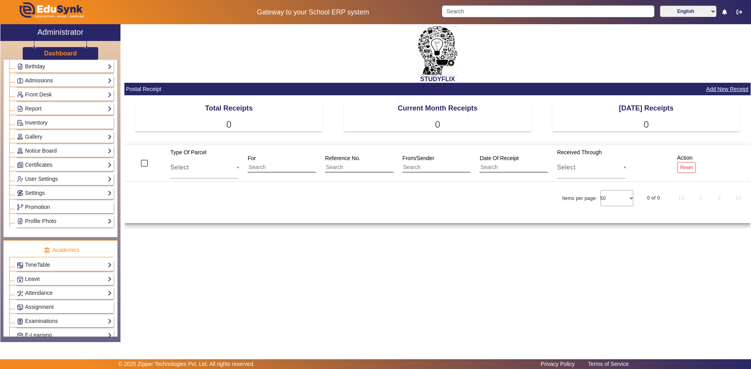
scroll to position [292, 0]
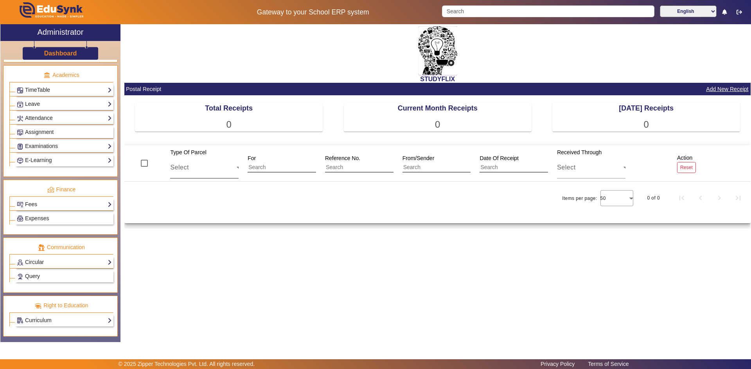
click at [188, 167] on span "Select" at bounding box center [179, 167] width 18 height 7
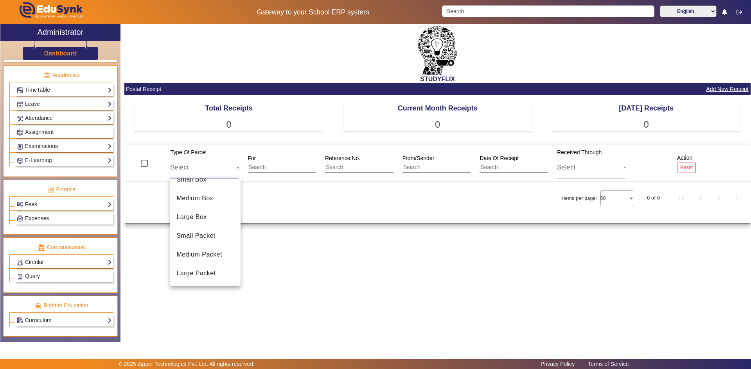
click at [70, 162] on div at bounding box center [375, 184] width 751 height 369
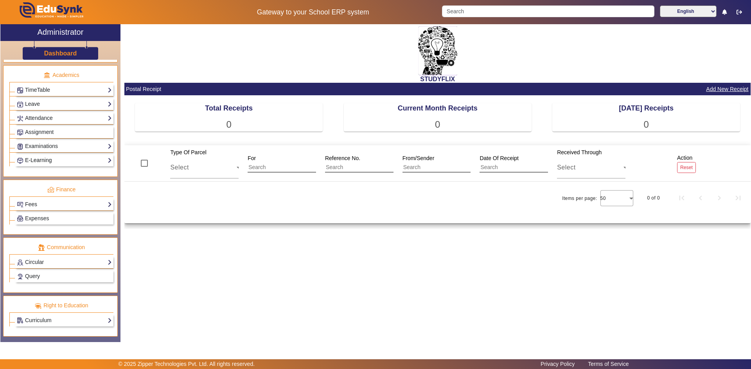
click at [69, 162] on link "E-Learning" at bounding box center [64, 160] width 95 height 9
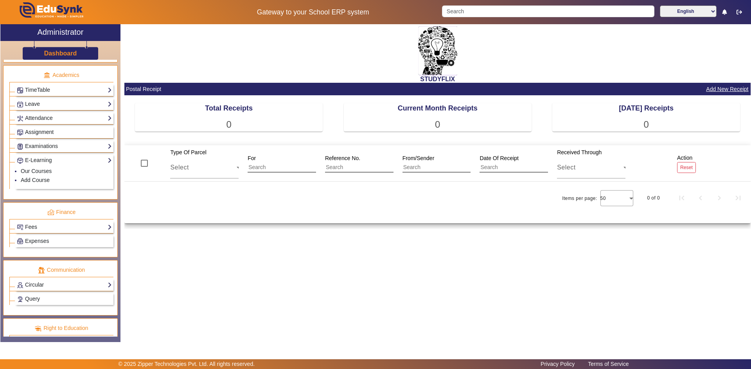
click at [38, 135] on link "Assignment" at bounding box center [64, 132] width 95 height 9
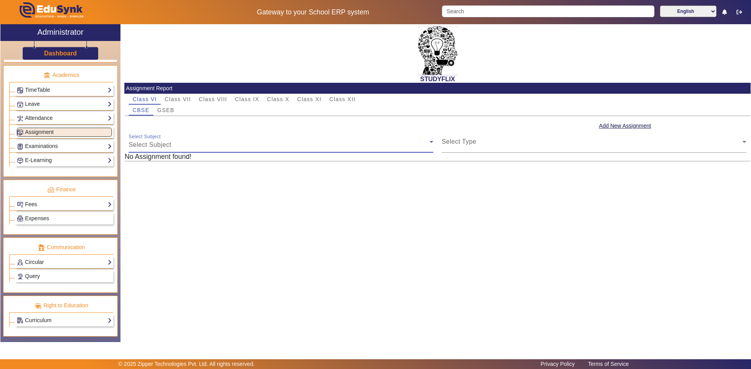
click at [142, 142] on span "Select Subject" at bounding box center [150, 145] width 43 height 7
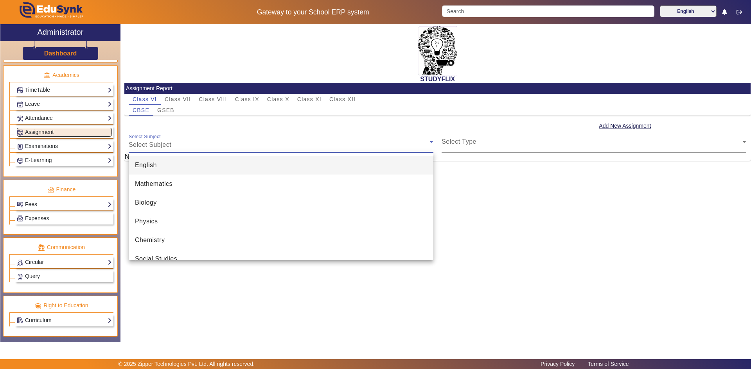
click at [142, 142] on div at bounding box center [375, 184] width 751 height 369
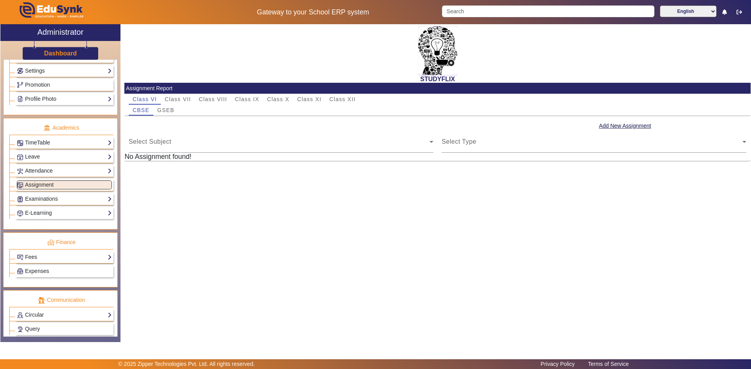
scroll to position [292, 0]
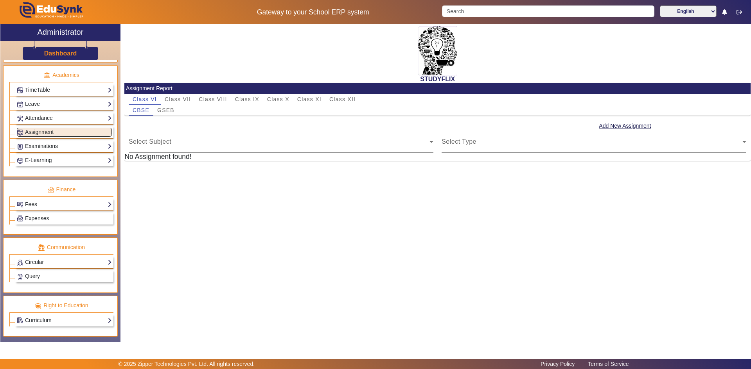
click at [51, 145] on link "Examinations" at bounding box center [64, 146] width 95 height 9
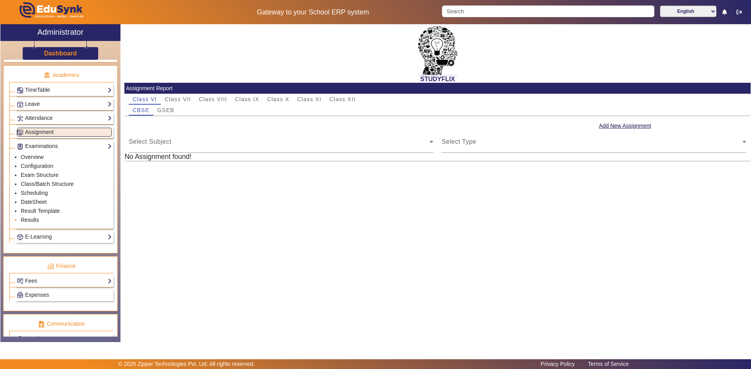
click at [29, 220] on link "Results" at bounding box center [30, 220] width 18 height 6
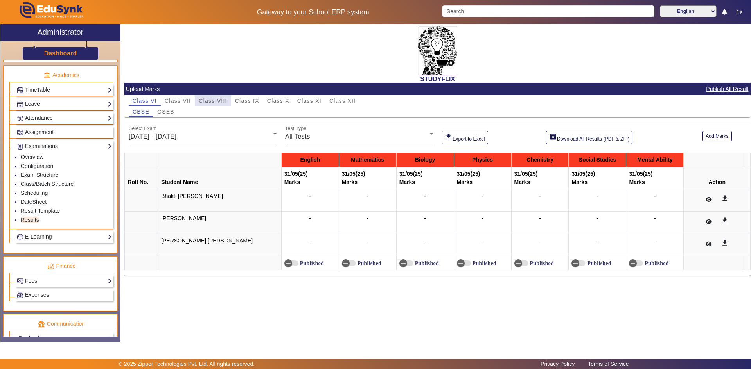
click at [208, 99] on span "Class VIII" at bounding box center [213, 100] width 28 height 5
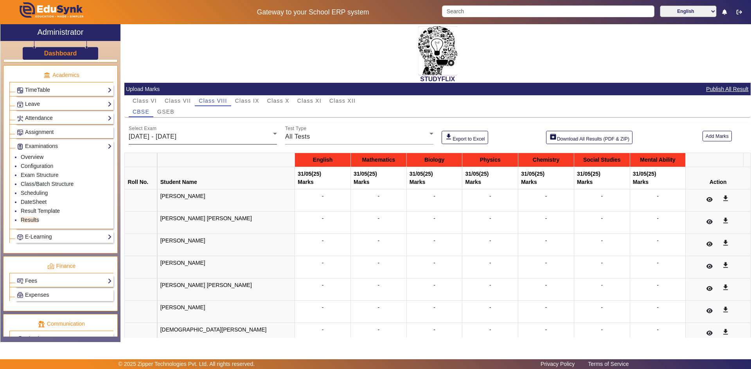
click at [169, 132] on div "26/05/2025 - 31/05/2025" at bounding box center [201, 136] width 144 height 9
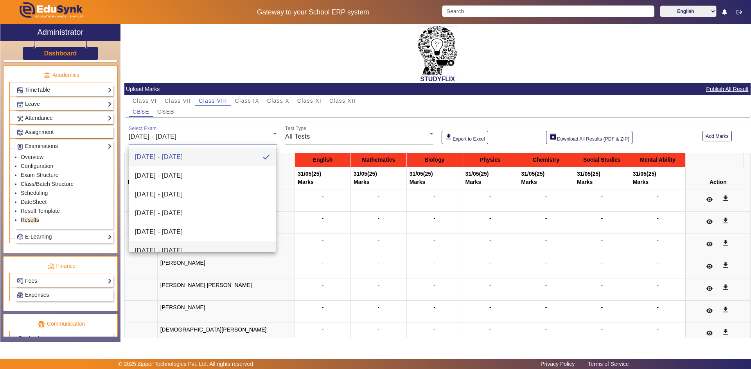
click at [177, 245] on mat-option "30/06/2025 - 05/07/2025" at bounding box center [202, 251] width 147 height 19
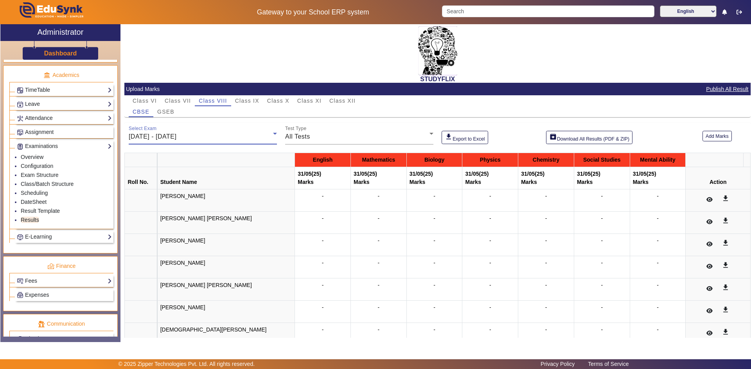
scroll to position [8, 0]
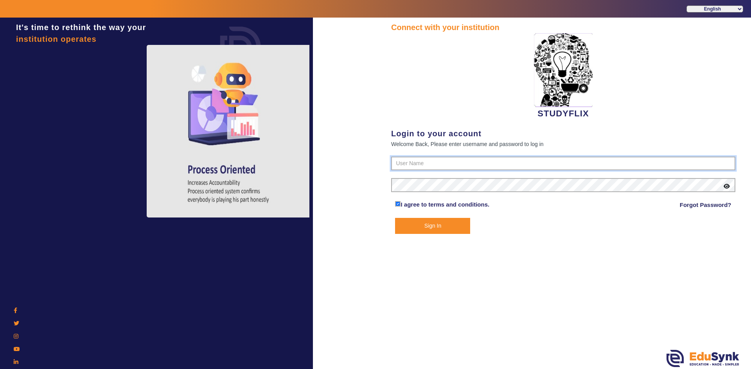
type input "6354922771"
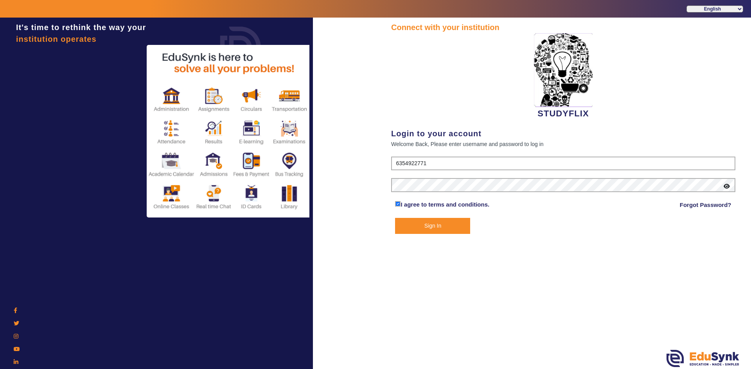
click at [424, 224] on button "Sign In" at bounding box center [432, 226] width 75 height 16
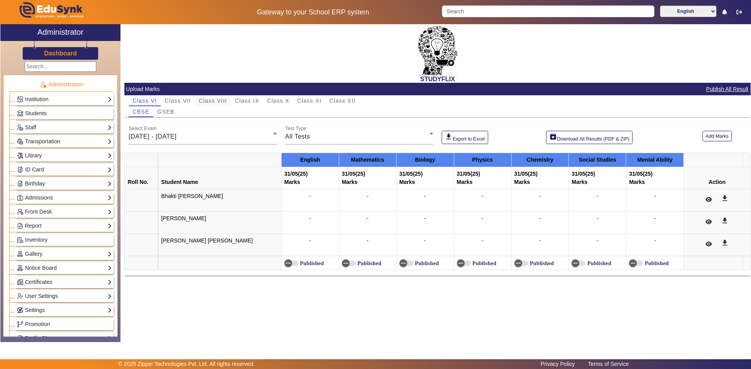
click at [206, 102] on span "Class VIII" at bounding box center [213, 100] width 28 height 5
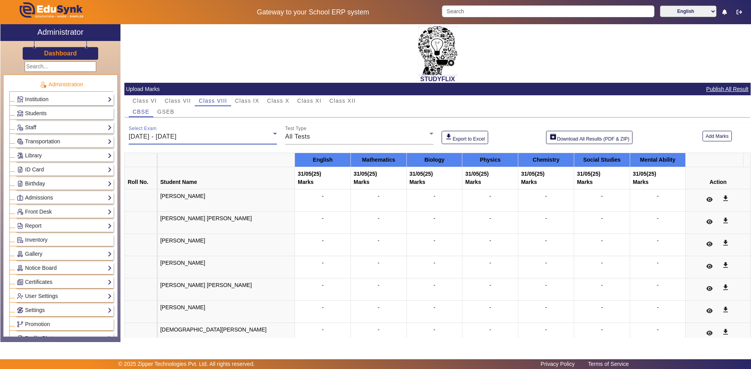
click at [176, 138] on span "26/05/2025 - 31/05/2025" at bounding box center [153, 136] width 48 height 7
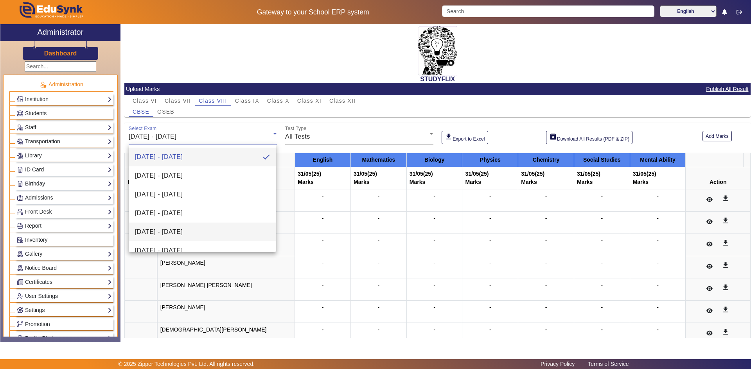
scroll to position [39, 0]
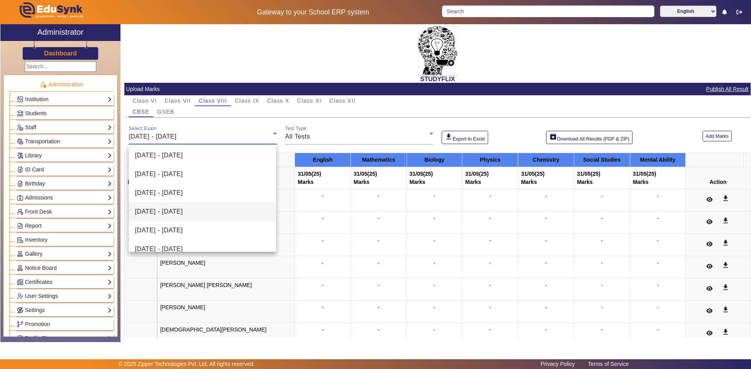
click at [183, 211] on span "30/06/2025 - 05/07/2025" at bounding box center [159, 211] width 48 height 9
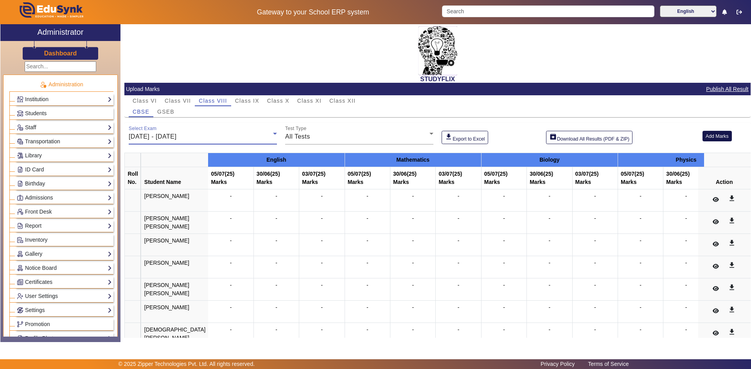
click at [707, 135] on button "Add Marks" at bounding box center [716, 136] width 29 height 11
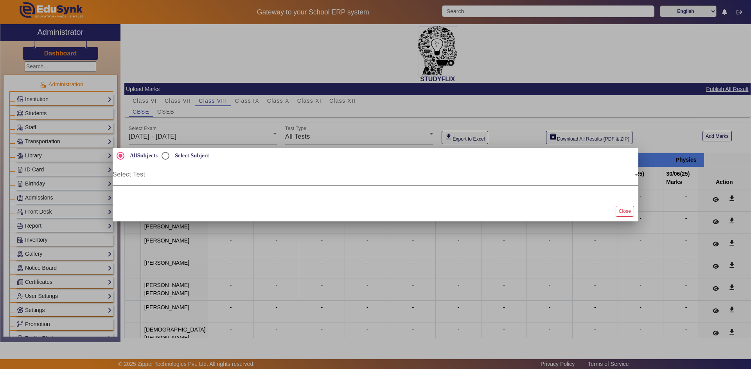
click at [154, 174] on span at bounding box center [374, 177] width 522 height 9
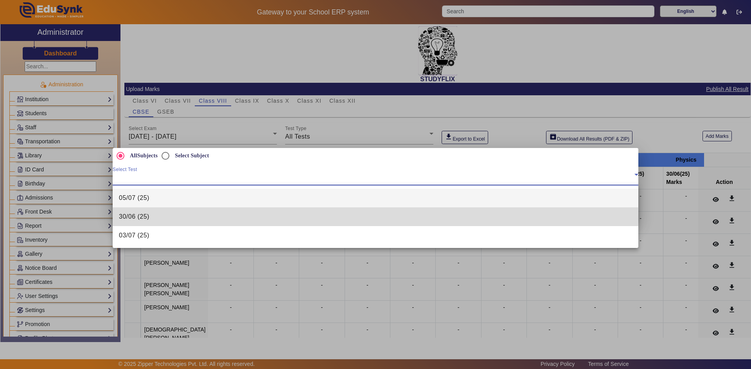
click at [142, 219] on span "30/06 (25)" at bounding box center [134, 216] width 30 height 9
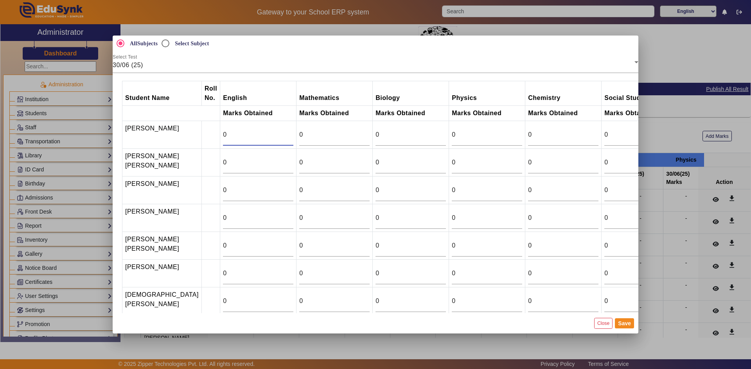
click at [223, 131] on input "0" at bounding box center [258, 134] width 70 height 9
click at [268, 132] on input "1" at bounding box center [258, 134] width 70 height 9
click at [268, 132] on input "2" at bounding box center [258, 134] width 70 height 9
type input "3"
click at [268, 132] on input "3" at bounding box center [258, 134] width 70 height 9
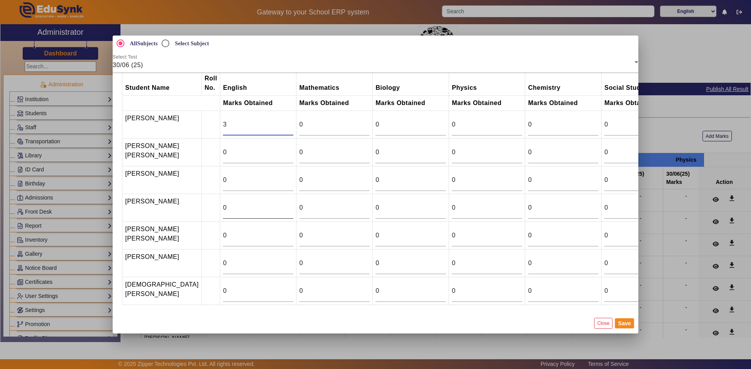
scroll to position [26, 0]
click at [234, 287] on input "0" at bounding box center [258, 291] width 70 height 9
type input "5.5"
click at [299, 290] on input "0" at bounding box center [334, 291] width 70 height 9
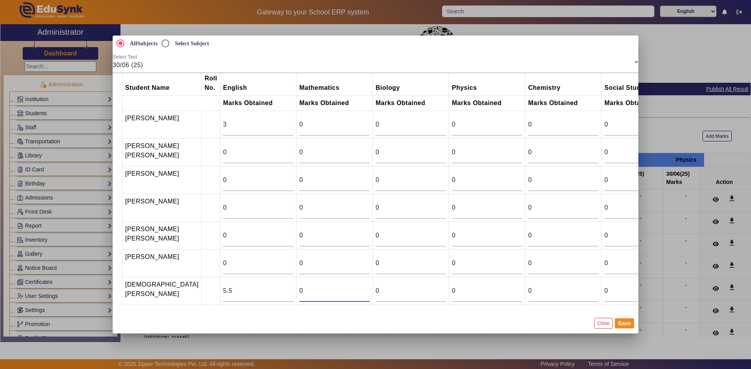
click at [299, 290] on input "0" at bounding box center [334, 291] width 70 height 9
type input "5.5"
click at [220, 271] on td "0" at bounding box center [258, 264] width 76 height 28
click at [223, 280] on div "5.5" at bounding box center [258, 291] width 70 height 22
click at [223, 288] on input "5.5" at bounding box center [258, 291] width 70 height 9
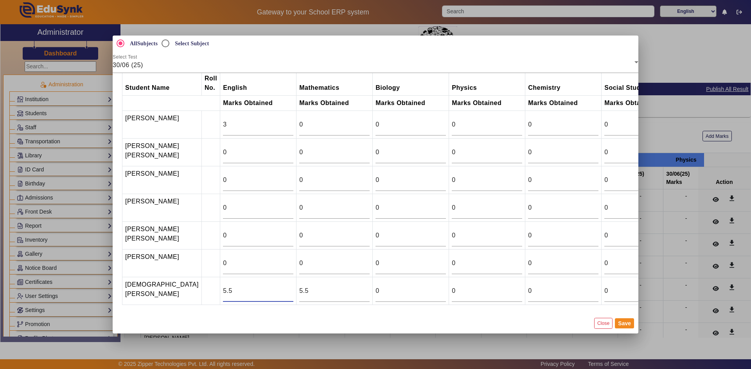
click at [223, 288] on input "5.5" at bounding box center [258, 291] width 70 height 9
type input "5"
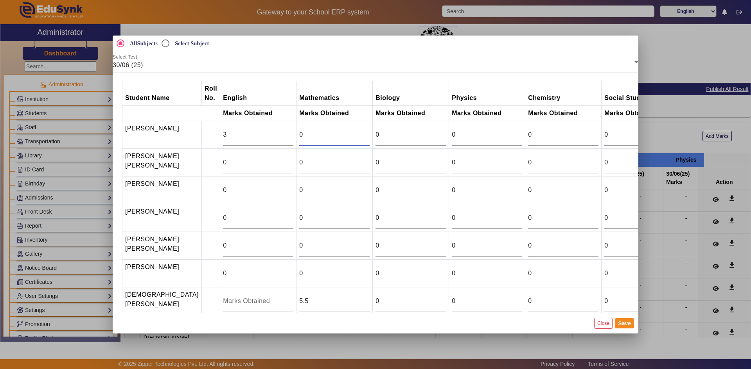
click at [299, 131] on input "0" at bounding box center [334, 134] width 70 height 9
click at [343, 131] on input "1" at bounding box center [334, 134] width 70 height 9
click at [343, 131] on input "2" at bounding box center [334, 134] width 70 height 9
type input "3"
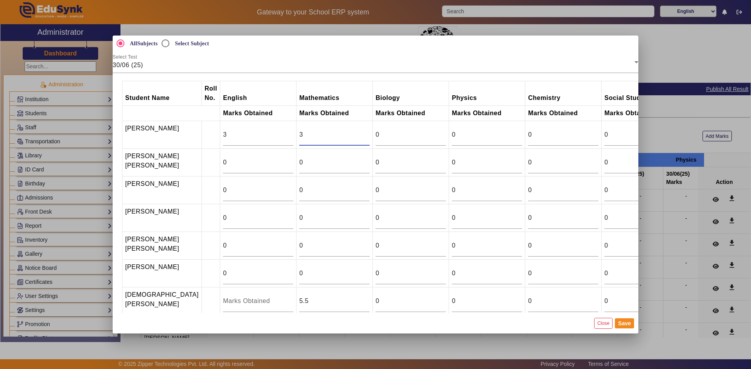
click at [343, 131] on input "3" at bounding box center [334, 134] width 70 height 9
click at [267, 137] on input "2" at bounding box center [258, 134] width 70 height 9
click at [267, 137] on input "1" at bounding box center [258, 134] width 70 height 9
type input "0"
click at [267, 137] on input "0" at bounding box center [258, 134] width 70 height 9
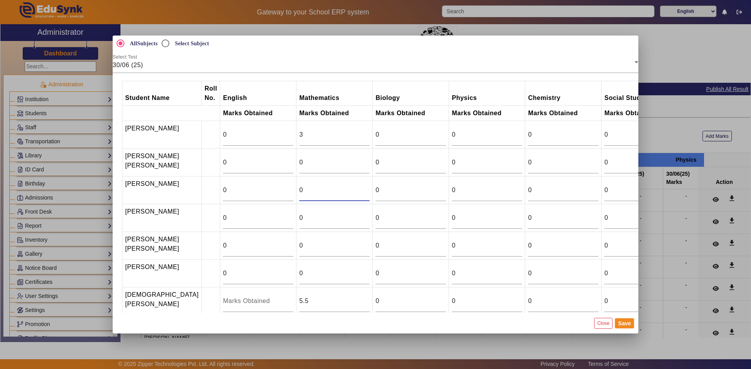
click at [299, 194] on input "0" at bounding box center [334, 190] width 70 height 9
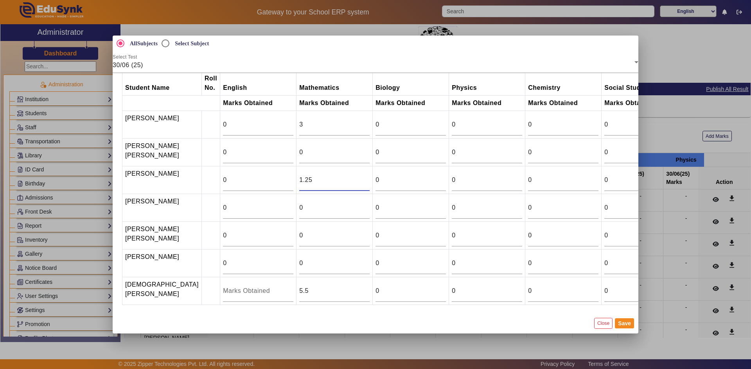
scroll to position [26, 0]
type input "1.25"
click at [299, 203] on input "0" at bounding box center [334, 207] width 70 height 9
type input "22"
click at [626, 322] on button "Save" at bounding box center [624, 324] width 19 height 10
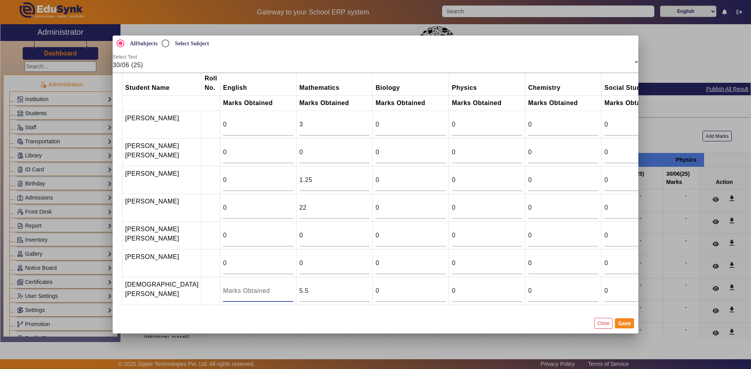
click at [223, 289] on input "number" at bounding box center [258, 291] width 70 height 9
type input "0"
click at [621, 323] on button "Save" at bounding box center [624, 324] width 19 height 10
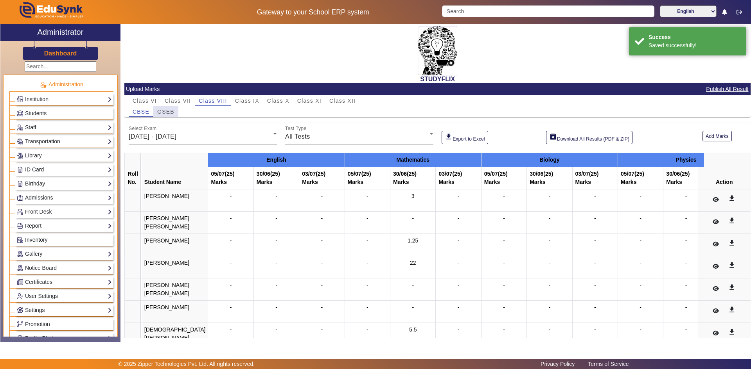
click at [168, 112] on span "GSEB" at bounding box center [165, 111] width 17 height 5
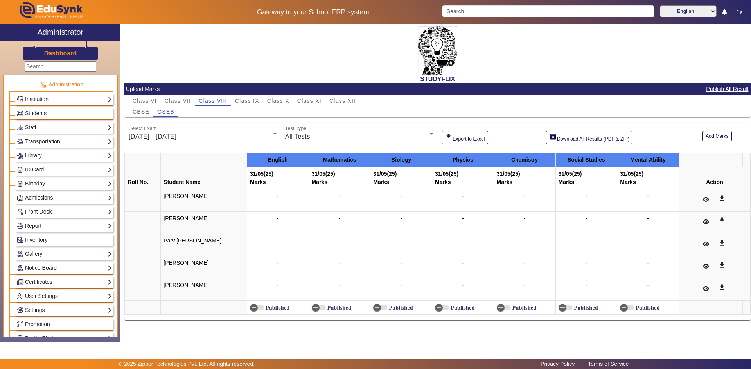
click at [167, 136] on span "26/05/2025 - 31/05/2025" at bounding box center [153, 136] width 48 height 7
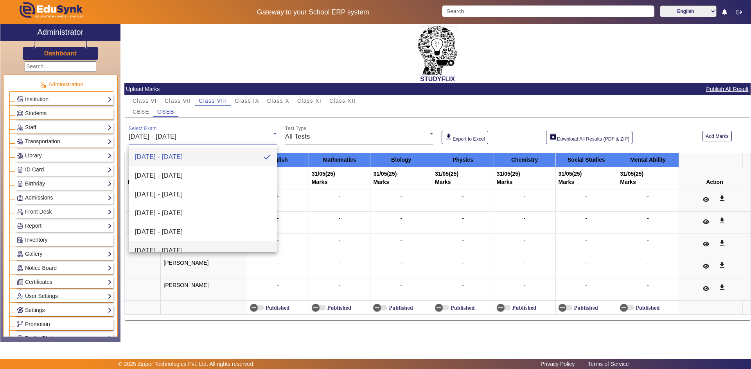
click at [164, 249] on span "30/06/2025 - 05/07/2025" at bounding box center [159, 250] width 48 height 9
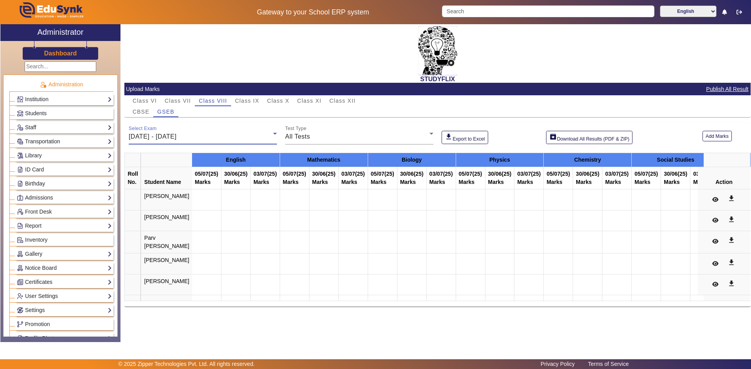
scroll to position [8, 0]
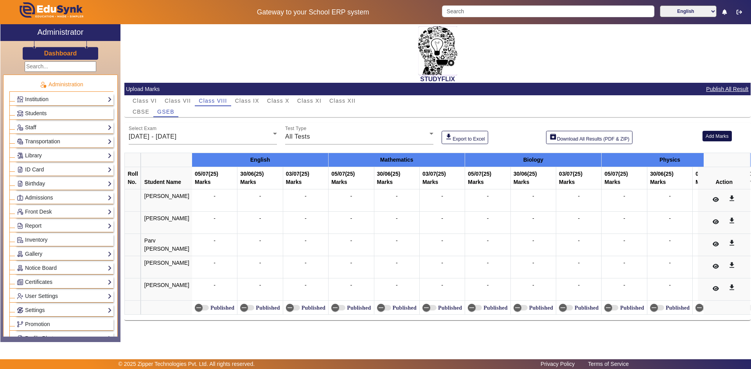
click at [721, 135] on button "Add Marks" at bounding box center [716, 136] width 29 height 11
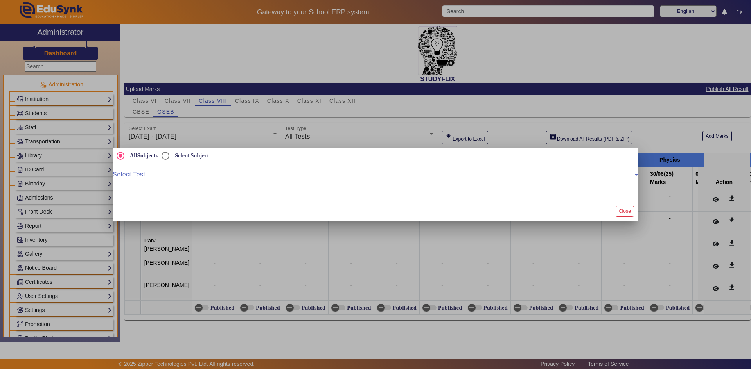
click at [187, 181] on span at bounding box center [374, 177] width 522 height 9
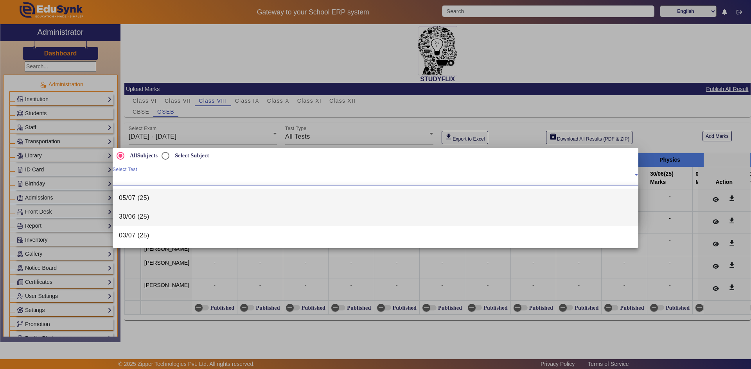
click at [149, 215] on span "30/06 (25)" at bounding box center [134, 216] width 30 height 9
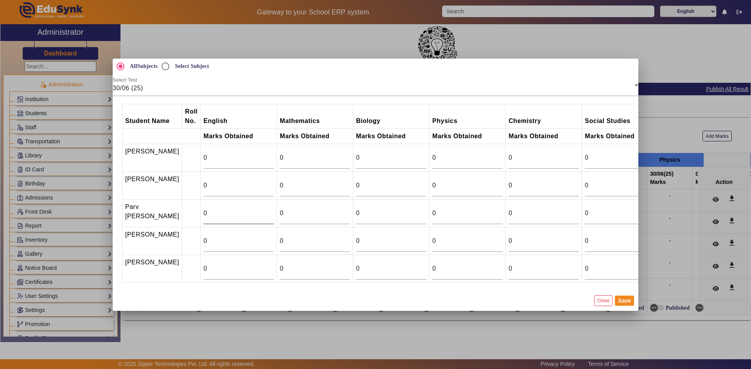
click at [208, 208] on div "0" at bounding box center [238, 214] width 70 height 22
click at [280, 208] on div "0" at bounding box center [315, 214] width 70 height 22
type input "12.5"
click at [617, 306] on button "Save" at bounding box center [624, 301] width 19 height 10
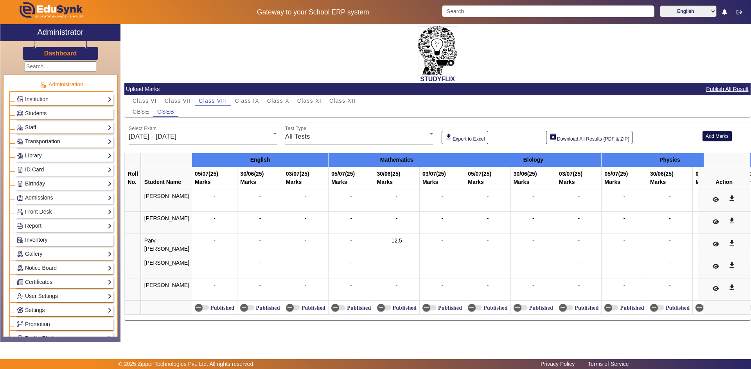
click at [715, 136] on button "Add Marks" at bounding box center [716, 136] width 29 height 11
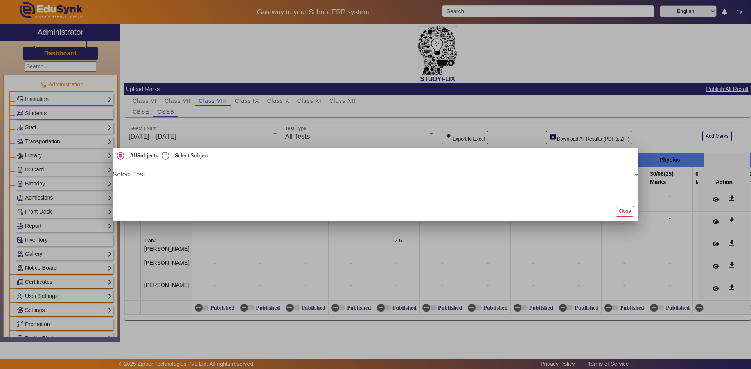
click at [179, 175] on span at bounding box center [374, 177] width 522 height 9
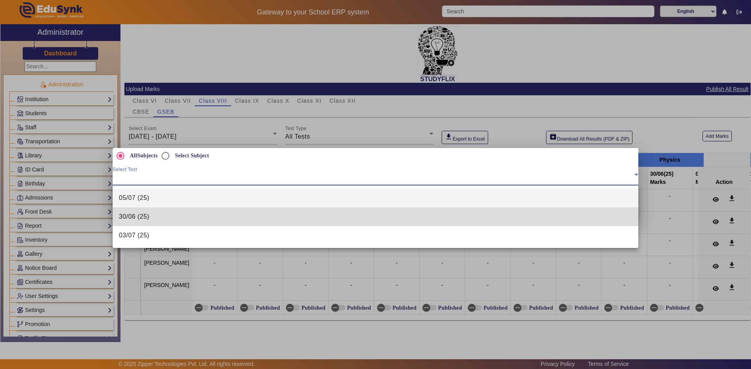
click at [144, 221] on span "30/06 (25)" at bounding box center [134, 216] width 30 height 9
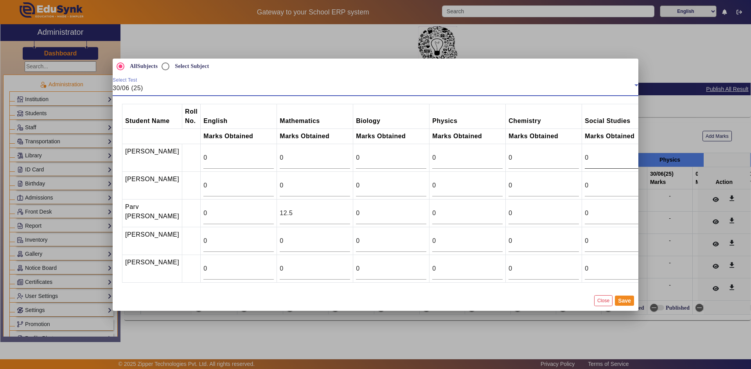
click at [589, 157] on input "0" at bounding box center [619, 157] width 70 height 9
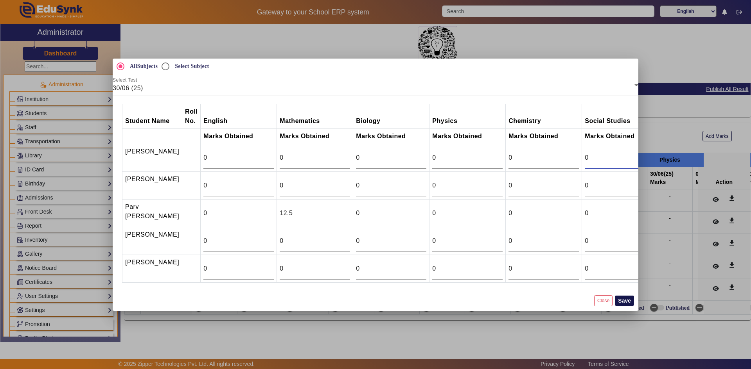
click at [626, 306] on button "Save" at bounding box center [624, 301] width 19 height 10
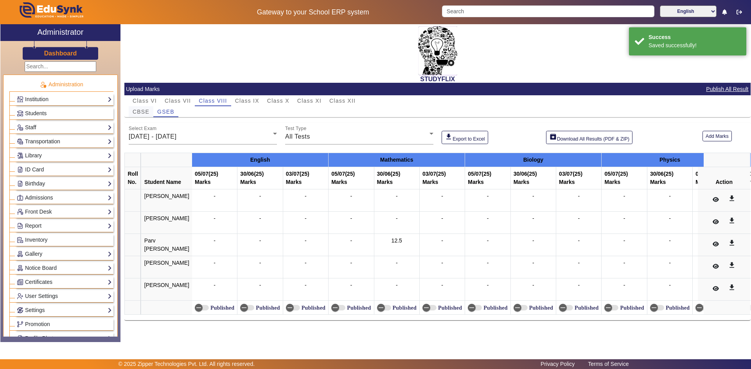
click at [142, 108] on span "CBSE" at bounding box center [141, 111] width 17 height 11
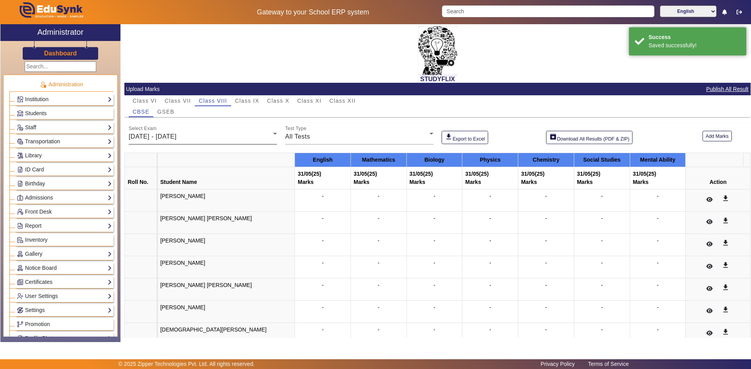
click at [170, 137] on span "26/05/2025 - 31/05/2025" at bounding box center [153, 136] width 48 height 7
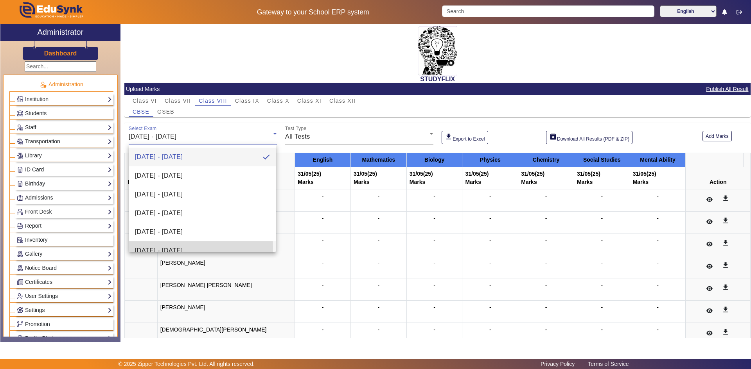
click at [173, 247] on span "30/06/2025 - 05/07/2025" at bounding box center [159, 250] width 48 height 9
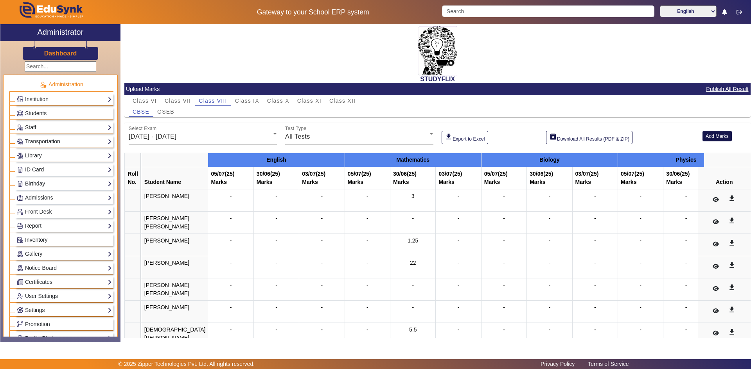
click at [703, 136] on button "Add Marks" at bounding box center [716, 136] width 29 height 11
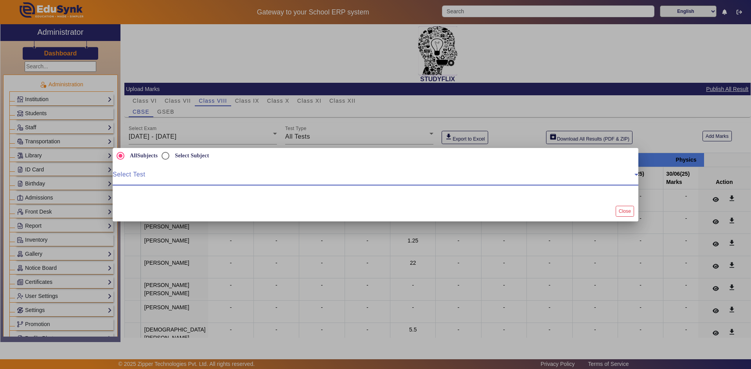
click at [197, 176] on span at bounding box center [374, 177] width 522 height 9
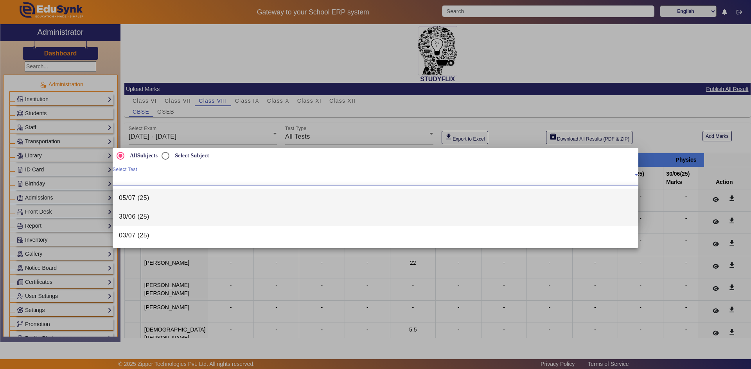
click at [153, 219] on mat-option "30/06 (25)" at bounding box center [375, 217] width 525 height 19
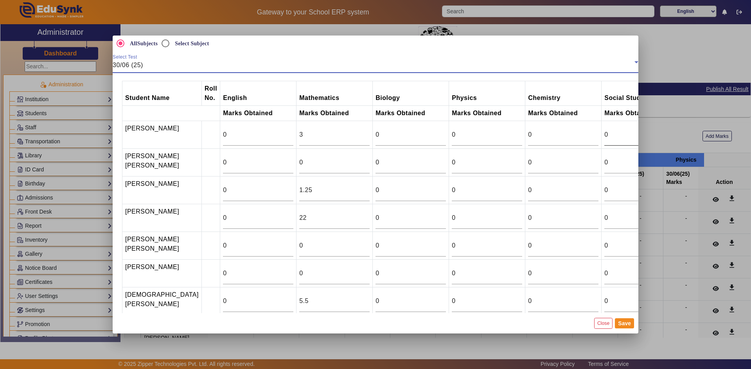
click at [604, 141] on div "0" at bounding box center [639, 135] width 70 height 22
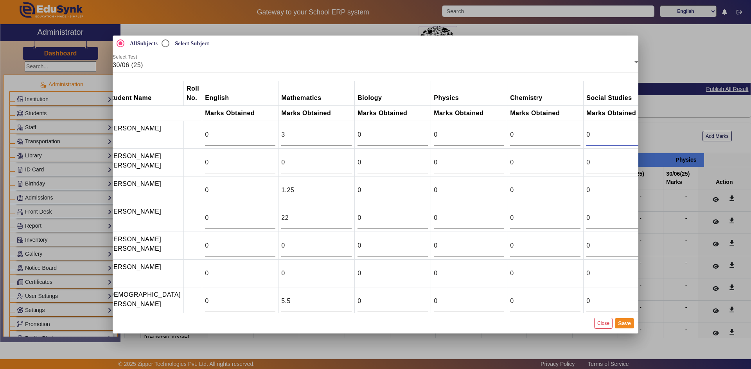
click at [595, 138] on input "0" at bounding box center [621, 134] width 70 height 9
type input "20"
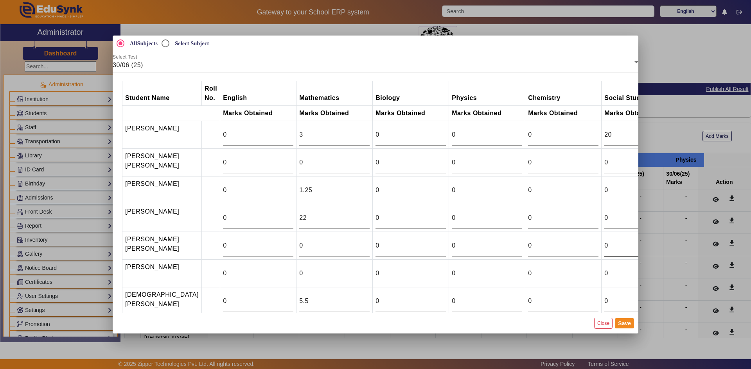
click at [604, 251] on input "0" at bounding box center [639, 245] width 70 height 9
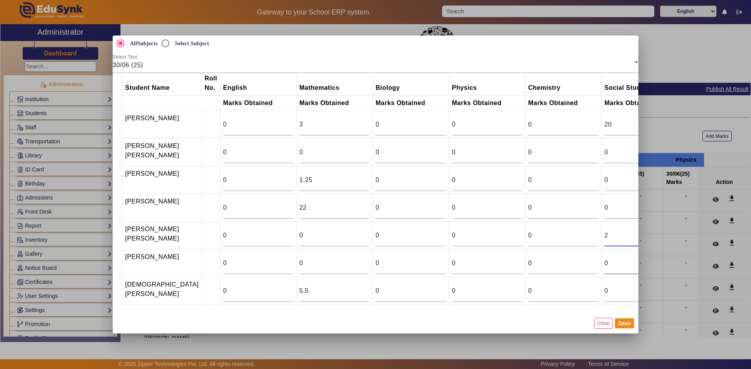
scroll to position [26, 0]
type input "2"
click at [604, 292] on input "0" at bounding box center [639, 291] width 70 height 9
type input "15"
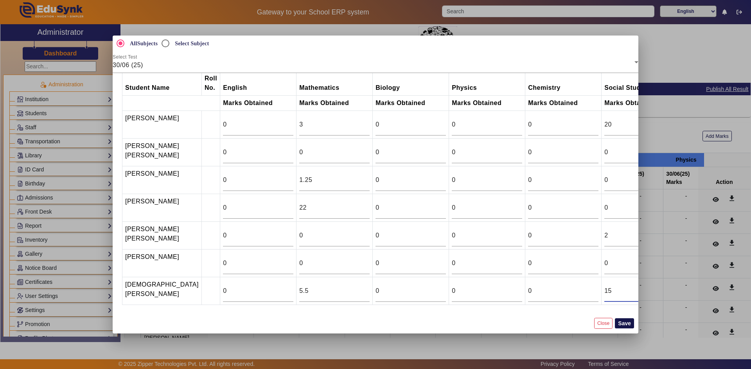
click at [620, 321] on button "Save" at bounding box center [624, 324] width 19 height 10
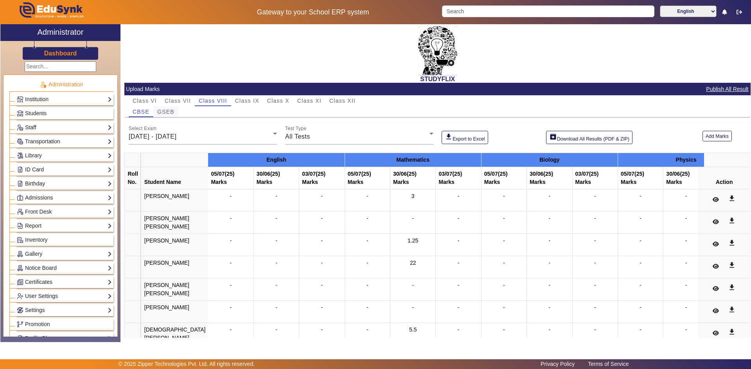
click at [166, 111] on span "GSEB" at bounding box center [165, 111] width 17 height 5
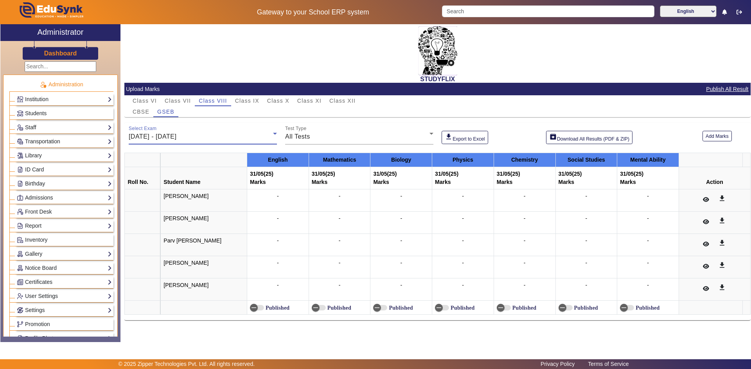
click at [156, 136] on span "26/05/2025 - 31/05/2025" at bounding box center [153, 136] width 48 height 7
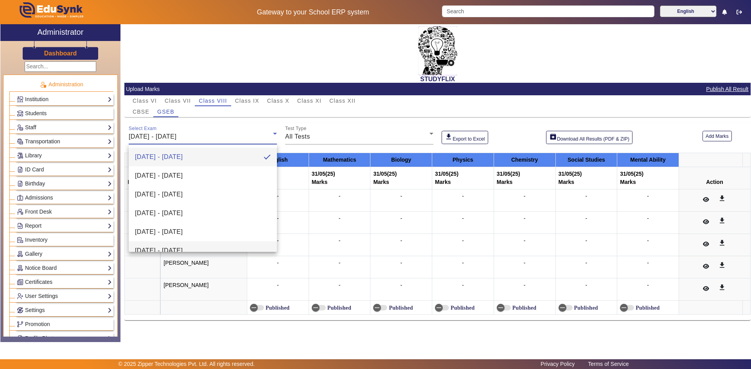
click at [151, 248] on span "30/06/2025 - 05/07/2025" at bounding box center [159, 250] width 48 height 9
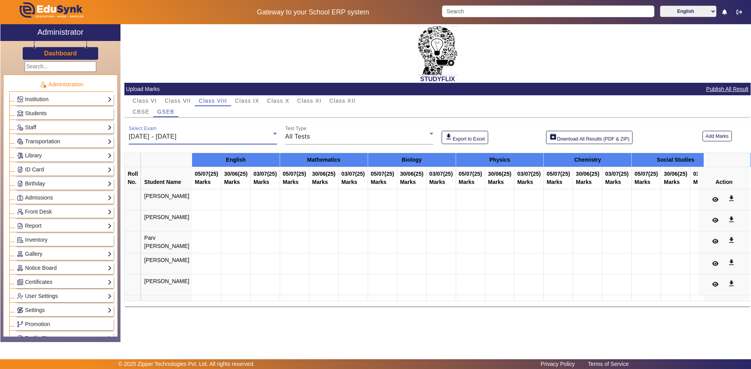
scroll to position [8, 0]
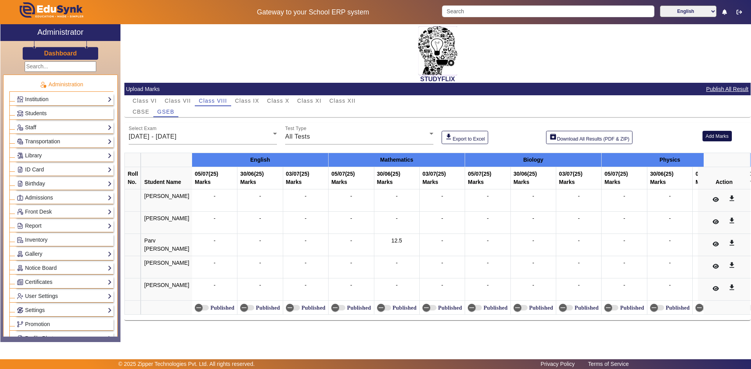
click at [713, 136] on button "Add Marks" at bounding box center [716, 136] width 29 height 11
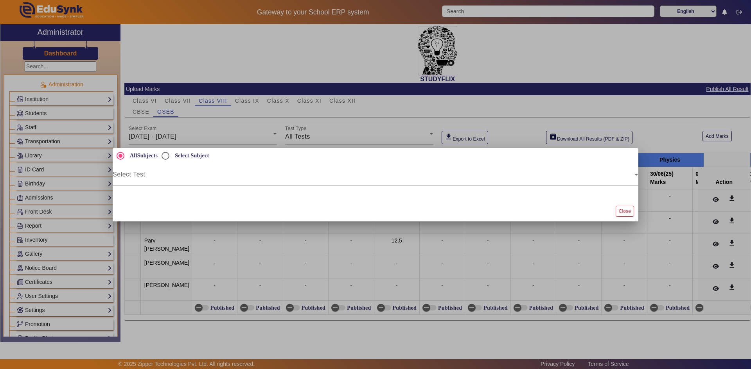
click at [285, 163] on div "AllSubjects Select Subject Select Test" at bounding box center [375, 167] width 525 height 38
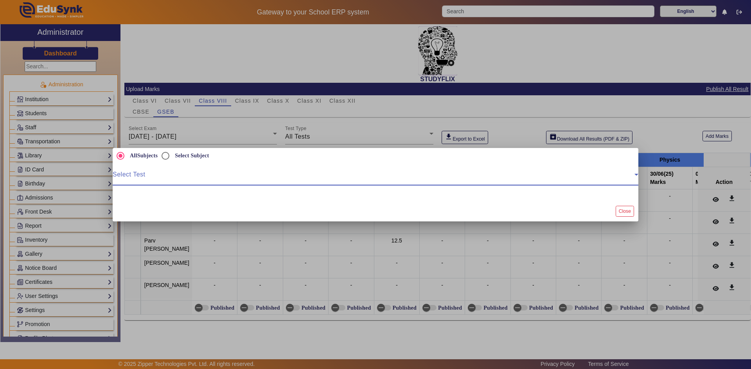
click at [275, 176] on span at bounding box center [374, 177] width 522 height 9
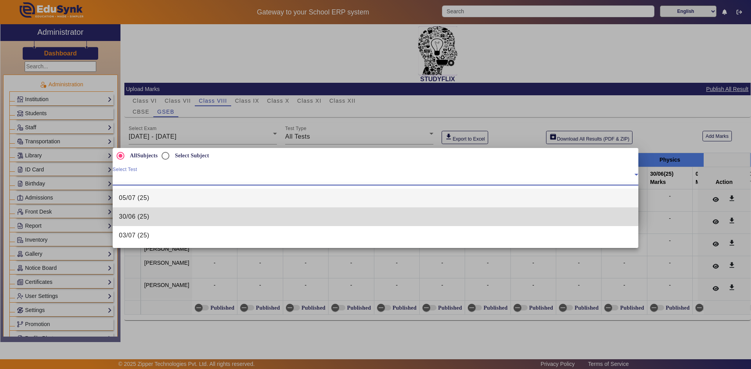
click at [193, 224] on mat-option "30/06 (25)" at bounding box center [375, 217] width 525 height 19
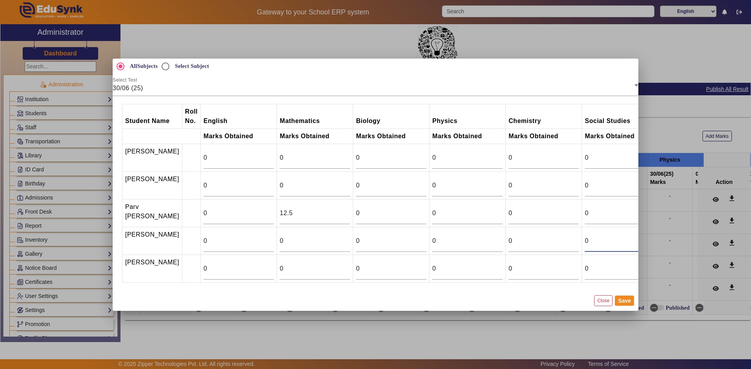
click at [584, 242] on input "0" at bounding box center [619, 241] width 70 height 9
type input "7.5"
click at [584, 211] on input "0" at bounding box center [619, 213] width 70 height 9
drag, startPoint x: 571, startPoint y: 212, endPoint x: 556, endPoint y: 212, distance: 15.6
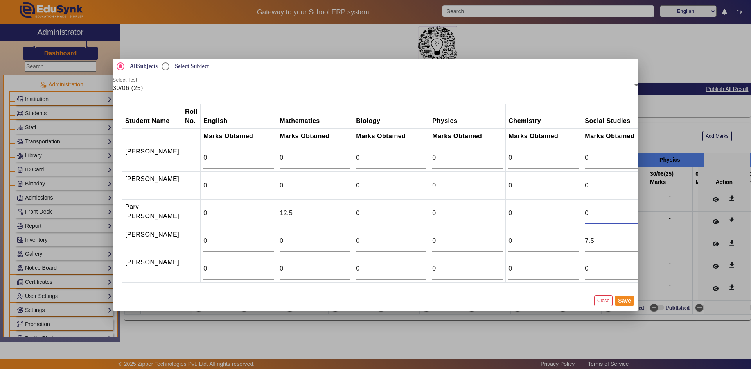
click at [556, 212] on tr "Parv Jigar Shah 0 12.5 0 0 0 0 0" at bounding box center [428, 213] width 612 height 28
type input "23.5"
click at [624, 306] on button "Save" at bounding box center [624, 301] width 19 height 10
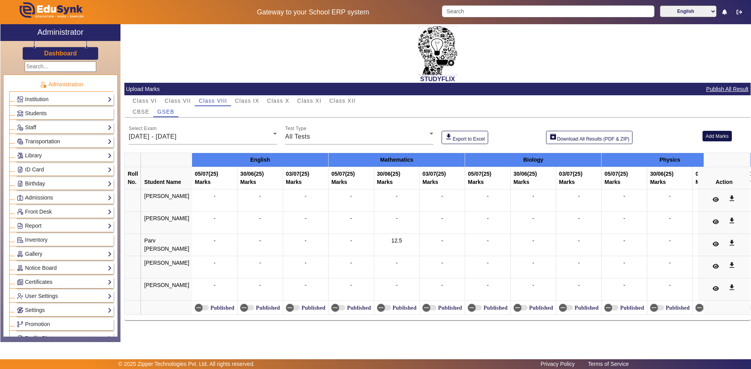
click at [711, 138] on button "Add Marks" at bounding box center [716, 136] width 29 height 11
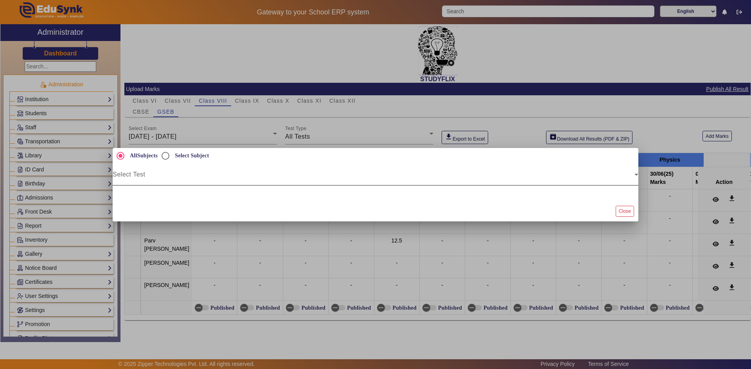
click at [199, 179] on span at bounding box center [374, 177] width 522 height 9
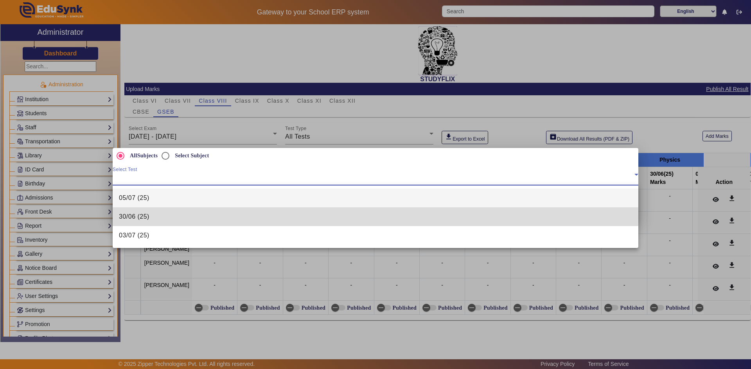
click at [160, 218] on mat-option "30/06 (25)" at bounding box center [375, 217] width 525 height 19
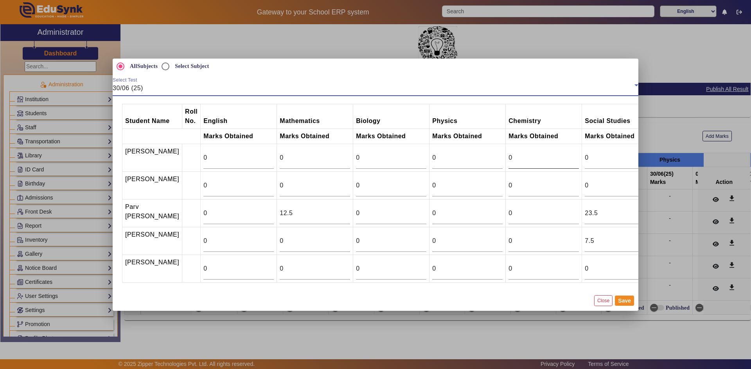
click at [508, 154] on input "0" at bounding box center [543, 157] width 70 height 9
click at [508, 221] on div "0" at bounding box center [543, 214] width 70 height 22
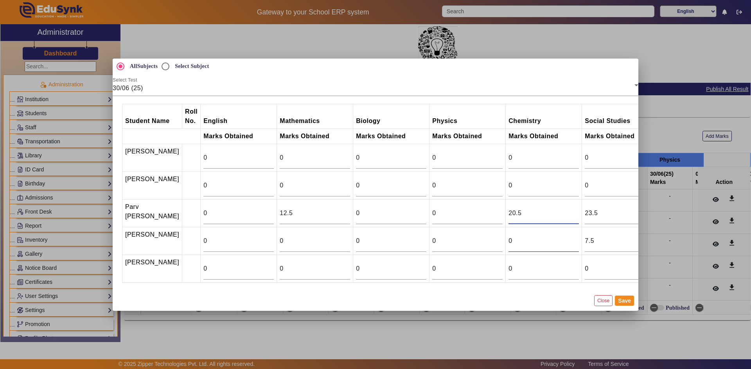
type input "20.5"
click at [508, 240] on input "0" at bounding box center [543, 241] width 70 height 9
type input "11"
click at [508, 182] on input "0" at bounding box center [543, 185] width 70 height 9
type input "17"
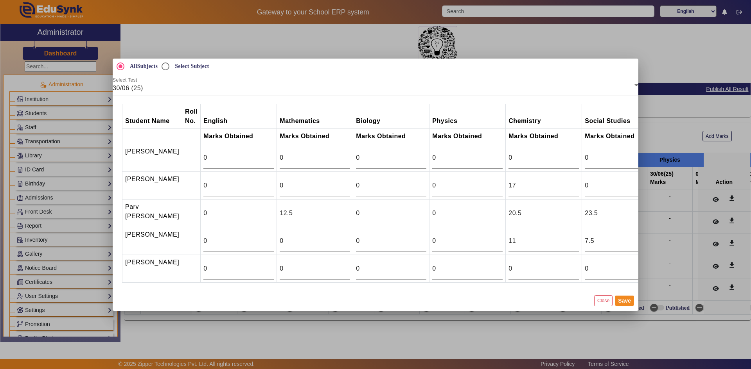
click at [623, 311] on mat-dialog-actions "Close Save" at bounding box center [375, 301] width 525 height 20
click at [624, 306] on button "Save" at bounding box center [624, 301] width 19 height 10
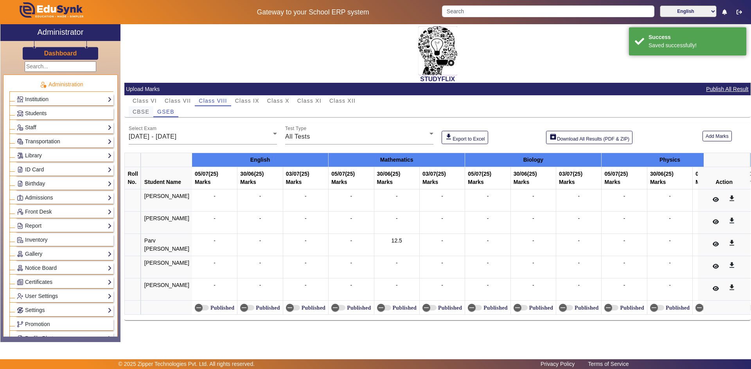
click at [138, 110] on span "CBSE" at bounding box center [141, 111] width 17 height 5
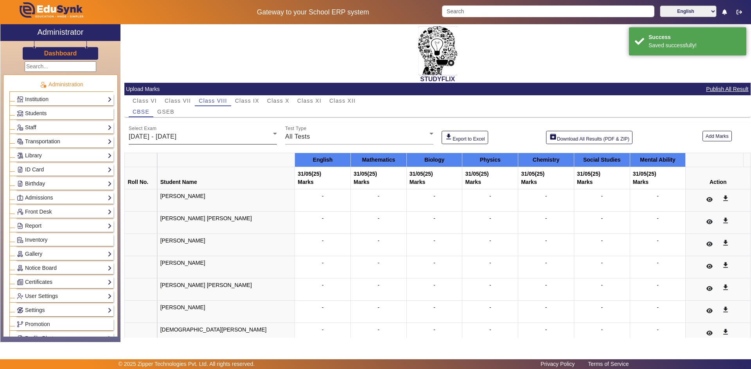
click at [162, 138] on span "26/05/2025 - 31/05/2025" at bounding box center [153, 136] width 48 height 7
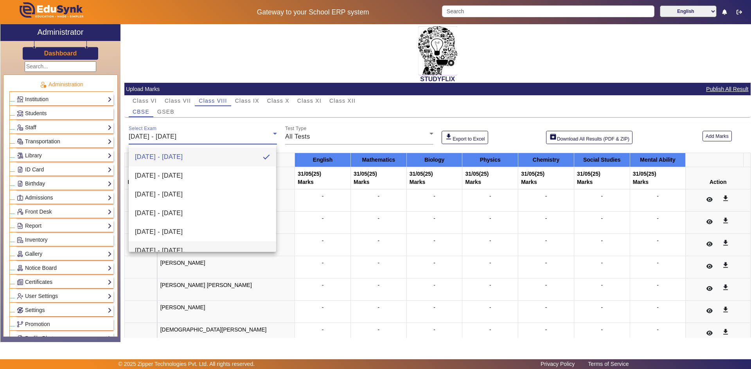
click at [183, 247] on span "30/06/2025 - 05/07/2025" at bounding box center [159, 250] width 48 height 9
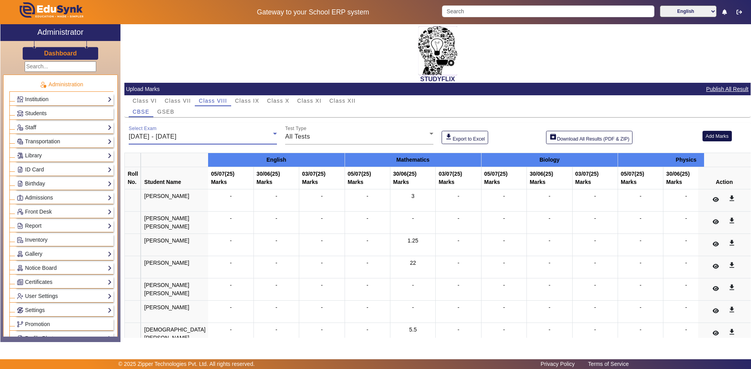
click at [708, 137] on button "Add Marks" at bounding box center [716, 136] width 29 height 11
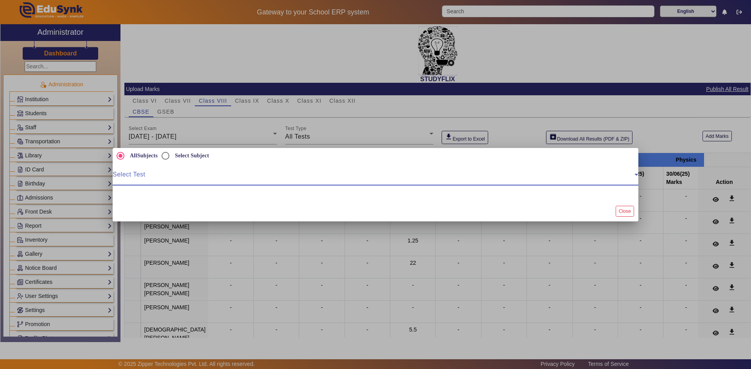
click at [269, 179] on span at bounding box center [374, 177] width 522 height 9
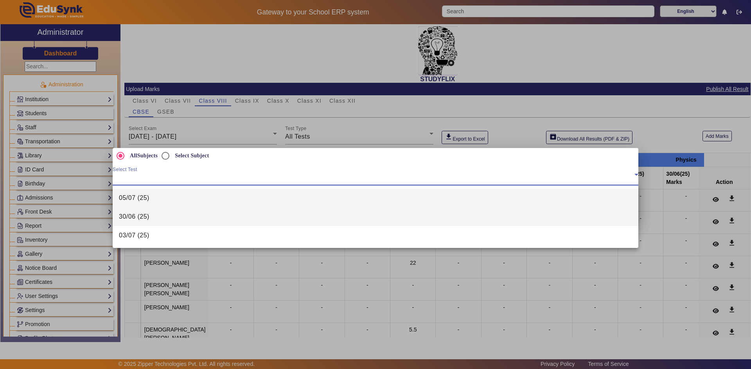
click at [179, 221] on mat-option "30/06 (25)" at bounding box center [375, 217] width 525 height 19
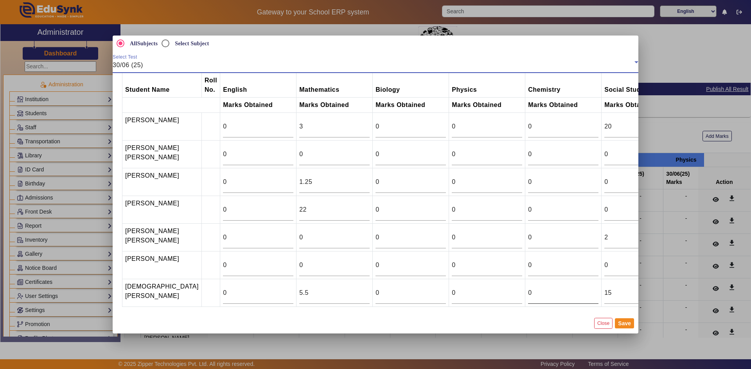
scroll to position [0, 0]
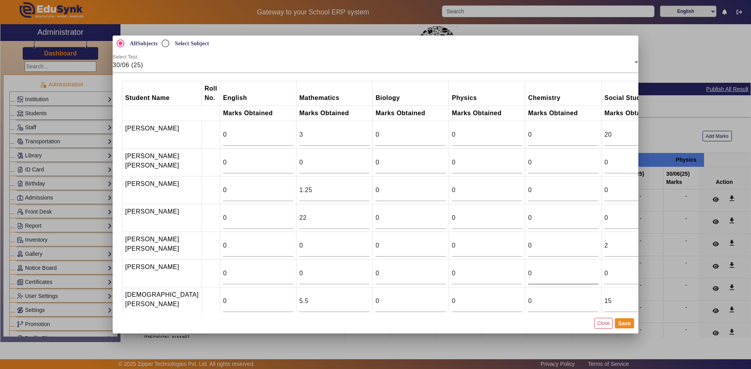
click at [536, 285] on div "0" at bounding box center [563, 274] width 70 height 22
type input "2"
type input "0"
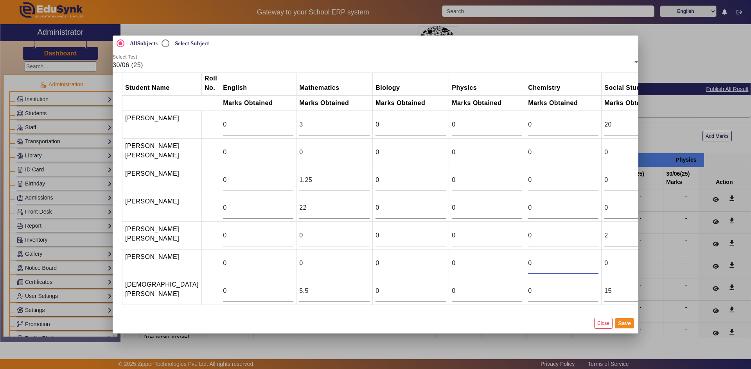
scroll to position [26, 0]
click at [543, 296] on div "0" at bounding box center [563, 291] width 70 height 22
type input "24"
click at [528, 231] on input "0" at bounding box center [563, 235] width 70 height 9
type input "6.5"
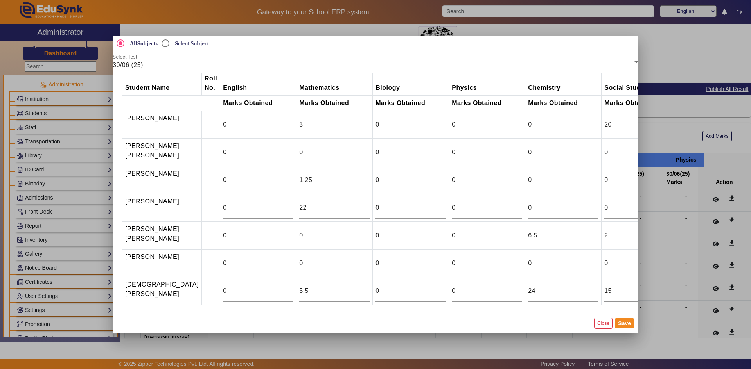
click at [528, 120] on input "0" at bounding box center [563, 124] width 70 height 9
type input "18.5"
click at [634, 327] on mat-dialog-actions "Close Save" at bounding box center [375, 324] width 525 height 20
click at [630, 325] on button "Save" at bounding box center [624, 324] width 19 height 10
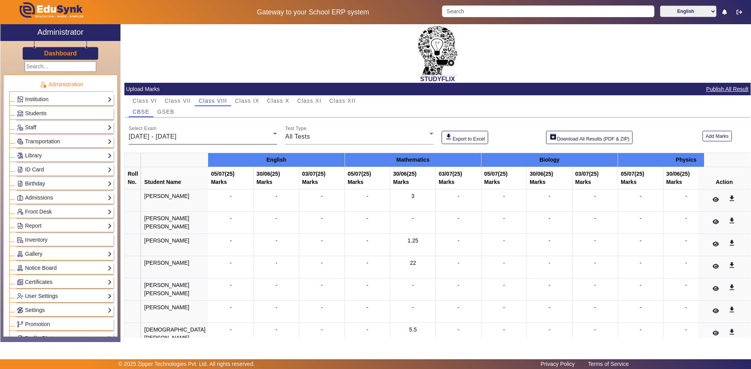
click at [190, 131] on div "Select Exam 30/06/2025 - 05/07/2025" at bounding box center [203, 134] width 148 height 22
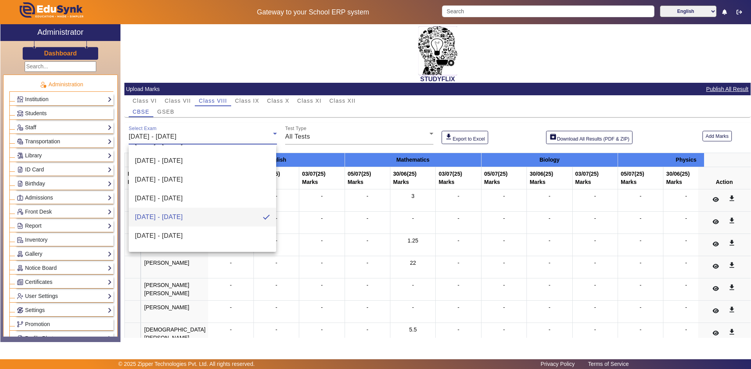
scroll to position [47, 0]
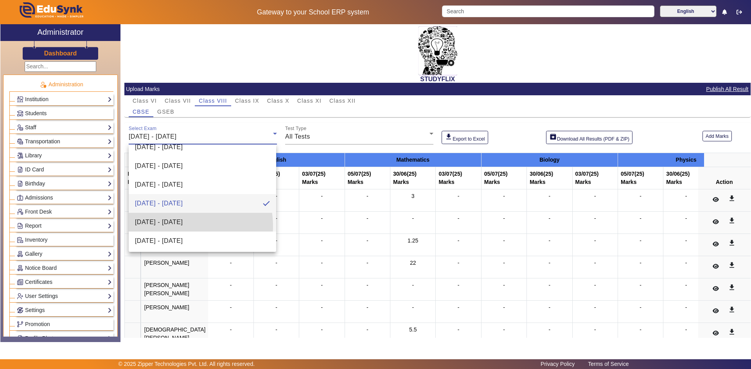
click at [177, 226] on span "07/07/2025 - 12/07/2025" at bounding box center [159, 222] width 48 height 9
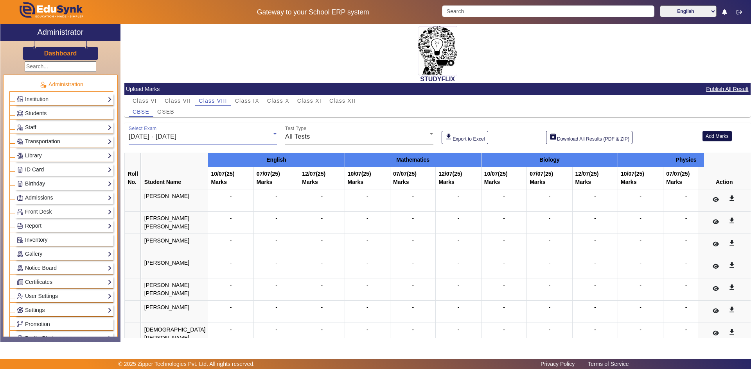
click at [712, 140] on button "Add Marks" at bounding box center [716, 136] width 29 height 11
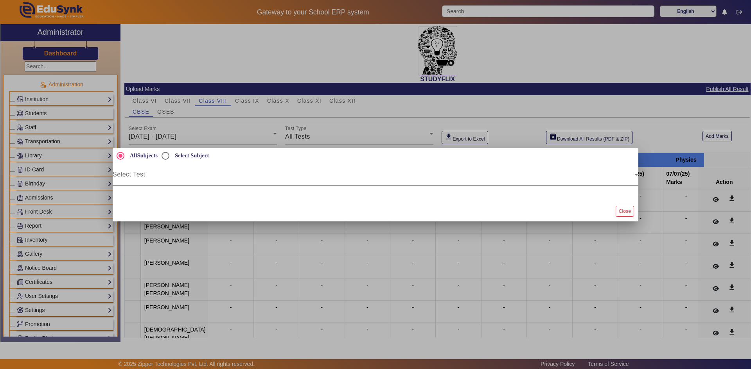
click at [215, 177] on span at bounding box center [374, 177] width 522 height 9
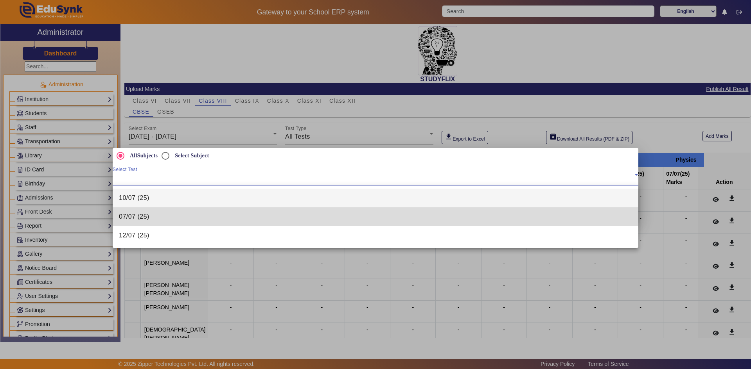
click at [142, 213] on span "07/07 (25)" at bounding box center [134, 216] width 30 height 9
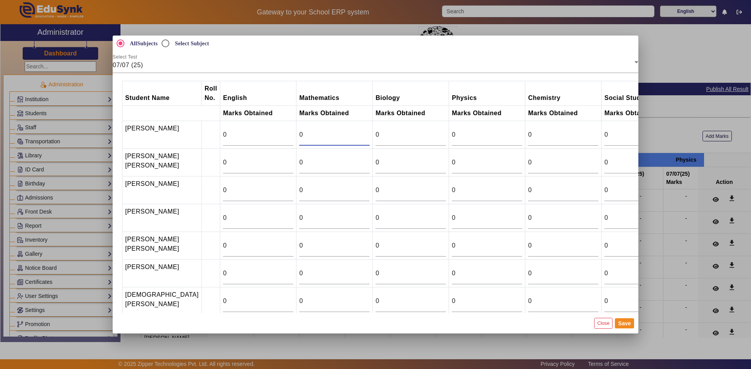
click at [299, 135] on input "0" at bounding box center [334, 134] width 70 height 9
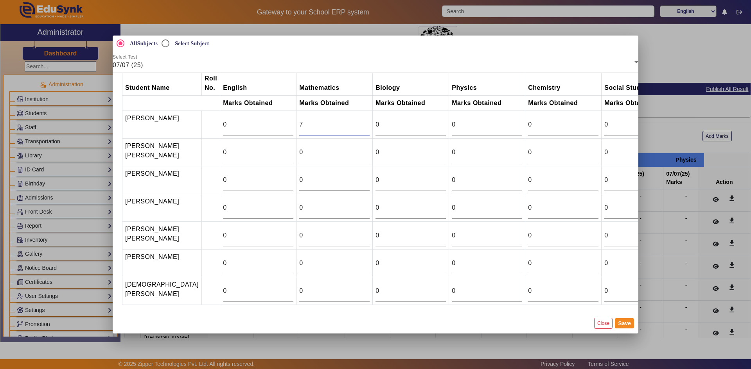
scroll to position [26, 0]
type input "7"
click at [299, 287] on input "0" at bounding box center [334, 291] width 70 height 9
type input "15"
click at [620, 323] on button "Save" at bounding box center [624, 324] width 19 height 10
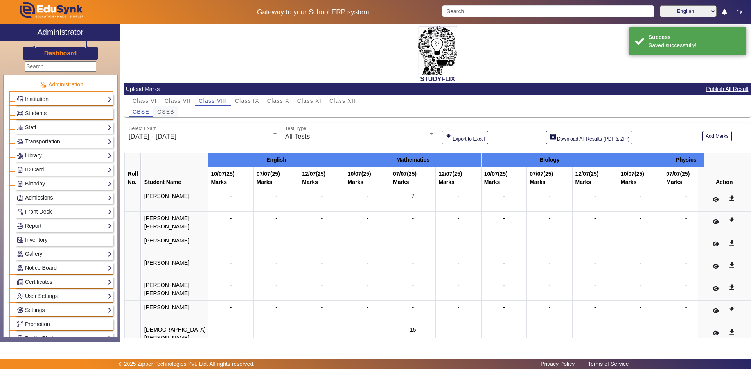
click at [165, 111] on span "GSEB" at bounding box center [165, 111] width 17 height 5
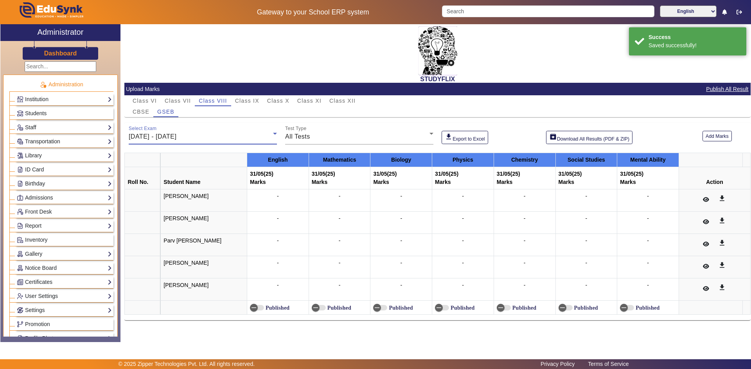
click at [153, 136] on span "26/05/2025 - 31/05/2025" at bounding box center [153, 136] width 48 height 7
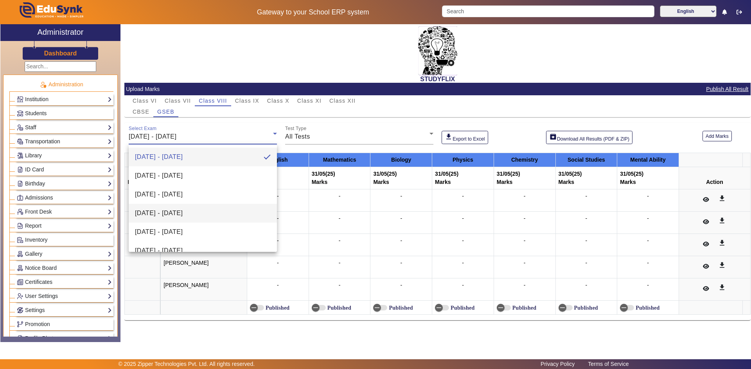
scroll to position [39, 0]
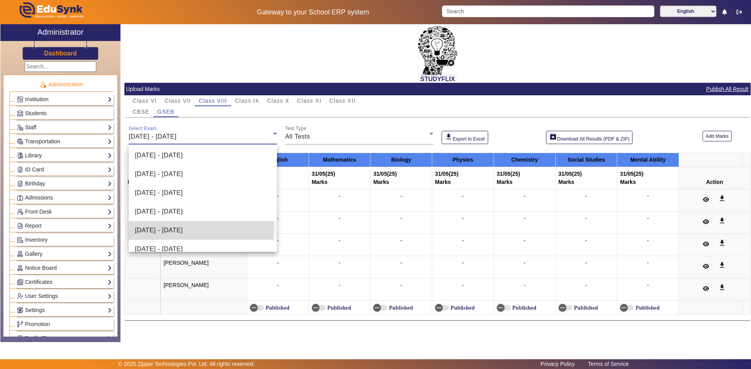
click at [166, 228] on span "07/07/2025 - 12/07/2025" at bounding box center [159, 230] width 48 height 9
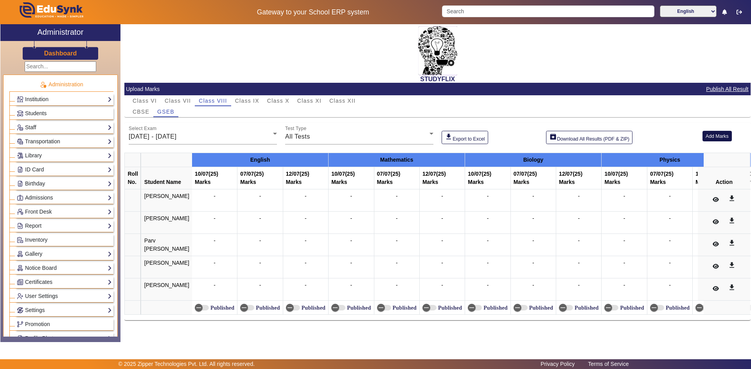
click at [713, 136] on button "Add Marks" at bounding box center [716, 136] width 29 height 11
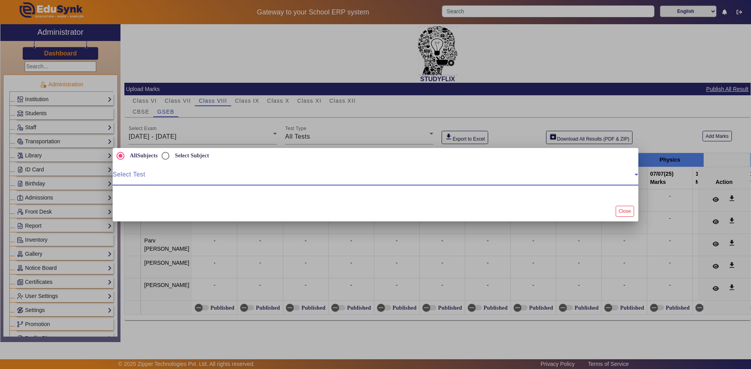
click at [243, 176] on span at bounding box center [374, 177] width 522 height 9
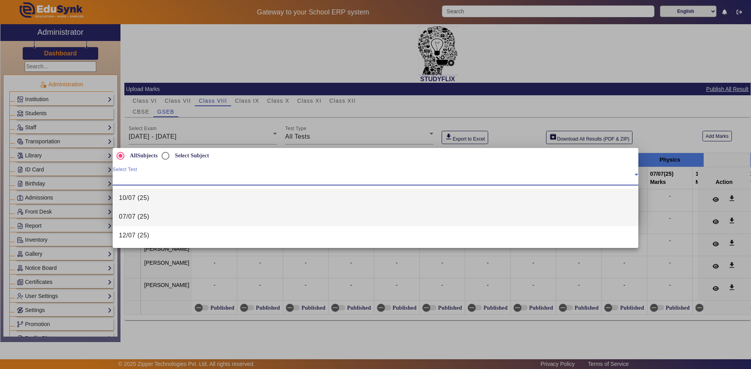
click at [158, 210] on mat-option "07/07 (25)" at bounding box center [375, 217] width 525 height 19
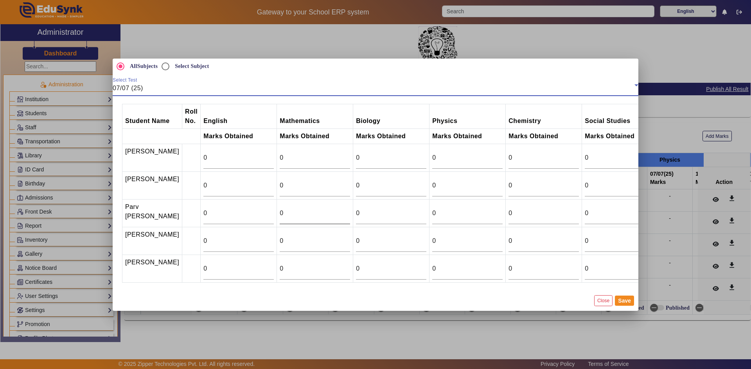
click at [280, 213] on input "0" at bounding box center [315, 213] width 70 height 9
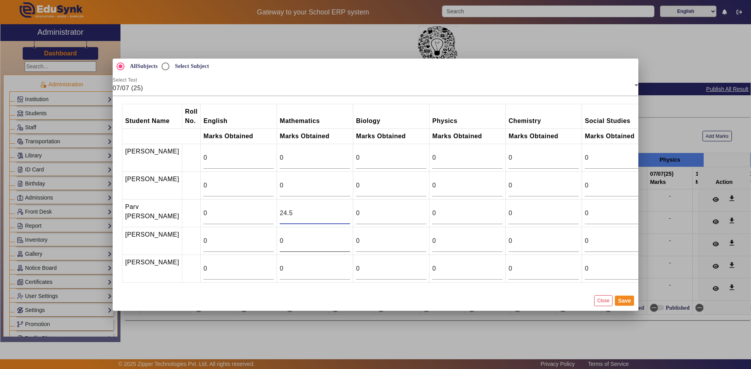
type input "24.5"
click at [282, 245] on input "0" at bounding box center [315, 241] width 70 height 9
click at [280, 241] on input "0" at bounding box center [315, 241] width 70 height 9
type input "4"
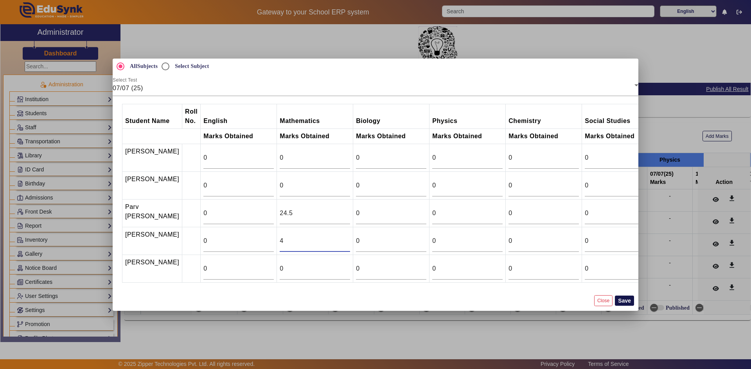
click at [629, 305] on button "Save" at bounding box center [624, 301] width 19 height 10
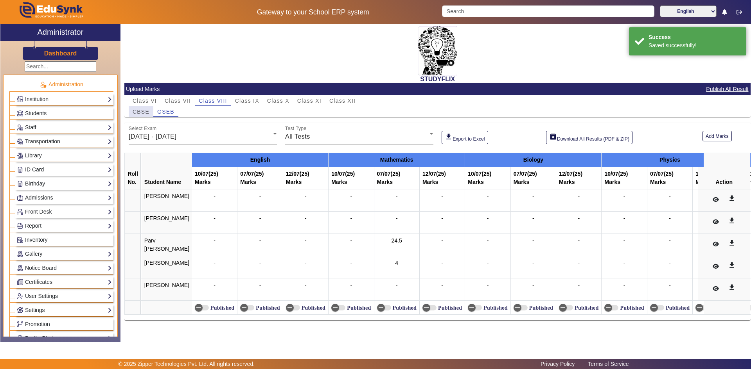
click at [144, 109] on span "CBSE" at bounding box center [141, 111] width 17 height 5
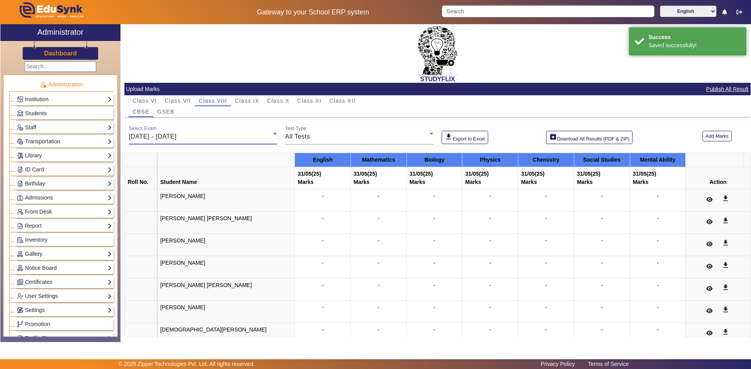
click at [154, 136] on span "26/05/2025 - 31/05/2025" at bounding box center [153, 136] width 48 height 7
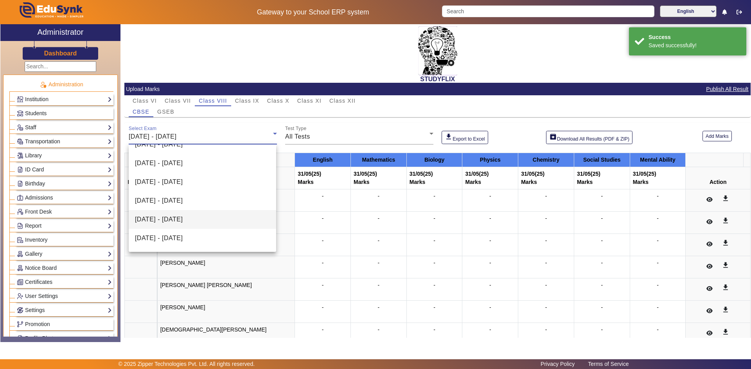
scroll to position [78, 0]
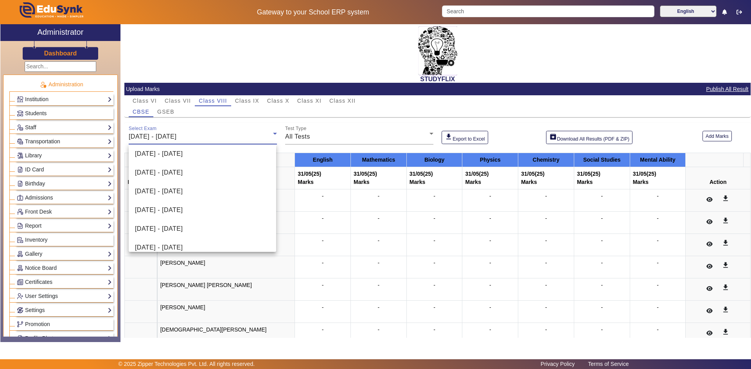
click at [177, 208] on span "14/07/2025 - 19/07/2025" at bounding box center [159, 210] width 48 height 9
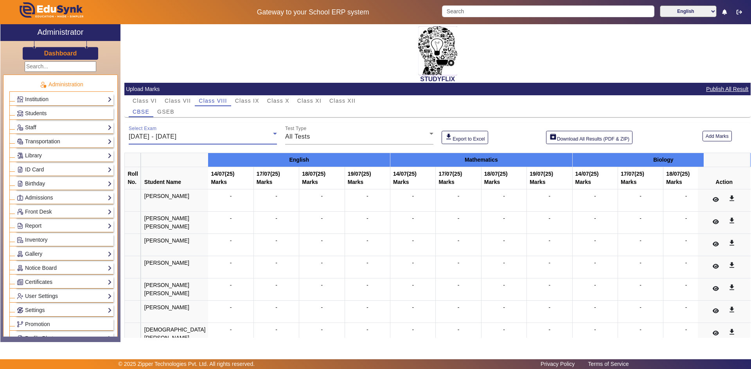
click at [176, 138] on span "14/07/2025 - 19/07/2025" at bounding box center [153, 136] width 48 height 7
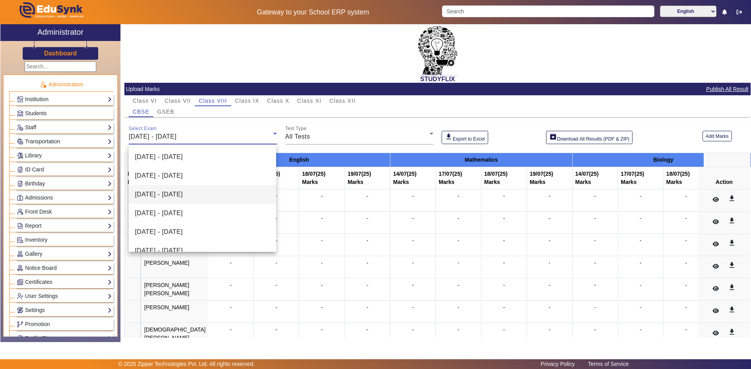
scroll to position [46, 0]
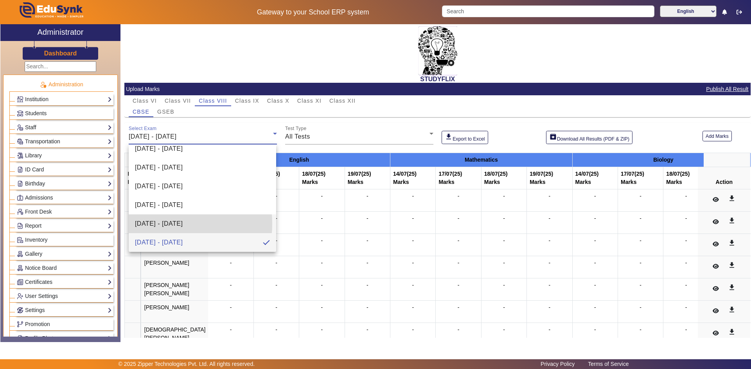
click at [152, 224] on span "07/07/2025 - 12/07/2025" at bounding box center [159, 223] width 48 height 9
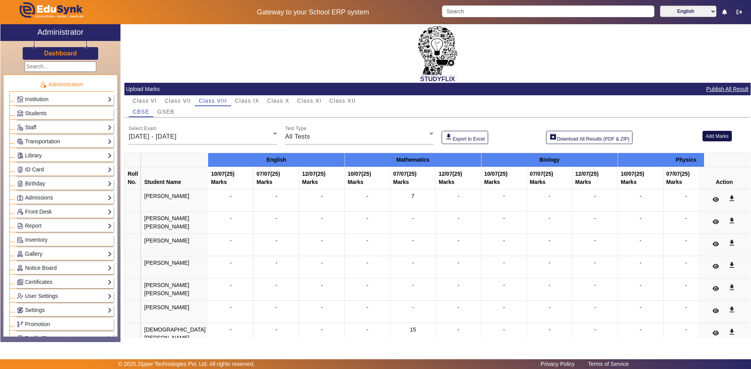
click at [702, 136] on button "Add Marks" at bounding box center [716, 136] width 29 height 11
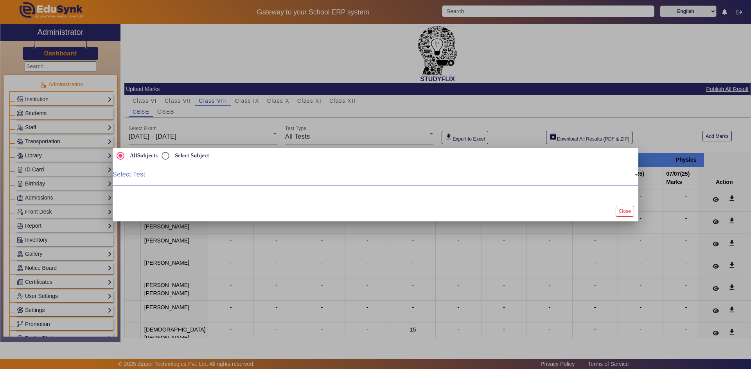
click at [229, 179] on span at bounding box center [374, 177] width 522 height 9
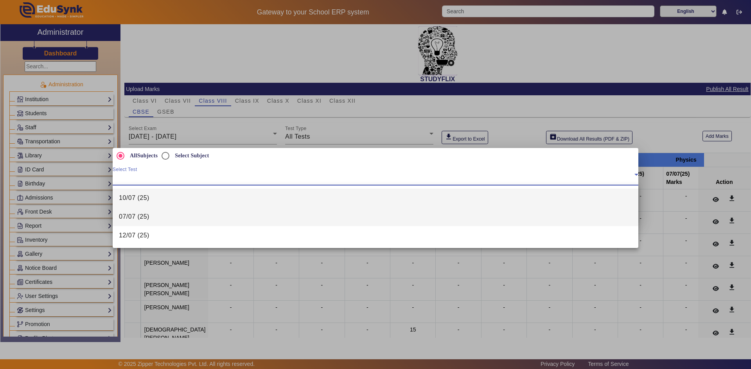
click at [146, 220] on span "07/07 (25)" at bounding box center [134, 216] width 30 height 9
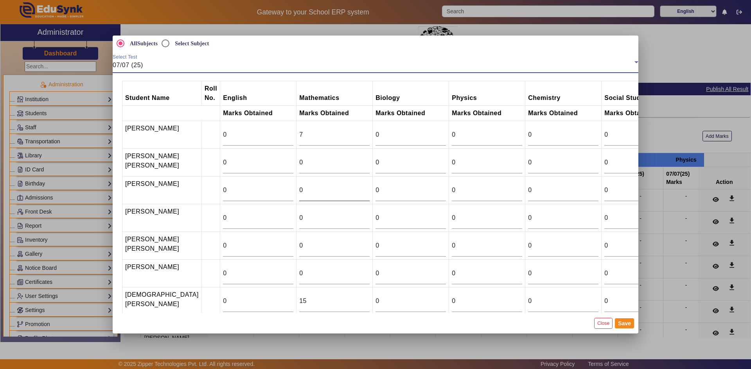
click at [315, 195] on input "0" at bounding box center [334, 190] width 70 height 9
click at [314, 195] on input "0" at bounding box center [334, 190] width 70 height 9
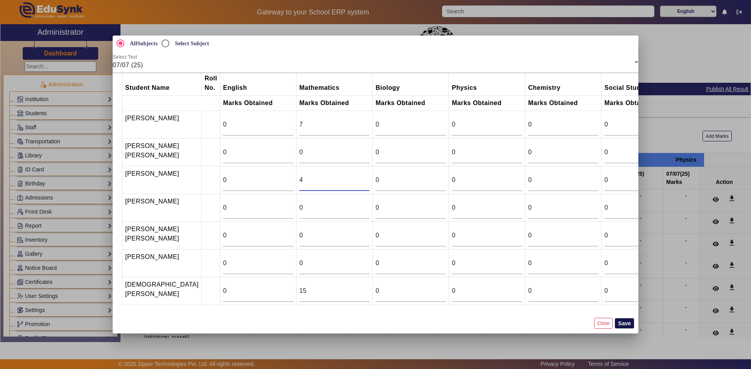
type input "4"
click at [627, 325] on button "Save" at bounding box center [624, 324] width 19 height 10
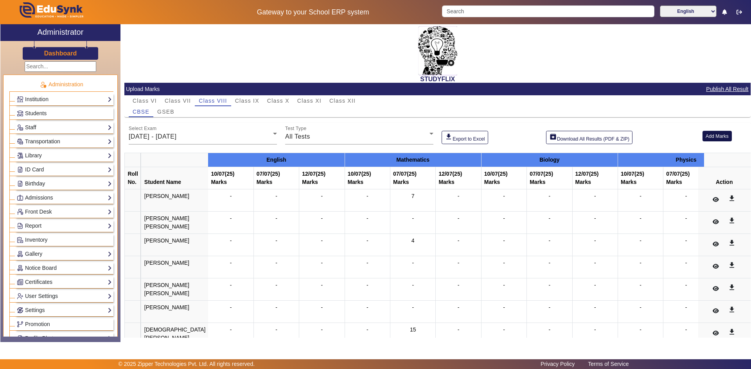
click at [710, 137] on button "Add Marks" at bounding box center [716, 136] width 29 height 11
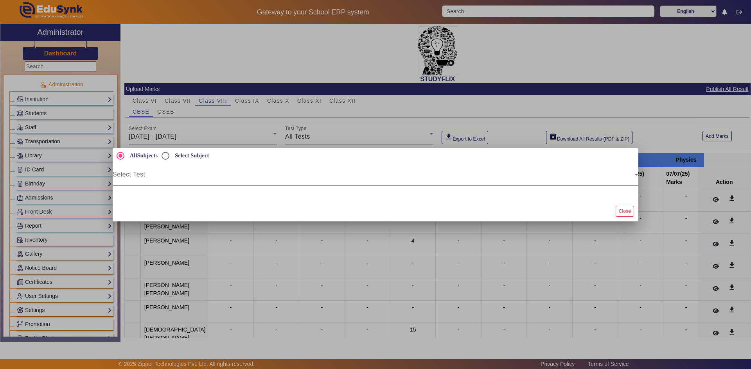
click at [237, 178] on span at bounding box center [374, 177] width 522 height 9
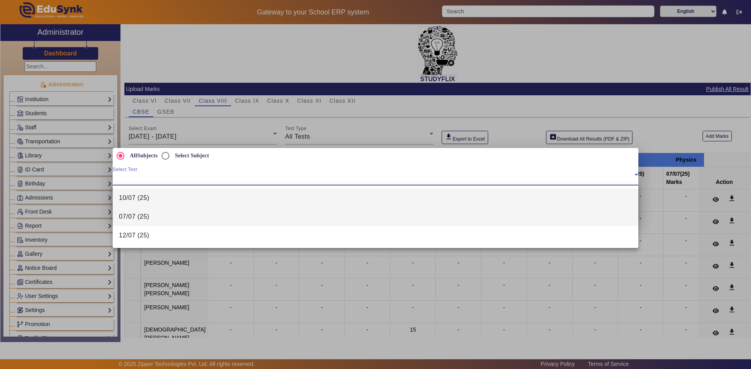
click at [163, 213] on mat-option "07/07 (25)" at bounding box center [375, 217] width 525 height 19
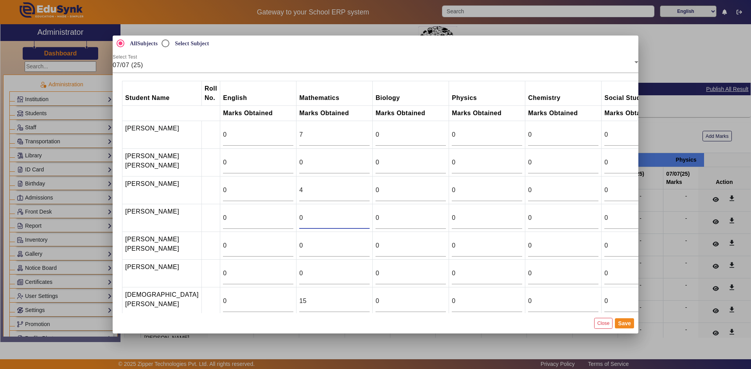
click at [299, 223] on input "0" at bounding box center [334, 217] width 70 height 9
type input "21.5"
click at [626, 323] on button "Save" at bounding box center [624, 324] width 19 height 10
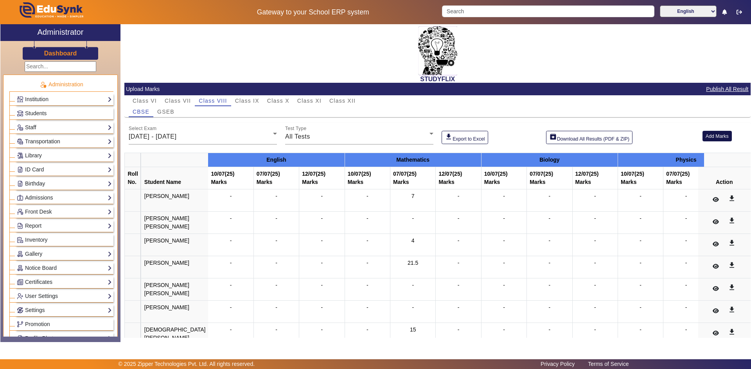
click at [706, 137] on button "Add Marks" at bounding box center [716, 136] width 29 height 11
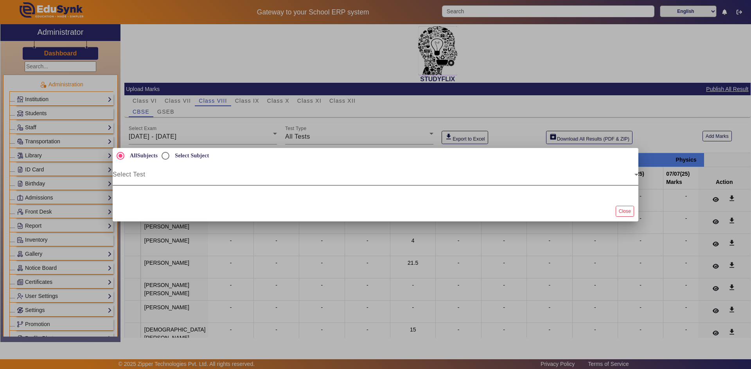
click at [176, 172] on div "Select Test" at bounding box center [375, 175] width 525 height 22
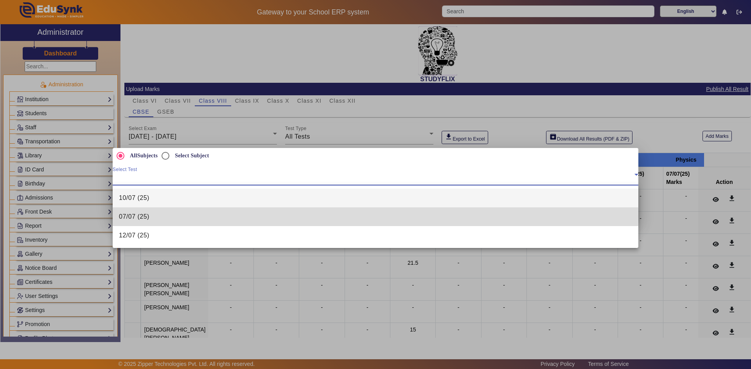
click at [130, 217] on span "07/07 (25)" at bounding box center [134, 216] width 30 height 9
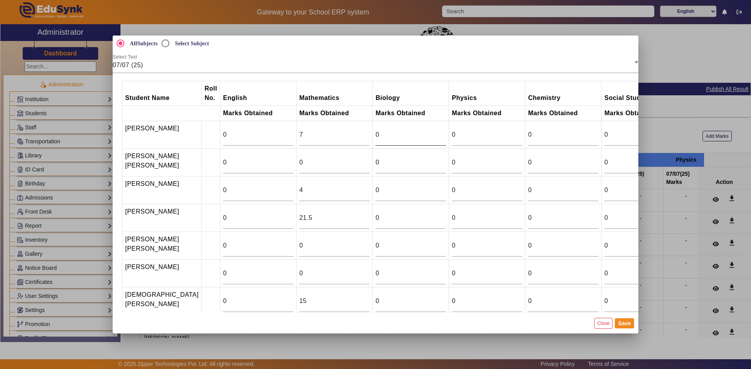
click at [446, 137] on div at bounding box center [446, 137] width 0 height 0
click at [375, 136] on input "0" at bounding box center [410, 134] width 70 height 9
type input "15"
click at [375, 251] on input "0" at bounding box center [410, 245] width 70 height 9
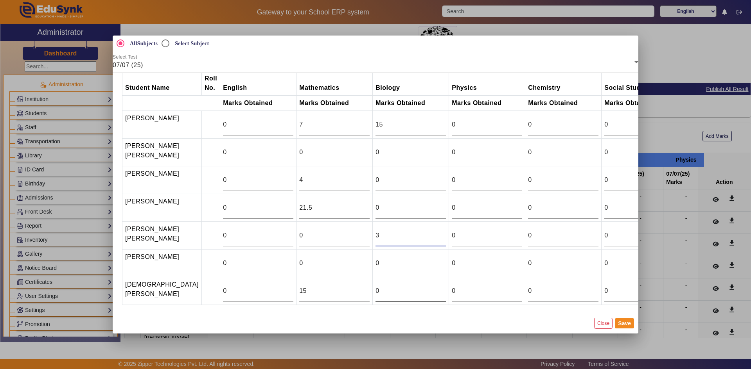
type input "3"
click at [375, 287] on input "0" at bounding box center [410, 291] width 70 height 9
type input "17.5"
click at [628, 323] on button "Save" at bounding box center [624, 324] width 19 height 10
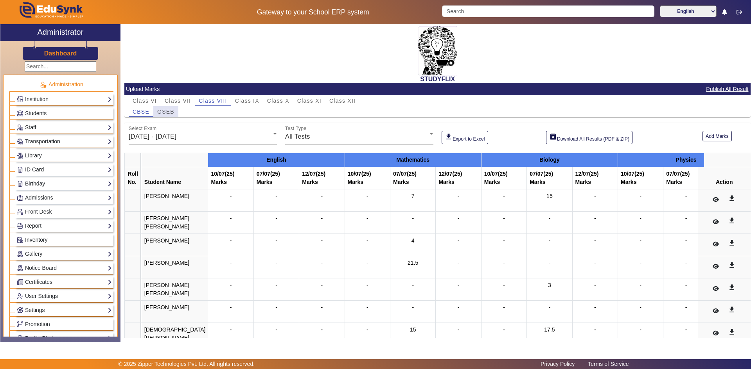
click at [165, 114] on span "GSEB" at bounding box center [165, 111] width 17 height 5
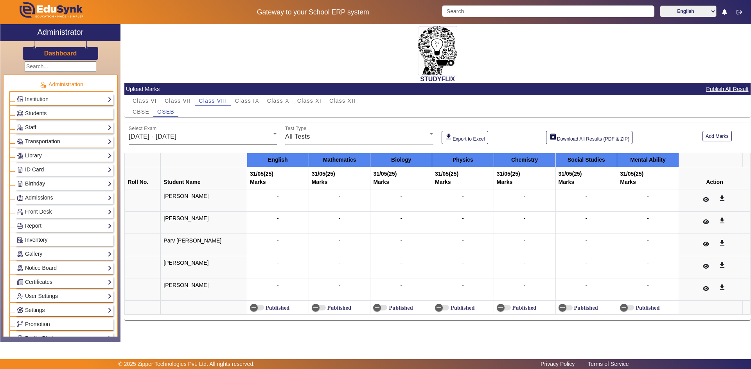
click at [168, 133] on div "26/05/2025 - 31/05/2025" at bounding box center [201, 136] width 144 height 9
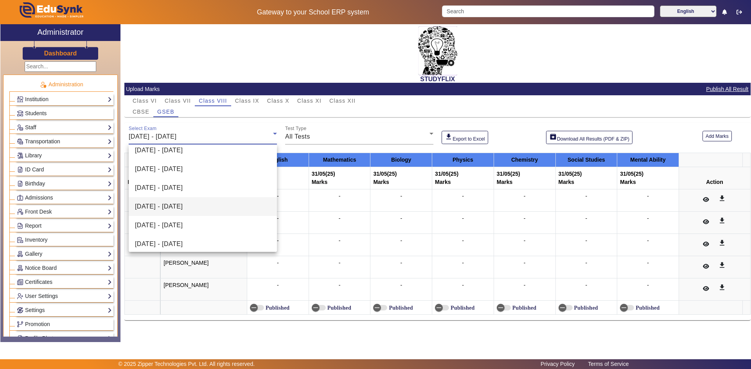
scroll to position [39, 0]
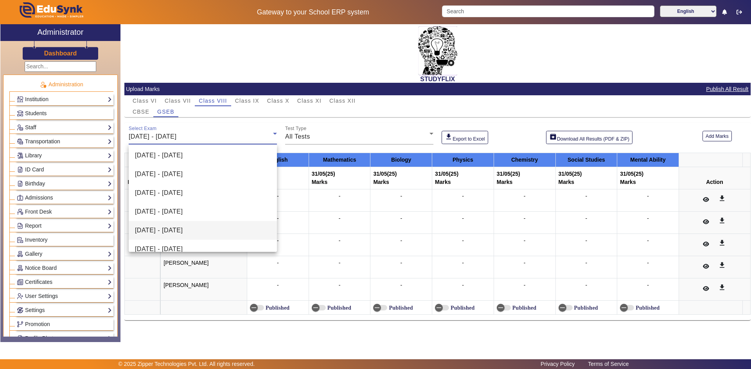
click at [168, 232] on span "07/07/2025 - 12/07/2025" at bounding box center [159, 230] width 48 height 9
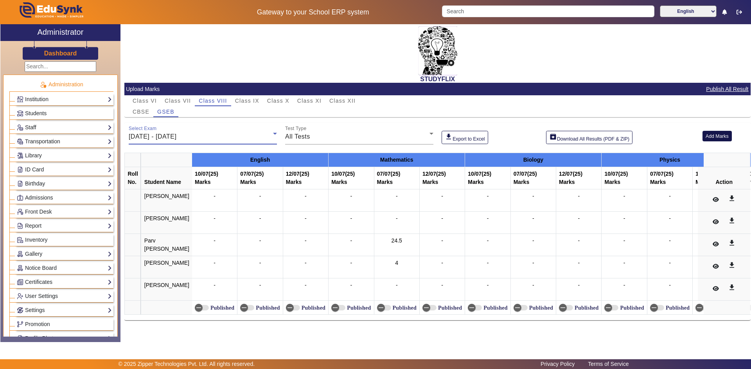
click at [704, 136] on button "Add Marks" at bounding box center [716, 136] width 29 height 11
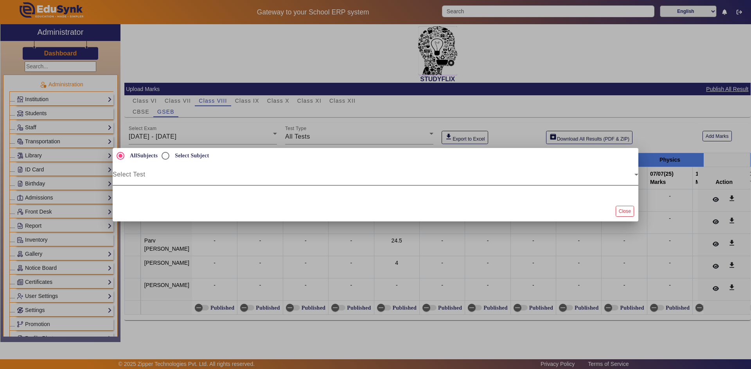
click at [190, 180] on span at bounding box center [374, 177] width 522 height 9
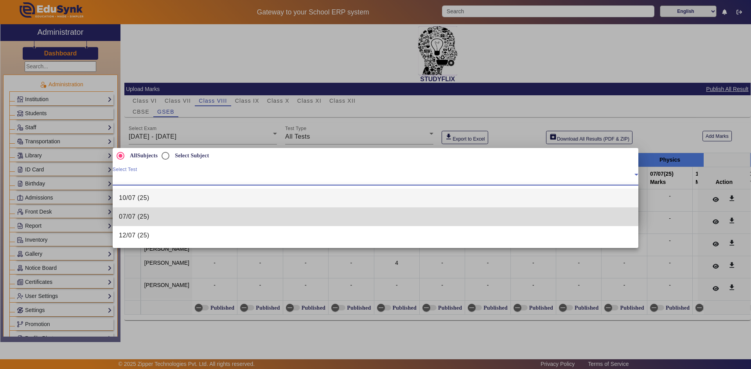
click at [150, 212] on mat-option "07/07 (25)" at bounding box center [375, 217] width 525 height 19
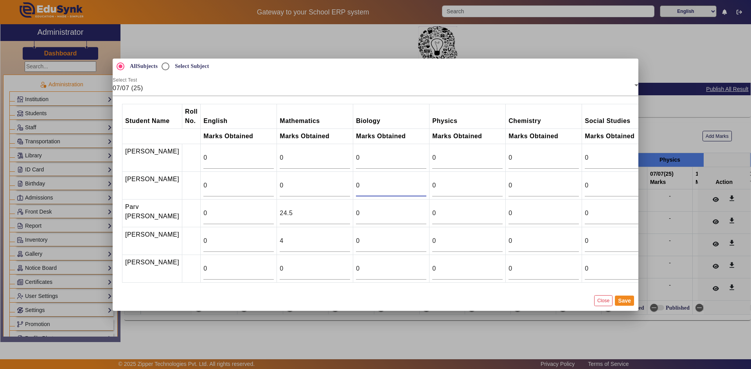
click at [357, 182] on input "0" at bounding box center [391, 185] width 70 height 9
type input "2"
click at [356, 246] on input "0" at bounding box center [391, 241] width 70 height 9
type input "4.5"
click at [370, 276] on div "0" at bounding box center [391, 269] width 70 height 22
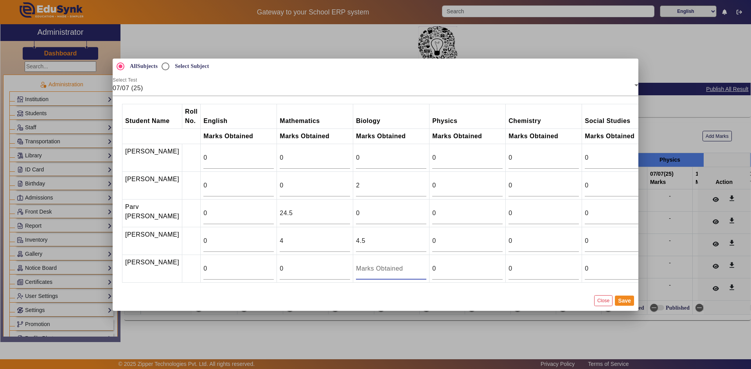
type input "0"
click at [623, 306] on button "Save" at bounding box center [624, 301] width 19 height 10
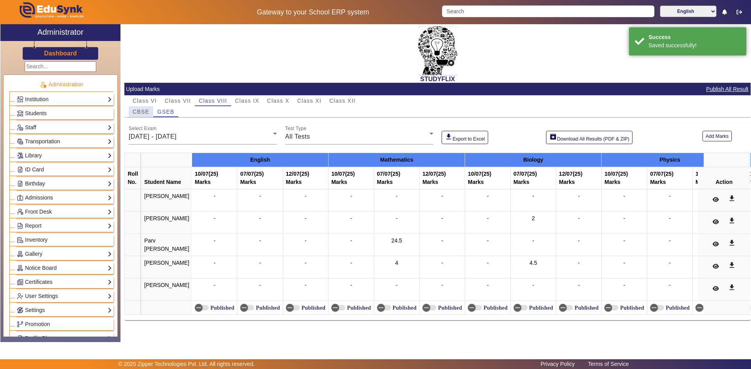
click at [142, 111] on span "CBSE" at bounding box center [141, 111] width 17 height 5
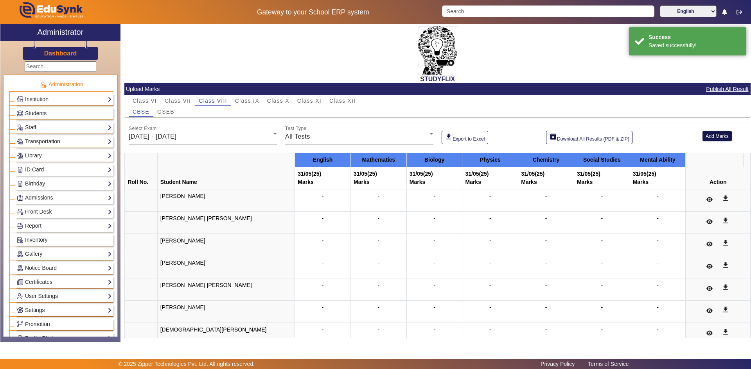
click at [712, 138] on button "Add Marks" at bounding box center [716, 136] width 29 height 11
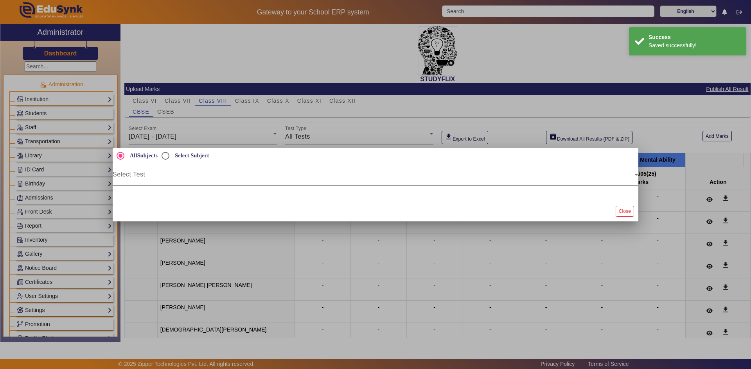
click at [449, 178] on span at bounding box center [374, 177] width 522 height 9
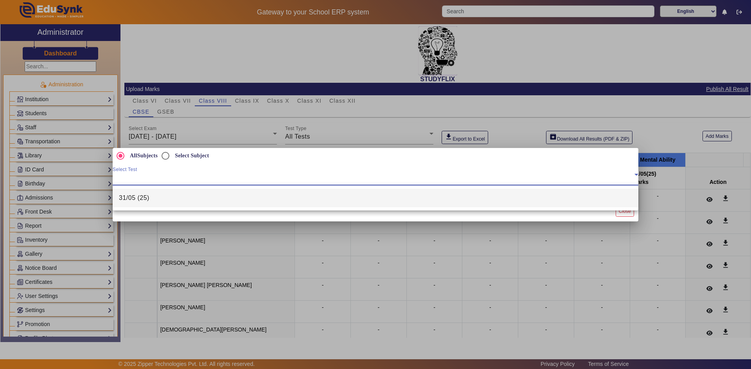
click at [650, 189] on div at bounding box center [375, 184] width 751 height 369
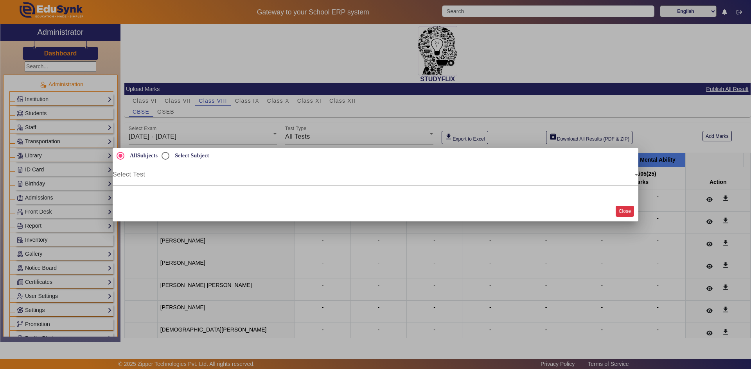
click at [631, 211] on button "Close" at bounding box center [624, 211] width 18 height 11
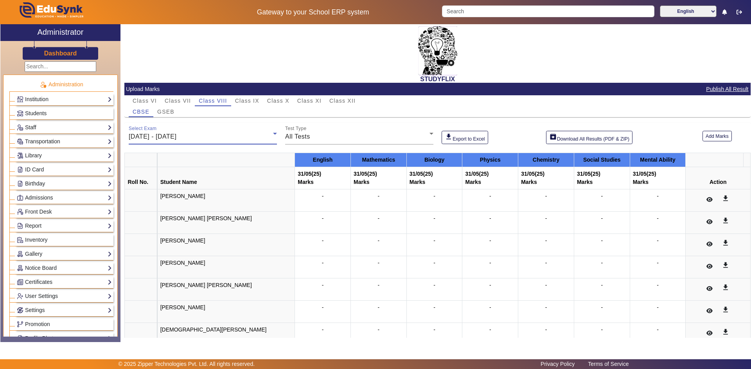
click at [165, 135] on span "26/05/2025 - 31/05/2025" at bounding box center [153, 136] width 48 height 7
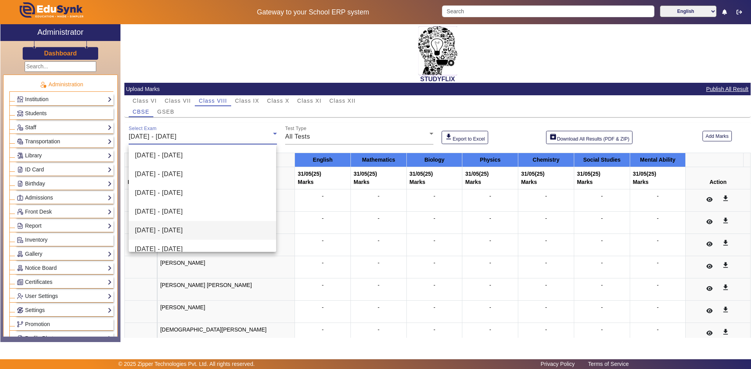
click at [162, 233] on span "07/07/2025 - 12/07/2025" at bounding box center [159, 230] width 48 height 9
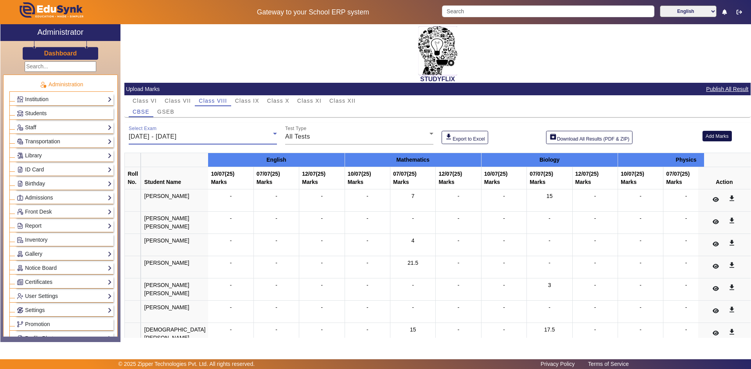
click at [708, 139] on button "Add Marks" at bounding box center [716, 136] width 29 height 11
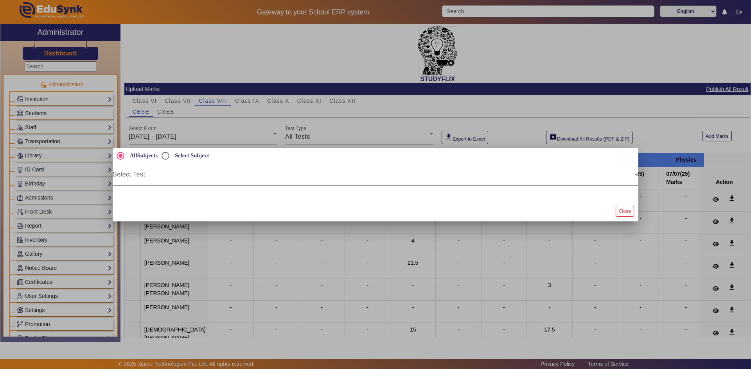
click at [270, 178] on span at bounding box center [374, 177] width 522 height 9
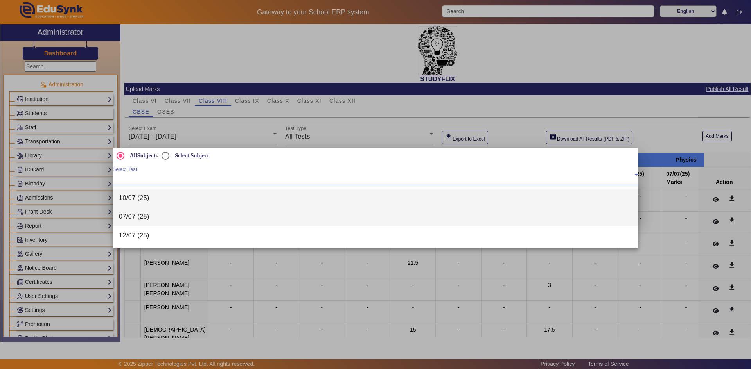
click at [165, 217] on mat-option "07/07 (25)" at bounding box center [375, 217] width 525 height 19
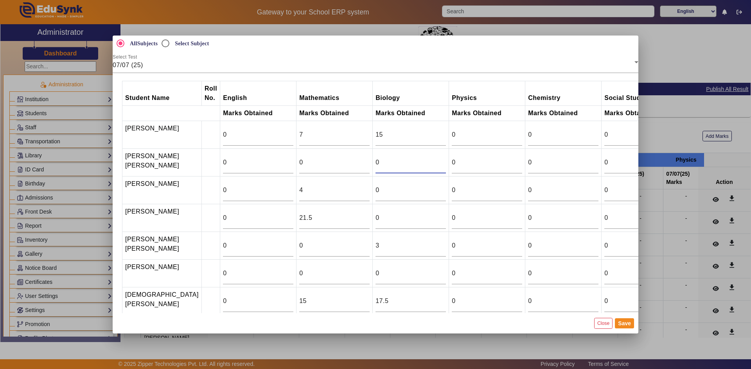
drag, startPoint x: 374, startPoint y: 167, endPoint x: 349, endPoint y: 166, distance: 25.4
click at [349, 166] on tr "JAHNAVI RAJENDRASINH PARMAR 0 0 0 0 0 0 0" at bounding box center [437, 163] width 631 height 28
type input "10.5"
click at [375, 193] on input "0" at bounding box center [410, 190] width 70 height 9
click at [375, 223] on input "0" at bounding box center [410, 217] width 70 height 9
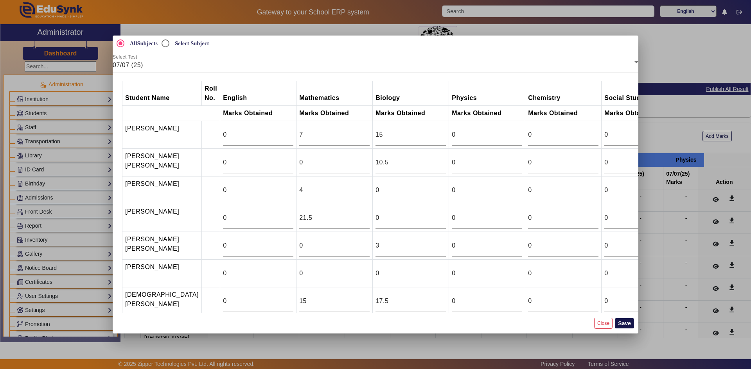
click at [626, 324] on button "Save" at bounding box center [624, 324] width 19 height 10
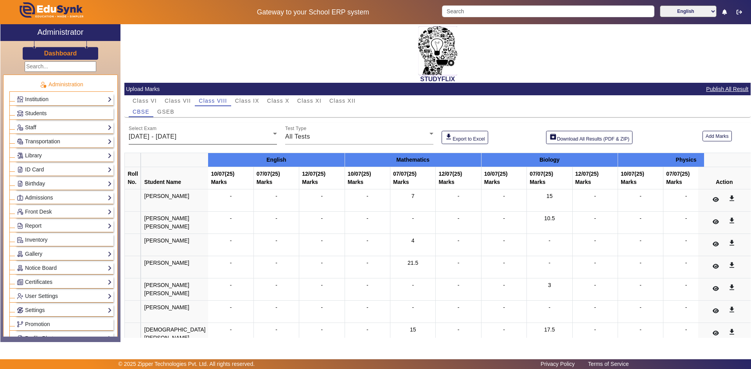
click at [208, 139] on div "07/07/2025 - 12/07/2025" at bounding box center [201, 136] width 144 height 9
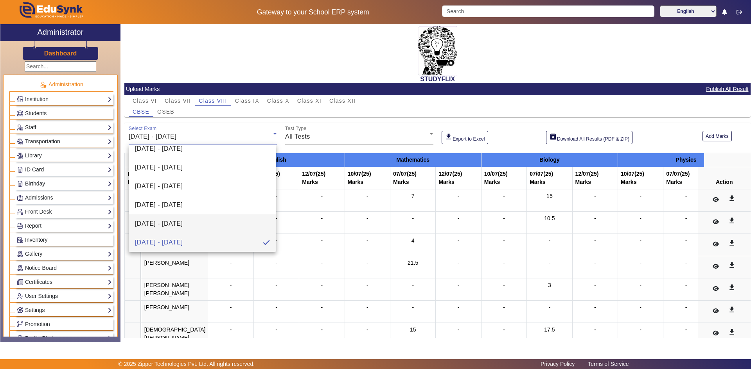
scroll to position [66, 0]
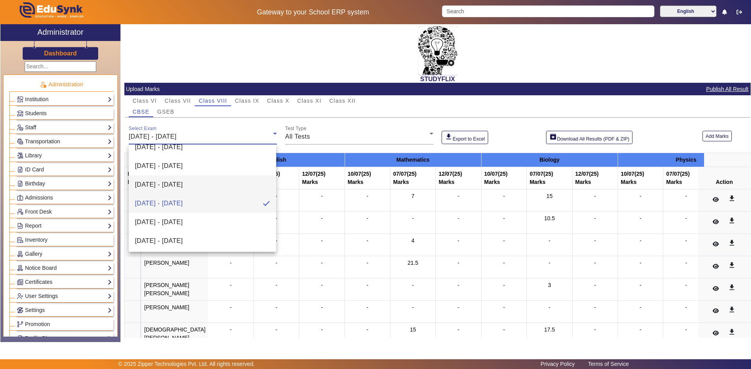
click at [183, 219] on span "14/07/2025 - 19/07/2025" at bounding box center [159, 222] width 48 height 9
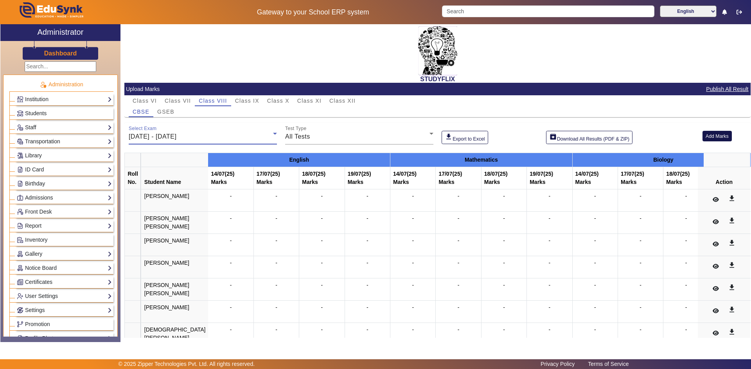
click at [708, 136] on button "Add Marks" at bounding box center [716, 136] width 29 height 11
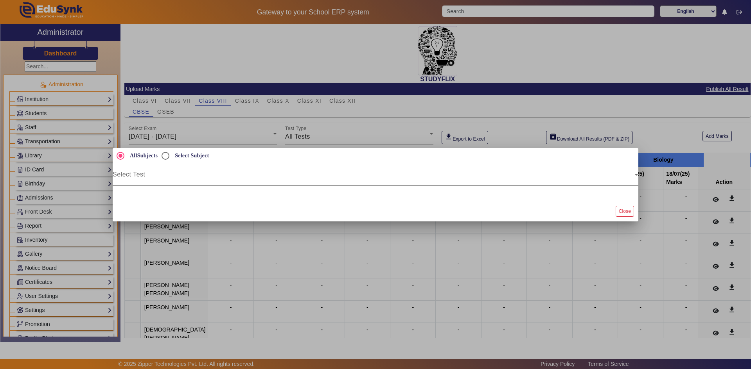
click at [480, 177] on span at bounding box center [374, 177] width 522 height 9
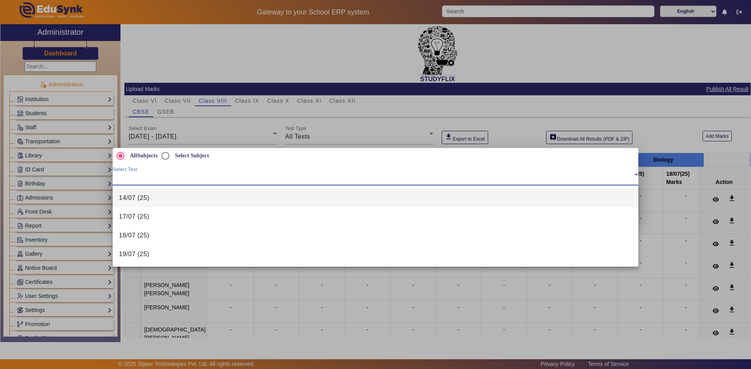
click at [160, 201] on mat-option "14/07 (25)" at bounding box center [375, 198] width 525 height 19
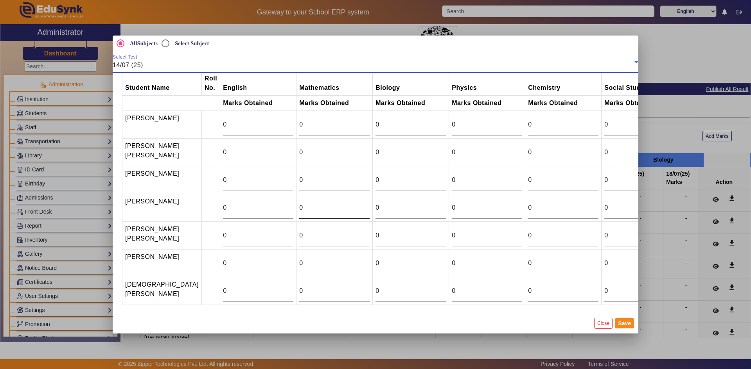
scroll to position [0, 0]
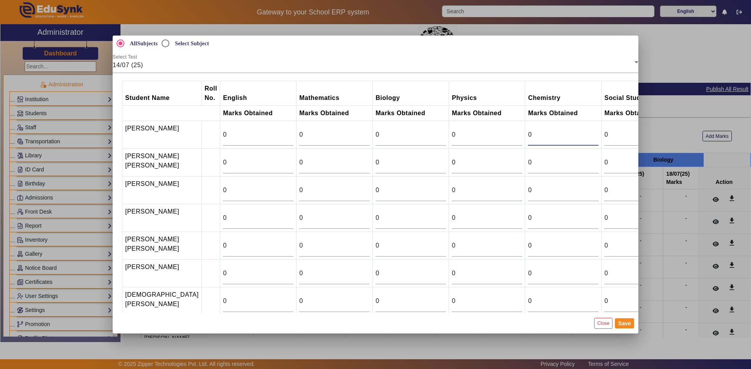
click at [537, 138] on input "0" at bounding box center [563, 134] width 70 height 9
click at [679, 129] on div at bounding box center [375, 184] width 751 height 369
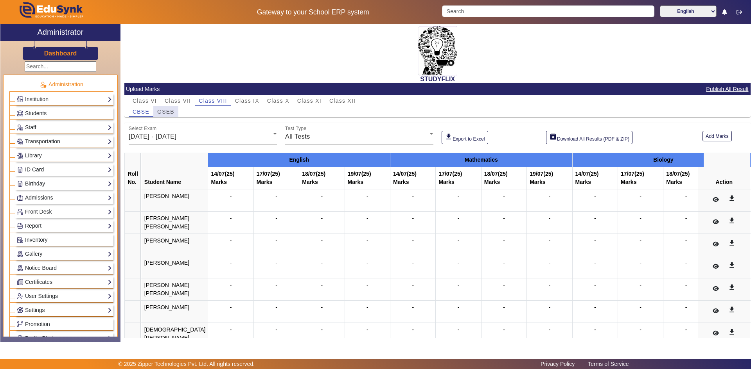
click at [165, 113] on span "GSEB" at bounding box center [165, 111] width 17 height 5
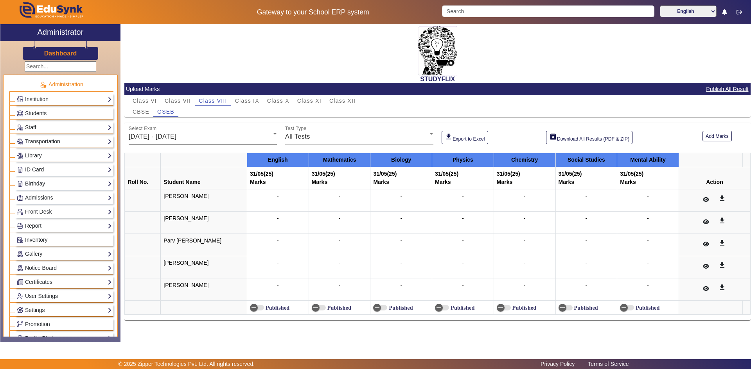
click at [164, 135] on span "26/05/2025 - 31/05/2025" at bounding box center [153, 136] width 48 height 7
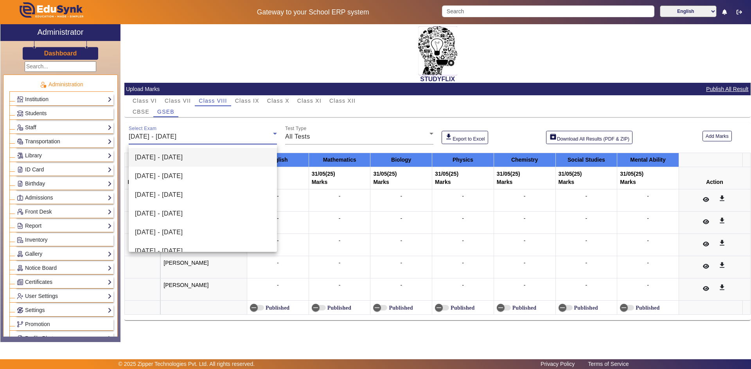
scroll to position [78, 0]
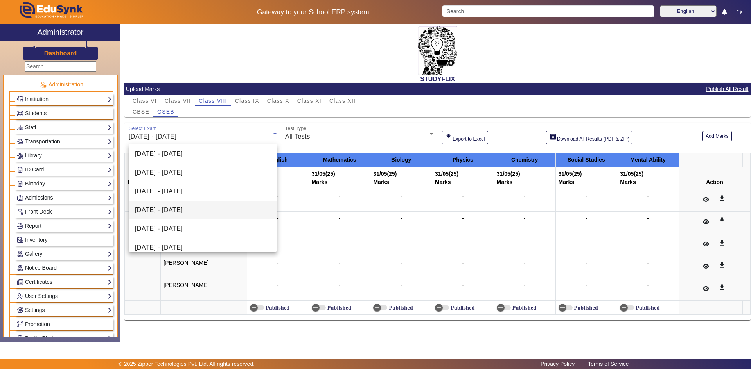
click at [169, 210] on span "14/07/2025 - 19/07/2025" at bounding box center [159, 210] width 48 height 9
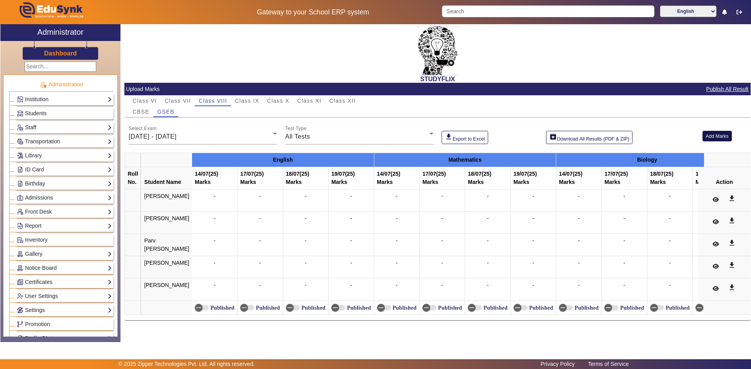
click at [708, 138] on button "Add Marks" at bounding box center [716, 136] width 29 height 11
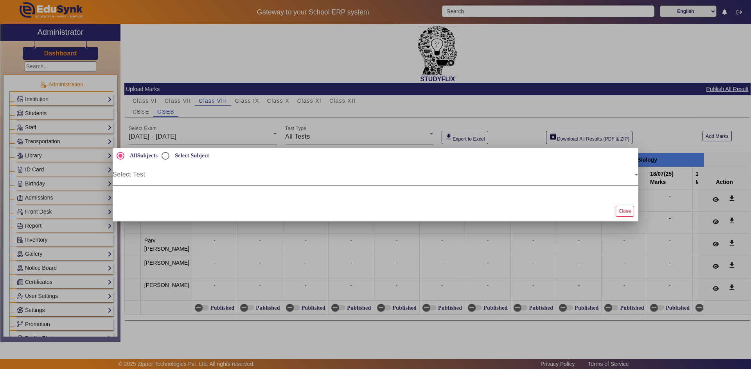
click at [206, 177] on span at bounding box center [374, 177] width 522 height 9
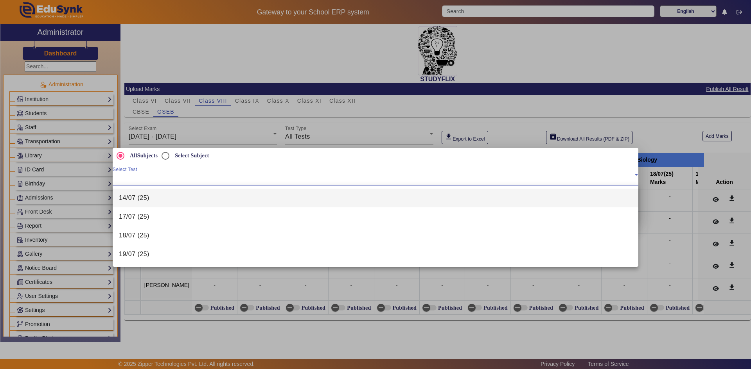
click at [139, 198] on span "14/07 (25)" at bounding box center [134, 198] width 30 height 9
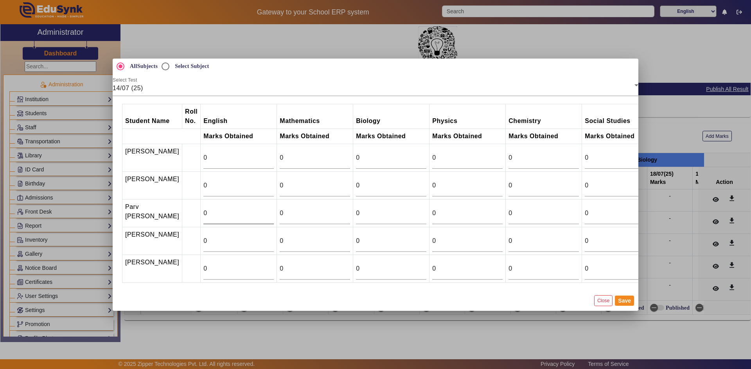
click at [217, 208] on div "0" at bounding box center [238, 214] width 70 height 22
click at [508, 218] on input "0" at bounding box center [543, 213] width 70 height 9
drag, startPoint x: 504, startPoint y: 216, endPoint x: 484, endPoint y: 217, distance: 20.0
click at [484, 217] on tr "Parv Jigar Shah 0 0 0 0 4 0 0" at bounding box center [428, 213] width 612 height 28
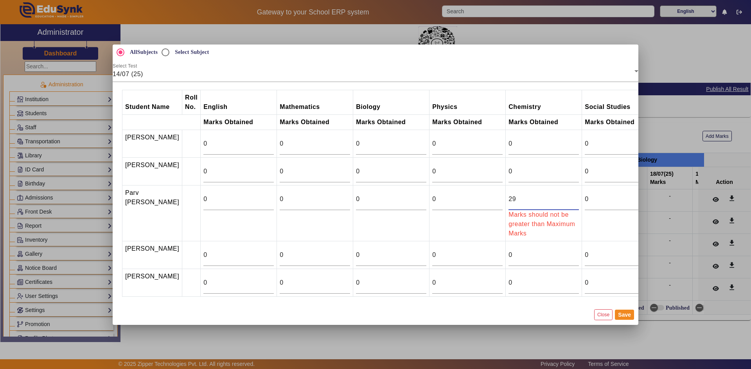
drag, startPoint x: 494, startPoint y: 200, endPoint x: 485, endPoint y: 199, distance: 9.4
click at [505, 199] on td "29 Marks should not be greater than Maximum Marks" at bounding box center [543, 213] width 76 height 56
type input "29"
drag, startPoint x: 492, startPoint y: 286, endPoint x: 484, endPoint y: 286, distance: 7.4
click at [505, 286] on td "0" at bounding box center [543, 283] width 76 height 28
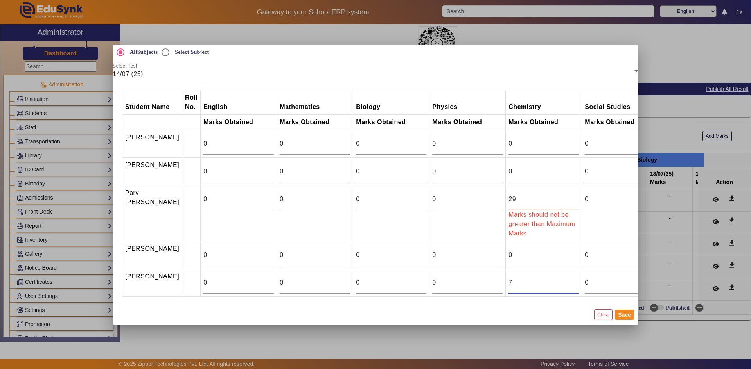
type input "7"
drag, startPoint x: 498, startPoint y: 201, endPoint x: 491, endPoint y: 201, distance: 7.0
click at [508, 201] on input "29" at bounding box center [543, 199] width 70 height 9
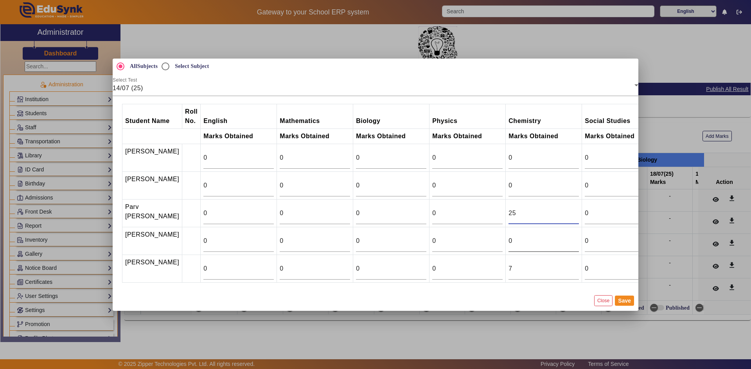
type input "25"
drag, startPoint x: 495, startPoint y: 241, endPoint x: 482, endPoint y: 243, distance: 12.7
click at [482, 243] on tr "PREET PADHIYAR 0 0 0 0 0 0 0" at bounding box center [428, 241] width 612 height 28
type input "21"
click at [508, 181] on input "0" at bounding box center [543, 185] width 70 height 9
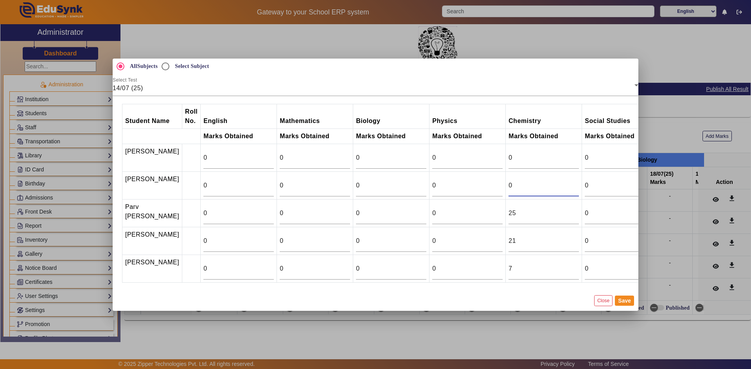
drag, startPoint x: 494, startPoint y: 179, endPoint x: 485, endPoint y: 182, distance: 9.5
click at [505, 182] on td "0" at bounding box center [543, 186] width 76 height 28
type input "11.5"
click at [620, 306] on button "Save" at bounding box center [624, 301] width 19 height 10
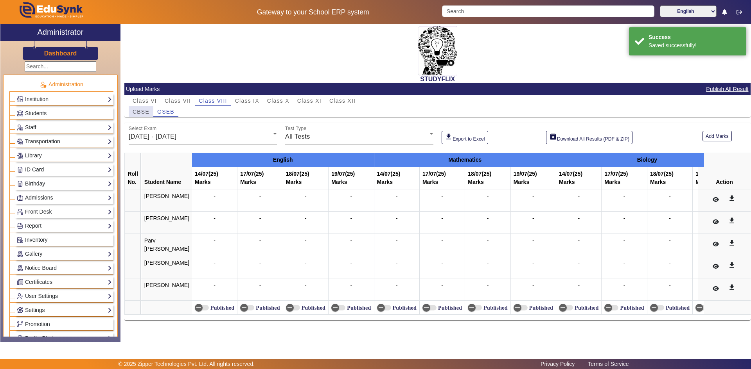
click at [148, 112] on span "CBSE" at bounding box center [141, 111] width 17 height 5
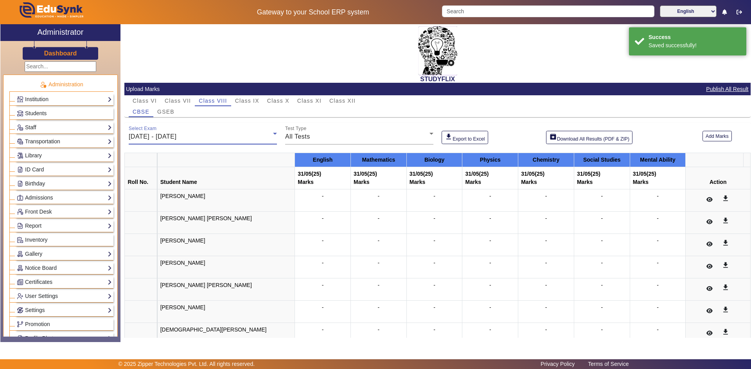
click at [176, 137] on span "26/05/2025 - 31/05/2025" at bounding box center [153, 136] width 48 height 7
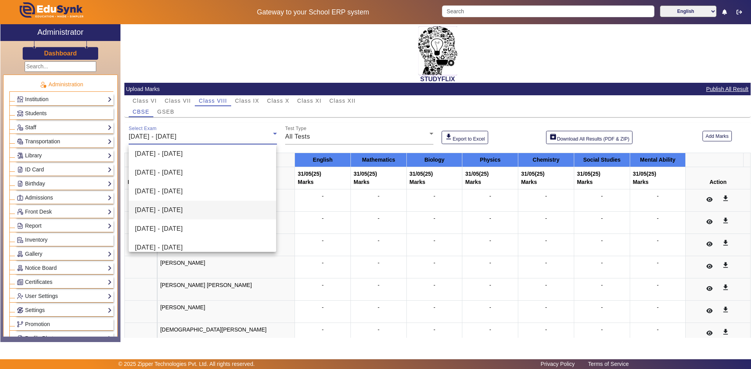
click at [183, 212] on span "14/07/2025 - 19/07/2025" at bounding box center [159, 210] width 48 height 9
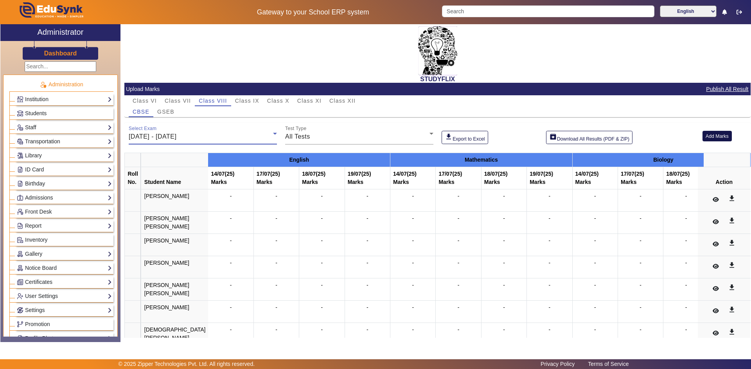
click at [702, 137] on button "Add Marks" at bounding box center [716, 136] width 29 height 11
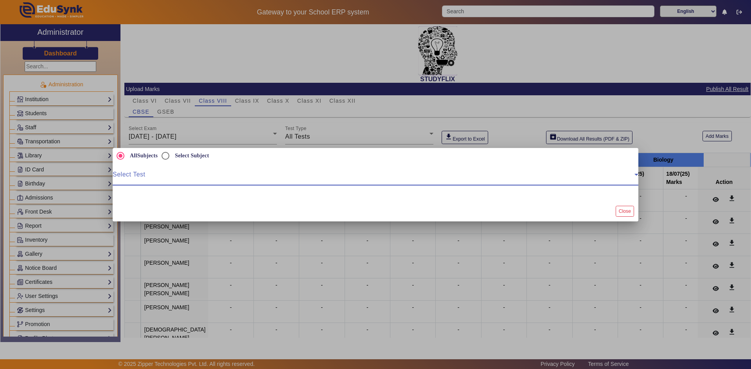
click at [162, 176] on span at bounding box center [374, 177] width 522 height 9
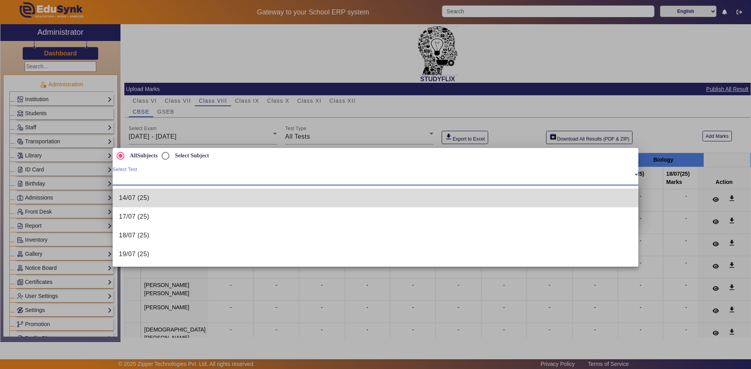
click at [149, 202] on span "14/07 (25)" at bounding box center [134, 198] width 30 height 9
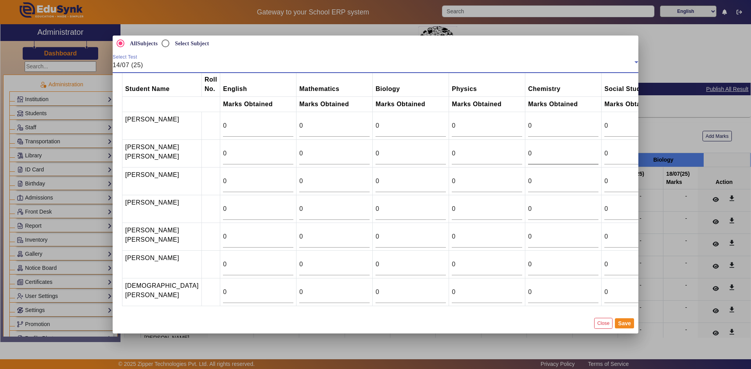
scroll to position [0, 0]
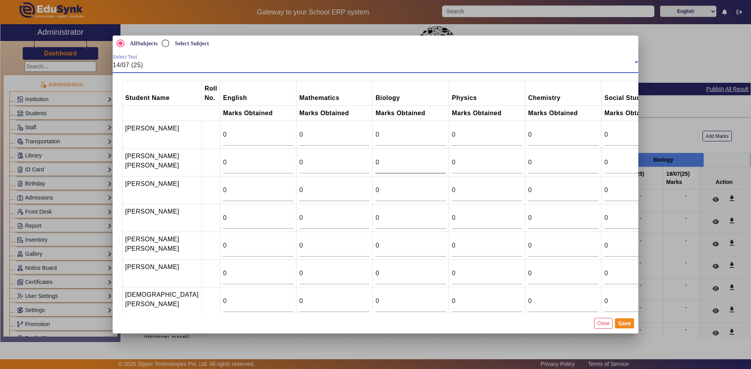
click at [376, 161] on input "0" at bounding box center [410, 162] width 70 height 9
type input "11"
click at [375, 223] on input "0" at bounding box center [410, 217] width 70 height 9
drag, startPoint x: 363, startPoint y: 226, endPoint x: 346, endPoint y: 227, distance: 16.5
click at [346, 227] on tr "RIDDHESH NAVNIT PRAJAPATI 0 0 0 0 0 0 0" at bounding box center [437, 218] width 631 height 28
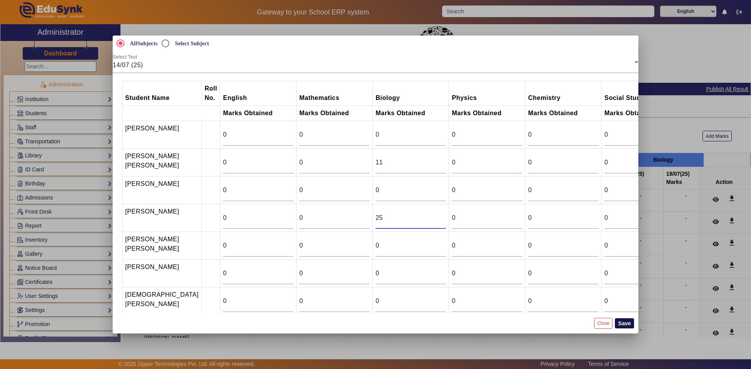
type input "25"
click at [620, 324] on button "Save" at bounding box center [624, 324] width 19 height 10
